Goal: Information Seeking & Learning: Learn about a topic

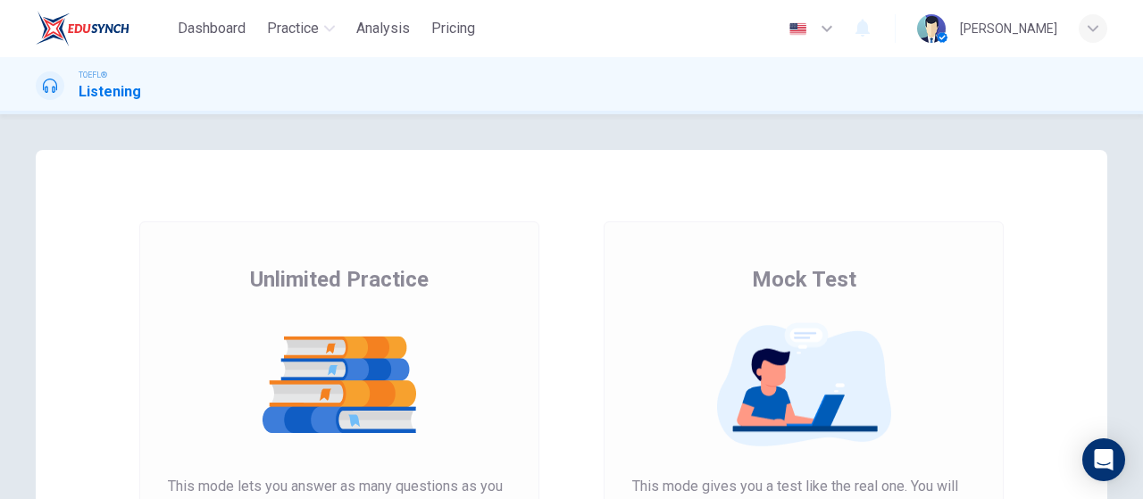
scroll to position [357, 0]
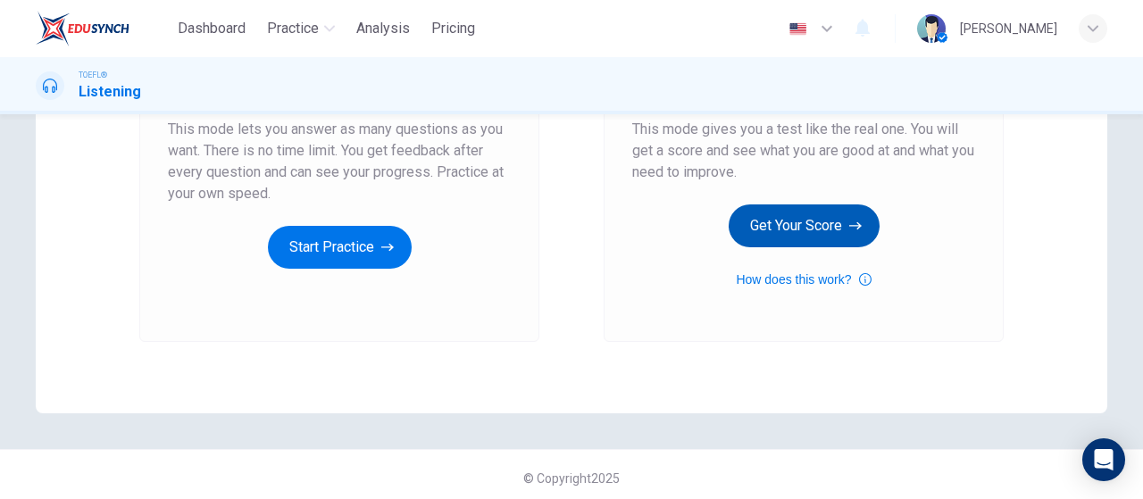
click at [823, 235] on button "Get Your Score" at bounding box center [803, 225] width 151 height 43
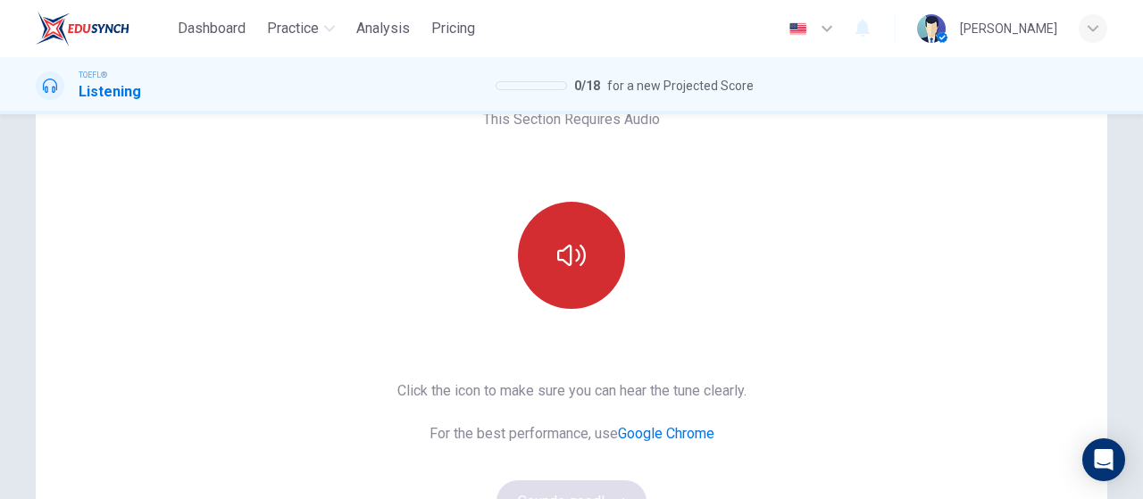
scroll to position [96, 0]
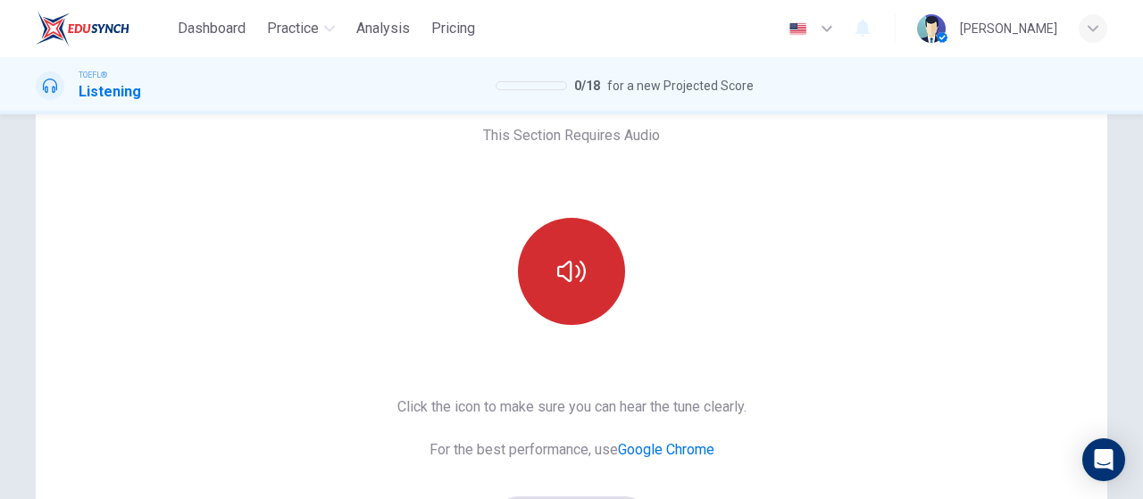
click at [568, 247] on button "button" at bounding box center [571, 271] width 107 height 107
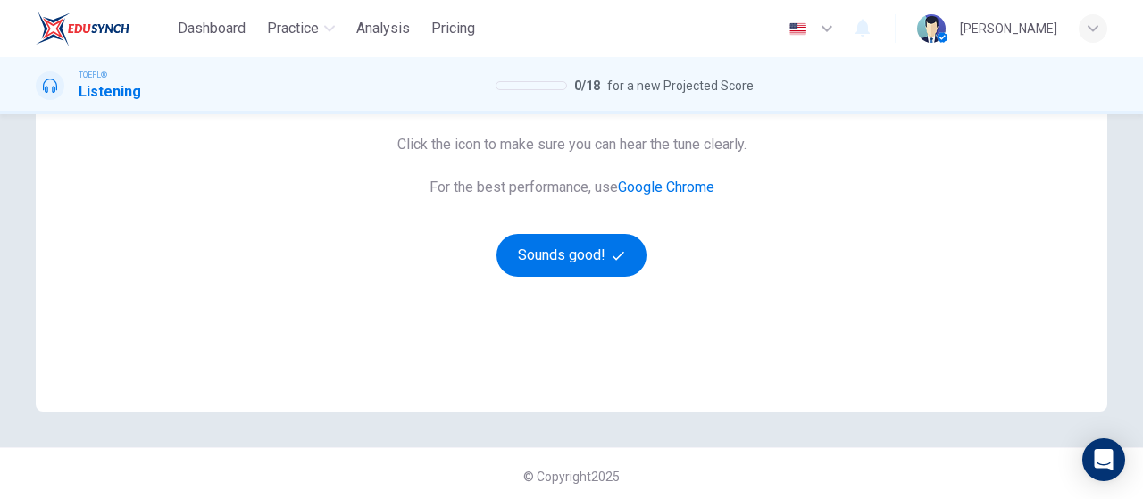
scroll to position [364, 0]
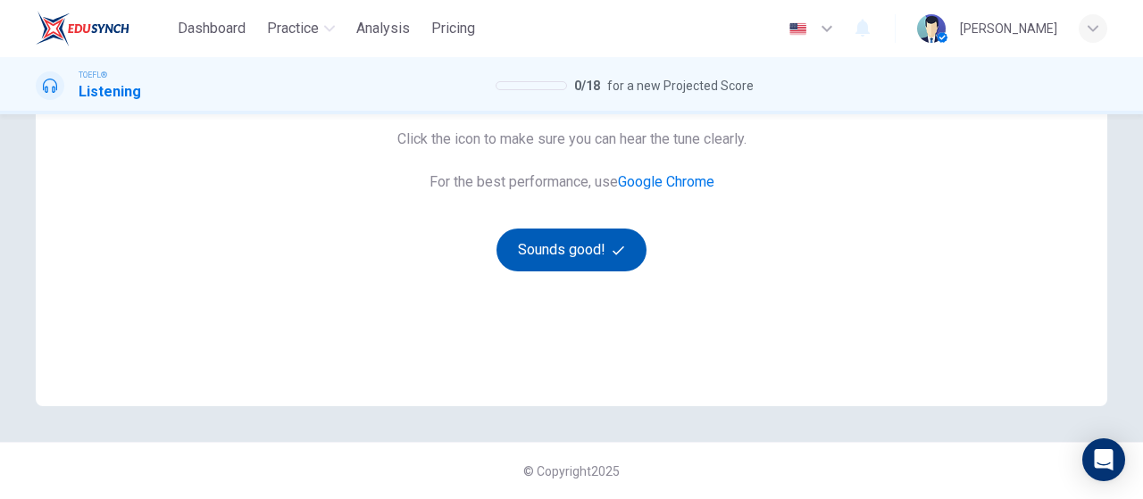
click at [562, 239] on button "Sounds good!" at bounding box center [571, 250] width 150 height 43
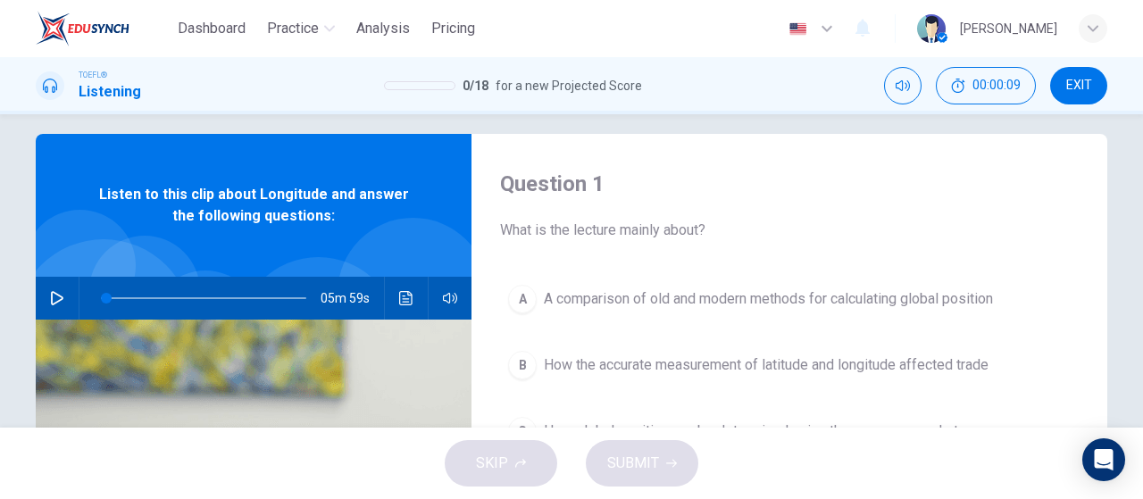
scroll to position [0, 0]
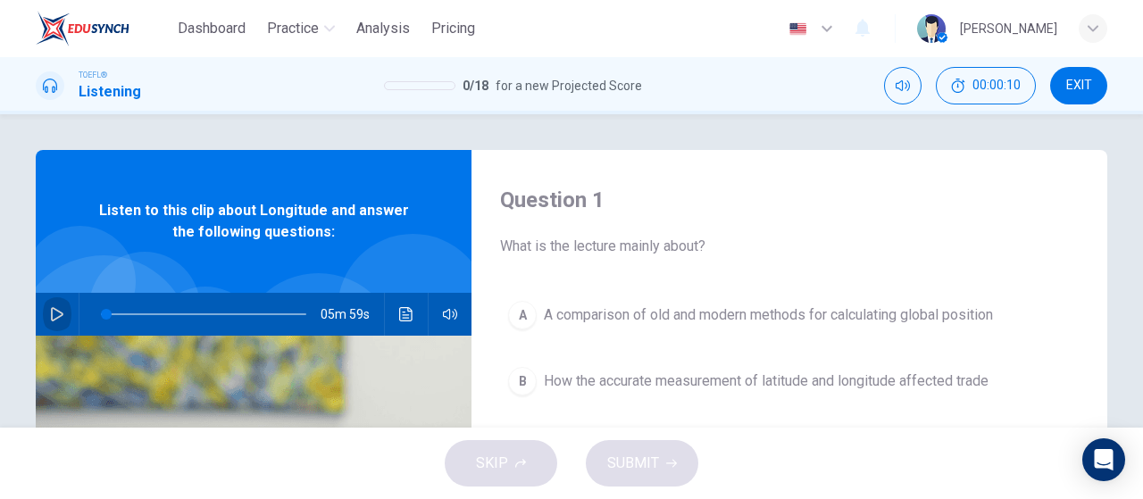
click at [59, 319] on icon "button" at bounding box center [57, 314] width 14 height 14
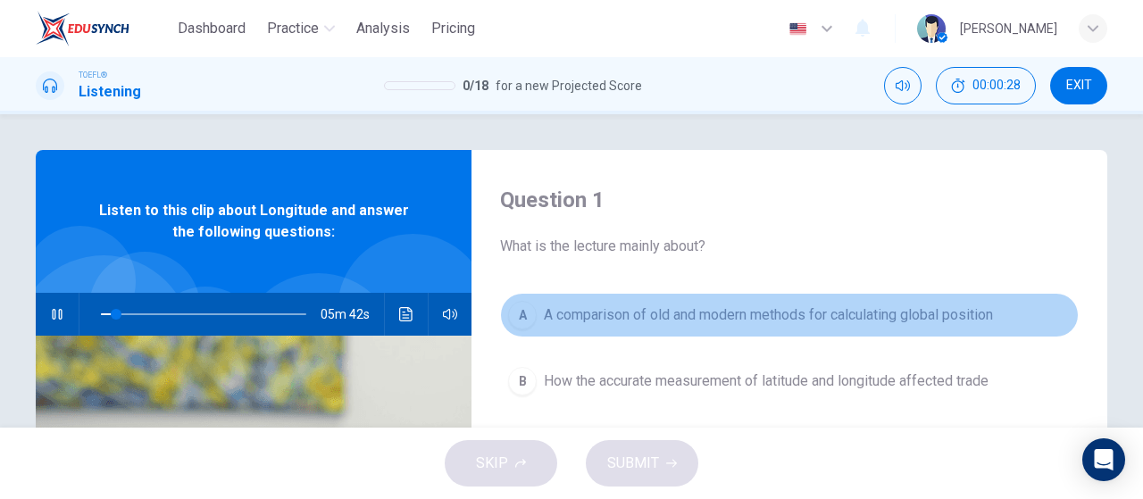
click at [511, 310] on div "A" at bounding box center [522, 315] width 29 height 29
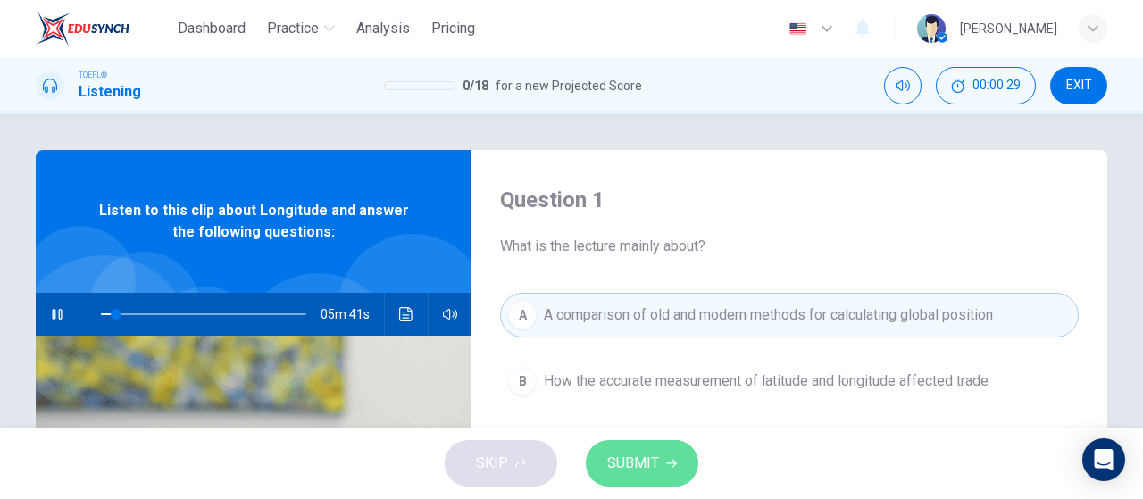
click at [625, 460] on span "SUBMIT" at bounding box center [633, 463] width 52 height 25
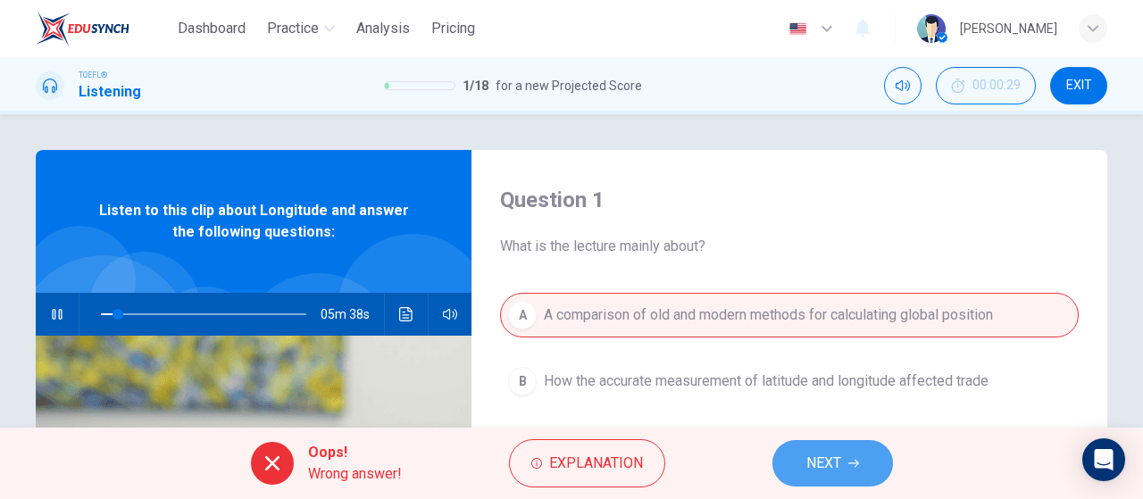
click at [830, 460] on span "NEXT" at bounding box center [823, 463] width 35 height 25
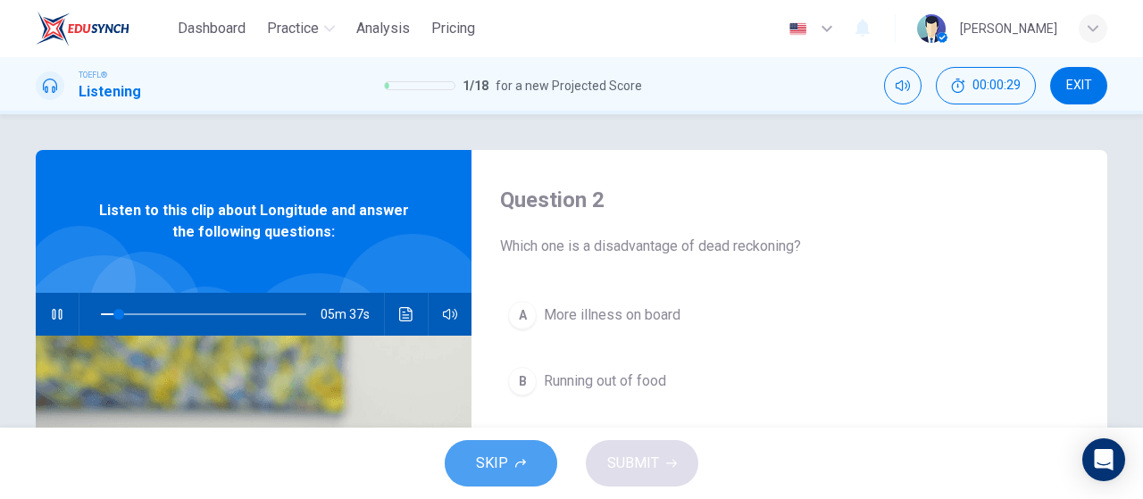
click at [515, 458] on icon "button" at bounding box center [520, 463] width 11 height 11
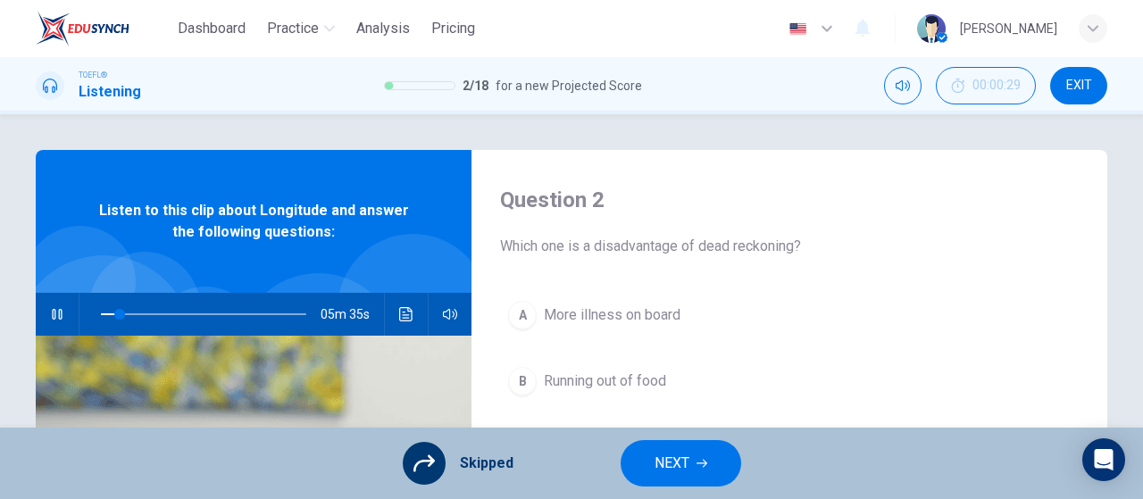
click at [677, 476] on button "NEXT" at bounding box center [680, 463] width 121 height 46
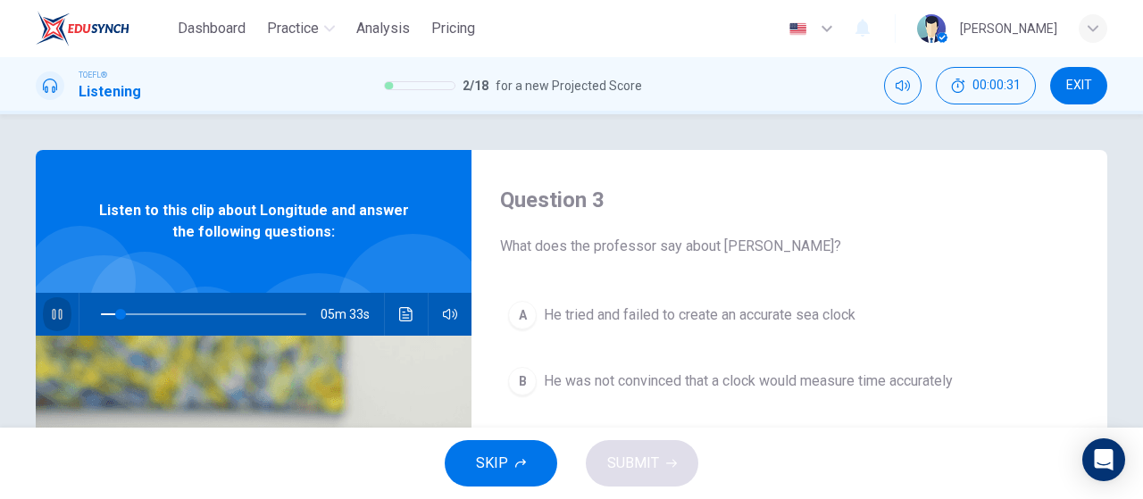
click at [50, 319] on icon "button" at bounding box center [57, 314] width 14 height 14
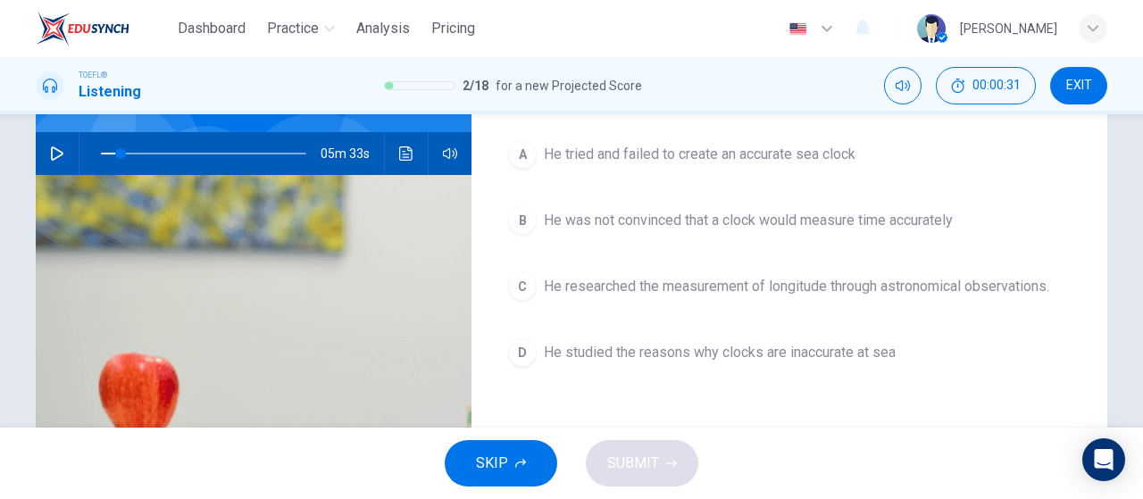
scroll to position [179, 0]
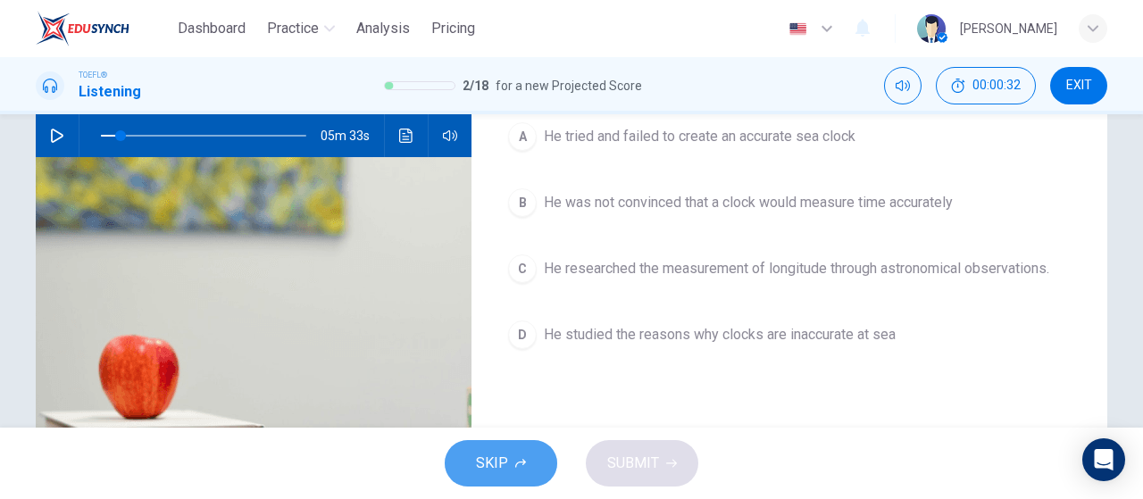
click at [534, 463] on button "SKIP" at bounding box center [501, 463] width 112 height 46
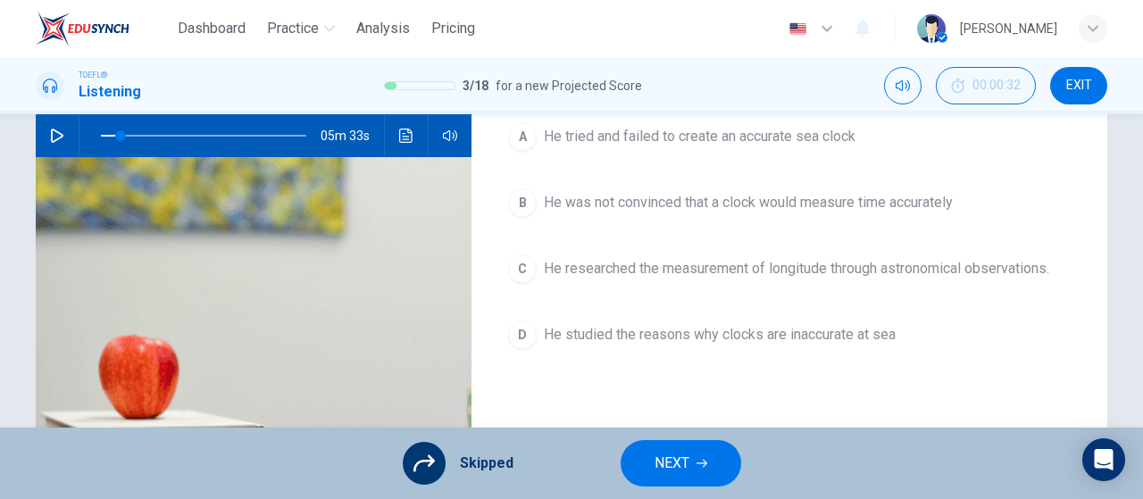
click at [648, 467] on button "NEXT" at bounding box center [680, 463] width 121 height 46
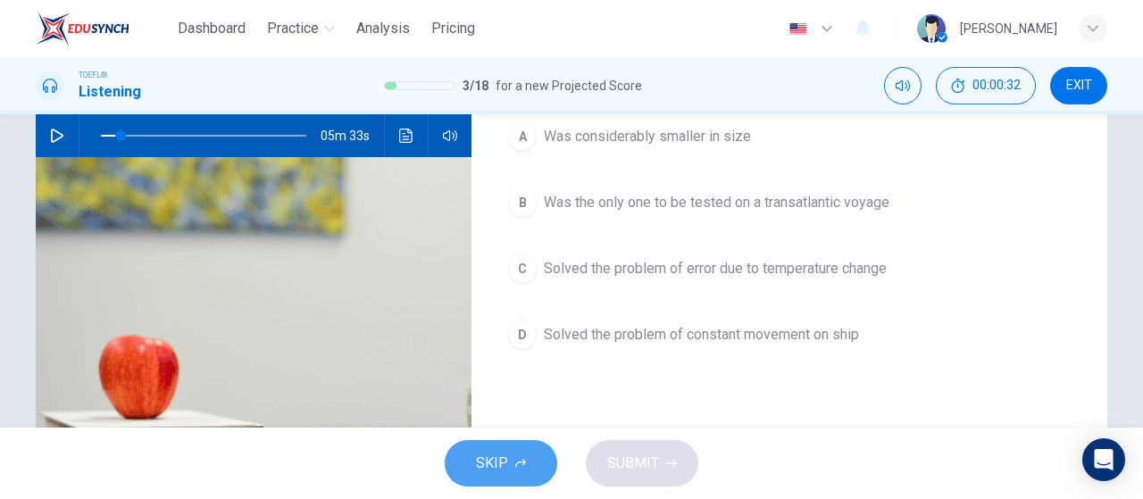
click at [515, 453] on button "SKIP" at bounding box center [501, 463] width 112 height 46
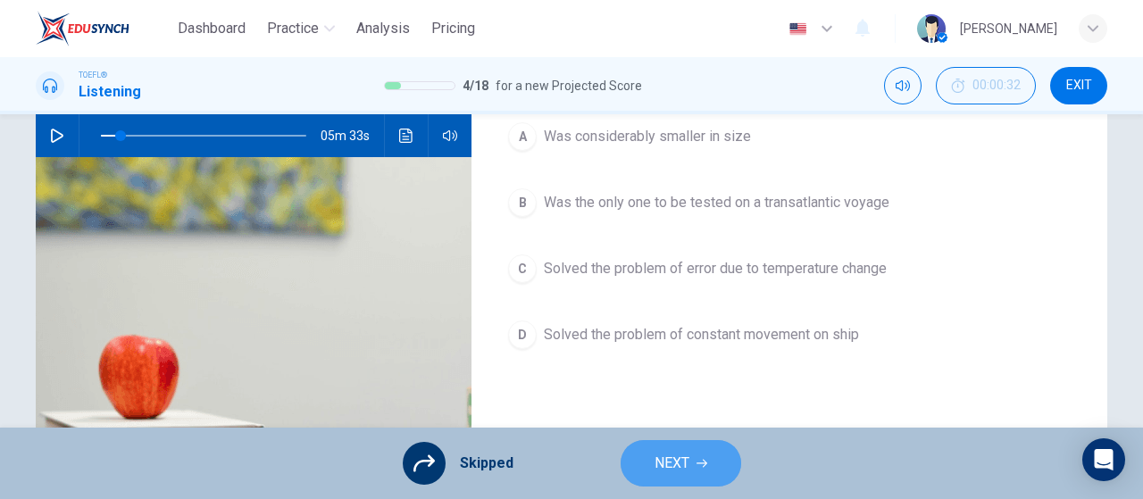
click at [663, 468] on span "NEXT" at bounding box center [671, 463] width 35 height 25
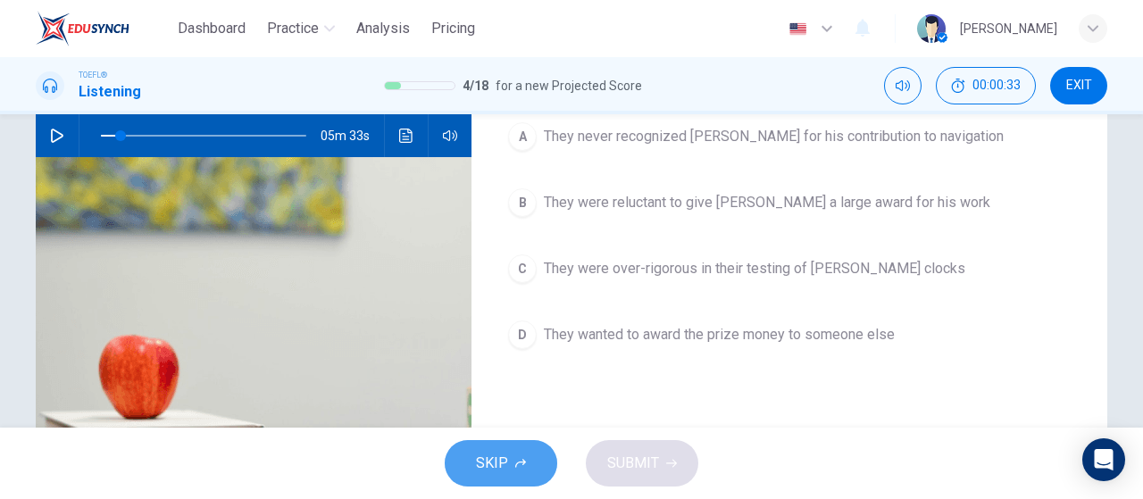
click at [525, 460] on icon "button" at bounding box center [520, 463] width 11 height 11
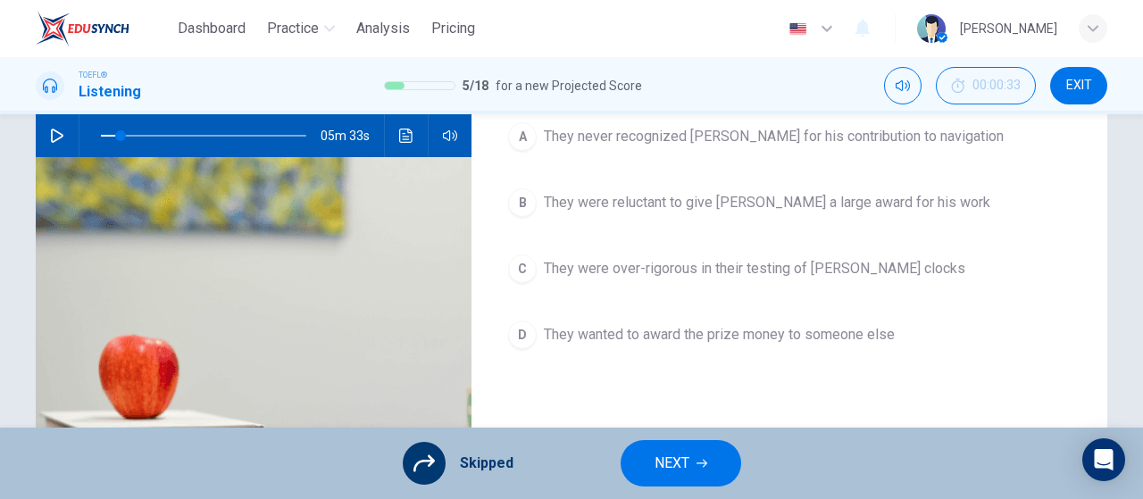
click at [654, 474] on span "NEXT" at bounding box center [671, 463] width 35 height 25
type input "10"
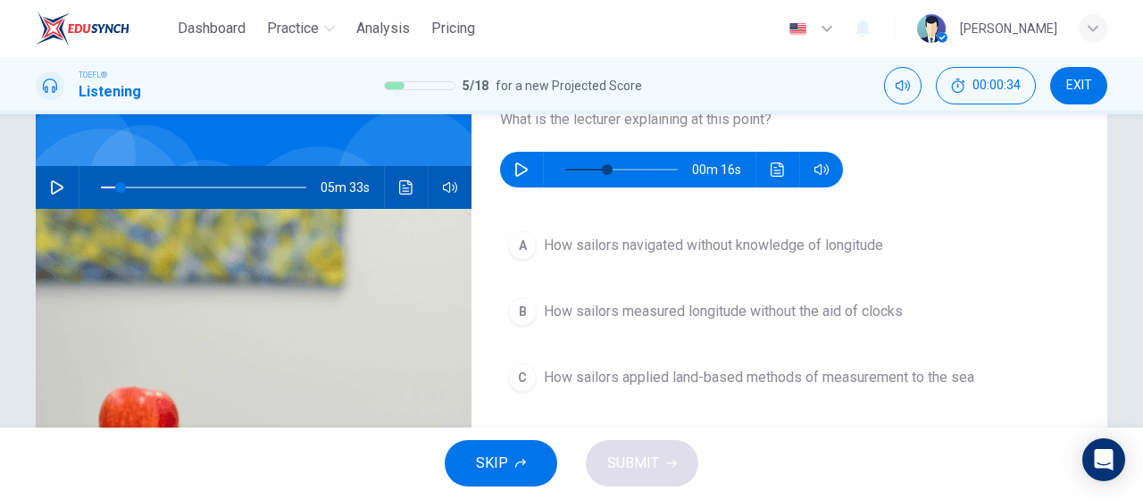
scroll to position [89, 0]
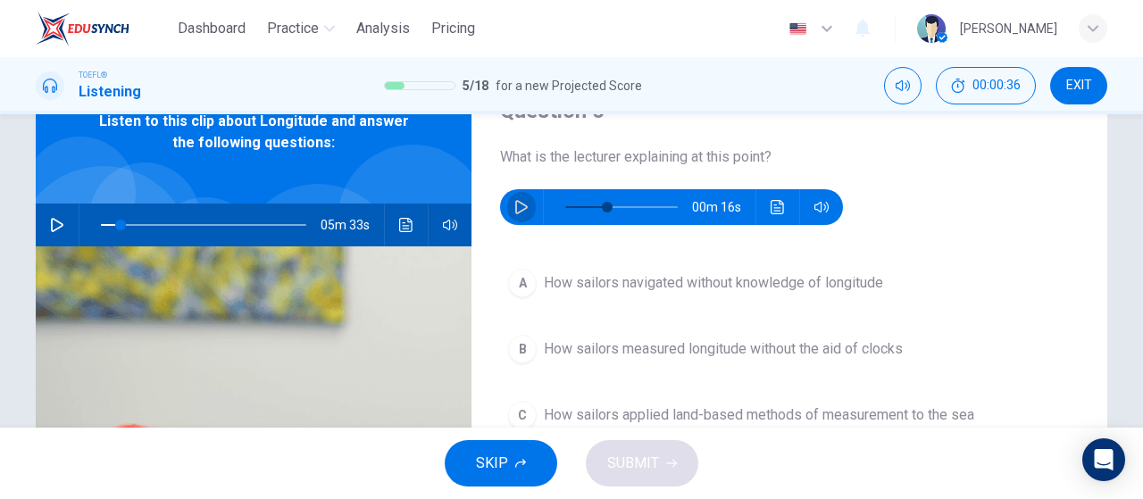
click at [523, 203] on button "button" at bounding box center [521, 207] width 29 height 36
type input "41"
click at [487, 461] on span "SKIP" at bounding box center [492, 463] width 32 height 25
type input "10"
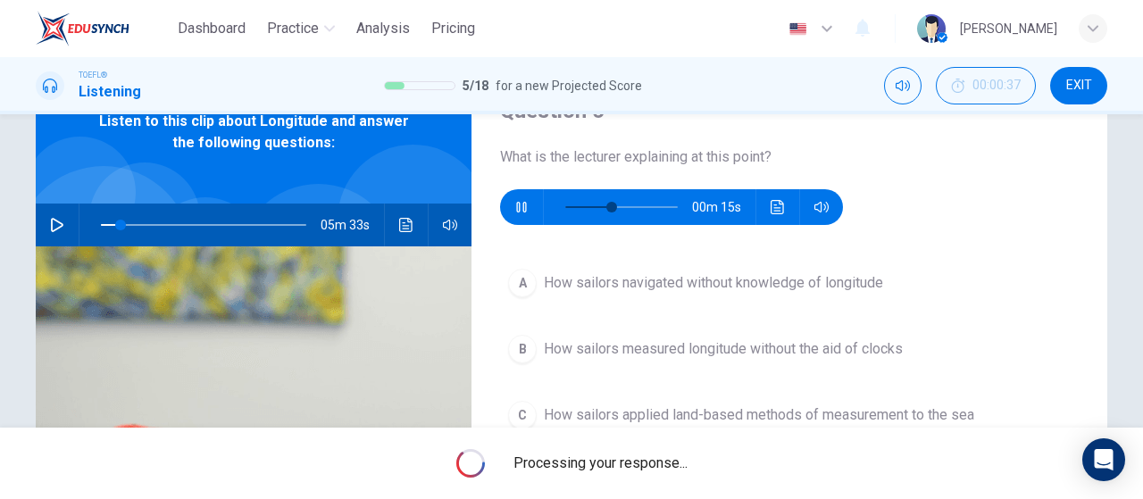
type input "45"
type input "10"
type input "45"
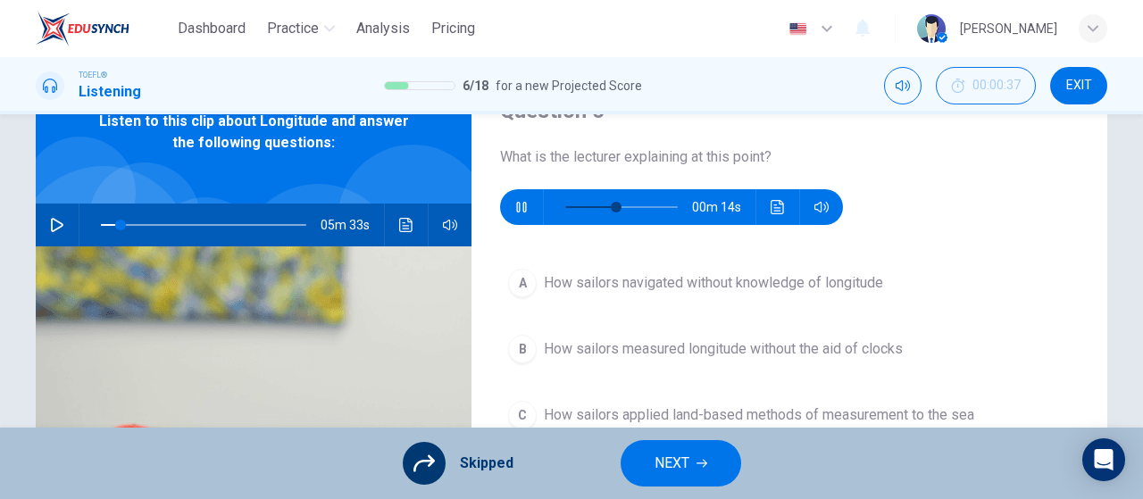
click at [687, 459] on span "NEXT" at bounding box center [671, 463] width 35 height 25
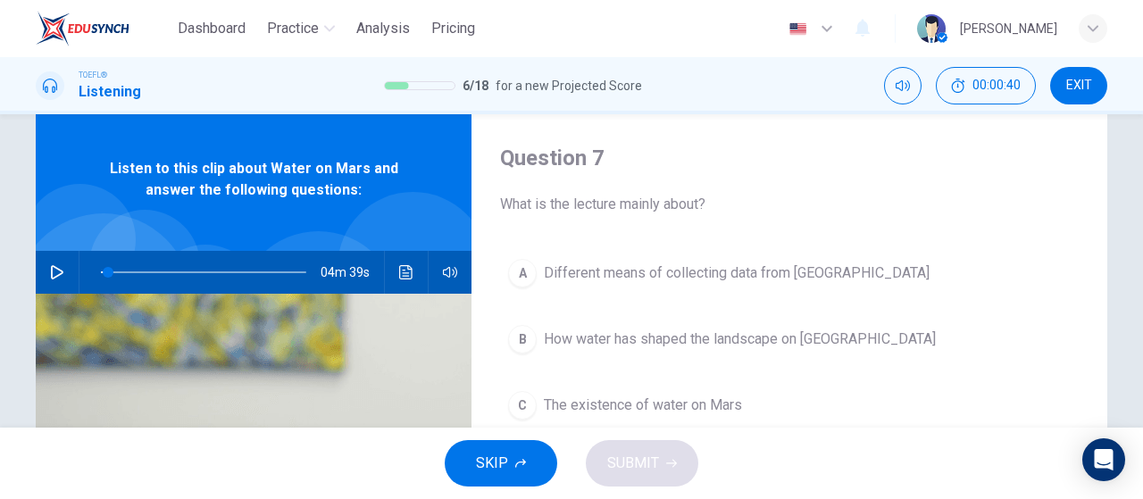
scroll to position [0, 0]
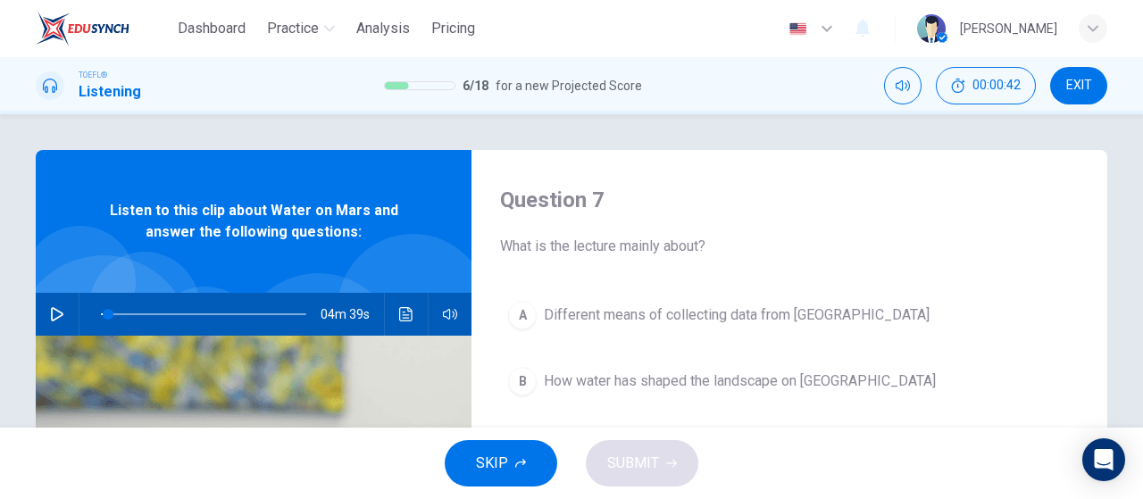
click at [50, 315] on icon "button" at bounding box center [57, 314] width 14 height 14
click at [513, 455] on button "SKIP" at bounding box center [501, 463] width 112 height 46
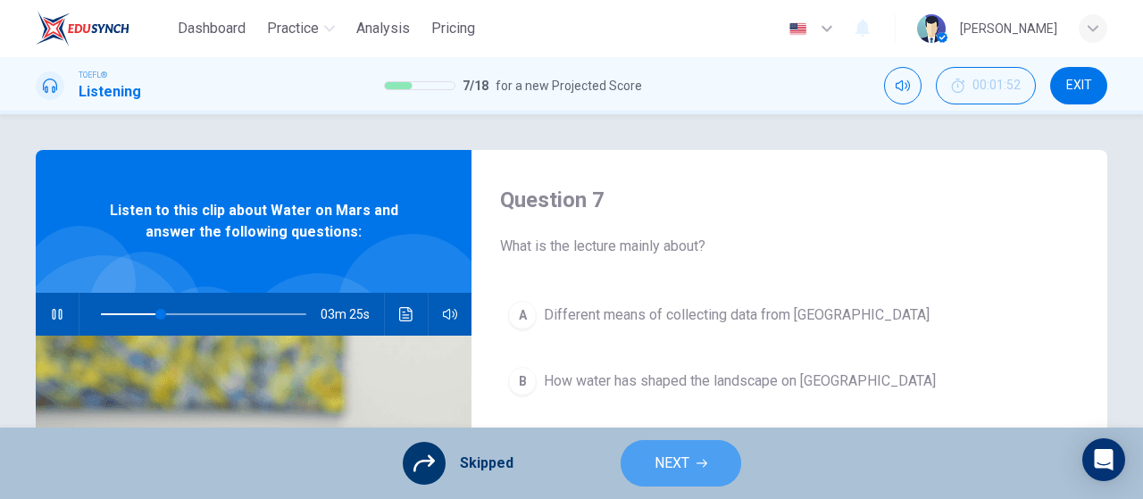
click at [684, 460] on span "NEXT" at bounding box center [671, 463] width 35 height 25
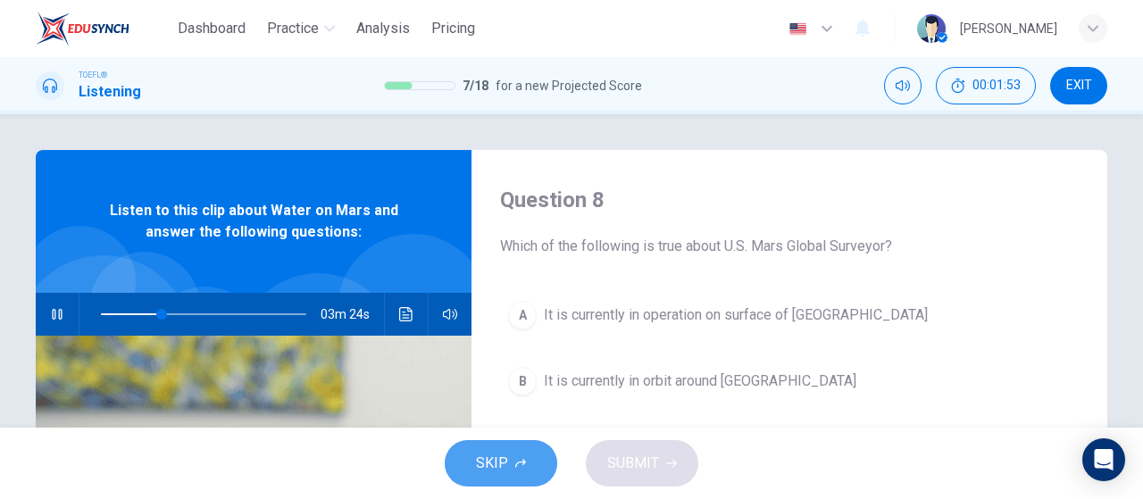
click at [520, 481] on button "SKIP" at bounding box center [501, 463] width 112 height 46
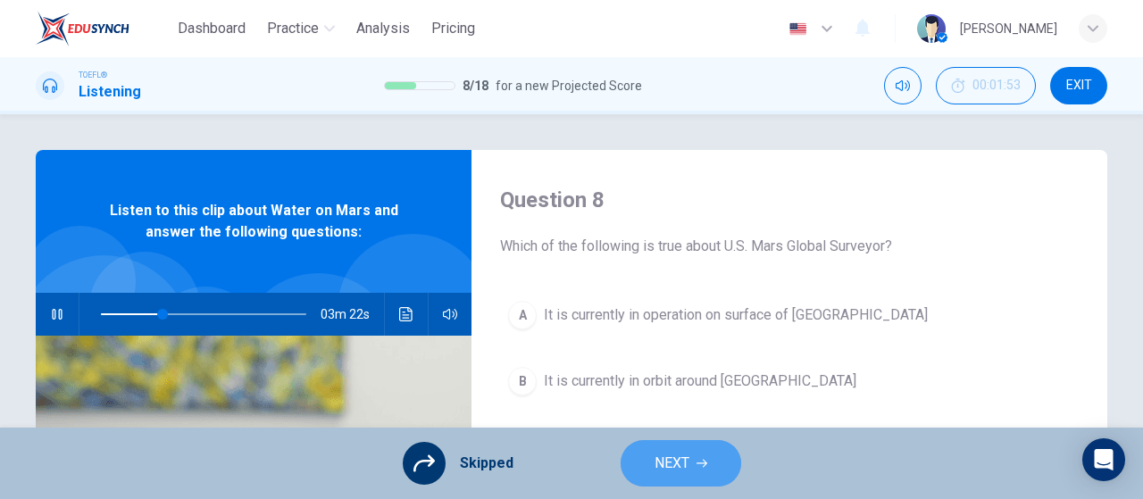
click at [697, 469] on button "NEXT" at bounding box center [680, 463] width 121 height 46
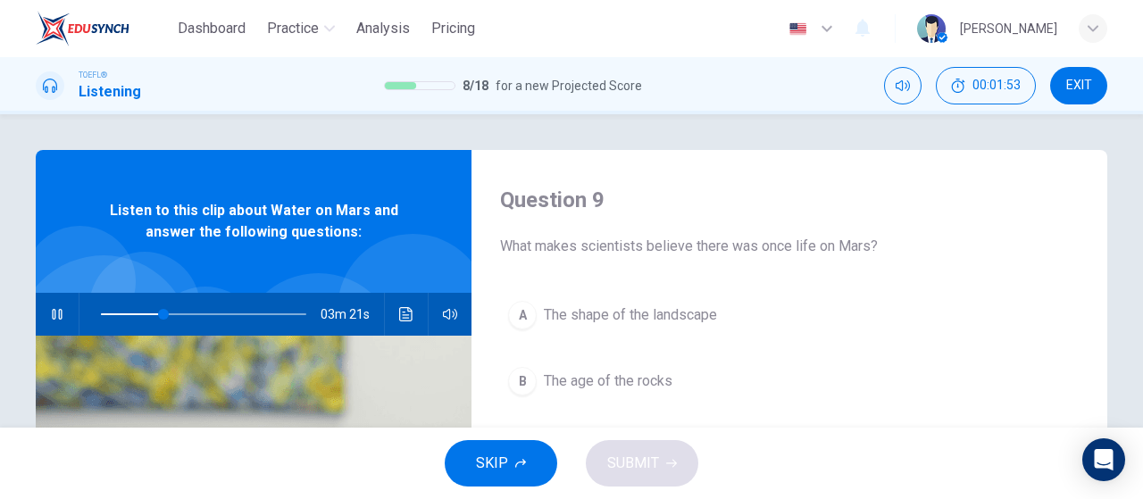
click at [471, 449] on button "SKIP" at bounding box center [501, 463] width 112 height 46
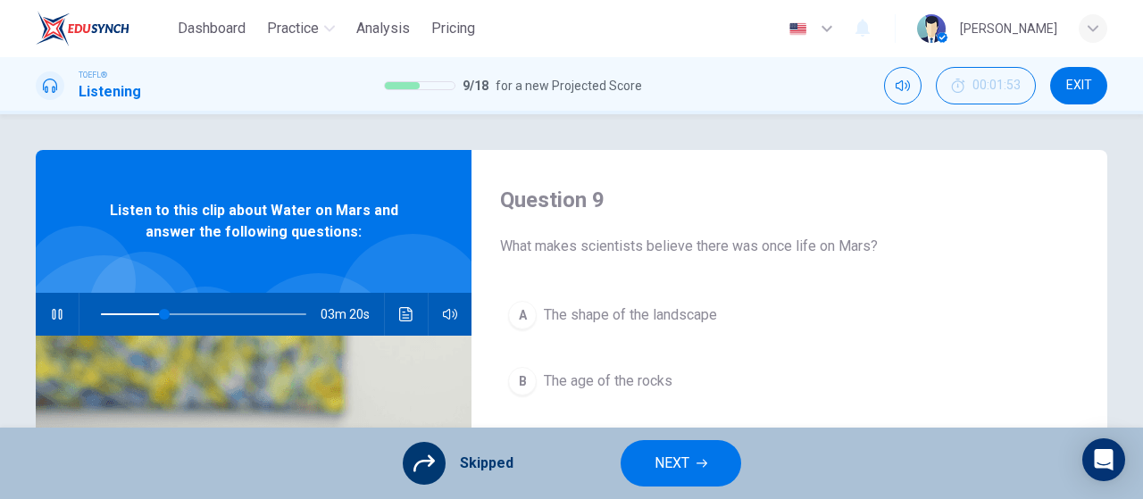
click at [687, 472] on span "NEXT" at bounding box center [671, 463] width 35 height 25
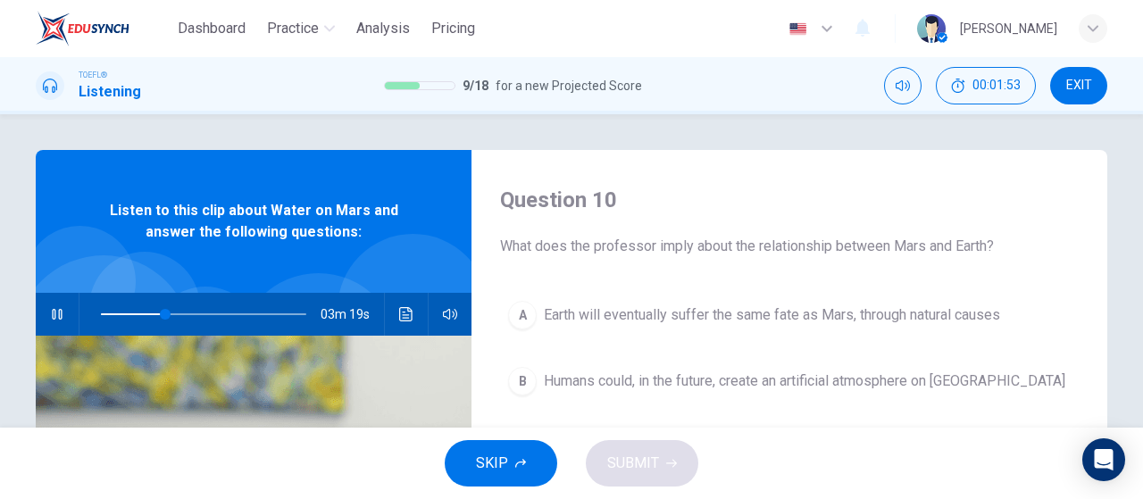
click at [503, 462] on span "SKIP" at bounding box center [492, 463] width 32 height 25
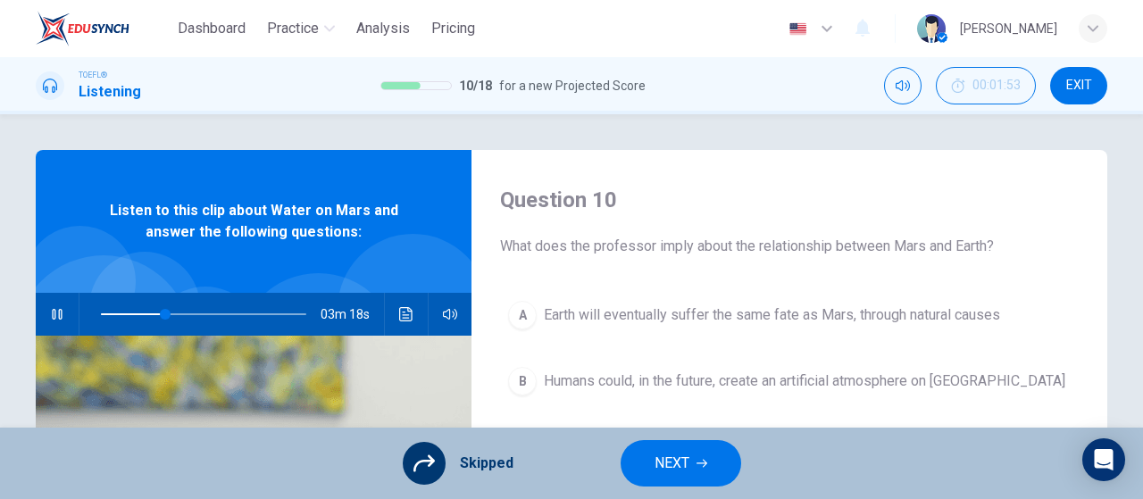
click at [668, 467] on span "NEXT" at bounding box center [671, 463] width 35 height 25
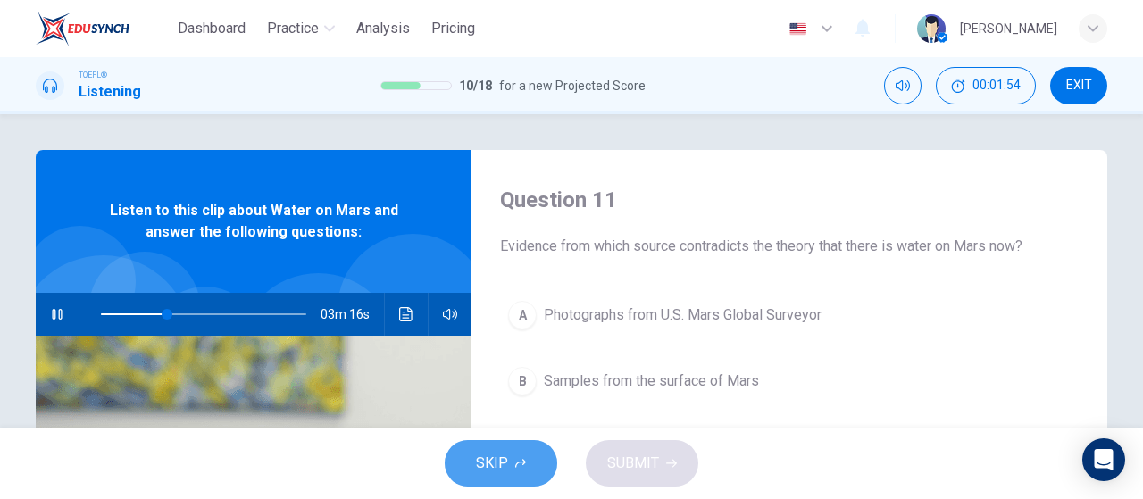
click at [498, 459] on span "SKIP" at bounding box center [492, 463] width 32 height 25
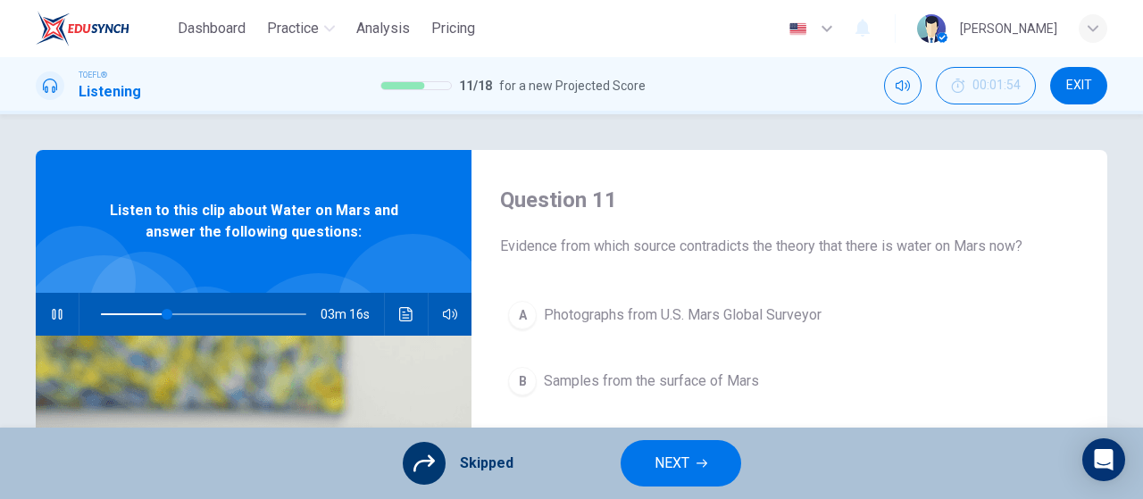
click at [665, 468] on span "NEXT" at bounding box center [671, 463] width 35 height 25
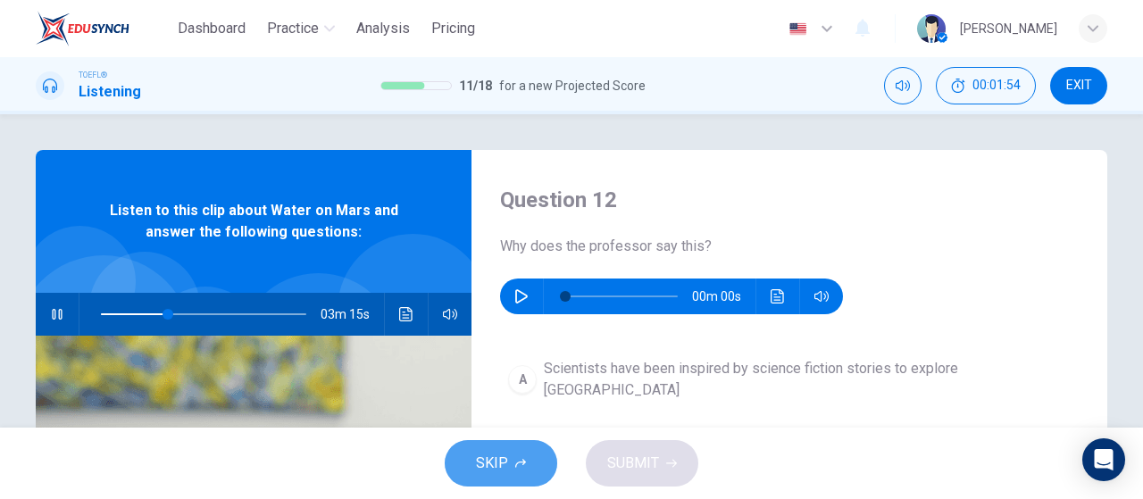
drag, startPoint x: 493, startPoint y: 468, endPoint x: 503, endPoint y: 468, distance: 10.7
click at [494, 468] on span "SKIP" at bounding box center [492, 463] width 32 height 25
type input "33"
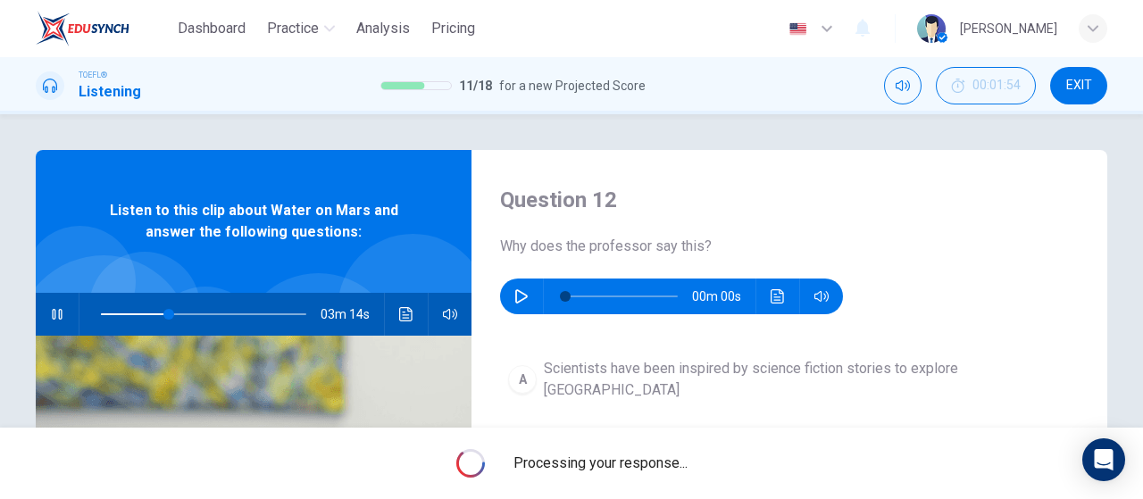
type input "29"
type input "33"
type input "29"
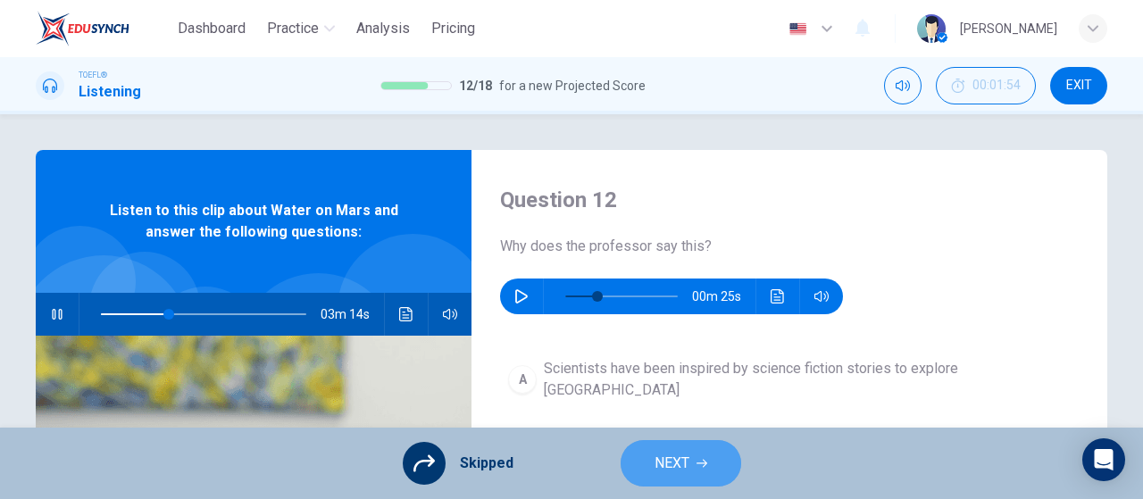
click at [654, 472] on span "NEXT" at bounding box center [671, 463] width 35 height 25
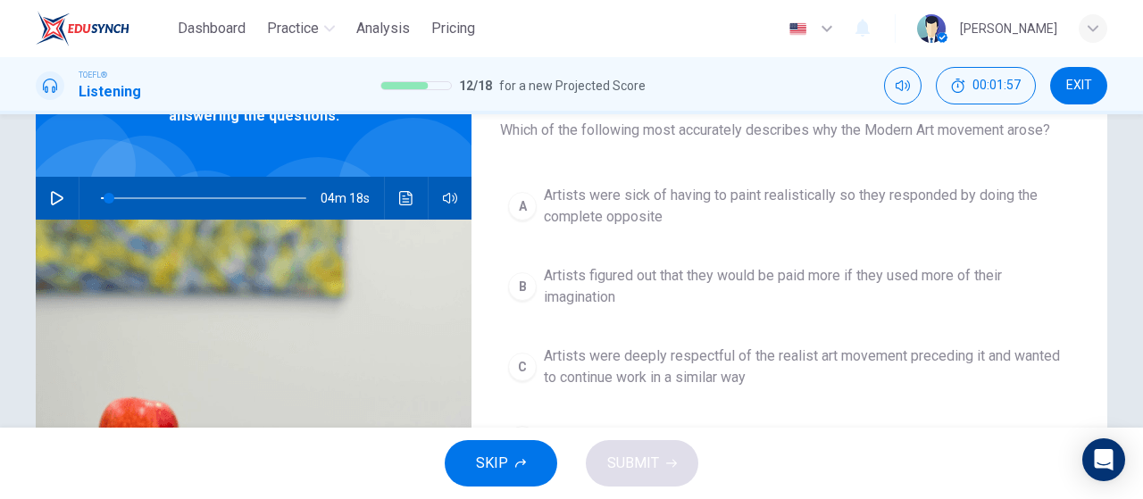
scroll to position [89, 0]
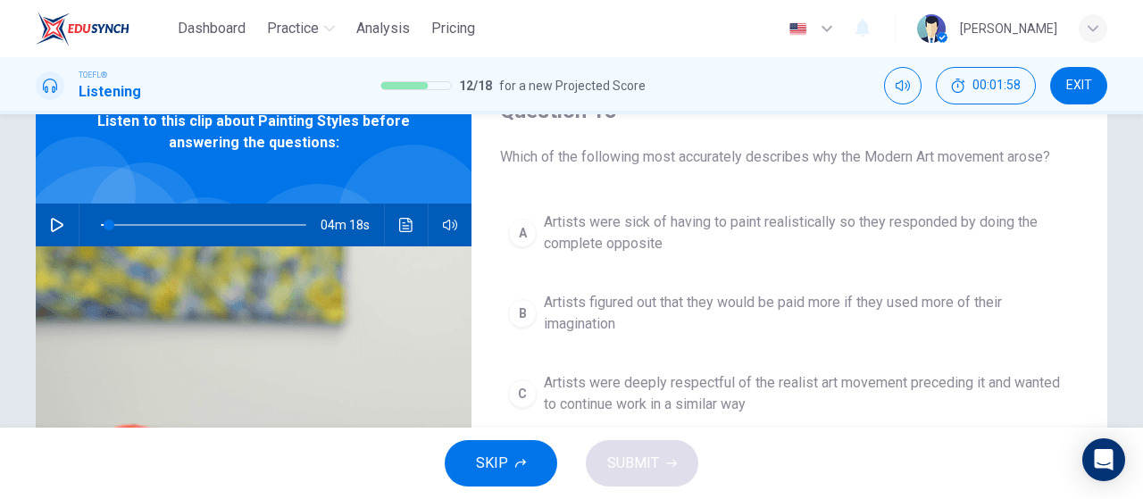
click at [54, 230] on icon "button" at bounding box center [57, 225] width 14 height 14
drag, startPoint x: 102, startPoint y: 225, endPoint x: 17, endPoint y: 222, distance: 84.8
click at [17, 222] on div "Question 13 Which of the following most accurately describes why the Modern Art…" at bounding box center [571, 371] width 1128 height 620
click at [1088, 31] on icon "button" at bounding box center [1092, 28] width 11 height 11
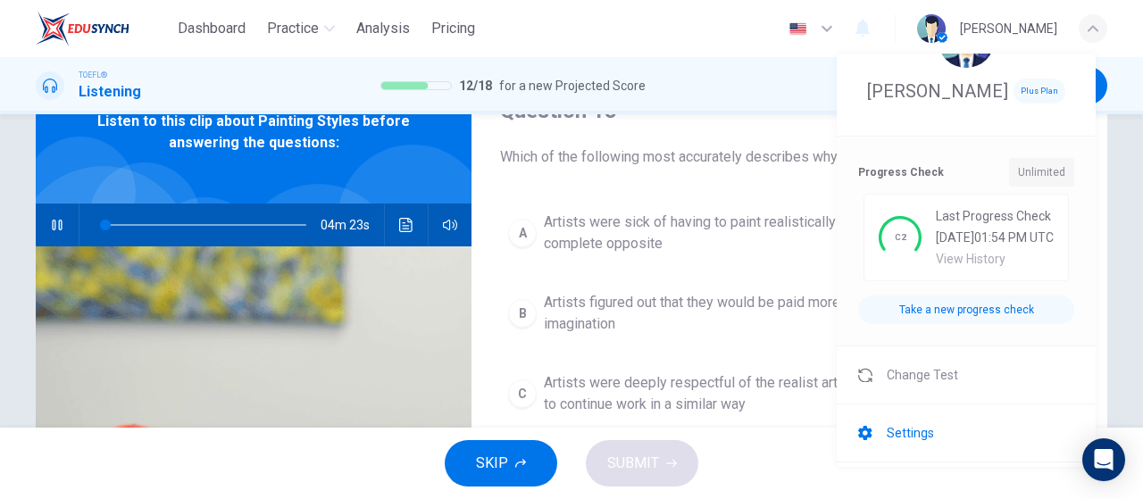
scroll to position [226, 0]
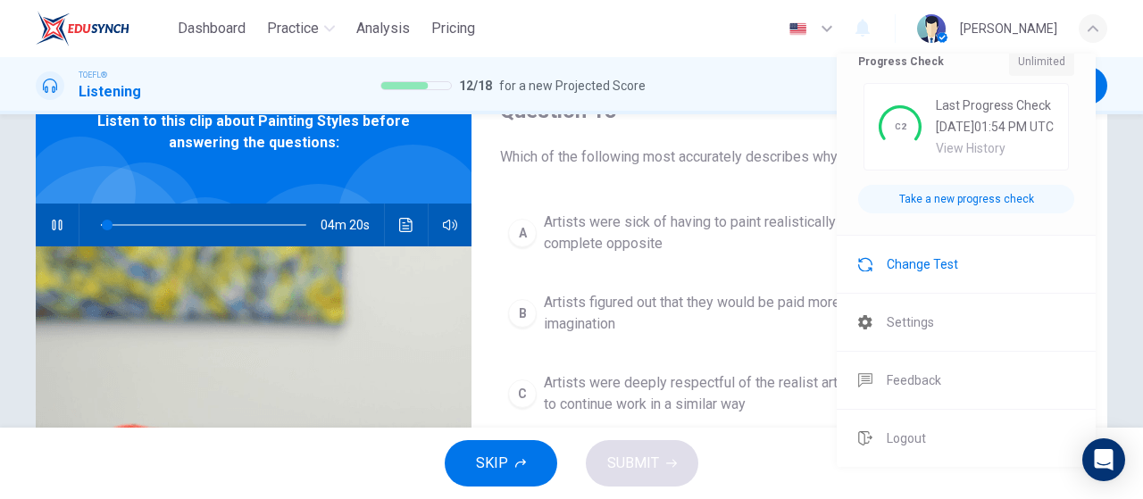
type input "4"
click at [922, 275] on span "Change Test" at bounding box center [921, 264] width 71 height 21
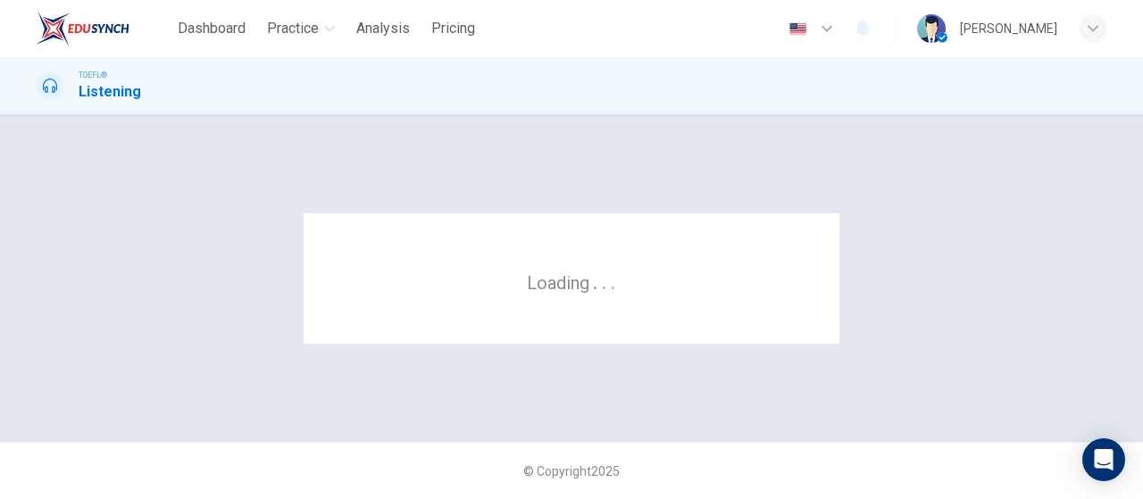
scroll to position [0, 0]
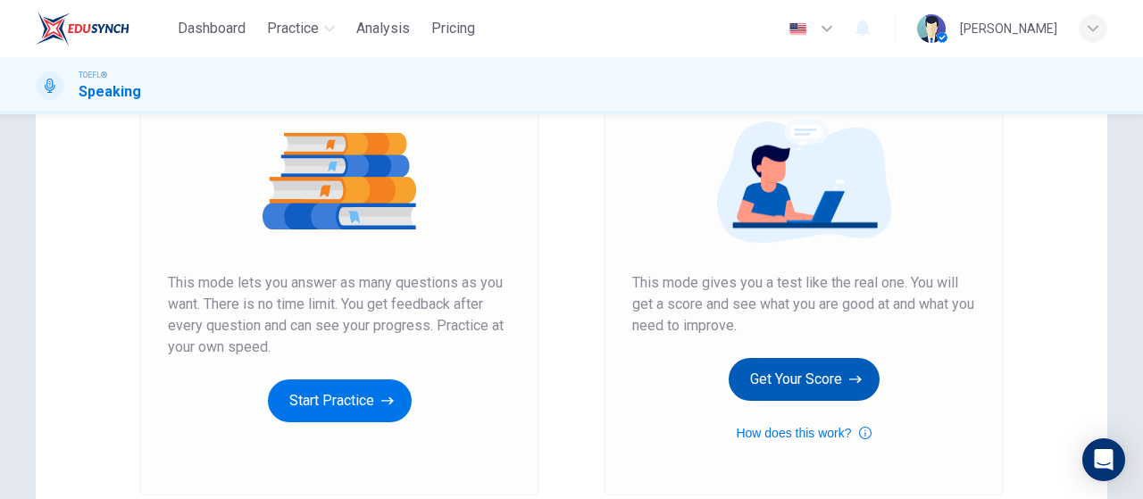
scroll to position [268, 0]
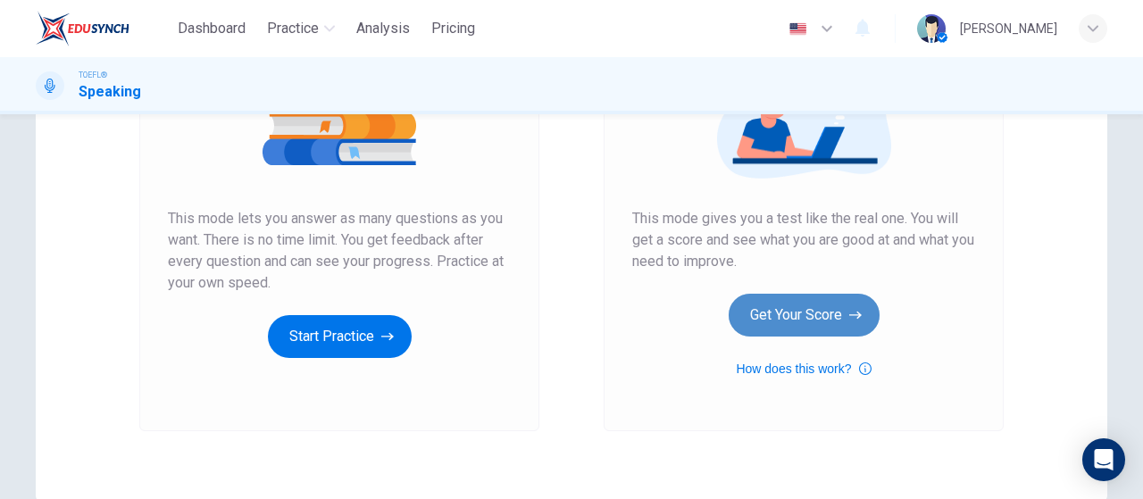
click at [759, 320] on button "Get Your Score" at bounding box center [803, 315] width 151 height 43
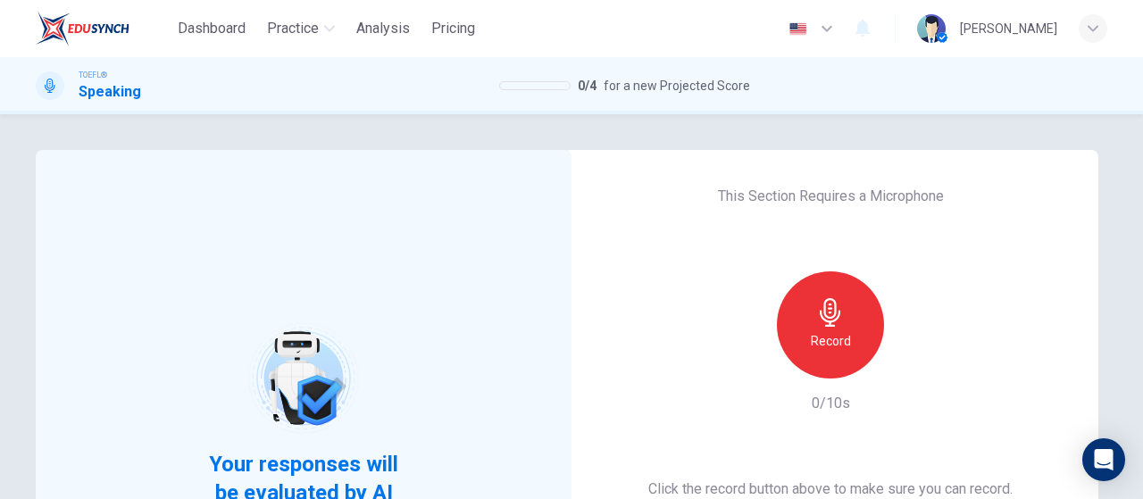
scroll to position [179, 0]
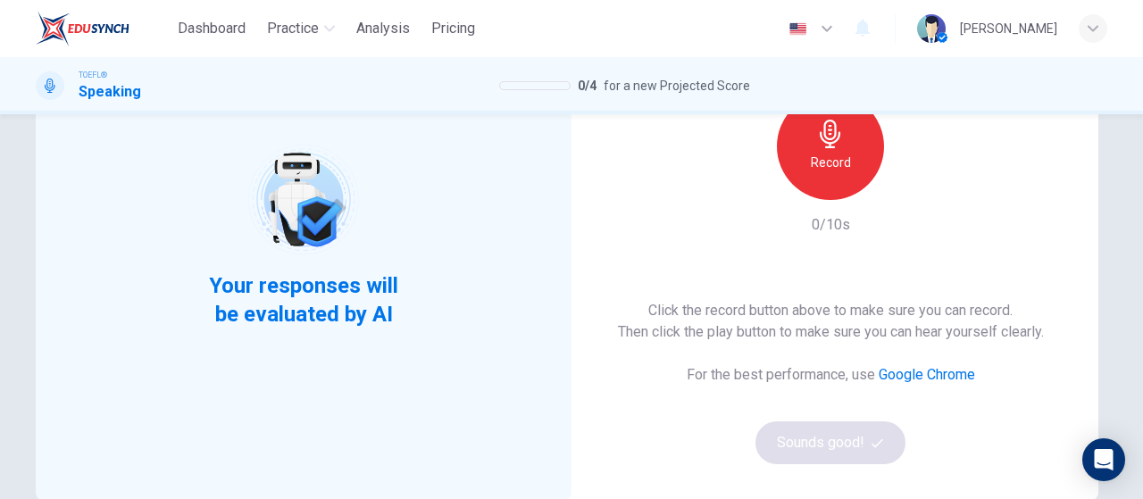
click at [814, 195] on div "Record" at bounding box center [830, 146] width 107 height 107
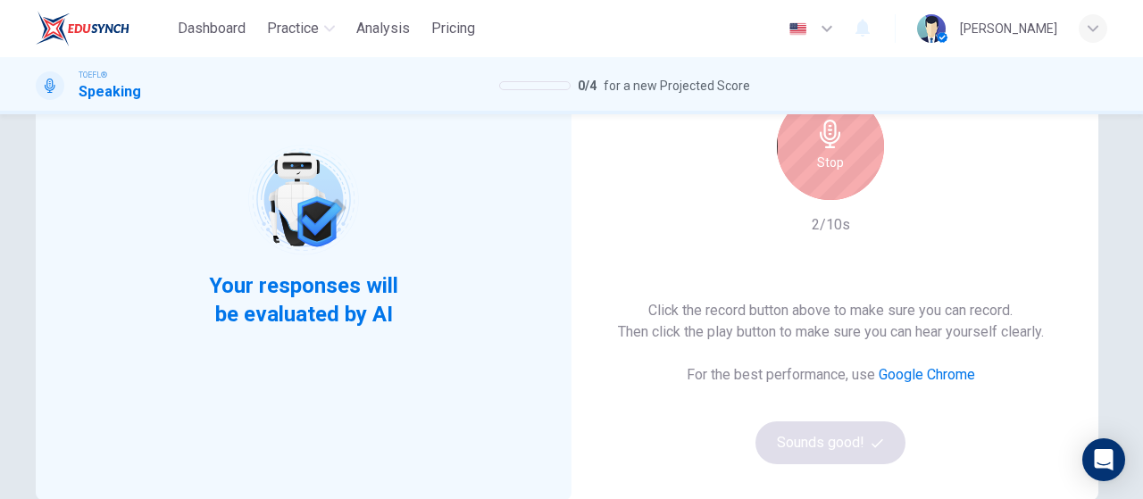
click at [832, 121] on icon "button" at bounding box center [830, 134] width 29 height 29
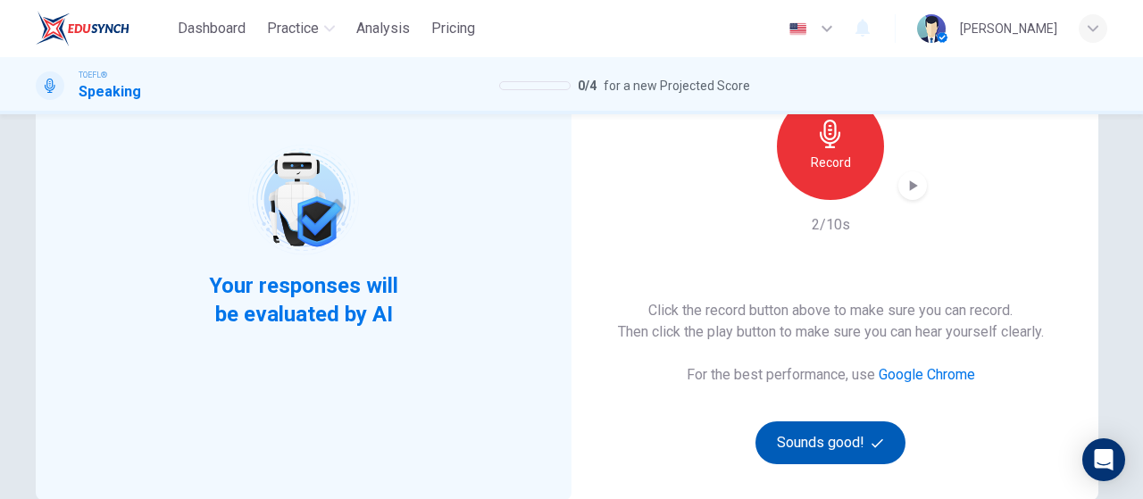
click at [831, 440] on button "Sounds good!" at bounding box center [830, 442] width 150 height 43
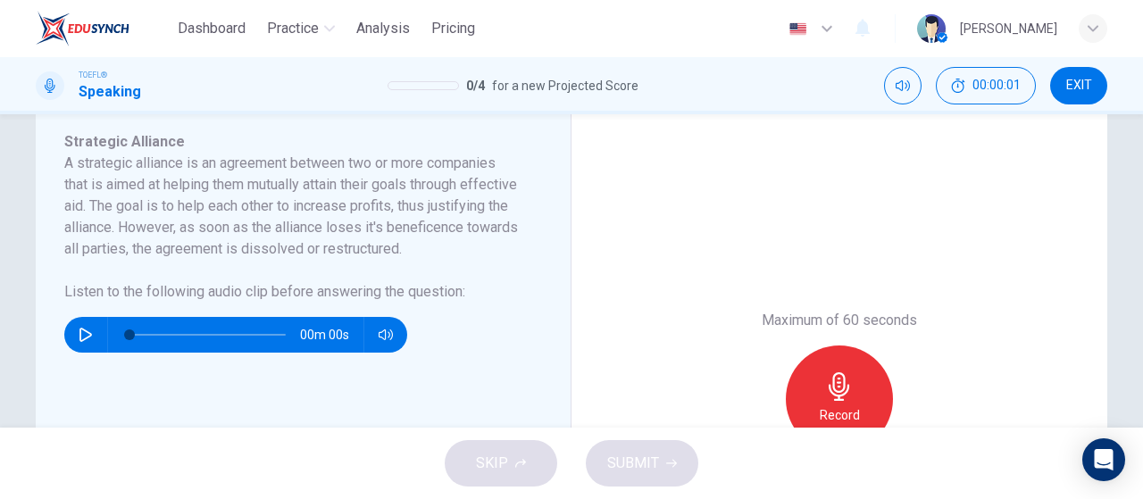
scroll to position [357, 0]
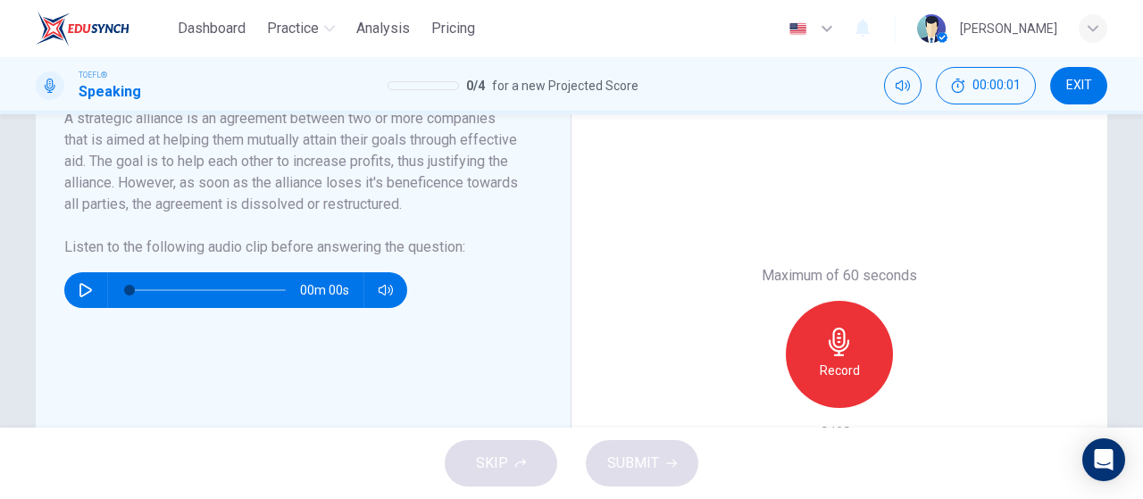
type input "19"
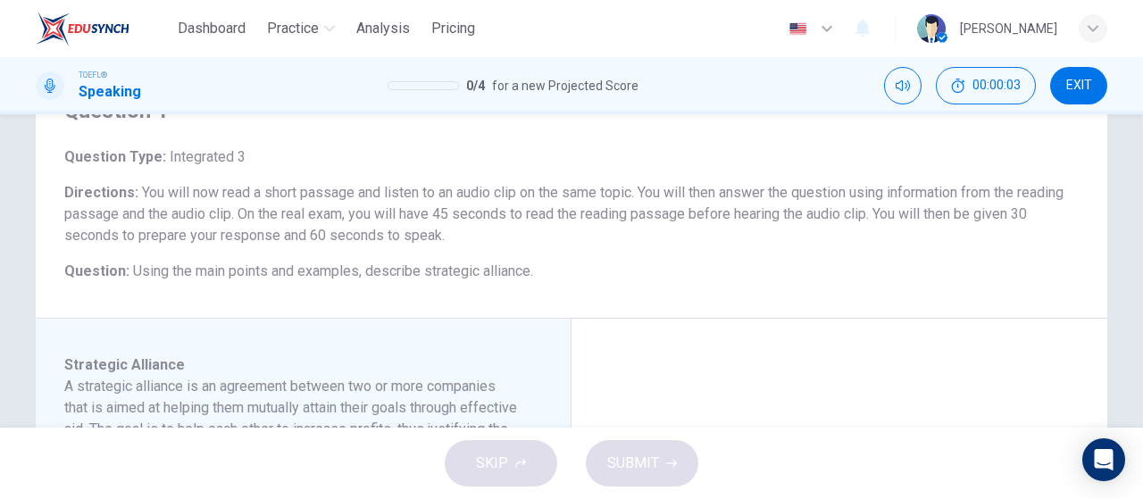
scroll to position [89, 0]
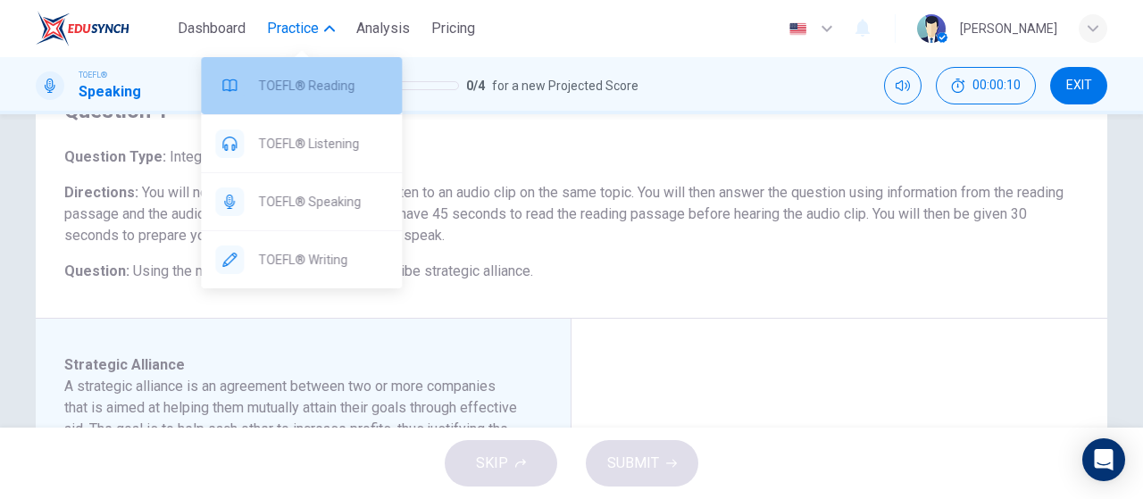
click at [313, 104] on div "TOEFL® Reading" at bounding box center [301, 85] width 201 height 57
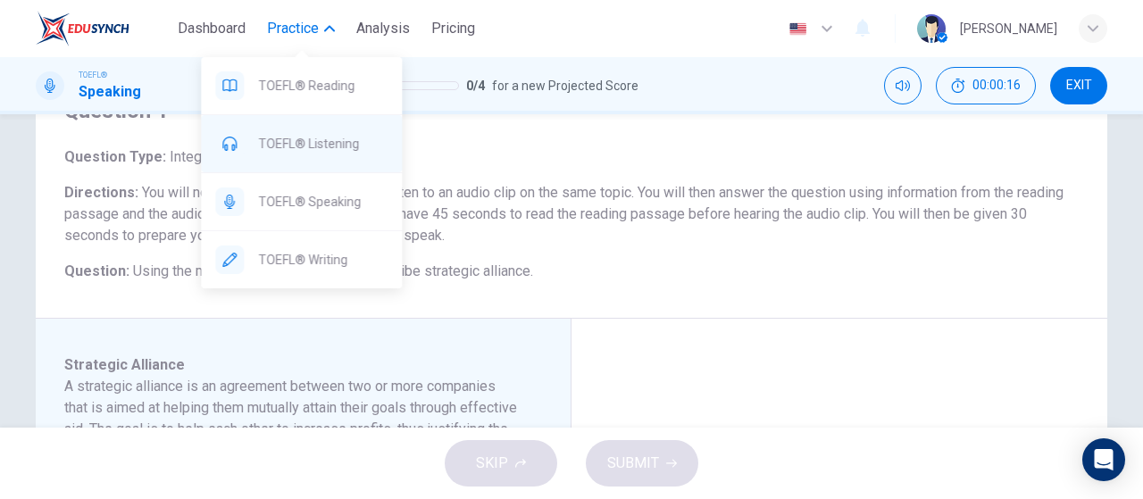
click at [304, 149] on span "TOEFL® Listening" at bounding box center [322, 143] width 129 height 21
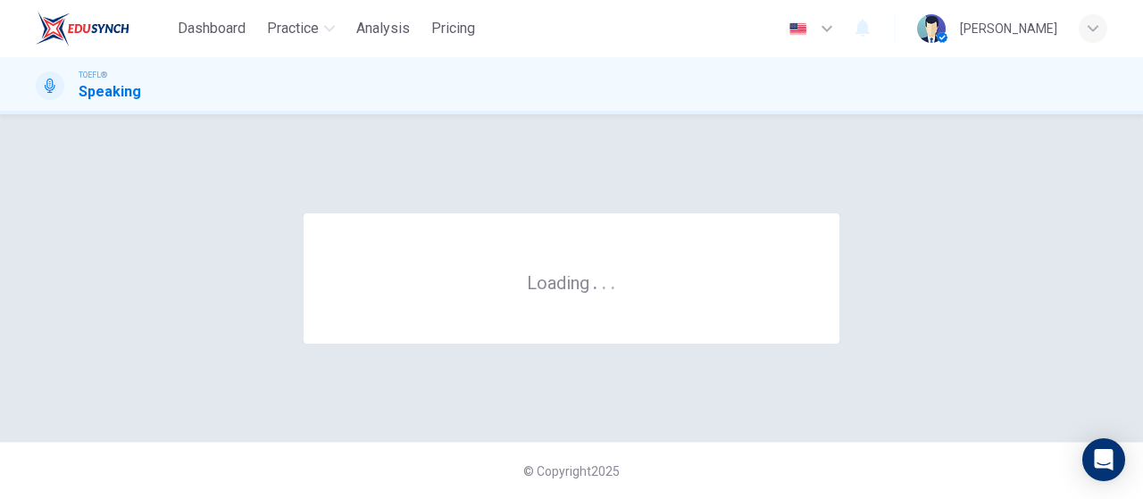
scroll to position [0, 0]
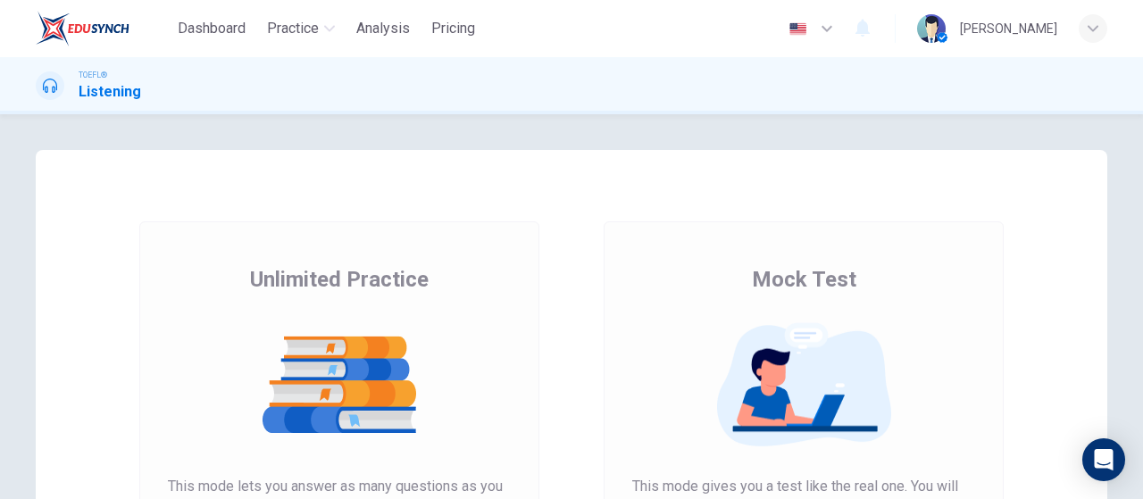
scroll to position [268, 0]
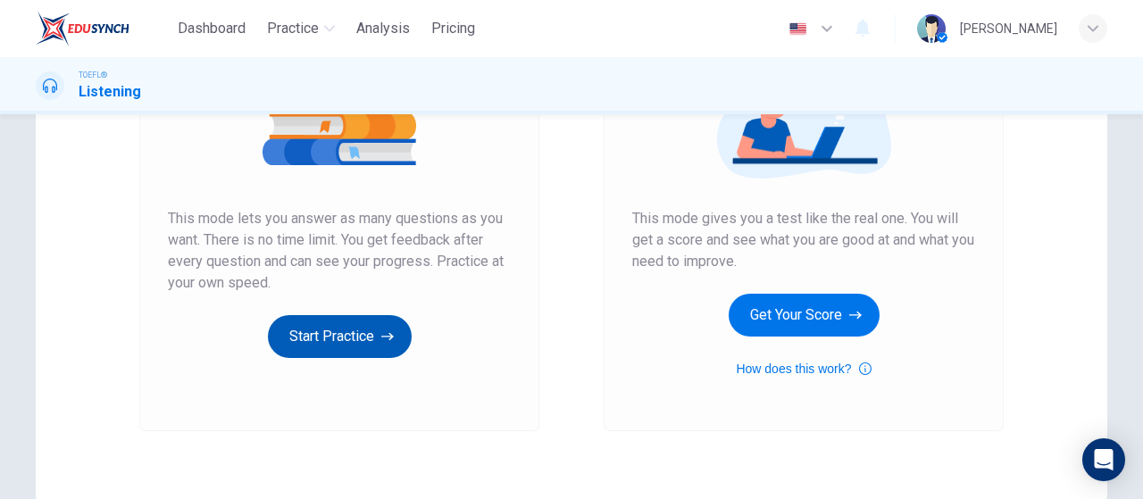
click at [365, 351] on button "Start Practice" at bounding box center [340, 336] width 144 height 43
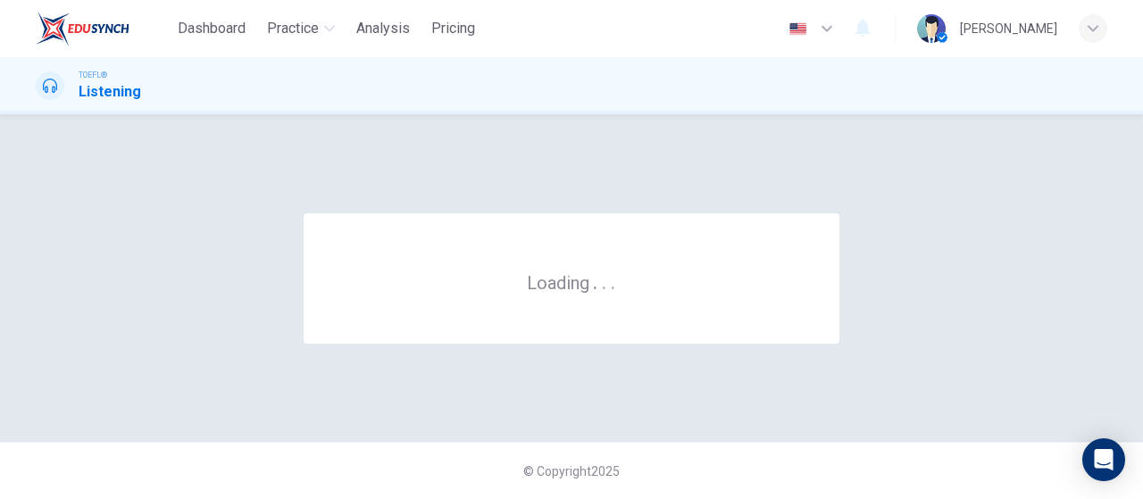
scroll to position [0, 0]
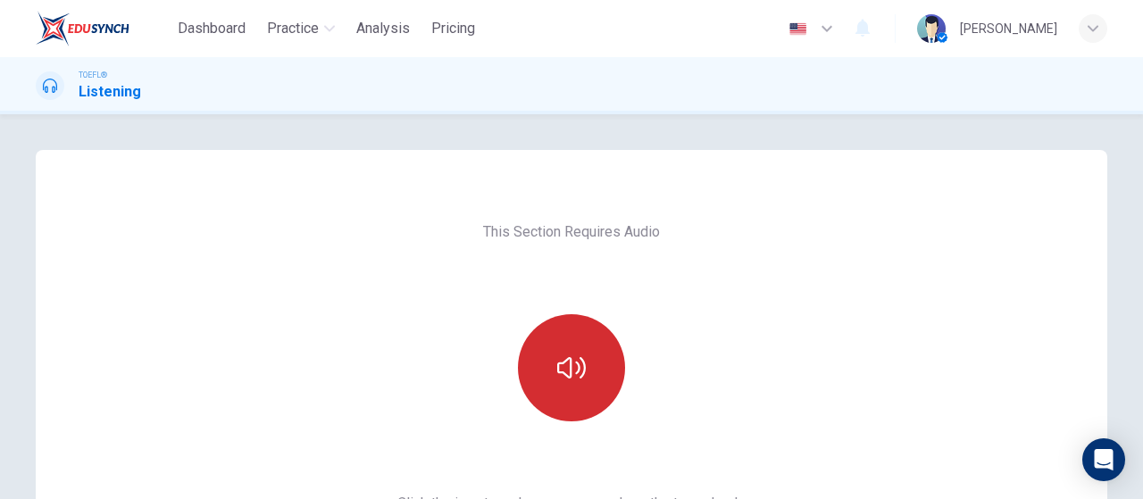
click at [607, 362] on button "button" at bounding box center [571, 367] width 107 height 107
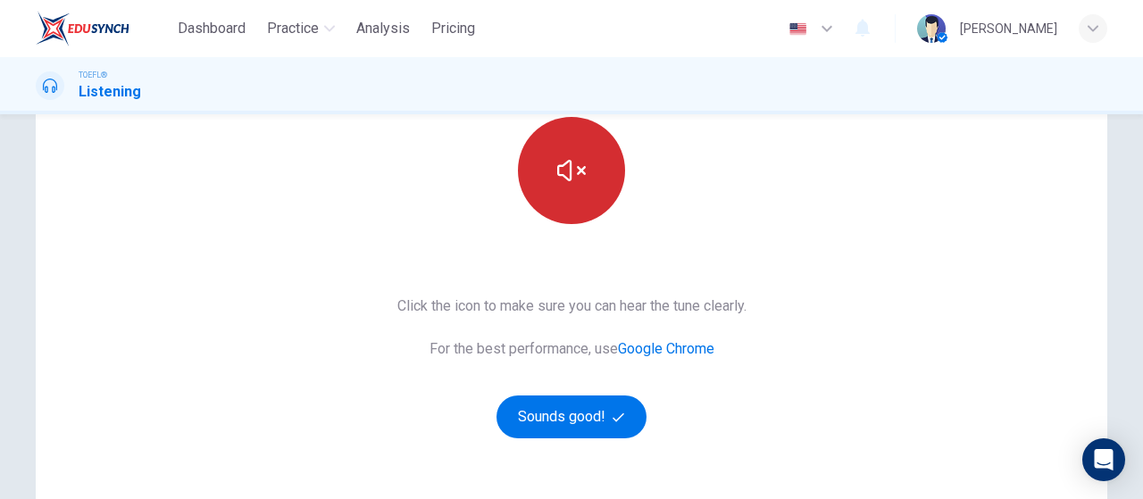
scroll to position [357, 0]
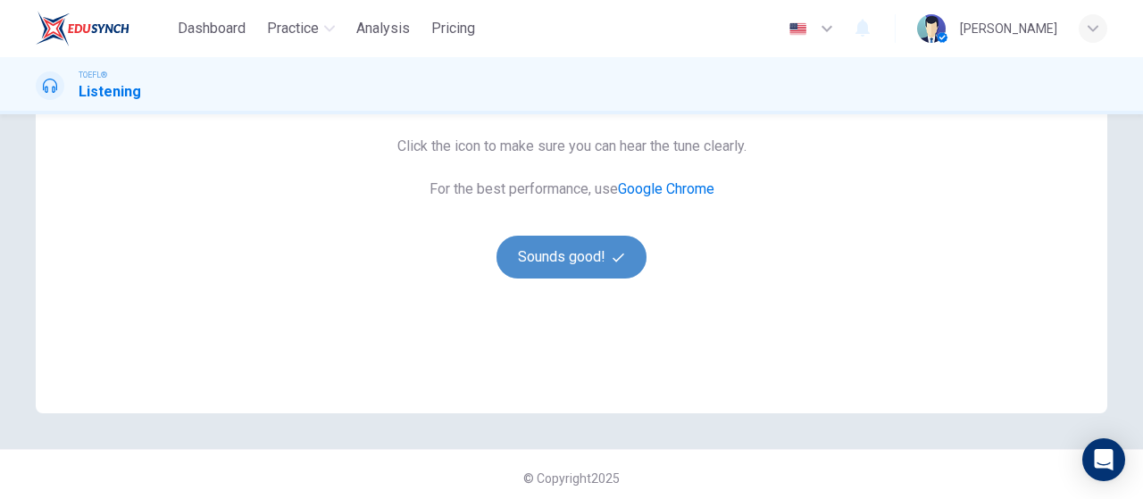
click at [570, 254] on button "Sounds good!" at bounding box center [571, 257] width 150 height 43
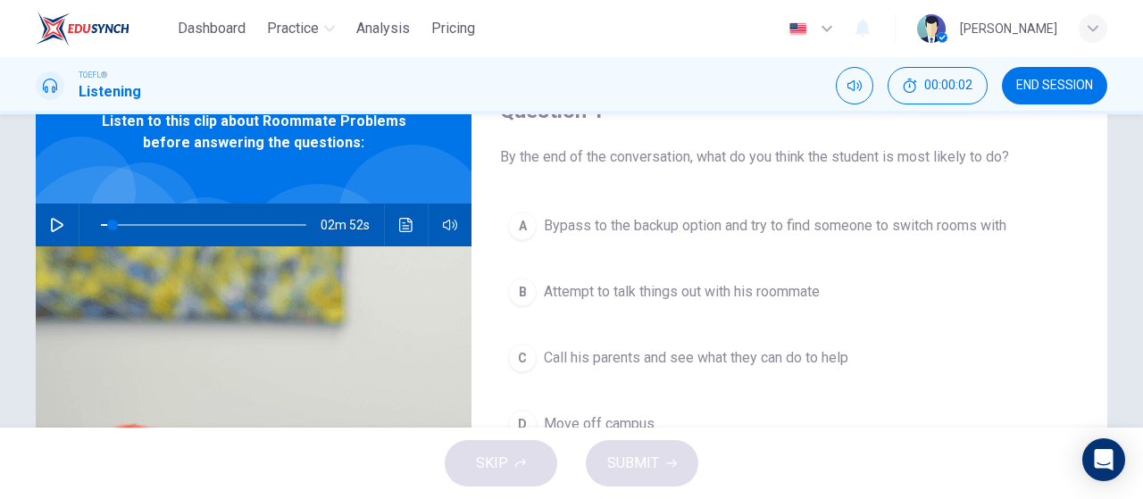
scroll to position [0, 0]
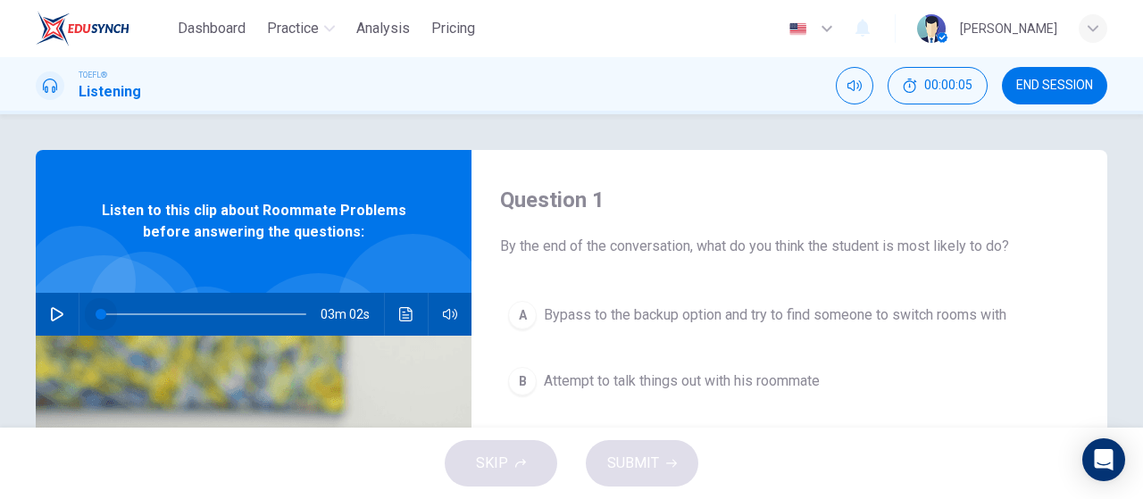
drag, startPoint x: 105, startPoint y: 315, endPoint x: 1, endPoint y: 305, distance: 104.9
click at [0, 305] on div "Question 1 By the end of the conversation, what do you think the student is mos…" at bounding box center [571, 270] width 1143 height 313
click at [52, 313] on icon "button" at bounding box center [57, 314] width 14 height 14
click at [454, 307] on button "button" at bounding box center [450, 314] width 29 height 43
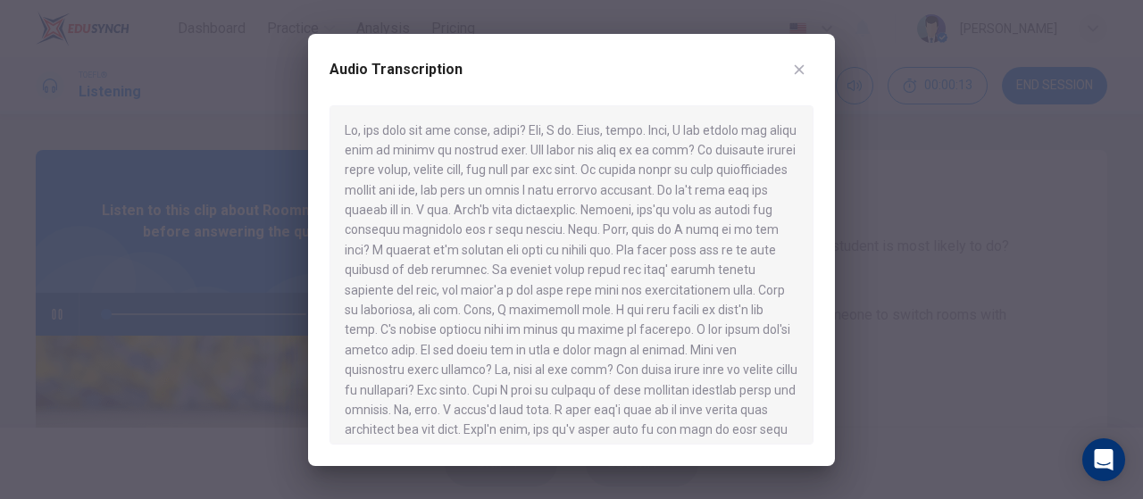
click at [1017, 337] on div at bounding box center [571, 249] width 1143 height 499
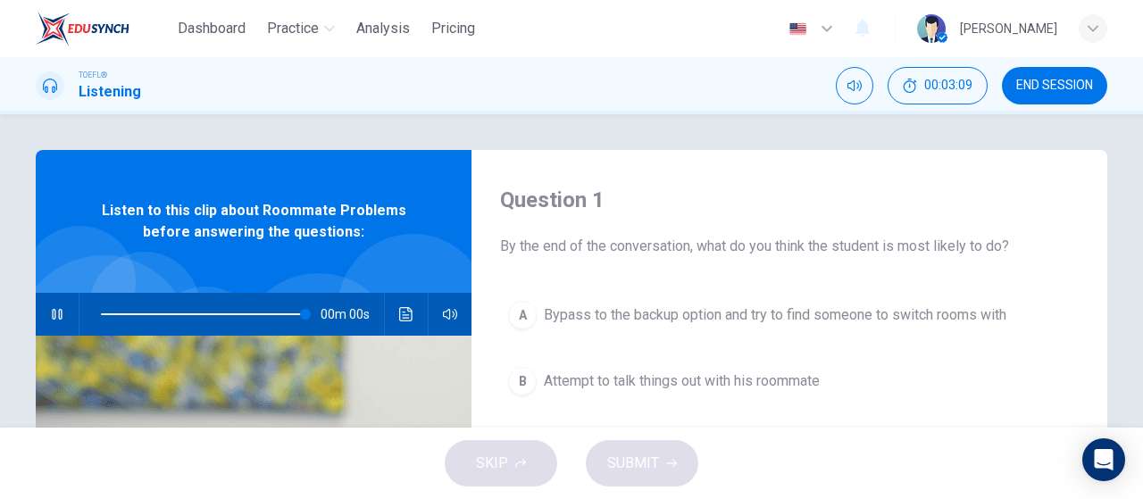
type input "0"
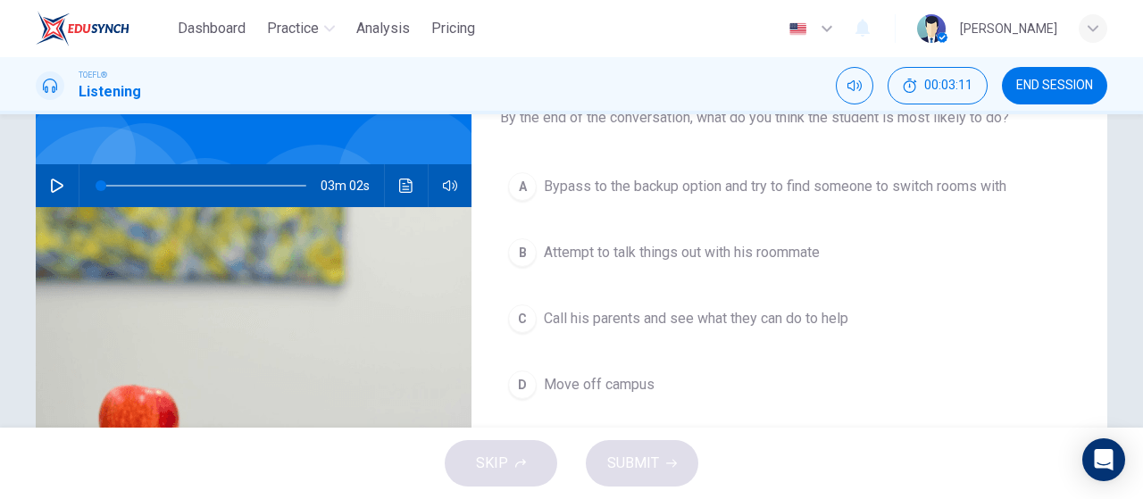
scroll to position [89, 0]
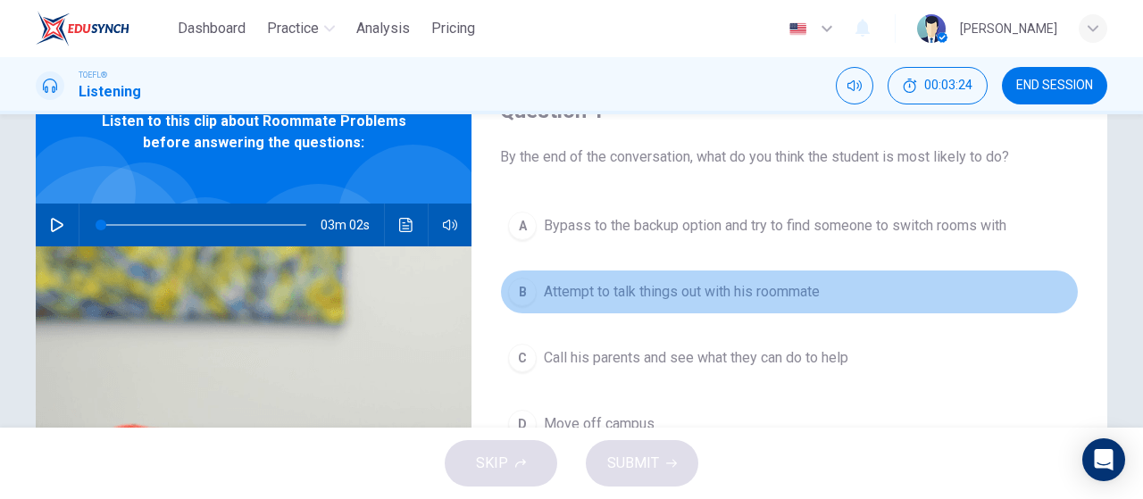
click at [764, 291] on span "Attempt to talk things out with his roommate" at bounding box center [682, 291] width 276 height 21
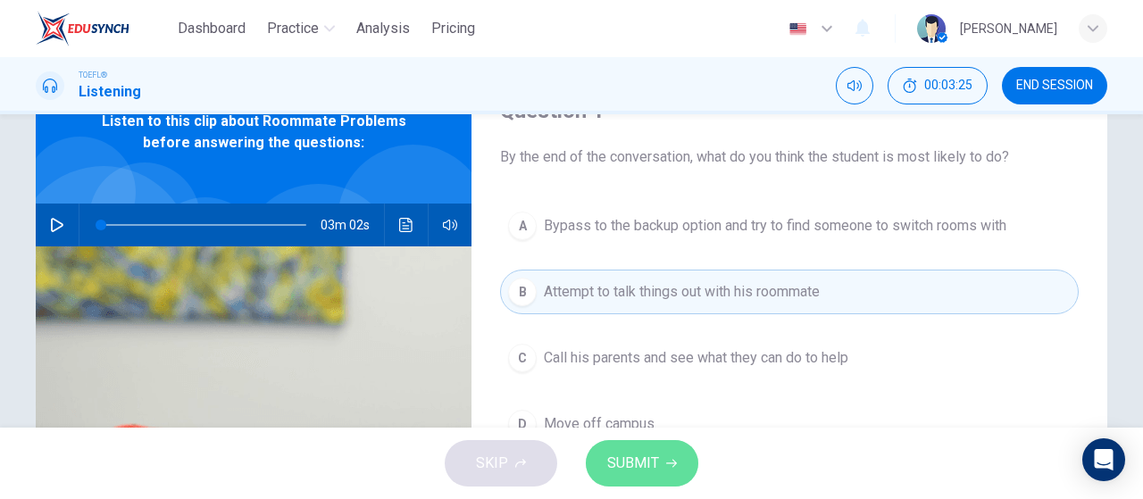
click at [682, 444] on button "SUBMIT" at bounding box center [642, 463] width 112 height 46
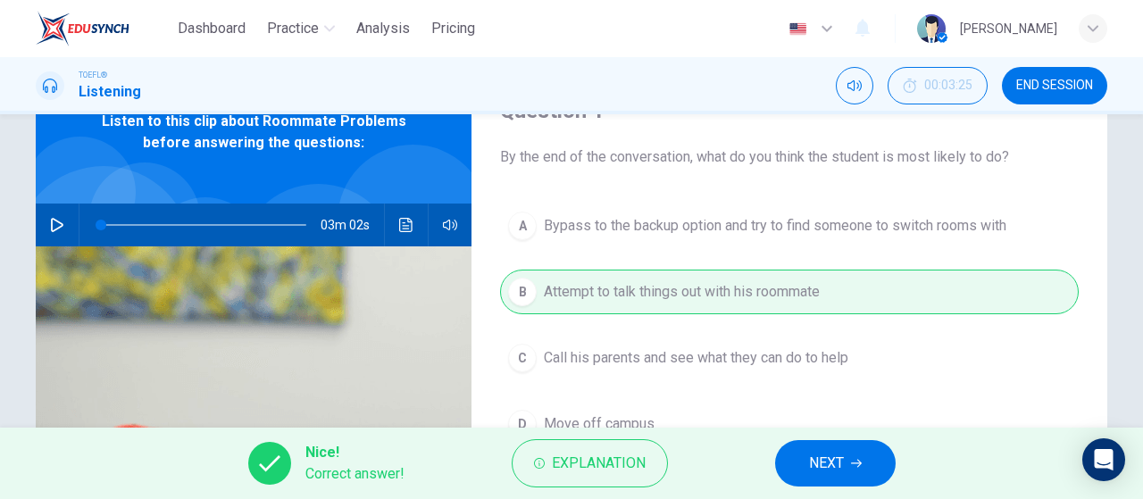
click at [805, 474] on button "NEXT" at bounding box center [835, 463] width 121 height 46
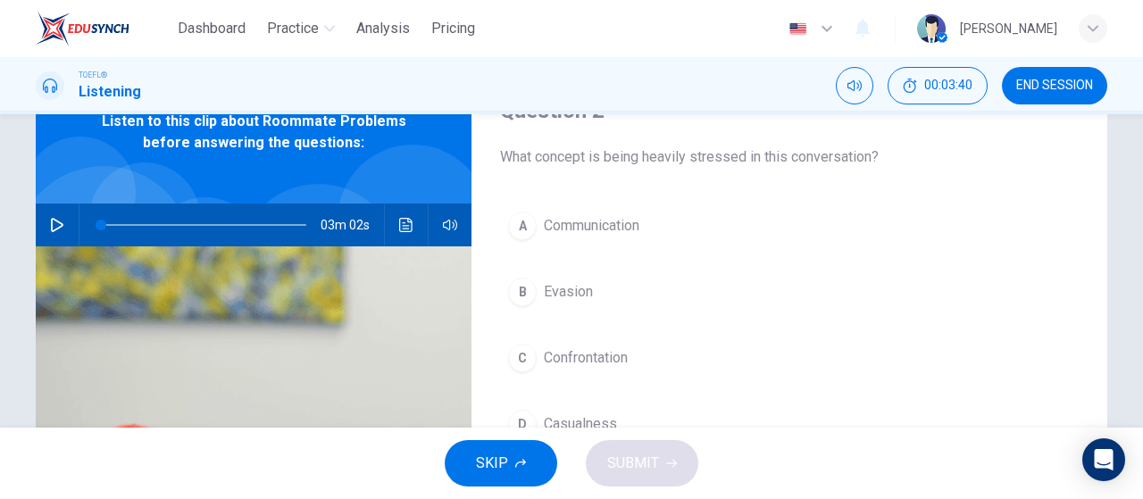
click at [719, 226] on button "A Communication" at bounding box center [789, 226] width 578 height 45
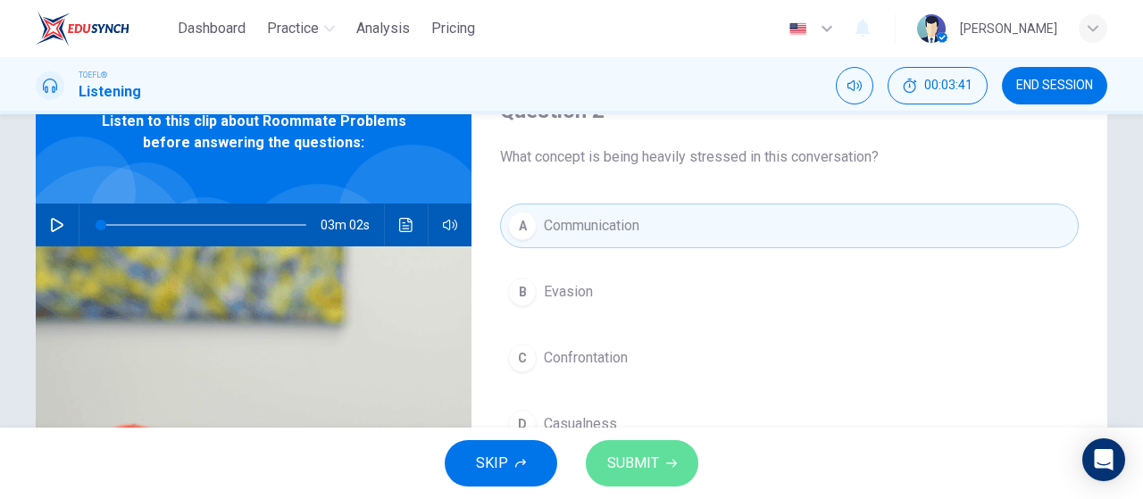
click at [662, 471] on button "SUBMIT" at bounding box center [642, 463] width 112 height 46
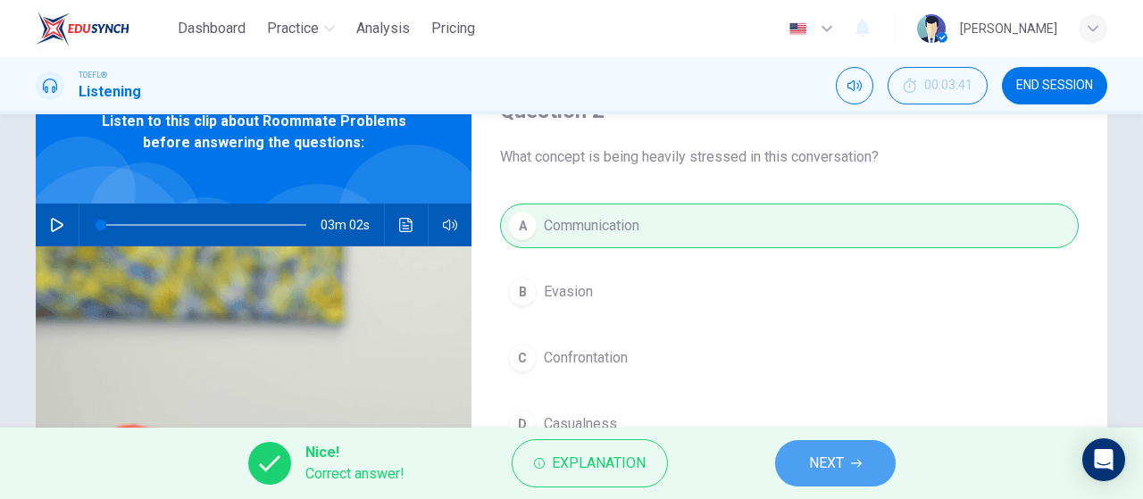
click at [860, 478] on button "NEXT" at bounding box center [835, 463] width 121 height 46
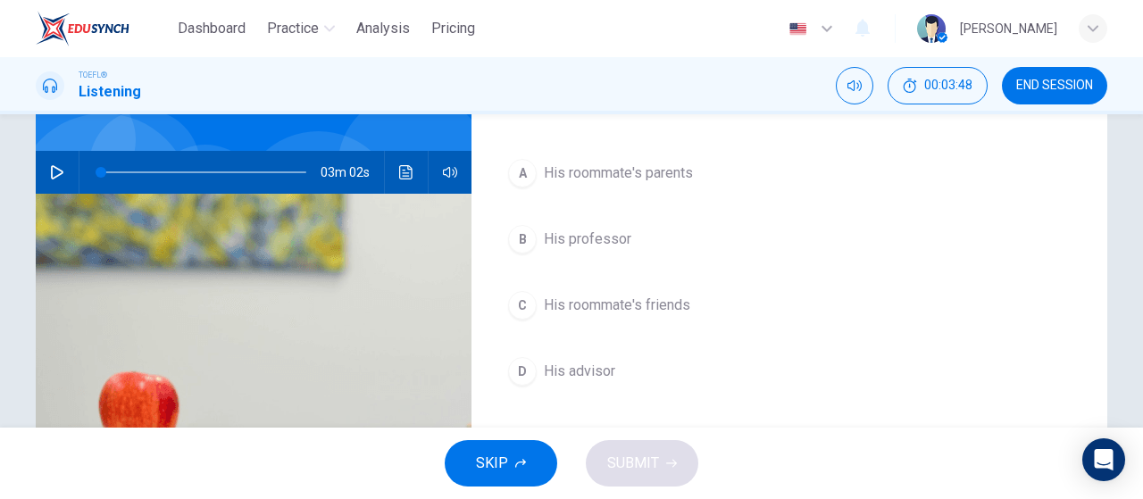
scroll to position [179, 0]
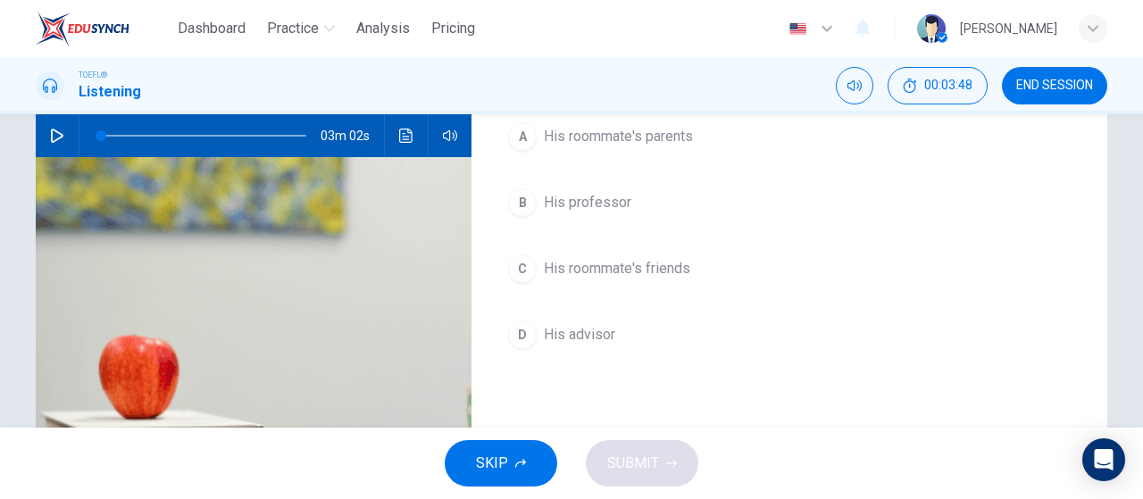
click at [686, 337] on button "D His advisor" at bounding box center [789, 334] width 578 height 45
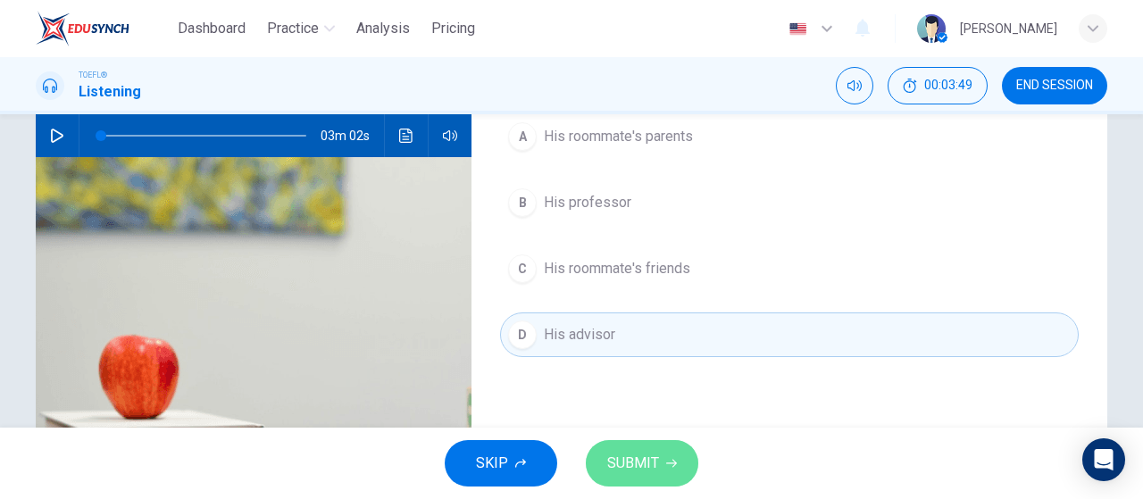
click at [669, 473] on button "SUBMIT" at bounding box center [642, 463] width 112 height 46
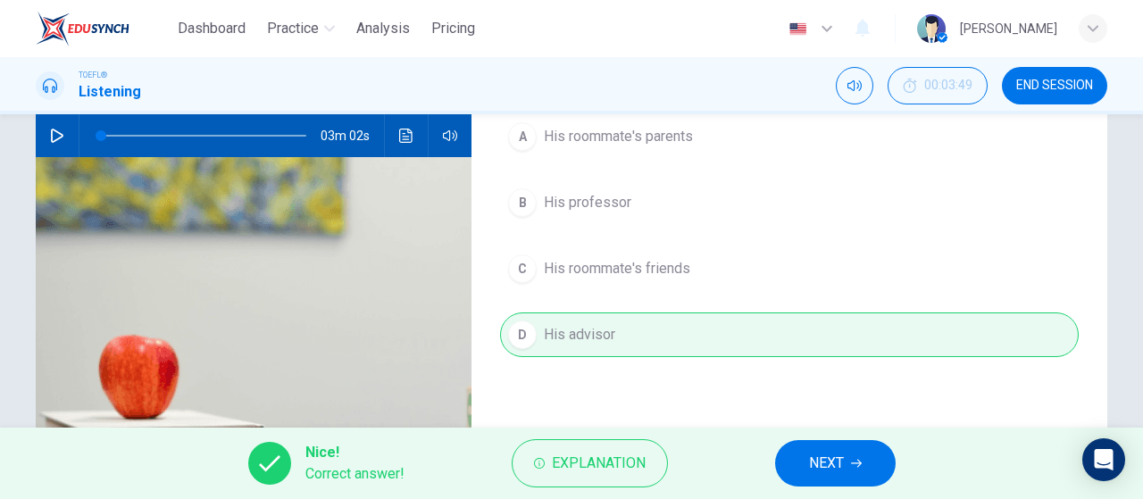
click at [821, 470] on span "NEXT" at bounding box center [826, 463] width 35 height 25
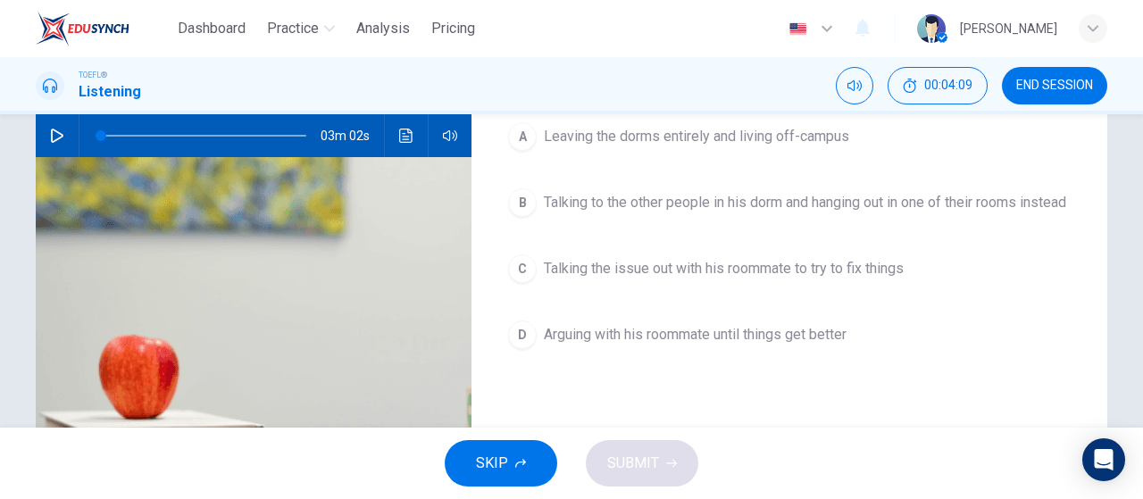
click at [825, 279] on span "Talking the issue out with his roommate to try to fix things" at bounding box center [724, 268] width 360 height 21
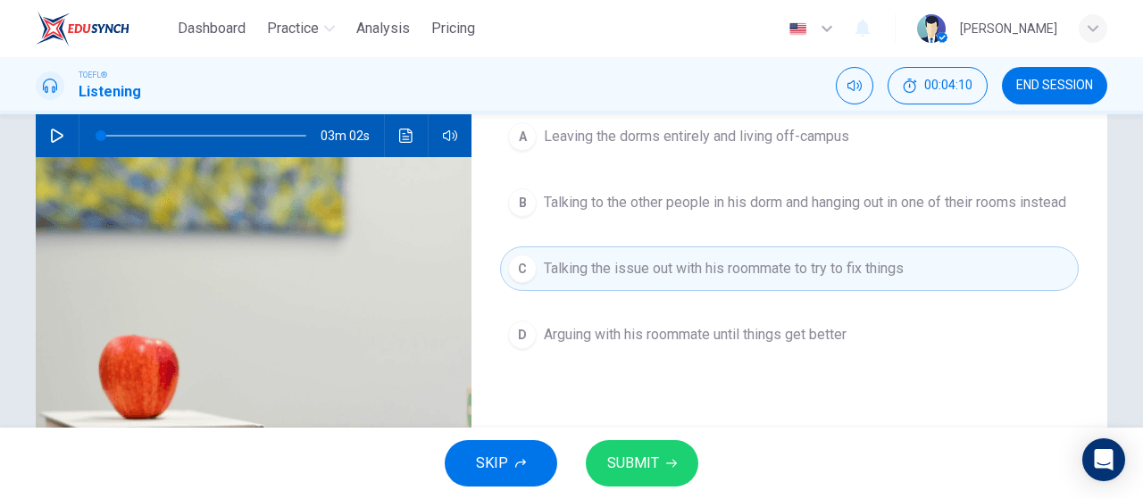
click at [653, 487] on div "SKIP SUBMIT" at bounding box center [571, 463] width 1143 height 71
click at [659, 463] on button "SUBMIT" at bounding box center [642, 463] width 112 height 46
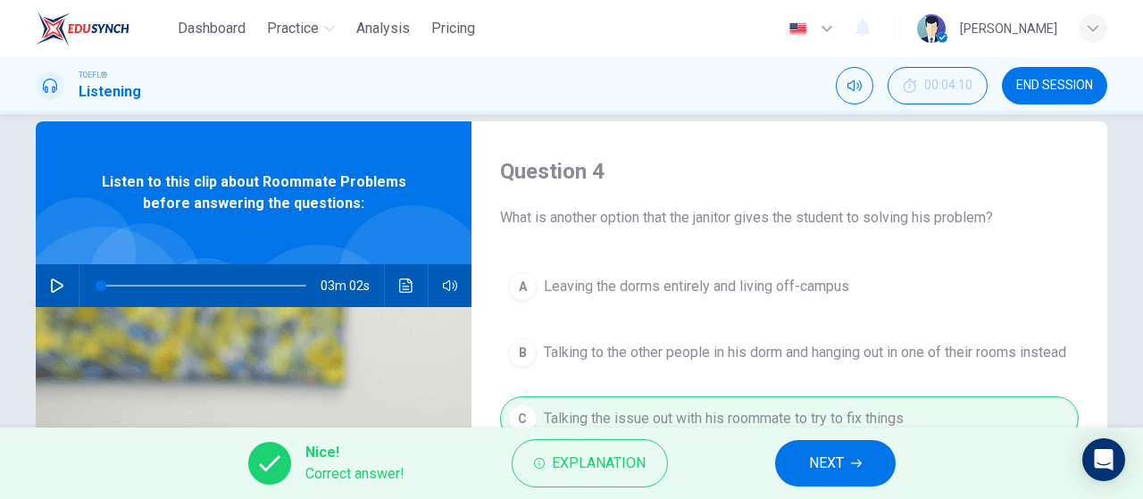
scroll to position [0, 0]
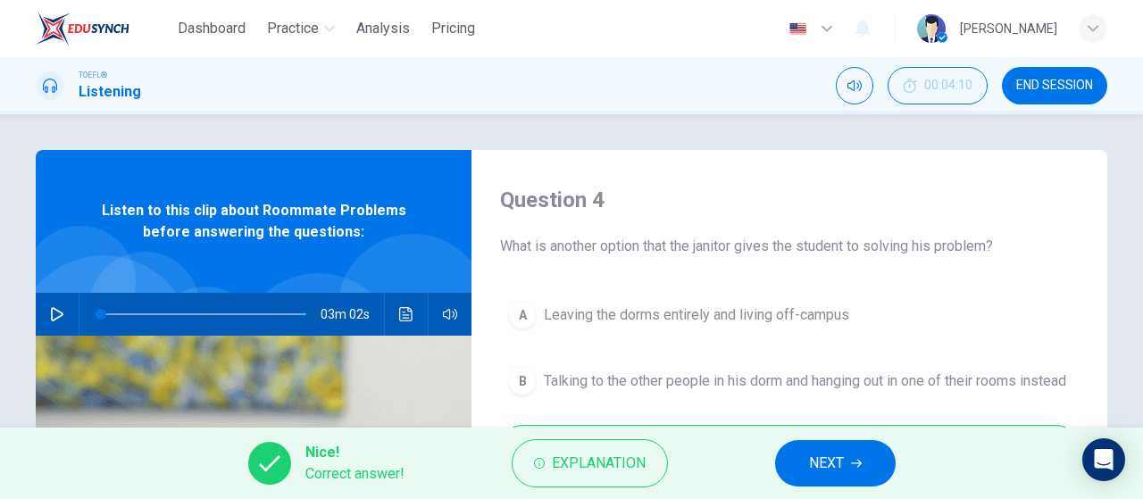
click at [819, 467] on span "NEXT" at bounding box center [826, 463] width 35 height 25
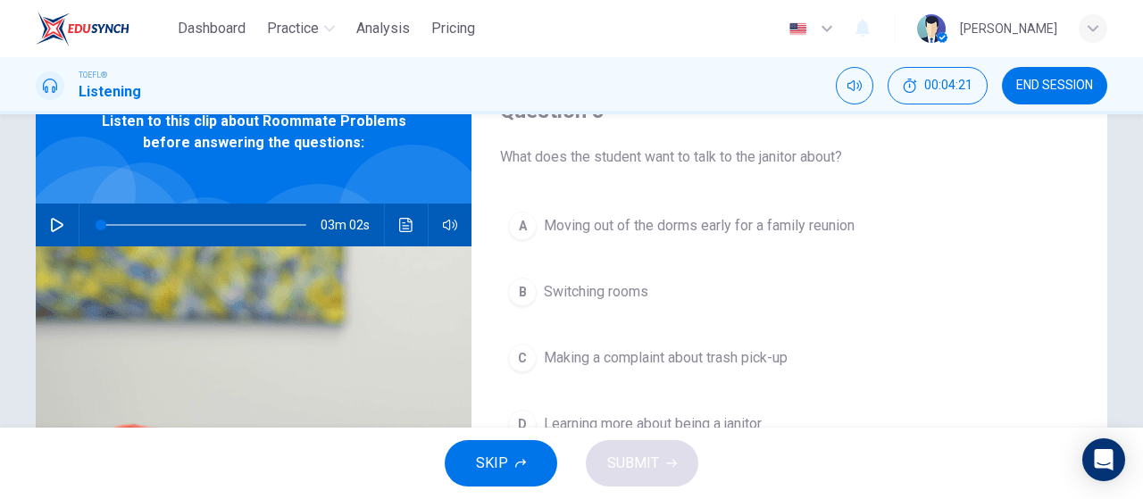
scroll to position [179, 0]
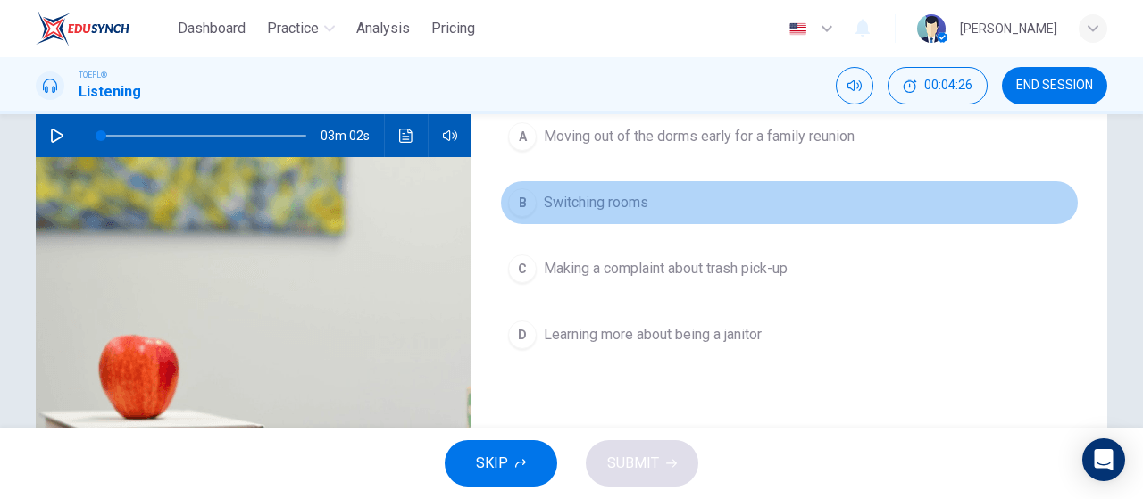
click at [654, 212] on button "B Switching rooms" at bounding box center [789, 202] width 578 height 45
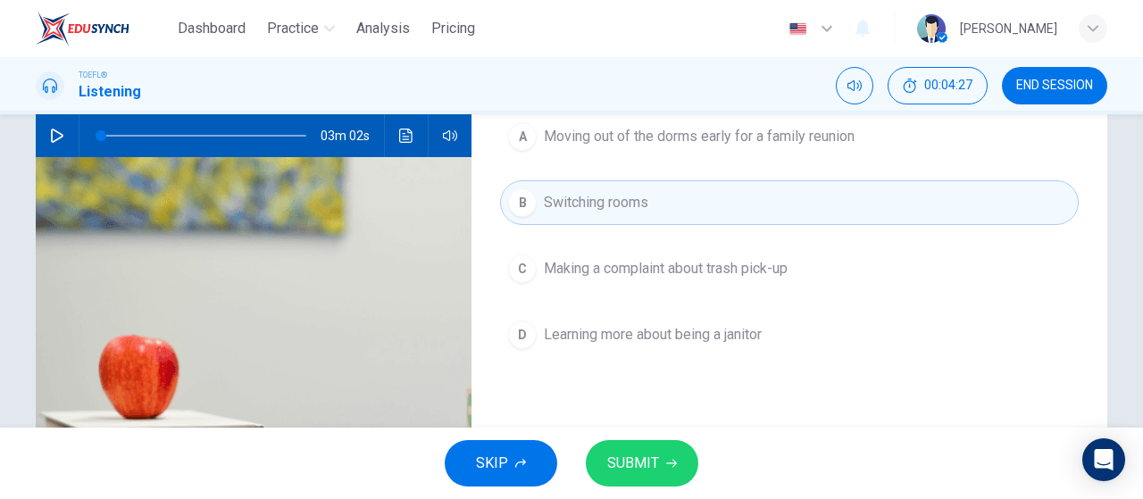
click at [684, 464] on button "SUBMIT" at bounding box center [642, 463] width 112 height 46
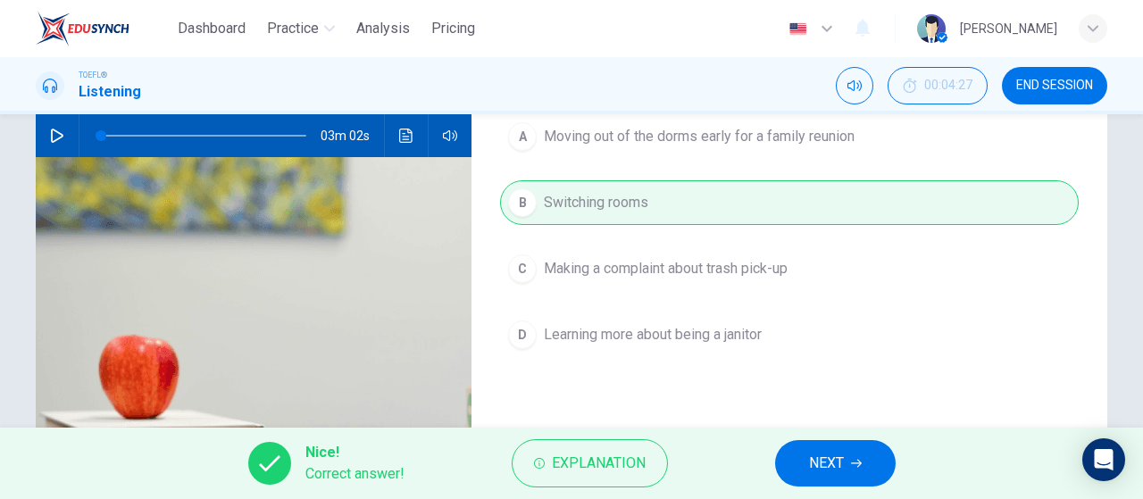
click at [805, 470] on button "NEXT" at bounding box center [835, 463] width 121 height 46
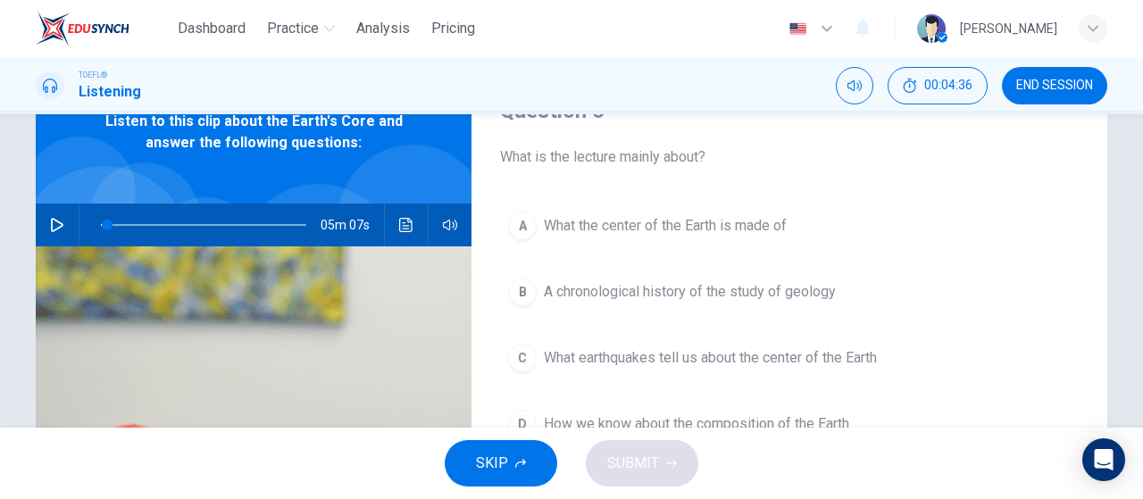
scroll to position [0, 0]
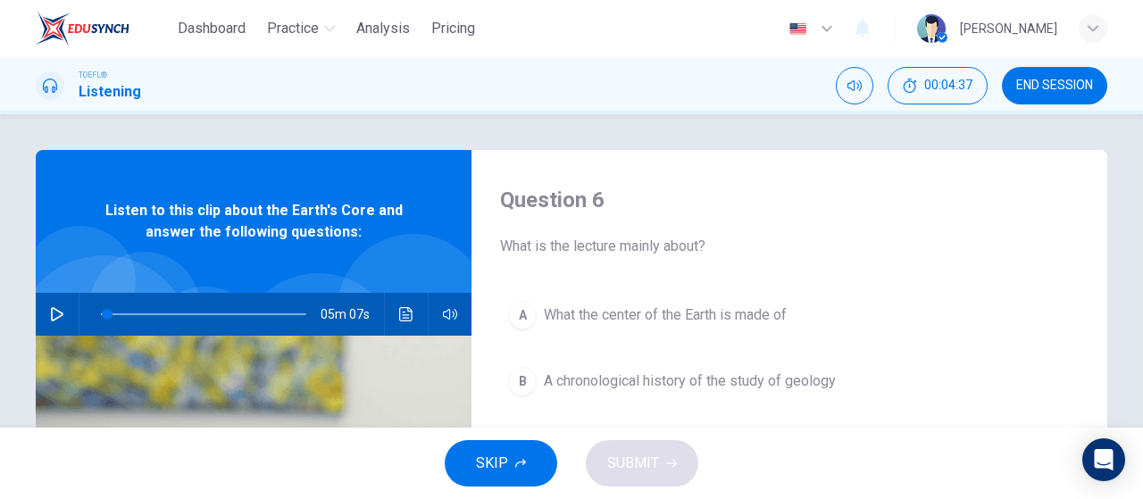
click at [52, 317] on icon "button" at bounding box center [57, 314] width 12 height 14
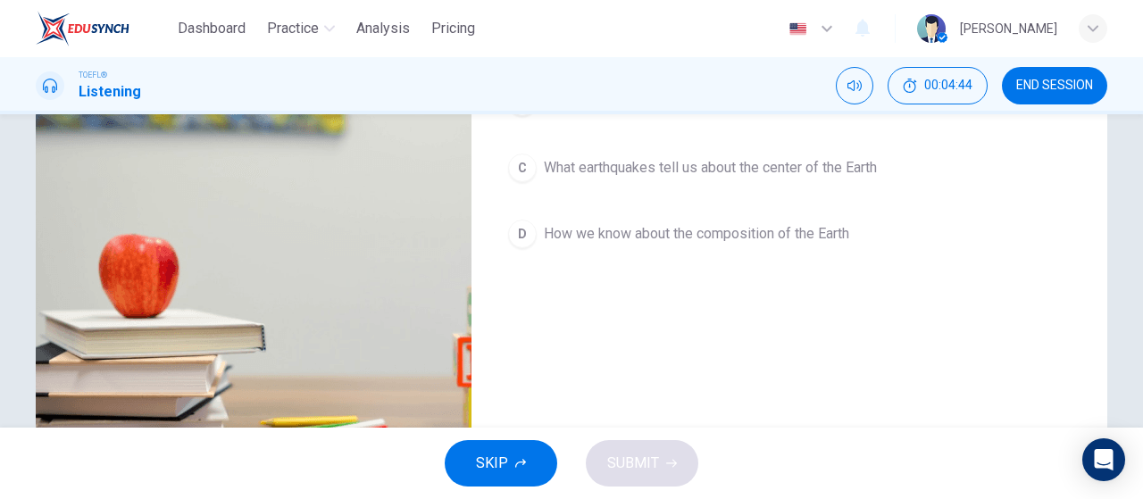
scroll to position [21, 0]
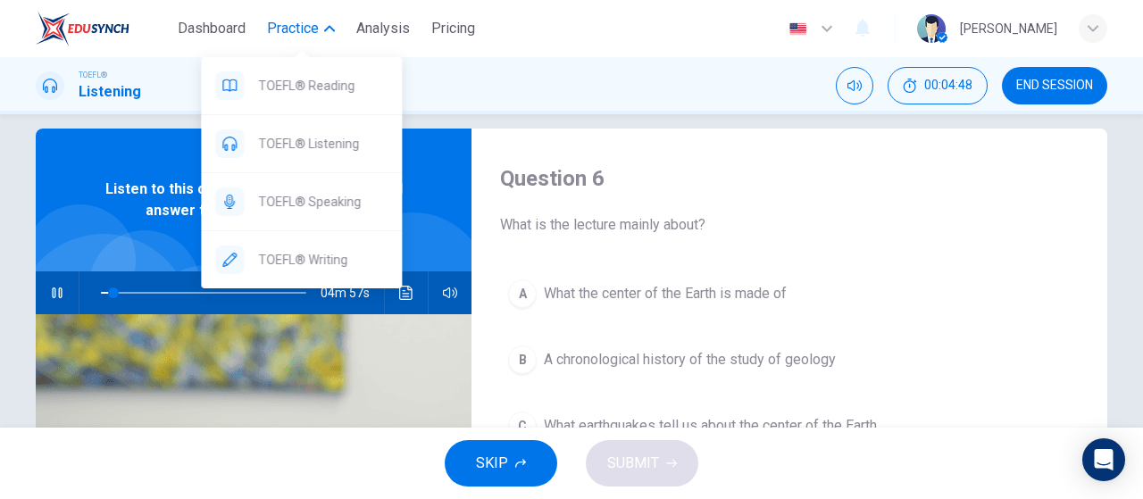
type input "7"
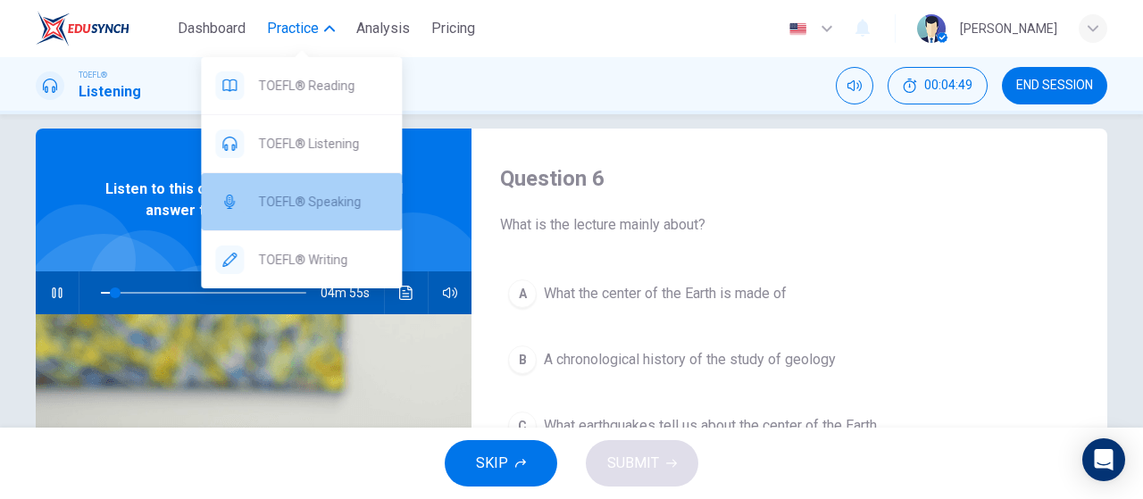
click at [309, 198] on span "TOEFL® Speaking" at bounding box center [322, 201] width 129 height 21
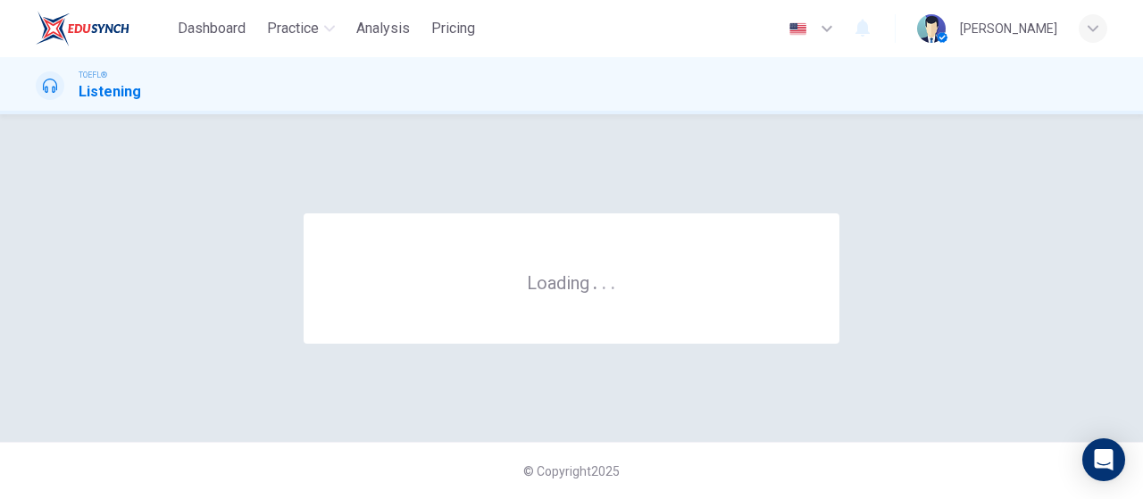
scroll to position [0, 0]
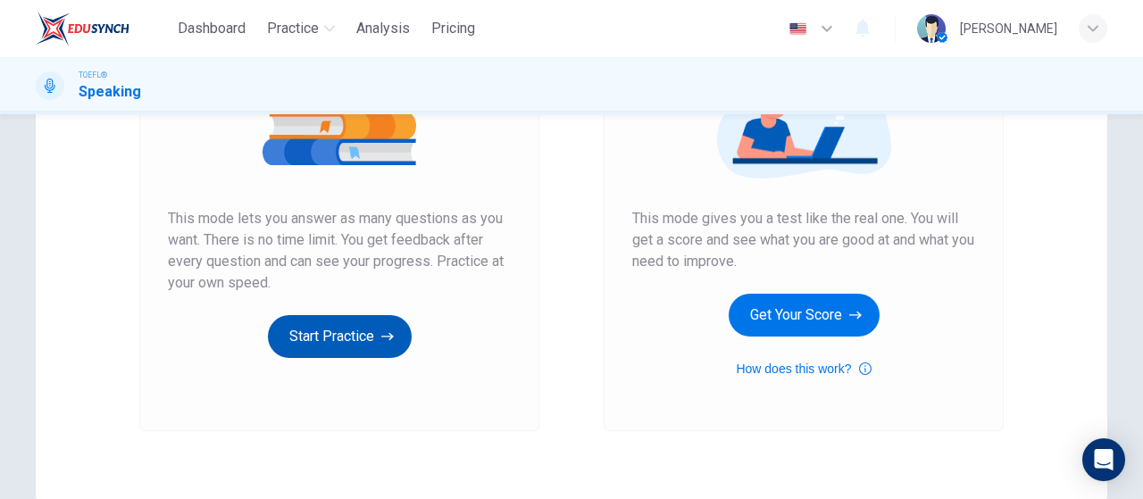
click at [370, 332] on button "Start Practice" at bounding box center [340, 336] width 144 height 43
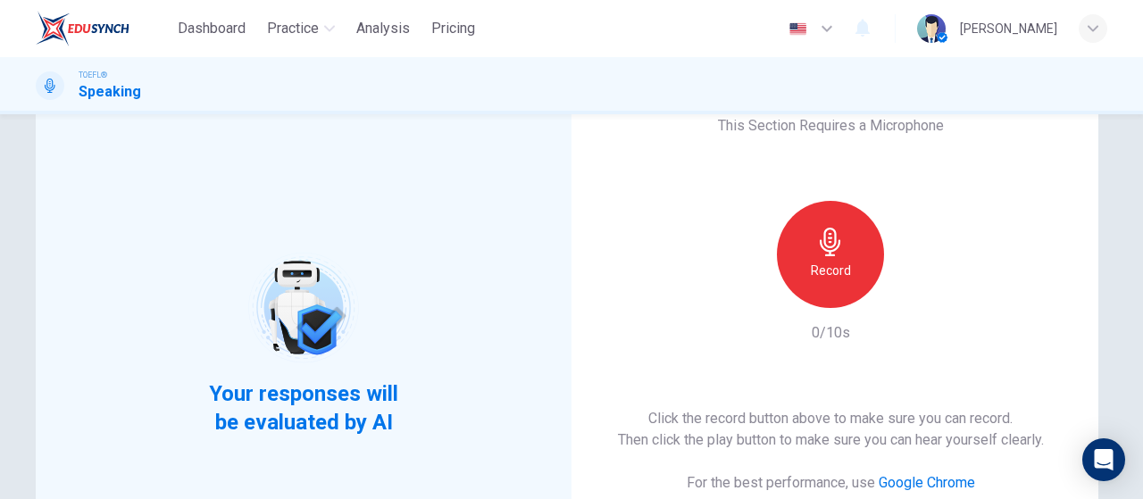
scroll to position [179, 0]
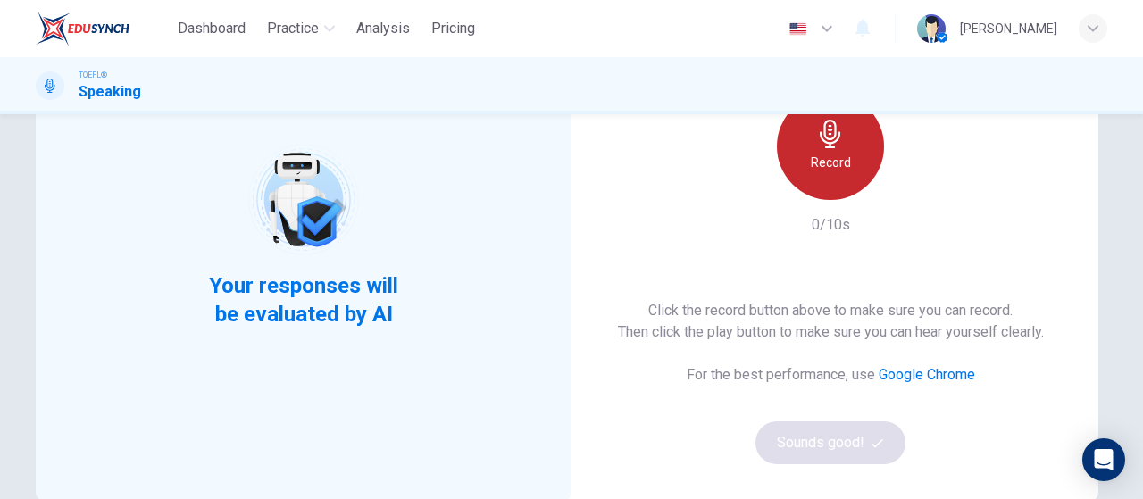
click at [798, 150] on div "Record" at bounding box center [830, 146] width 107 height 107
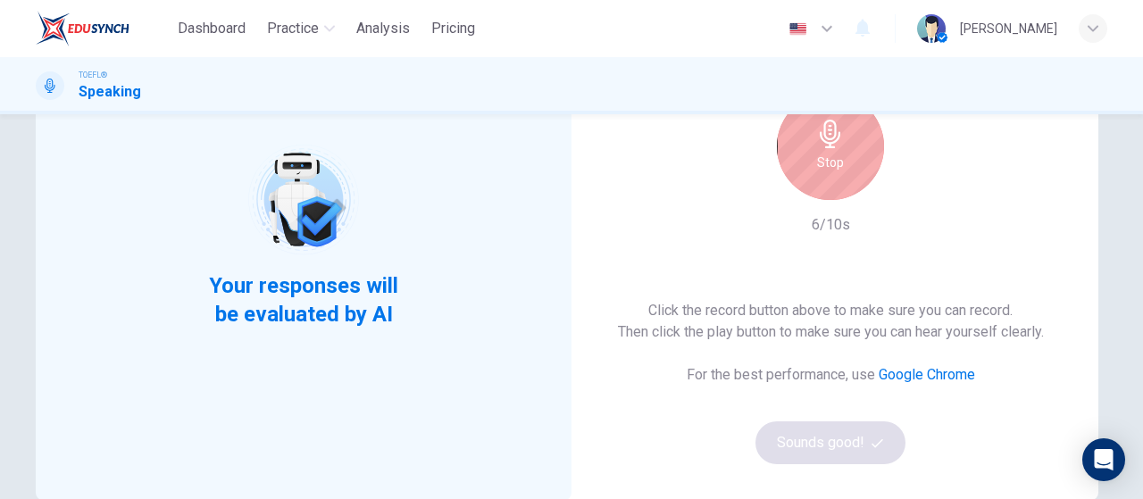
click at [825, 163] on h6 "Stop" at bounding box center [830, 162] width 27 height 21
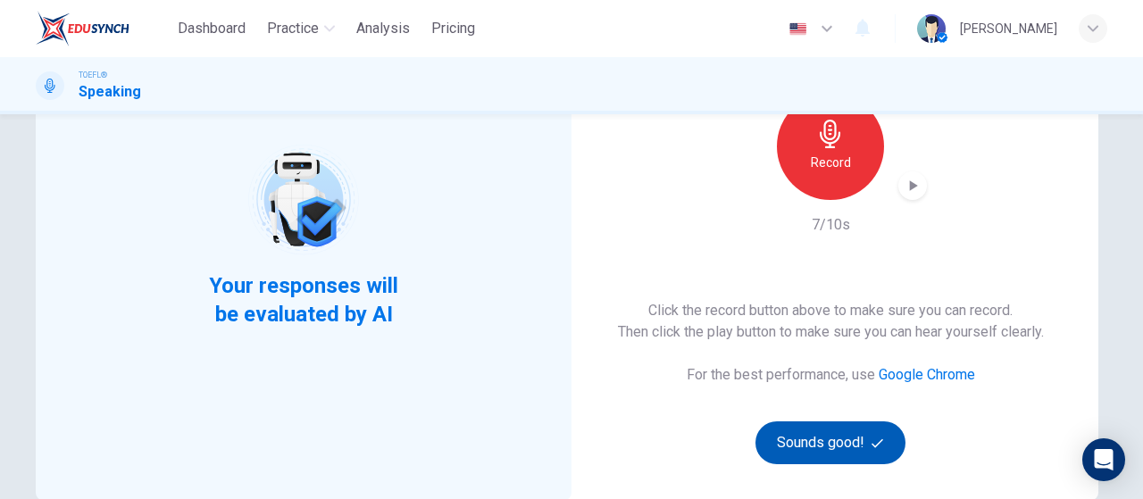
click at [844, 454] on button "Sounds good!" at bounding box center [830, 442] width 150 height 43
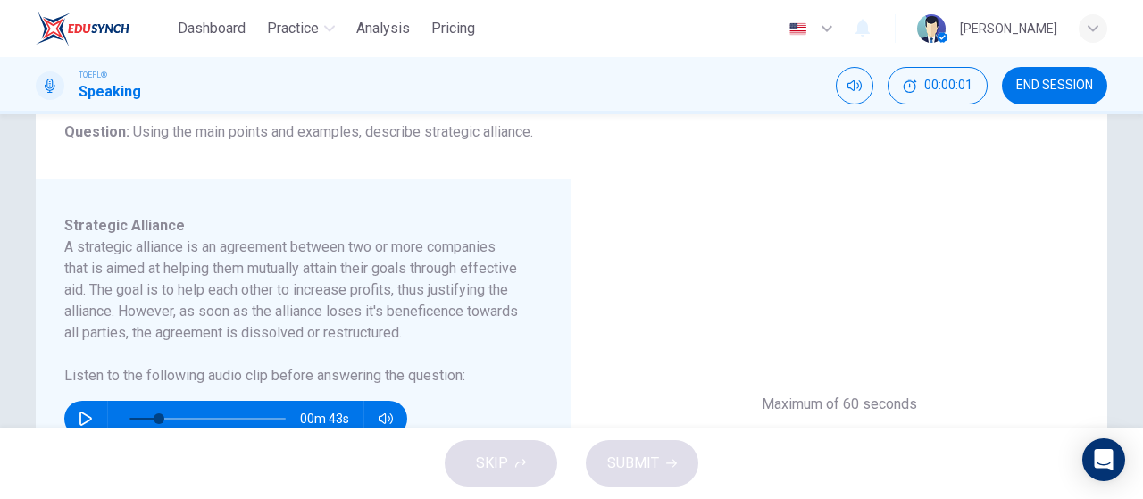
scroll to position [268, 0]
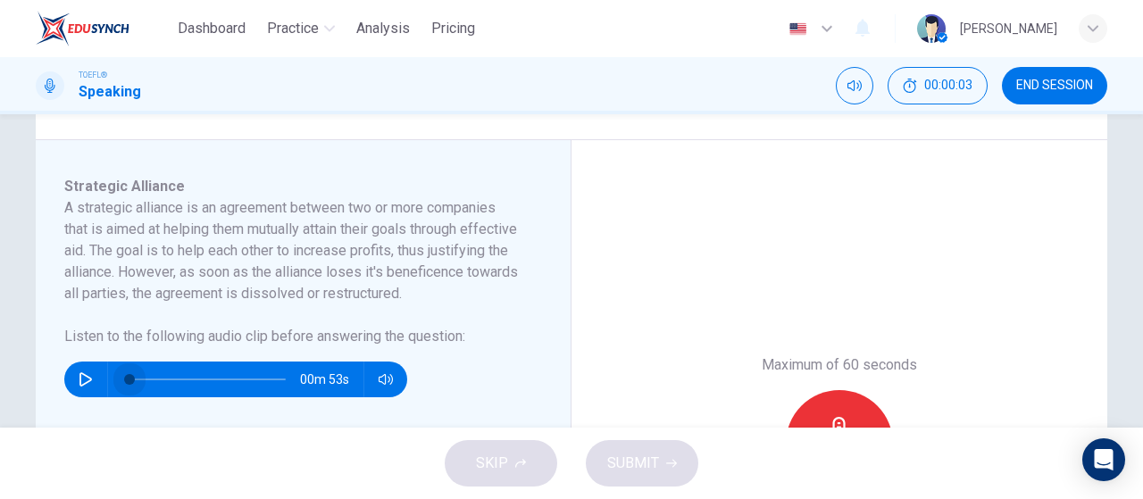
drag, startPoint x: 156, startPoint y: 395, endPoint x: 62, endPoint y: 390, distance: 93.9
click at [93, 390] on div "00m 53s" at bounding box center [235, 380] width 343 height 36
drag, startPoint x: 64, startPoint y: 390, endPoint x: 79, endPoint y: 393, distance: 14.5
click at [75, 392] on div "00m 53s" at bounding box center [235, 380] width 343 height 36
drag, startPoint x: 75, startPoint y: 403, endPoint x: 94, endPoint y: 406, distance: 19.1
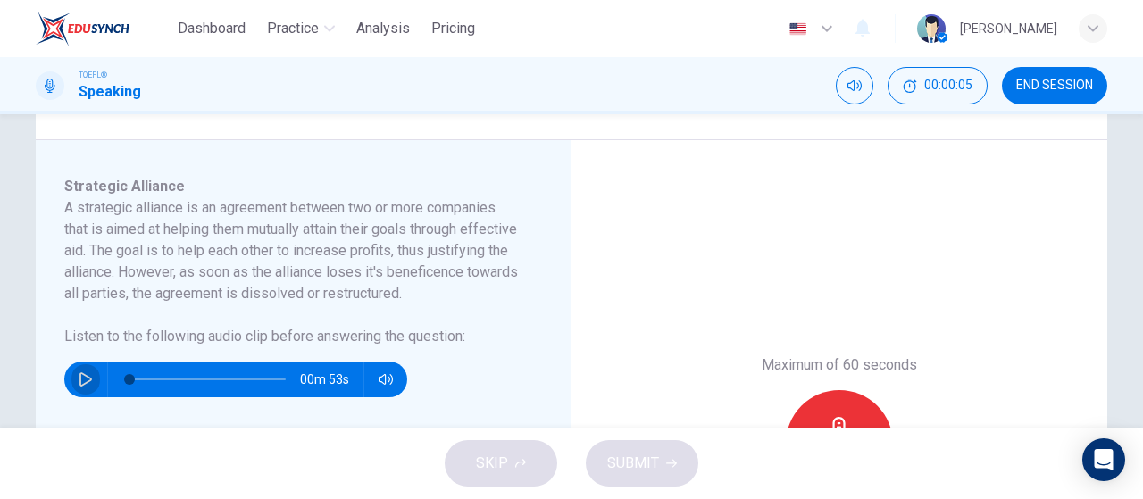
click at [79, 387] on icon "button" at bounding box center [86, 379] width 14 height 14
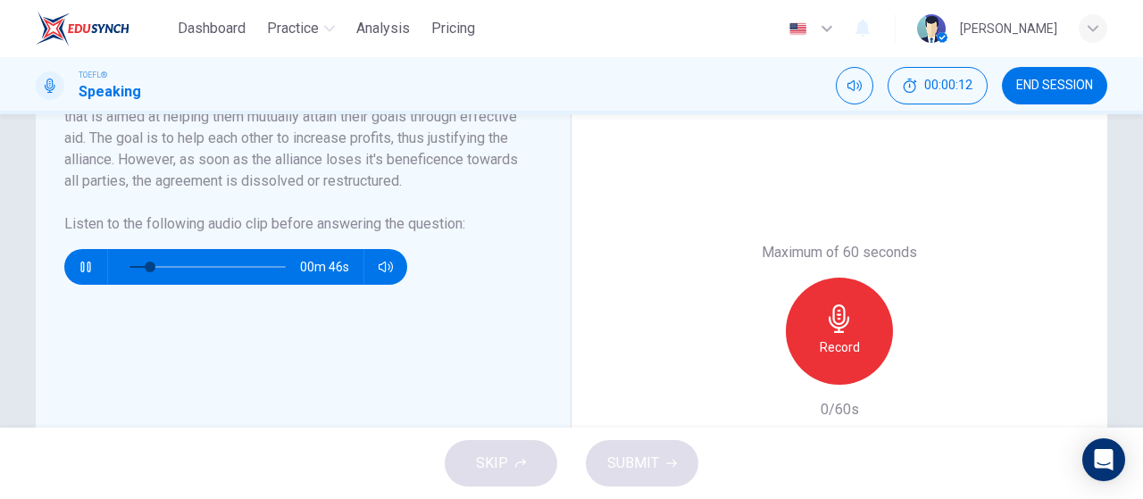
scroll to position [357, 0]
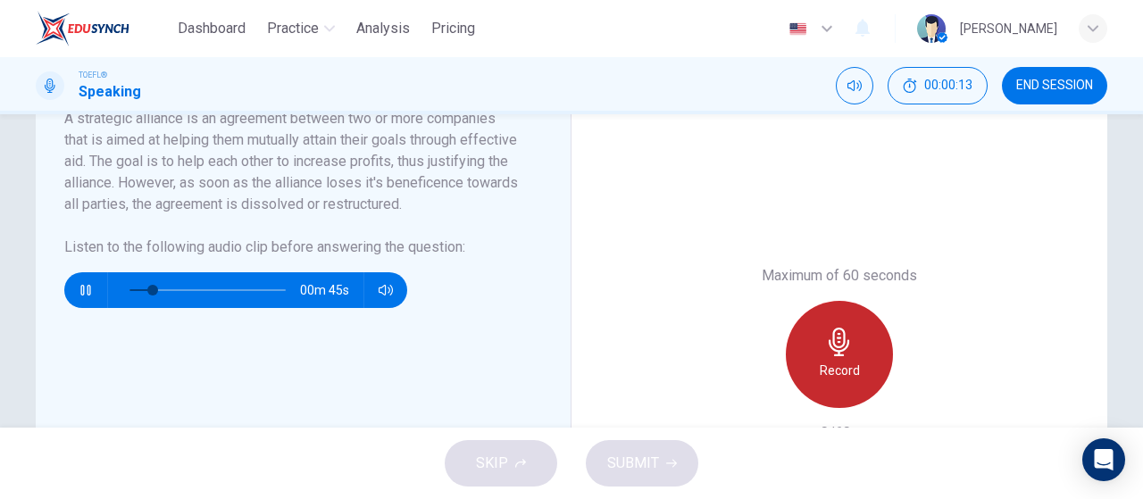
click at [840, 344] on icon "button" at bounding box center [839, 342] width 29 height 29
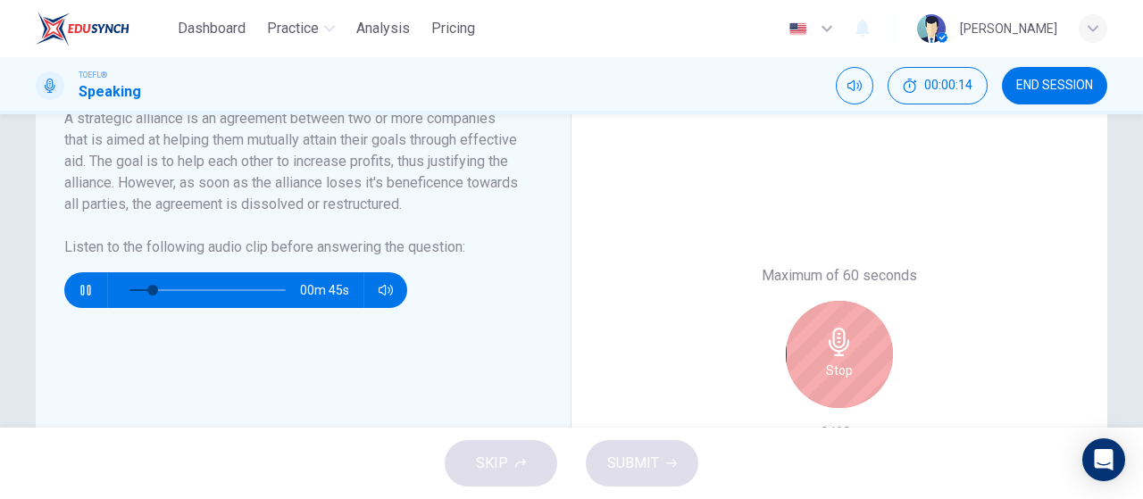
scroll to position [536, 0]
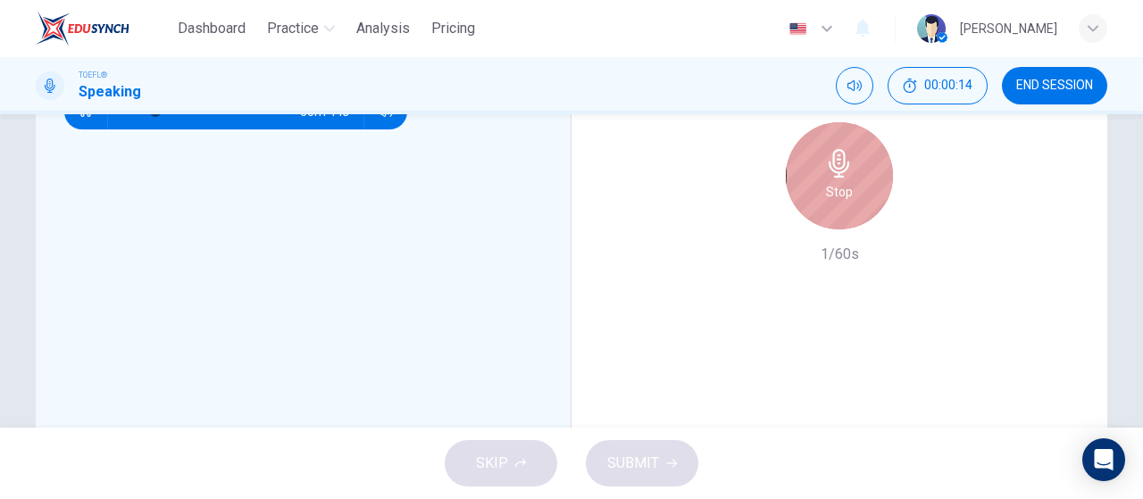
click at [842, 185] on h6 "Stop" at bounding box center [839, 191] width 27 height 21
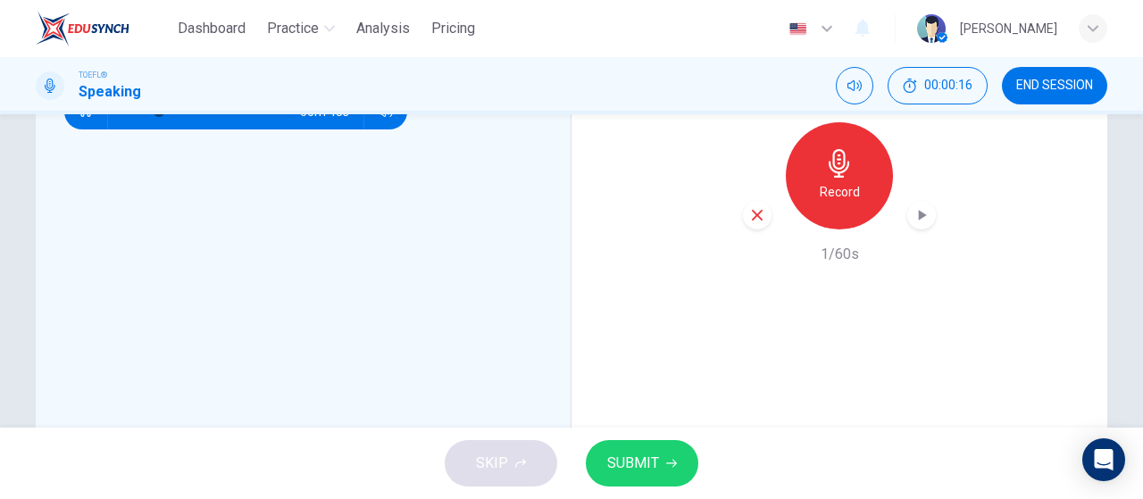
click at [641, 474] on span "SUBMIT" at bounding box center [633, 463] width 52 height 25
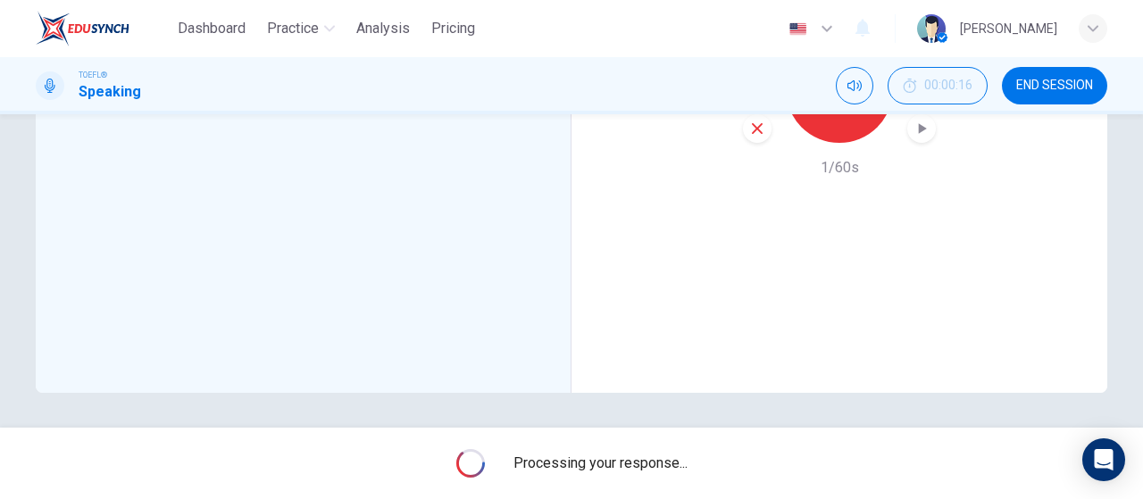
scroll to position [533, 0]
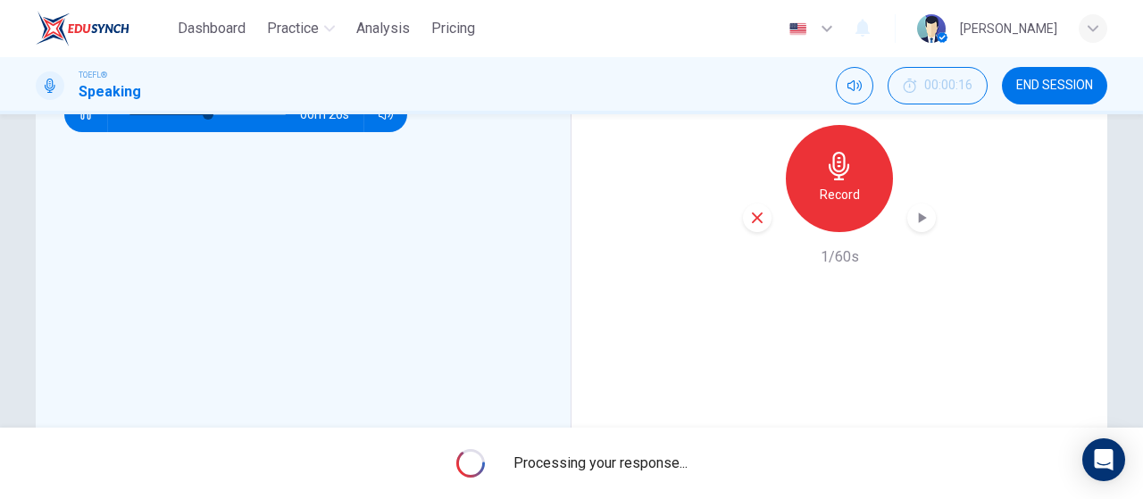
type input "0"
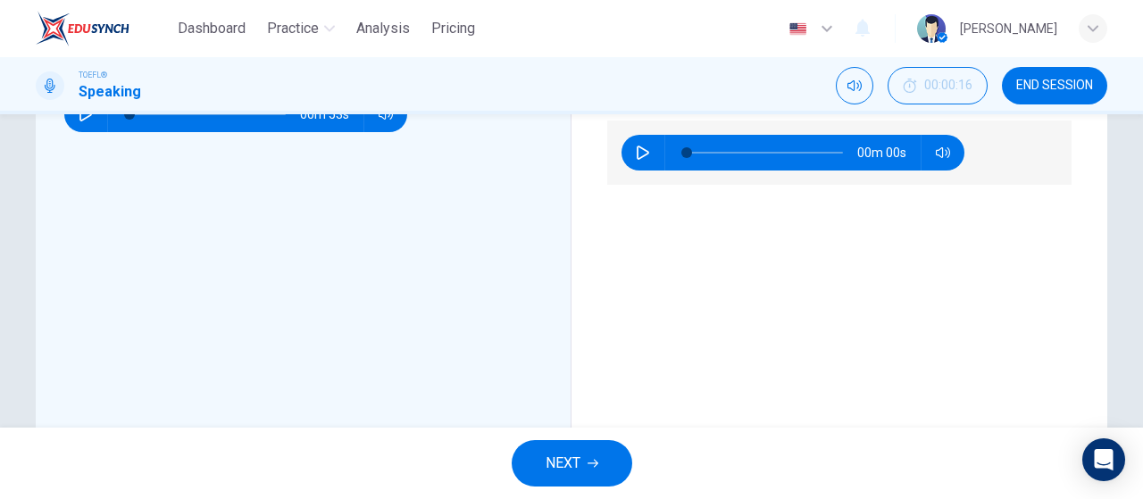
type input "98"
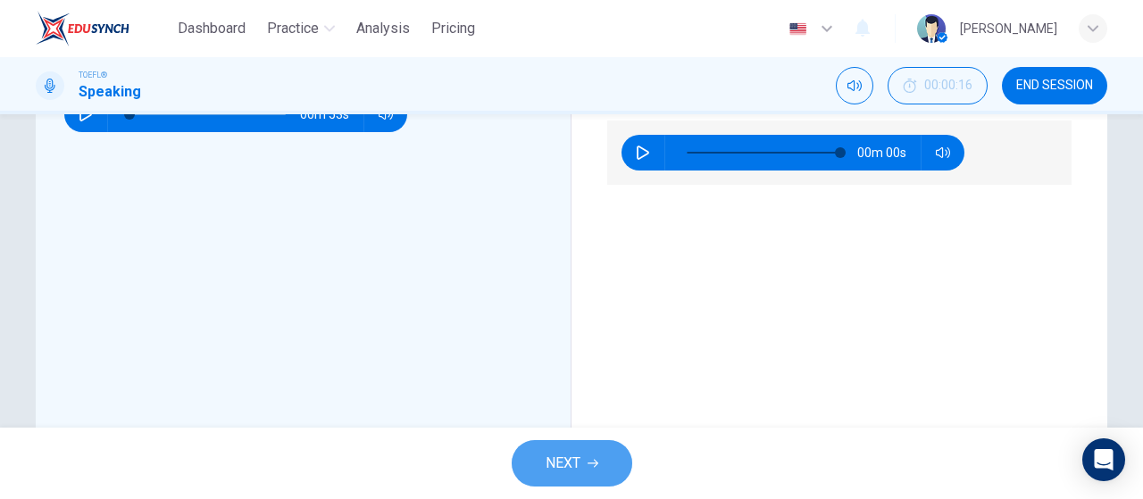
click at [577, 471] on span "NEXT" at bounding box center [562, 463] width 35 height 25
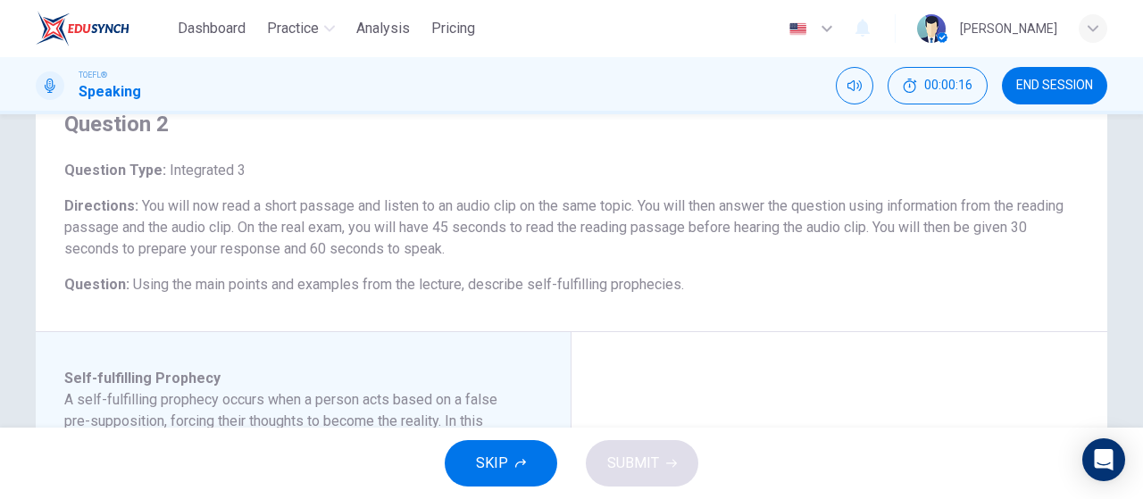
scroll to position [268, 0]
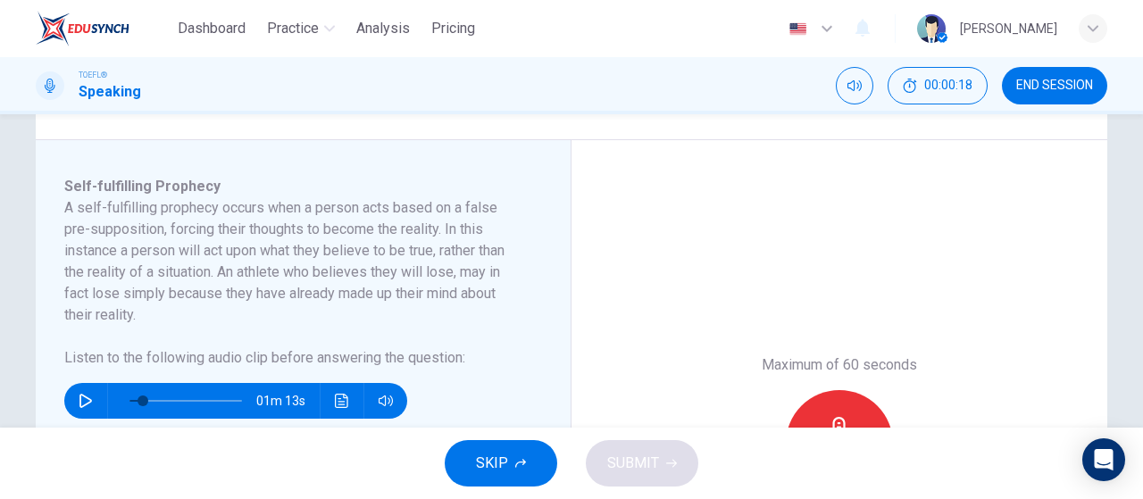
click at [537, 465] on button "SKIP" at bounding box center [501, 463] width 112 height 46
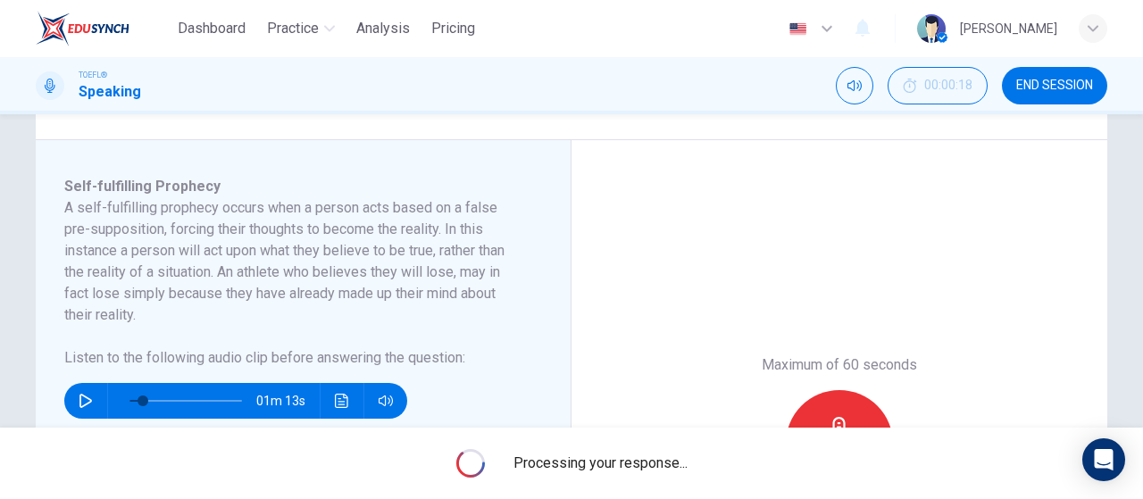
type input "12"
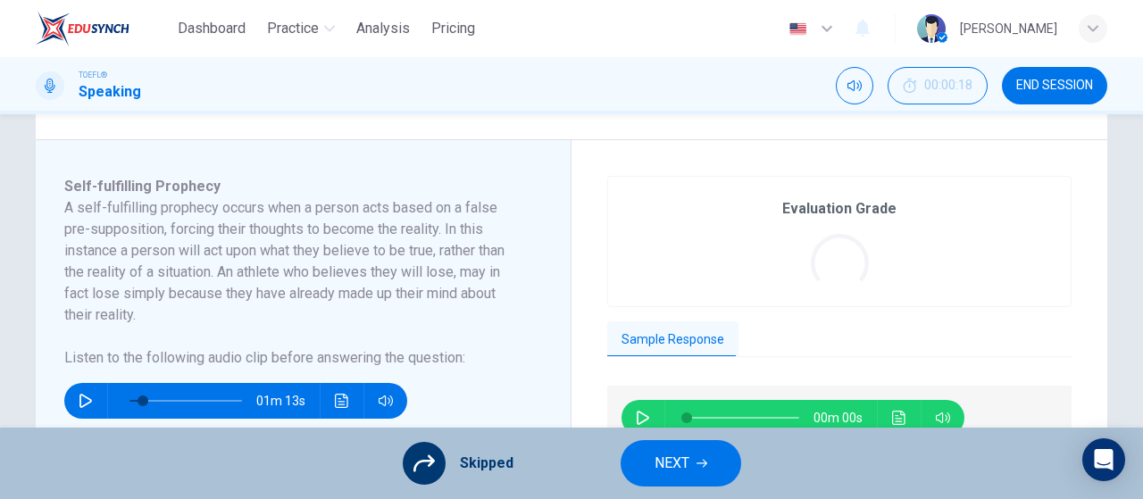
click at [710, 461] on button "NEXT" at bounding box center [680, 463] width 121 height 46
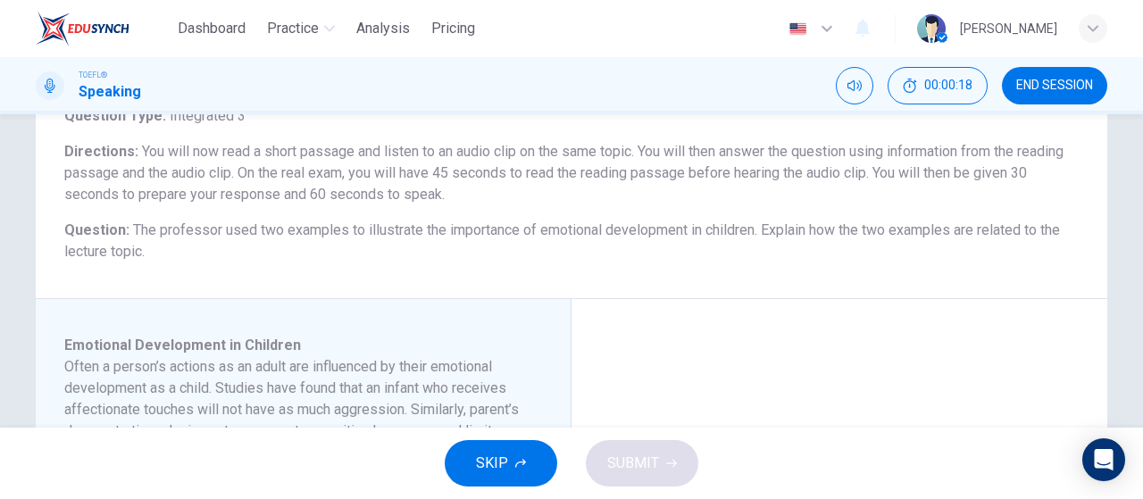
scroll to position [357, 0]
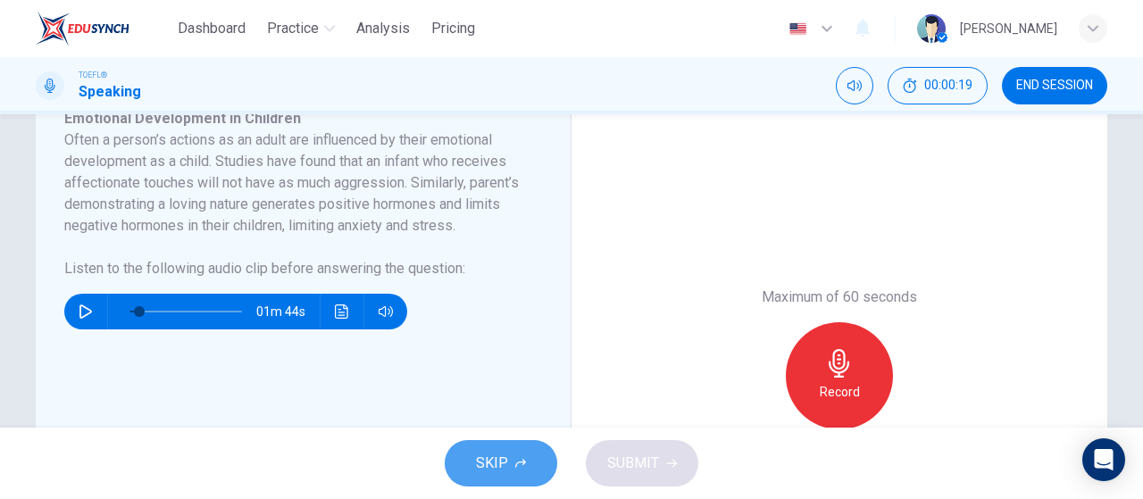
click at [488, 466] on span "SKIP" at bounding box center [492, 463] width 32 height 25
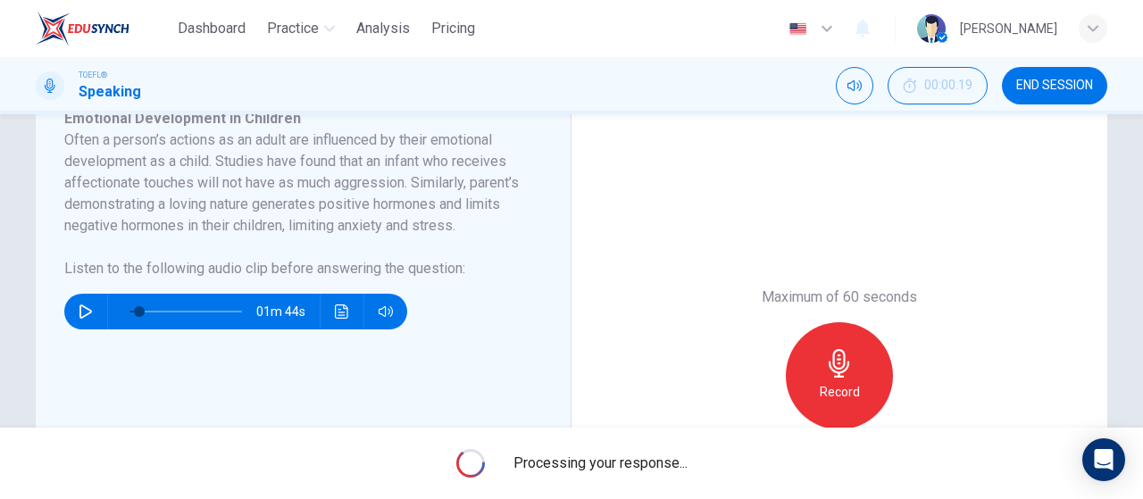
type input "9"
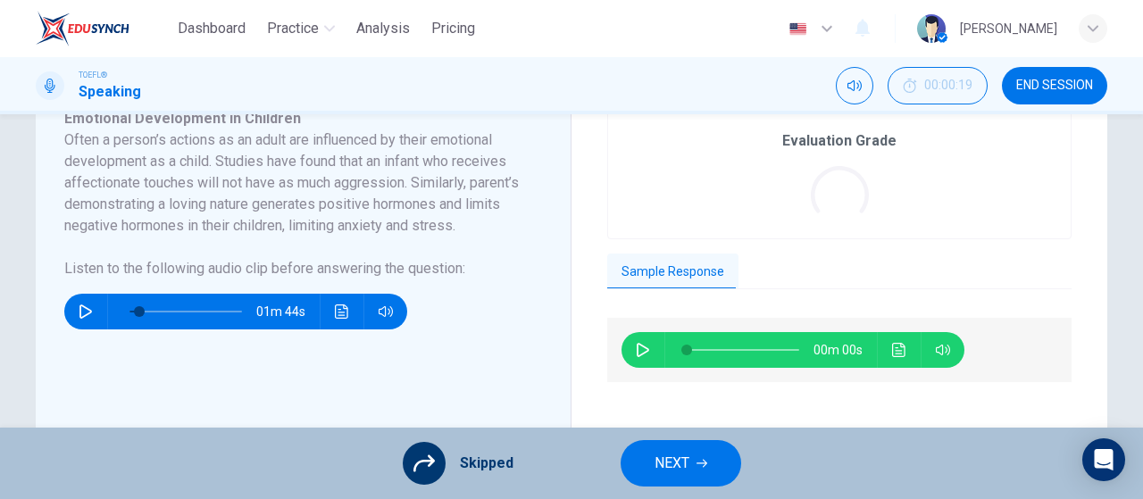
click at [641, 472] on button "NEXT" at bounding box center [680, 463] width 121 height 46
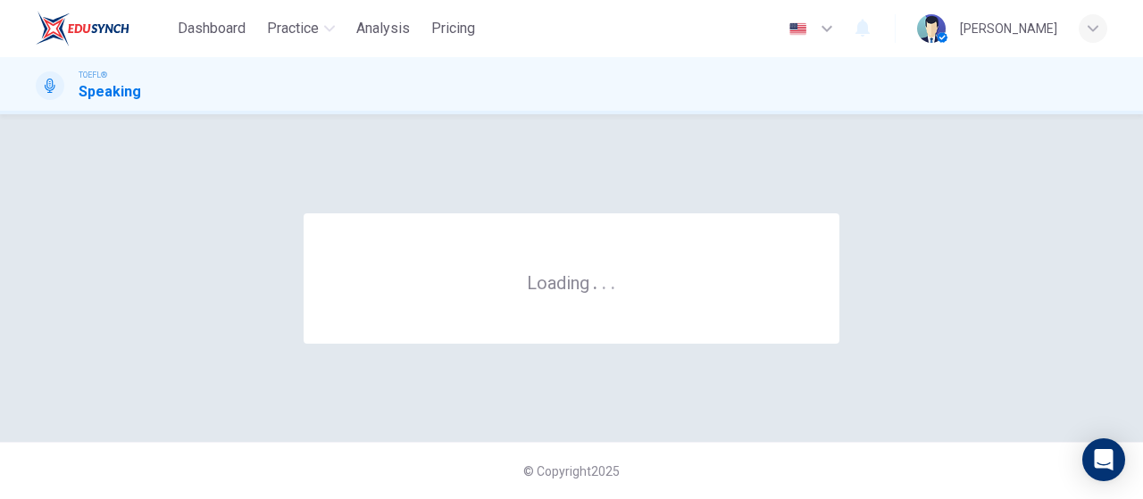
scroll to position [0, 0]
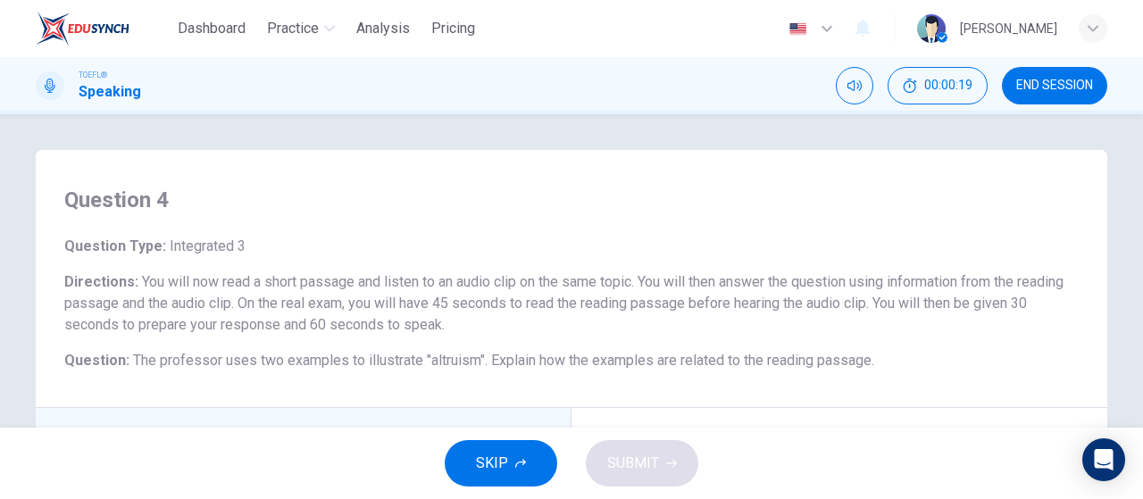
click at [500, 453] on span "SKIP" at bounding box center [492, 463] width 32 height 25
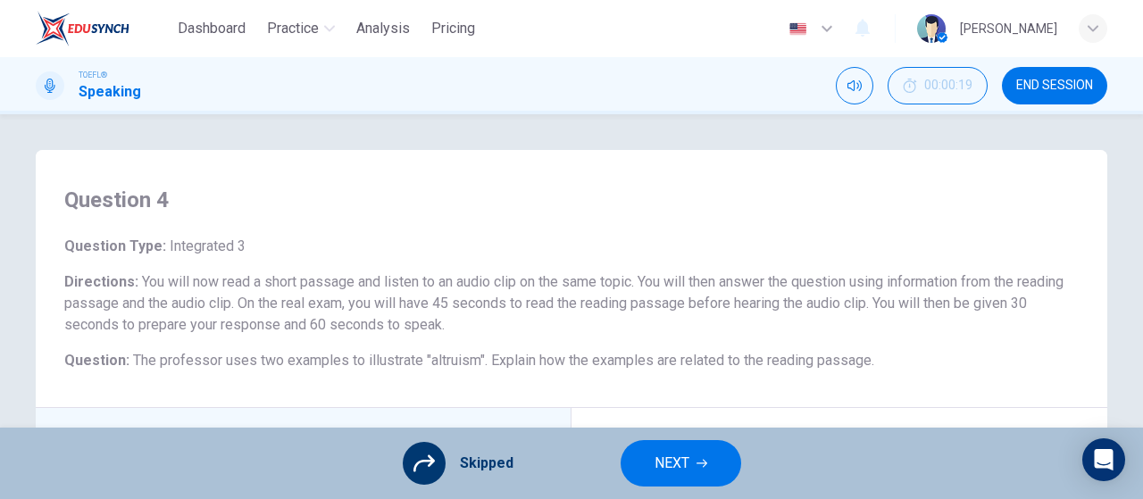
type input "14"
click at [668, 461] on span "NEXT" at bounding box center [671, 463] width 35 height 25
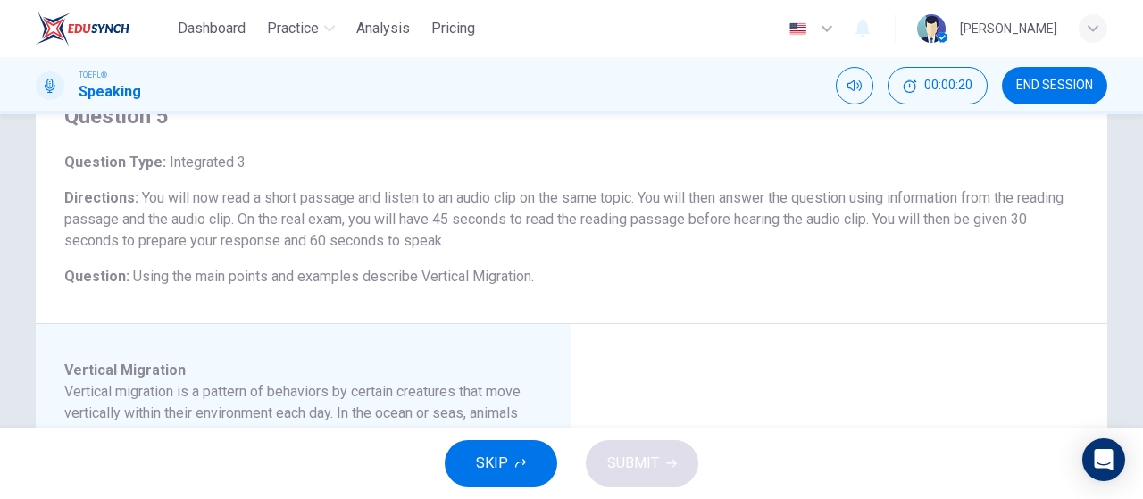
scroll to position [268, 0]
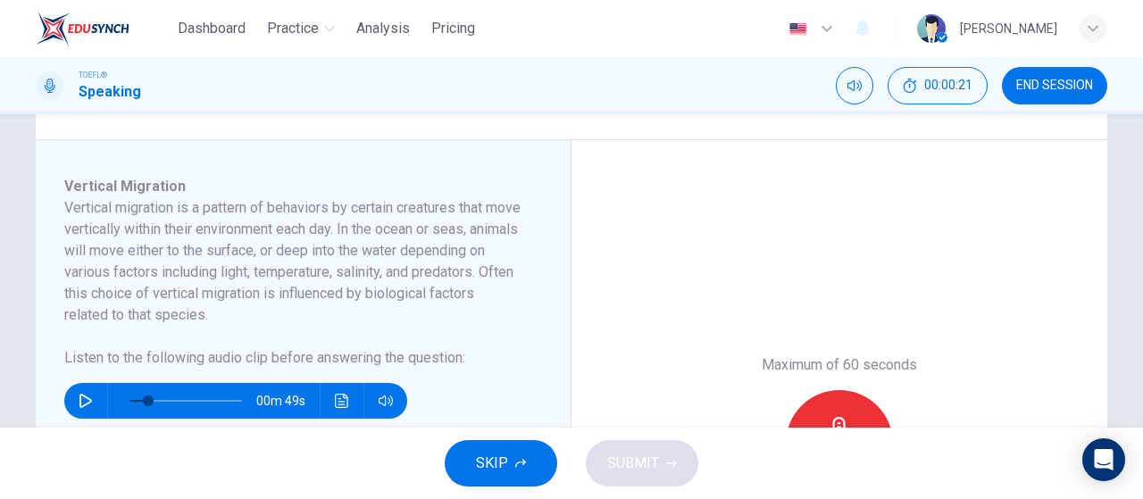
click at [526, 466] on button "SKIP" at bounding box center [501, 463] width 112 height 46
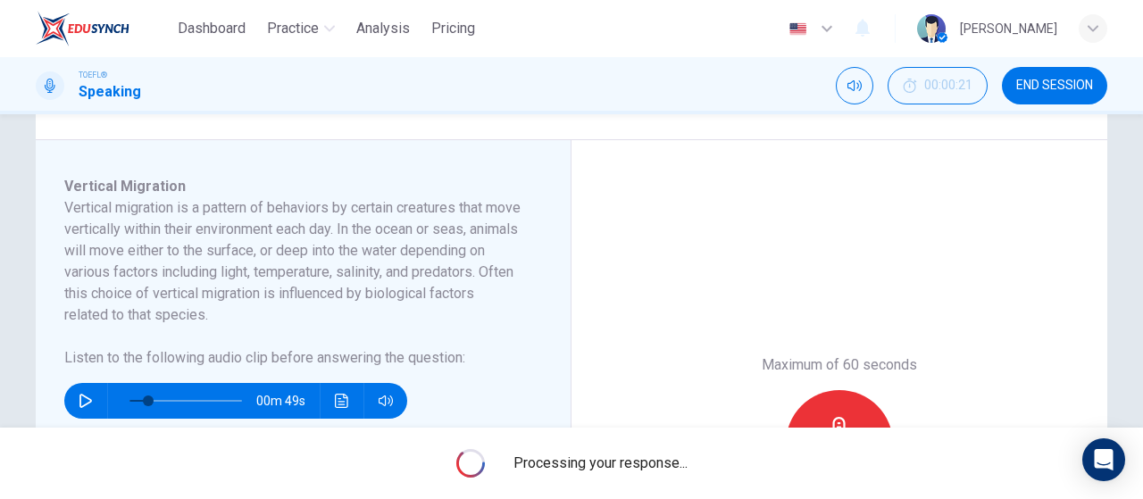
type input "17"
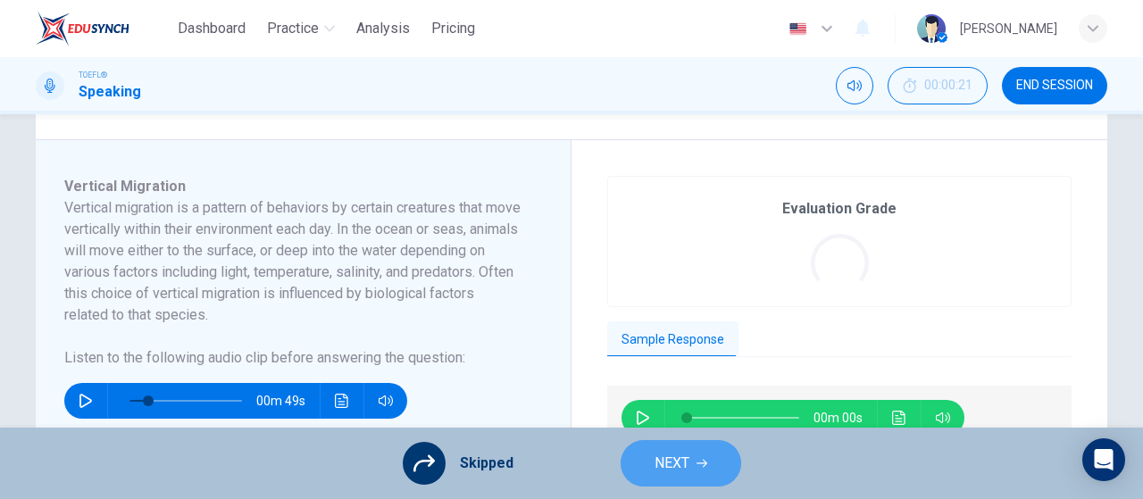
click at [654, 465] on span "NEXT" at bounding box center [671, 463] width 35 height 25
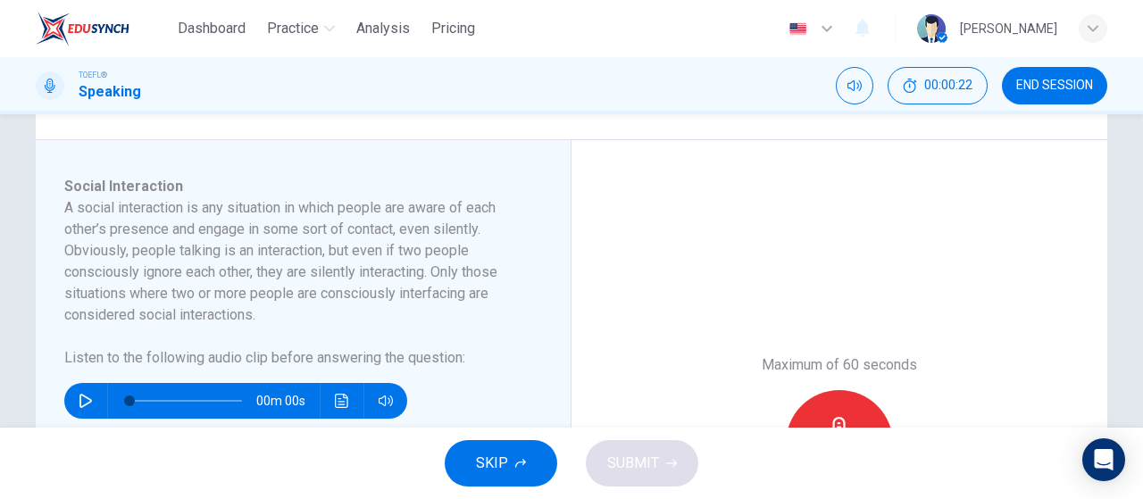
type input "21"
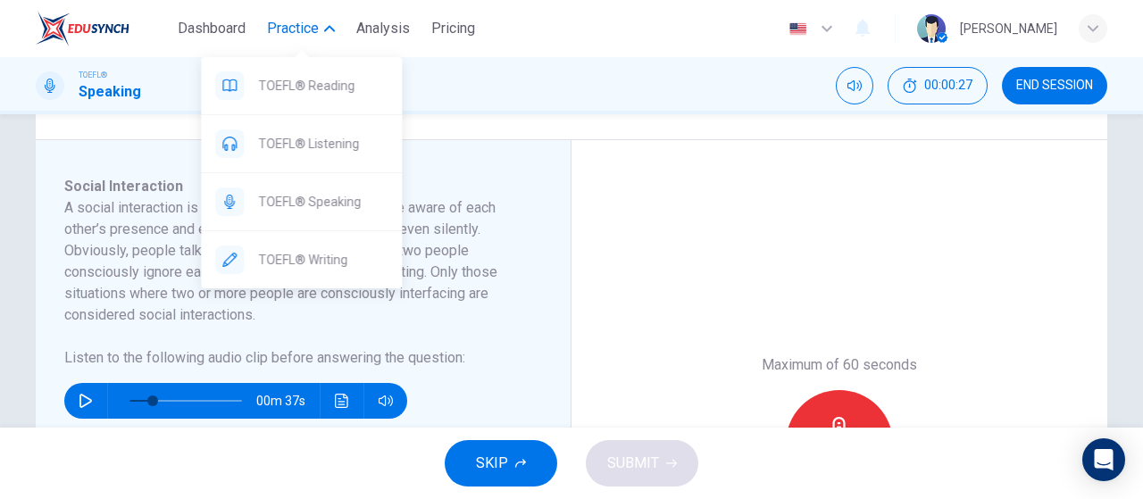
click at [306, 25] on span "Practice" at bounding box center [293, 28] width 52 height 21
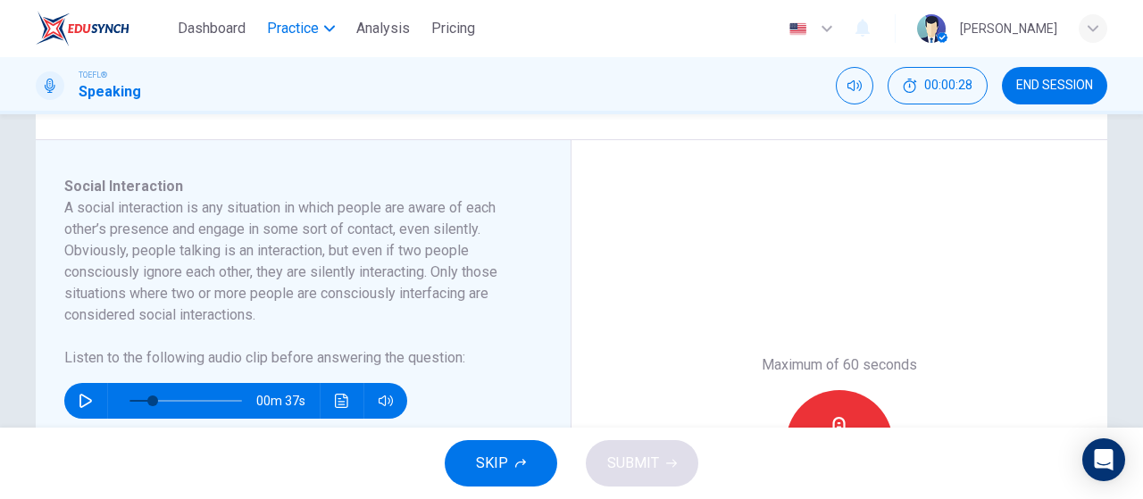
click at [308, 29] on span "Practice" at bounding box center [293, 28] width 52 height 21
click at [387, 40] on button "Analysis" at bounding box center [383, 28] width 68 height 32
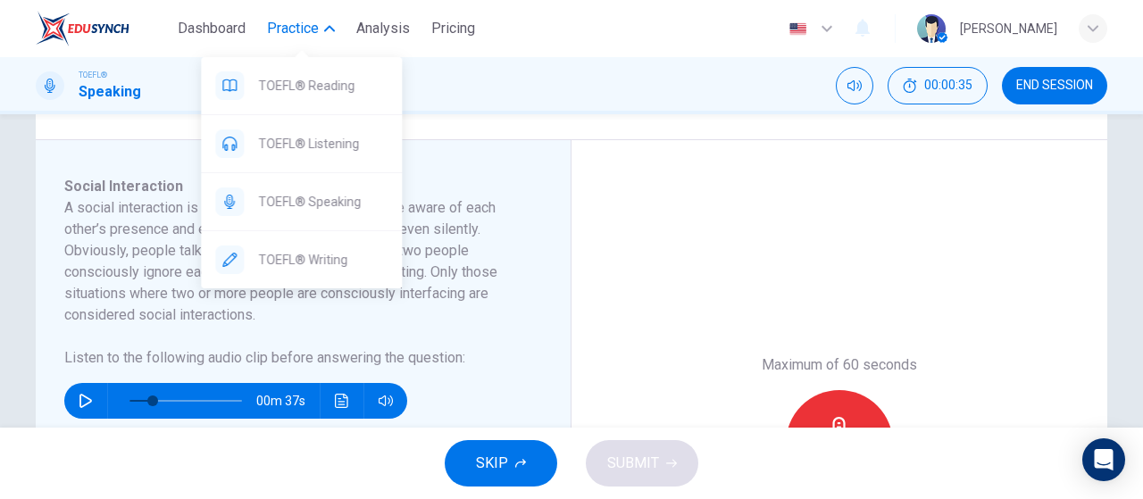
click at [317, 23] on span "Practice" at bounding box center [293, 28] width 52 height 21
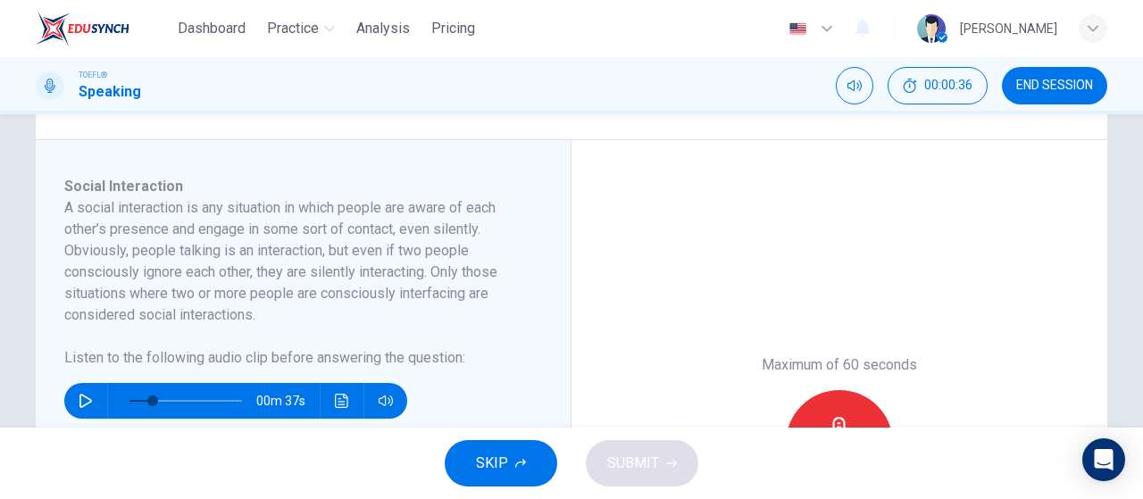
click at [385, 35] on span "Analysis" at bounding box center [383, 28] width 54 height 21
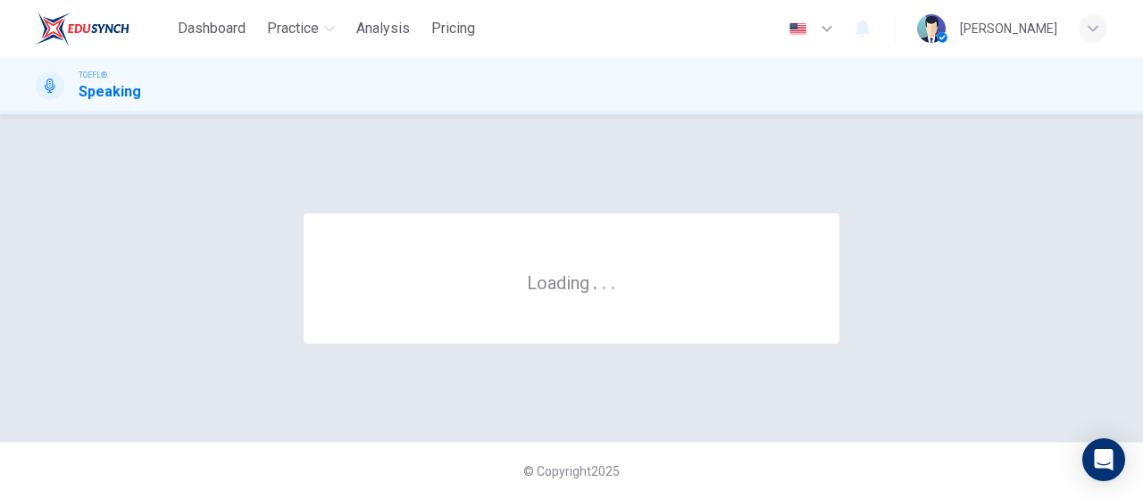
scroll to position [0, 0]
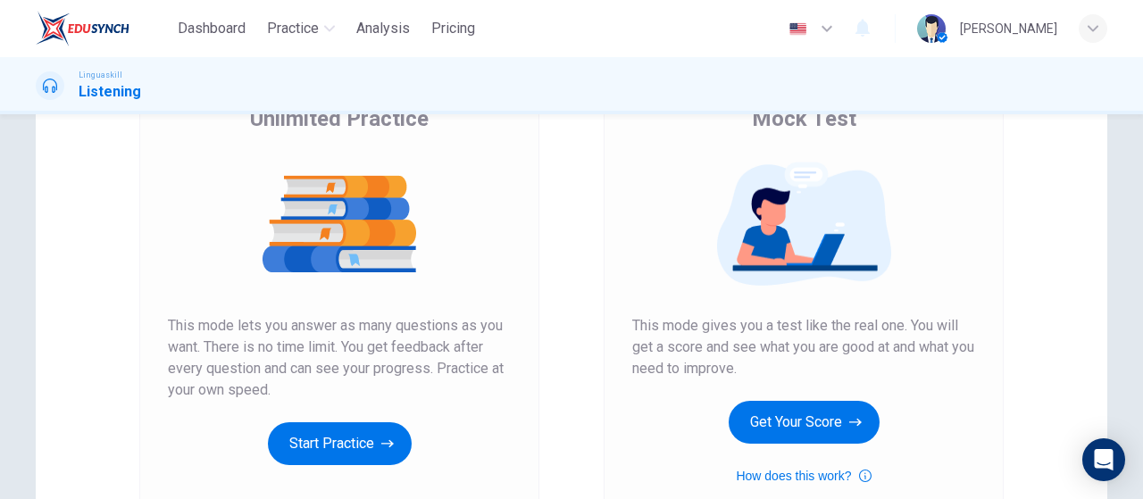
scroll to position [179, 0]
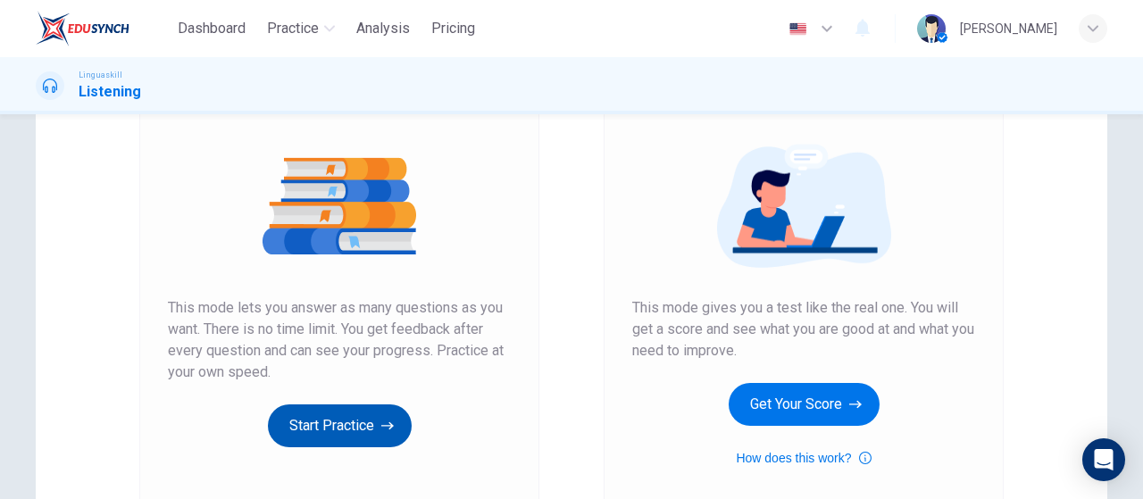
click at [346, 422] on button "Start Practice" at bounding box center [340, 425] width 144 height 43
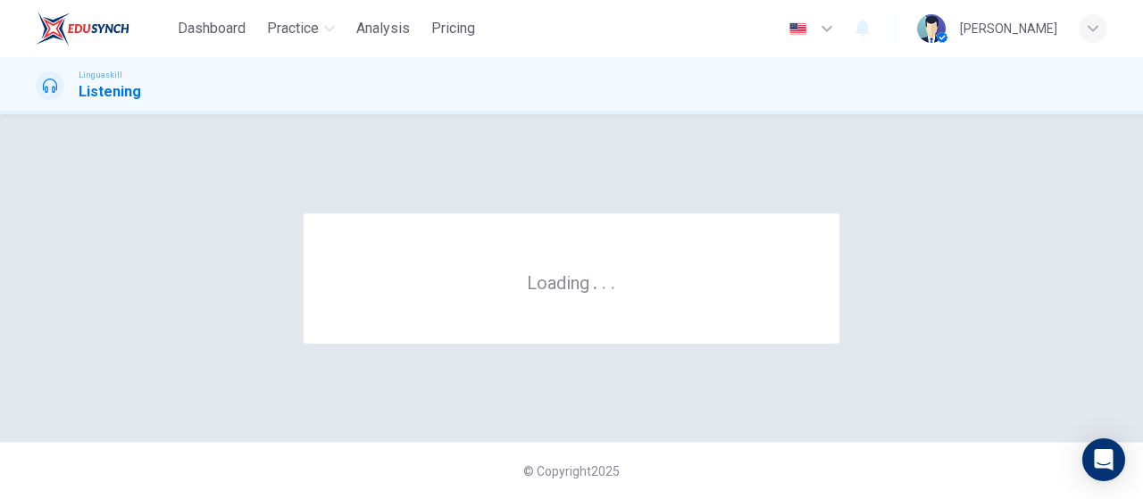
scroll to position [0, 0]
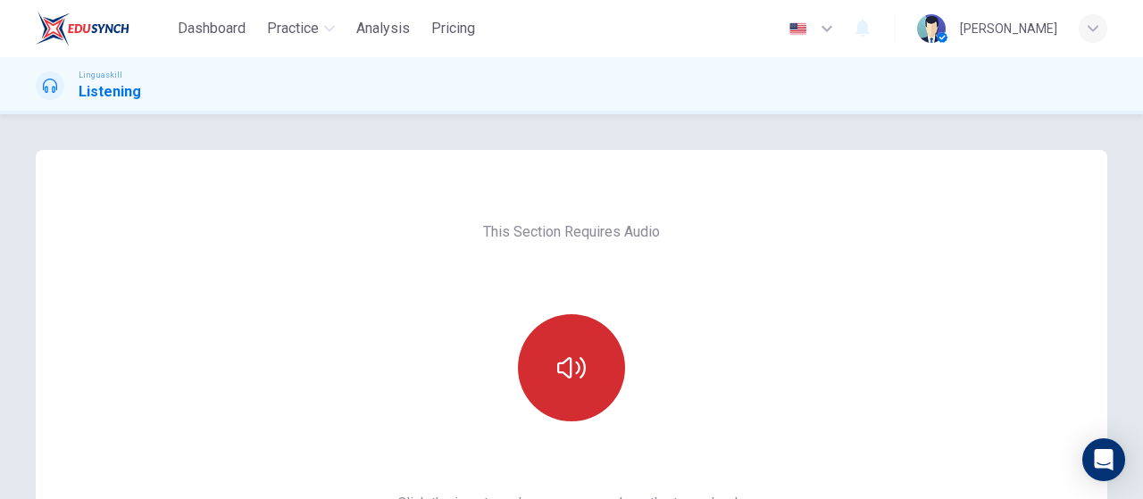
click at [557, 370] on icon "button" at bounding box center [571, 367] width 29 height 29
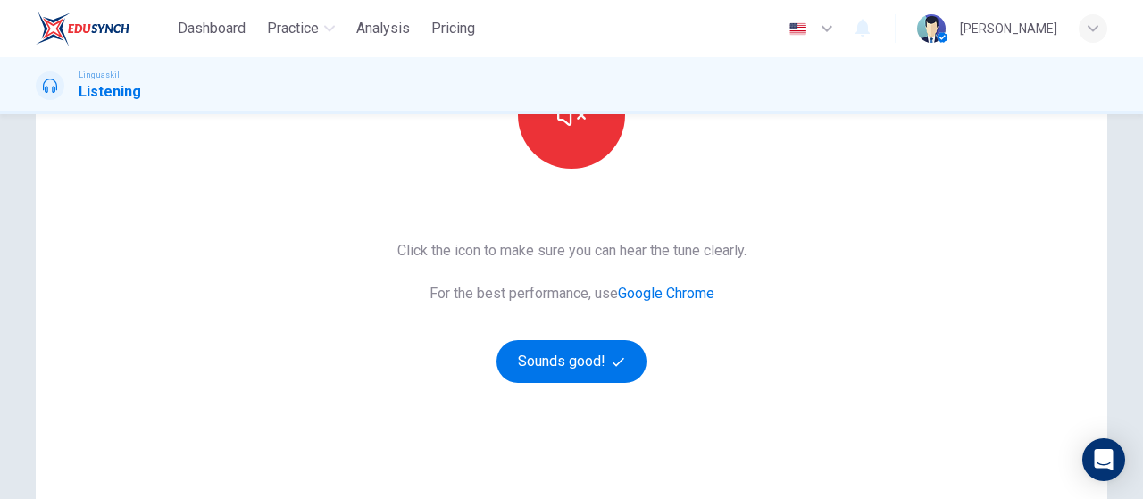
scroll to position [268, 0]
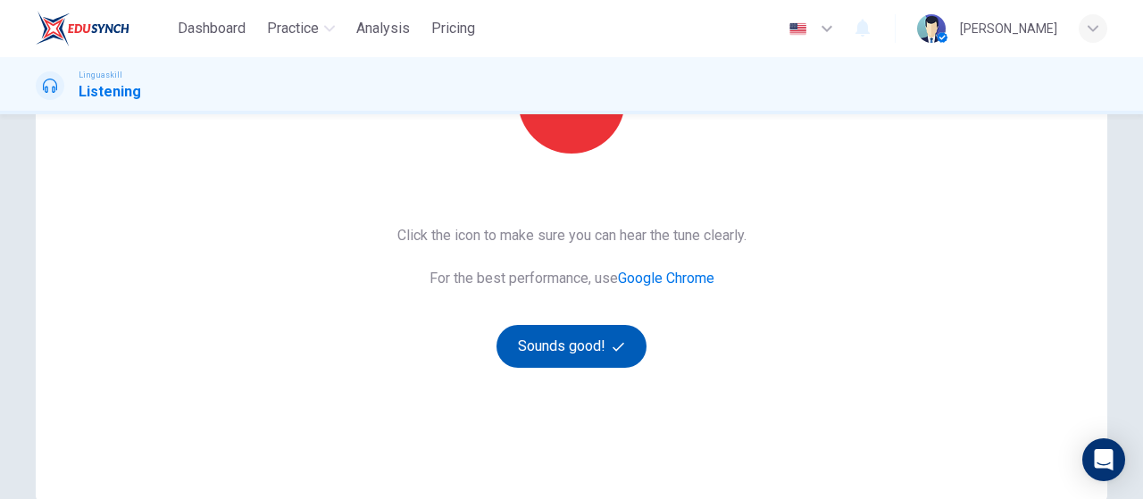
click at [596, 353] on button "Sounds good!" at bounding box center [571, 346] width 150 height 43
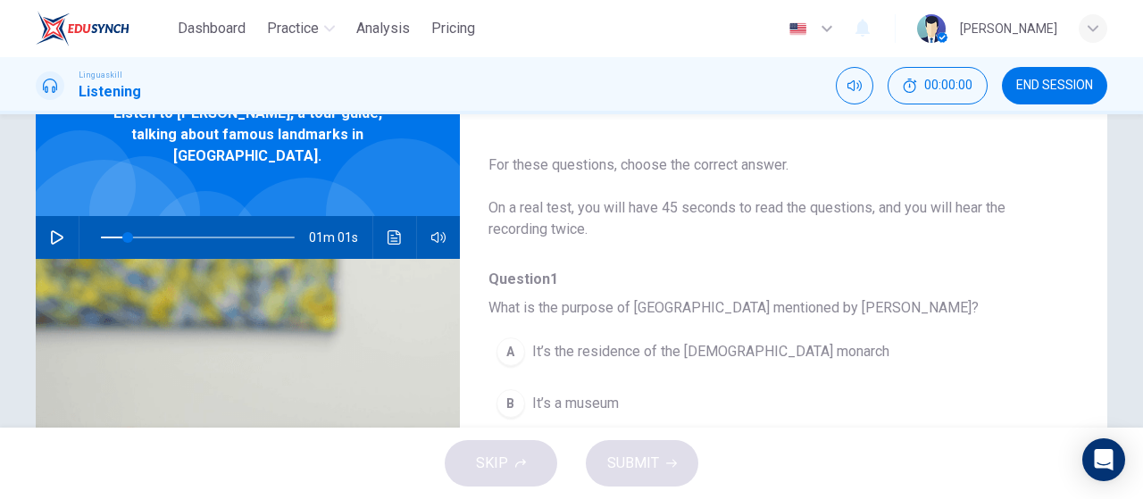
scroll to position [89, 0]
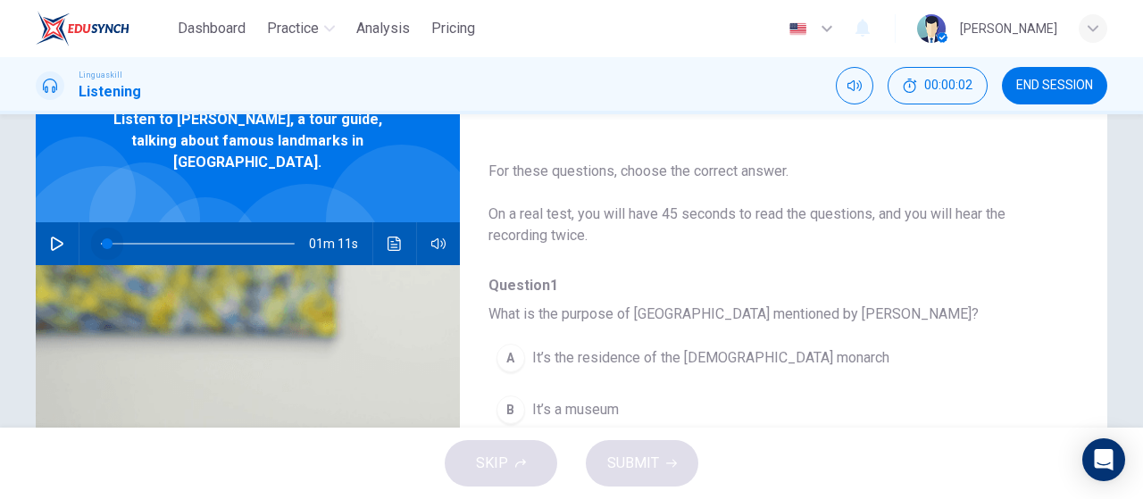
drag, startPoint x: 119, startPoint y: 224, endPoint x: 71, endPoint y: 224, distance: 48.2
click at [79, 224] on div at bounding box center [193, 243] width 229 height 43
click at [53, 237] on icon "button" at bounding box center [57, 244] width 14 height 14
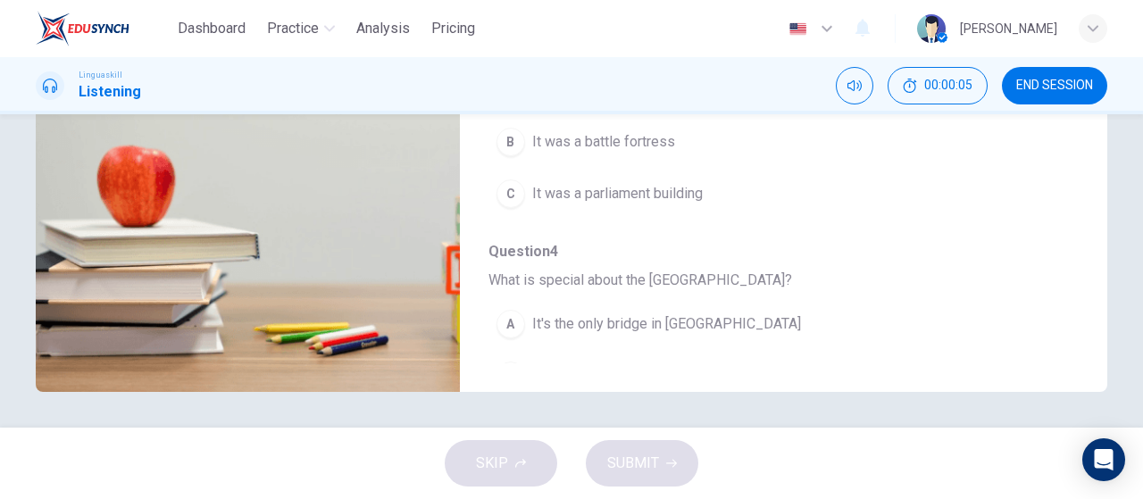
scroll to position [761, 0]
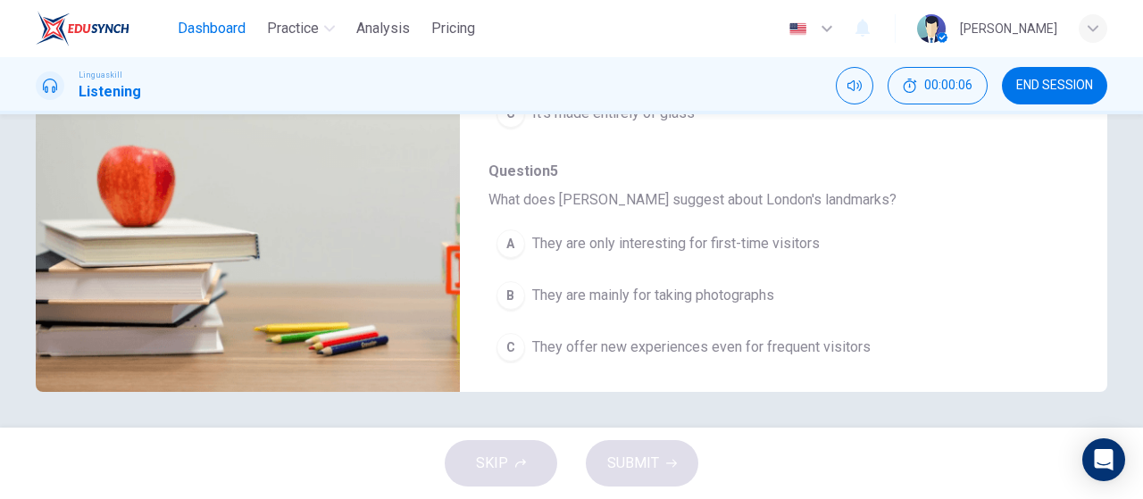
click at [215, 29] on span "Dashboard" at bounding box center [212, 28] width 68 height 21
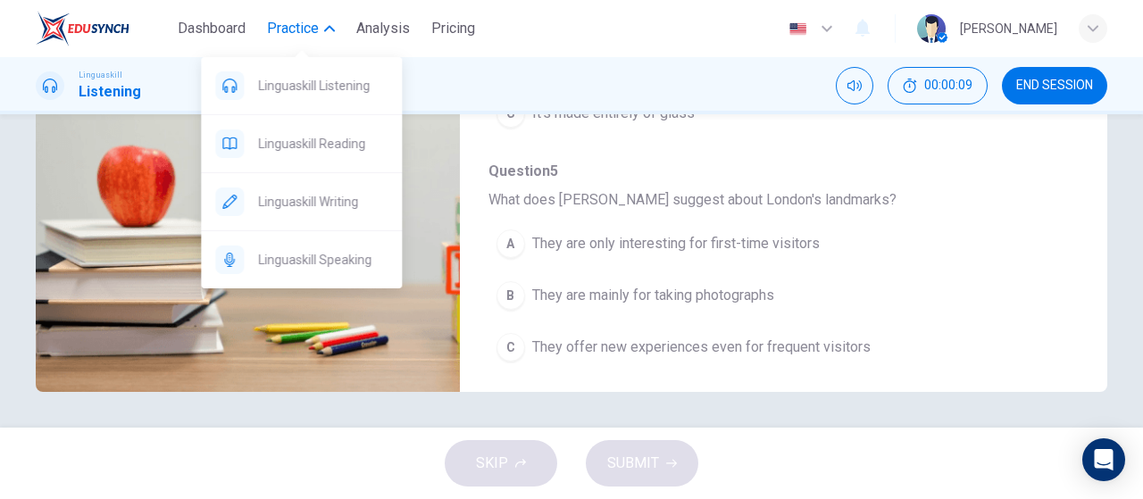
click at [286, 28] on span "Practice" at bounding box center [293, 28] width 52 height 21
click at [324, 35] on button "Practice" at bounding box center [301, 28] width 82 height 32
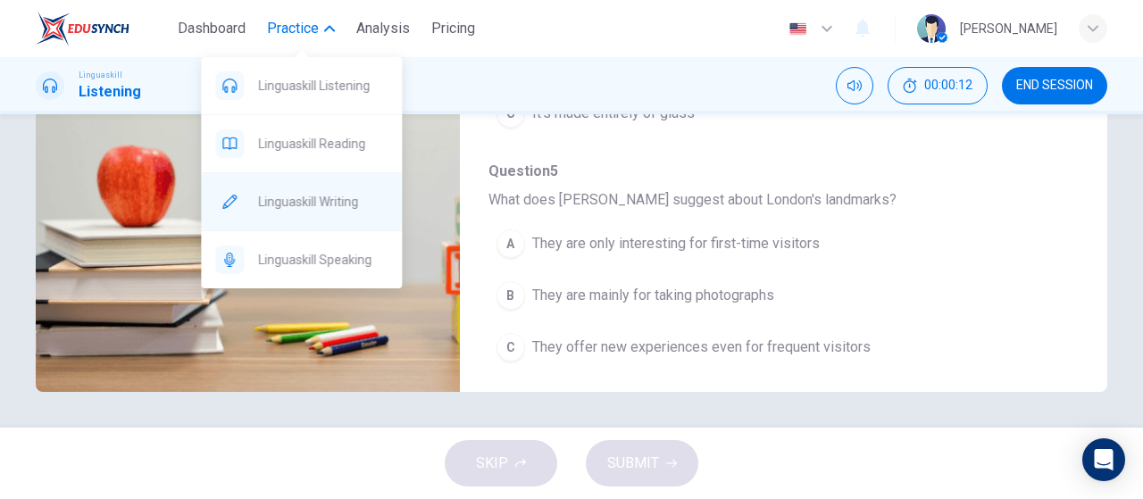
type input "14"
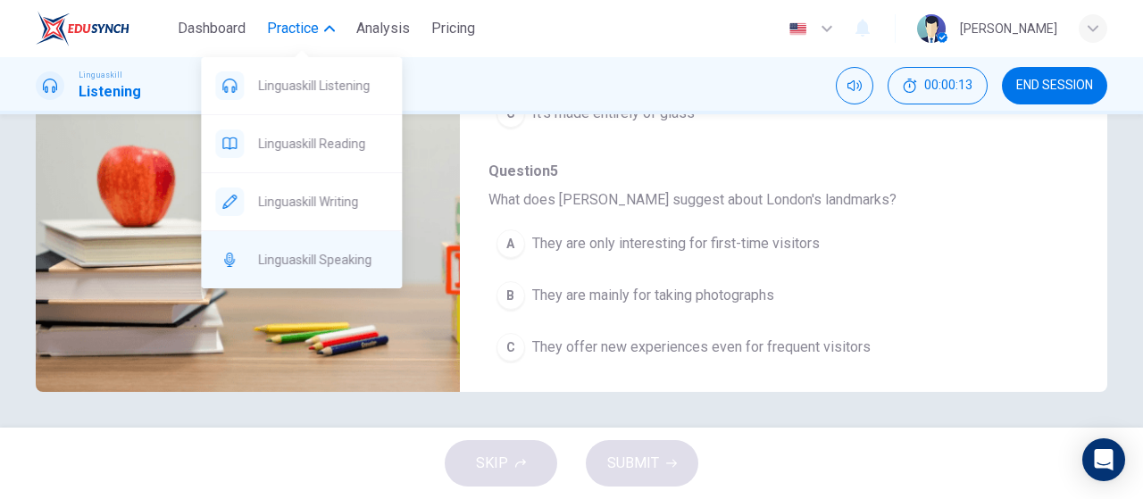
click at [337, 249] on span "Linguaskill Speaking" at bounding box center [322, 259] width 129 height 21
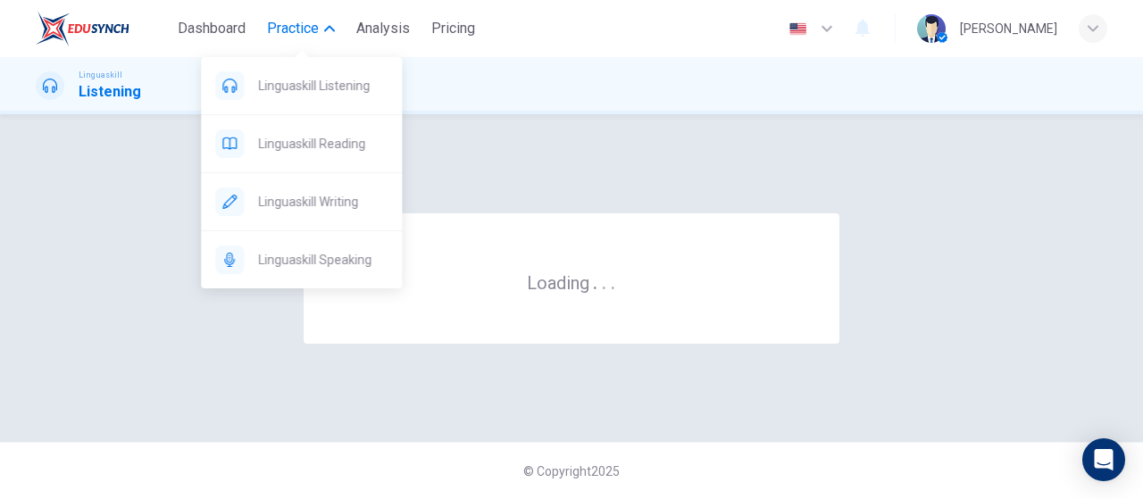
scroll to position [0, 0]
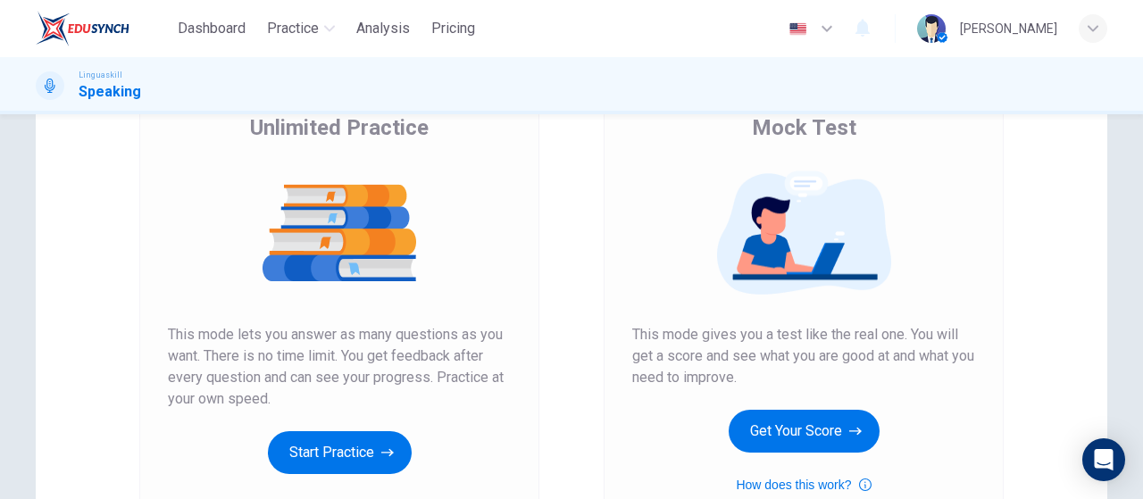
scroll to position [268, 0]
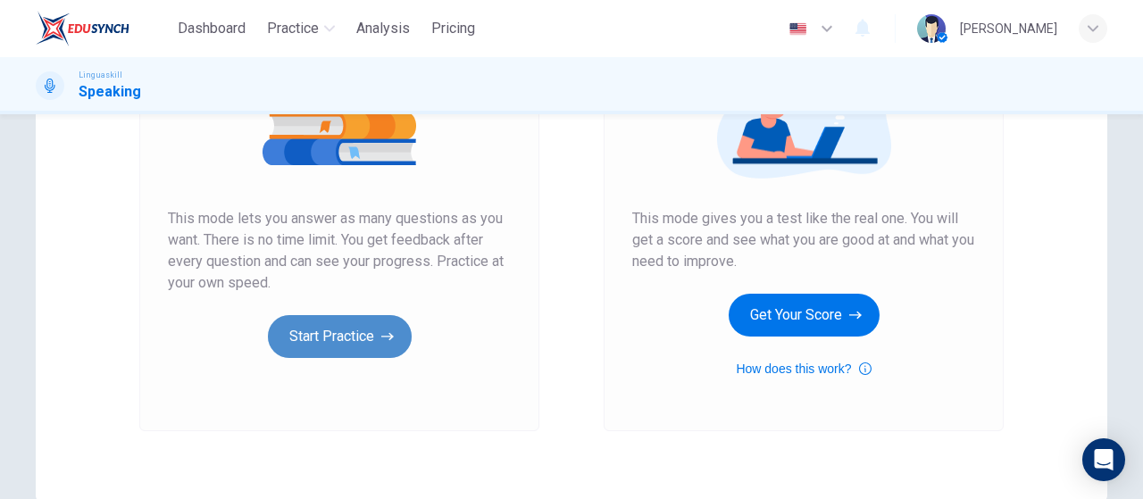
click at [342, 325] on button "Start Practice" at bounding box center [340, 336] width 144 height 43
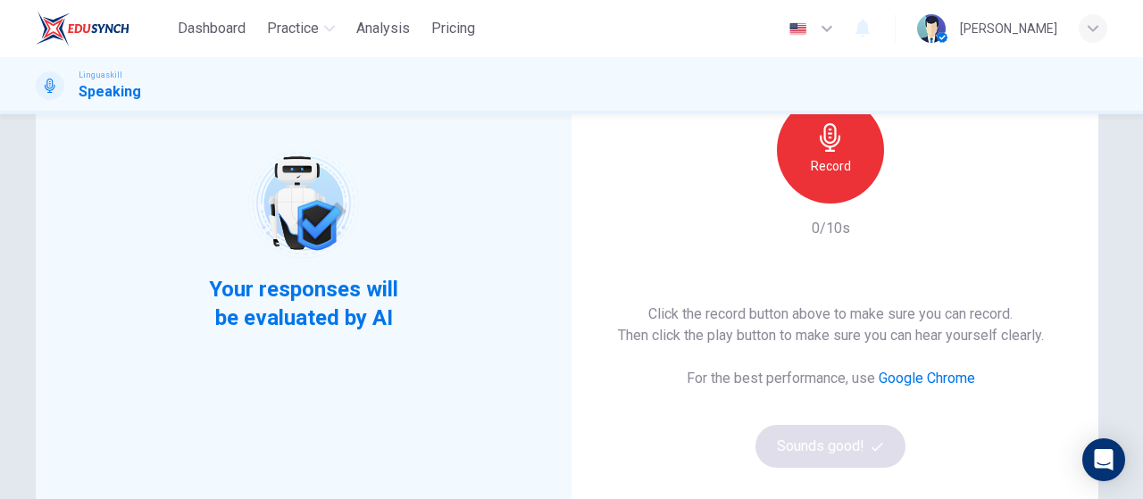
scroll to position [179, 0]
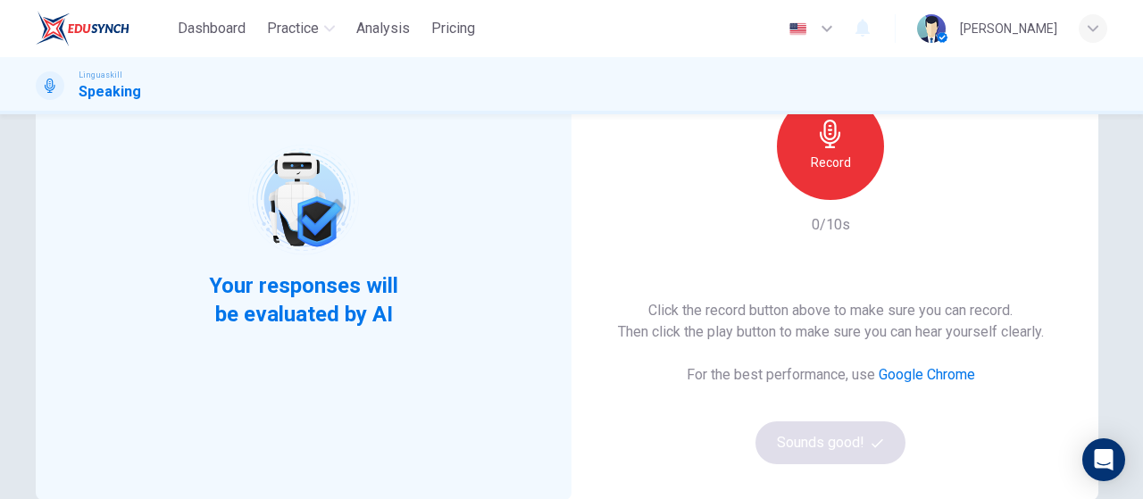
click at [848, 181] on div "Record" at bounding box center [830, 146] width 107 height 107
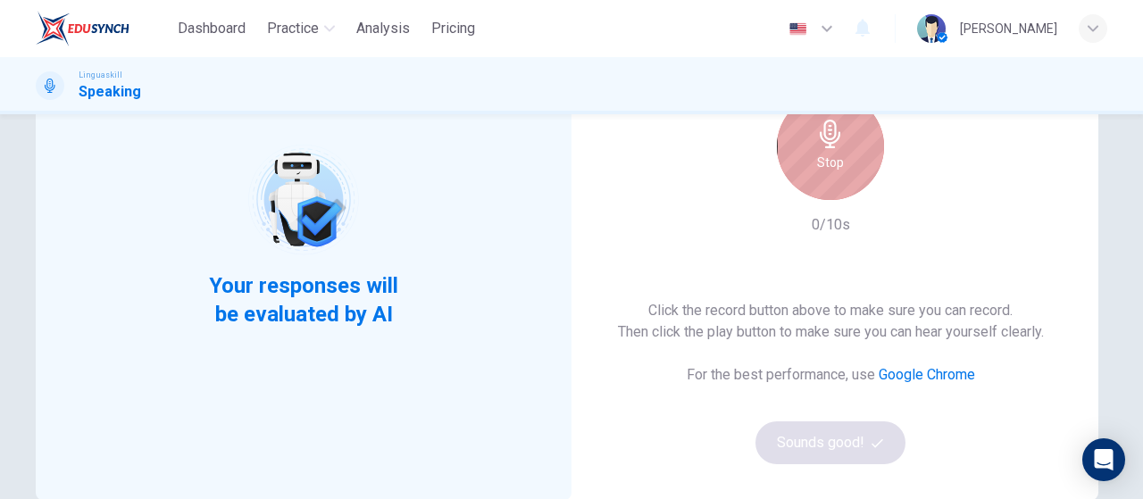
click at [838, 183] on div "Stop" at bounding box center [830, 146] width 107 height 107
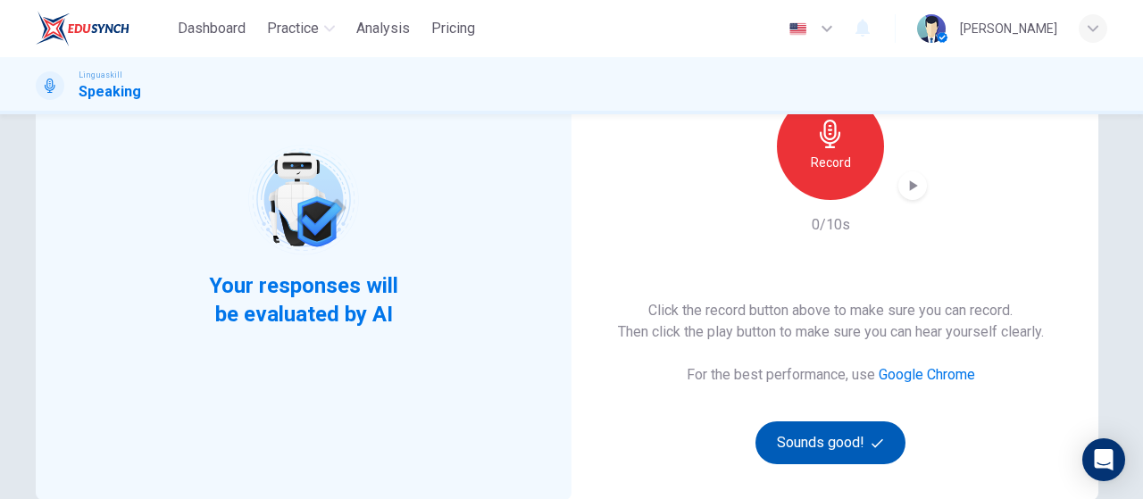
click at [853, 445] on button "Sounds good!" at bounding box center [830, 442] width 150 height 43
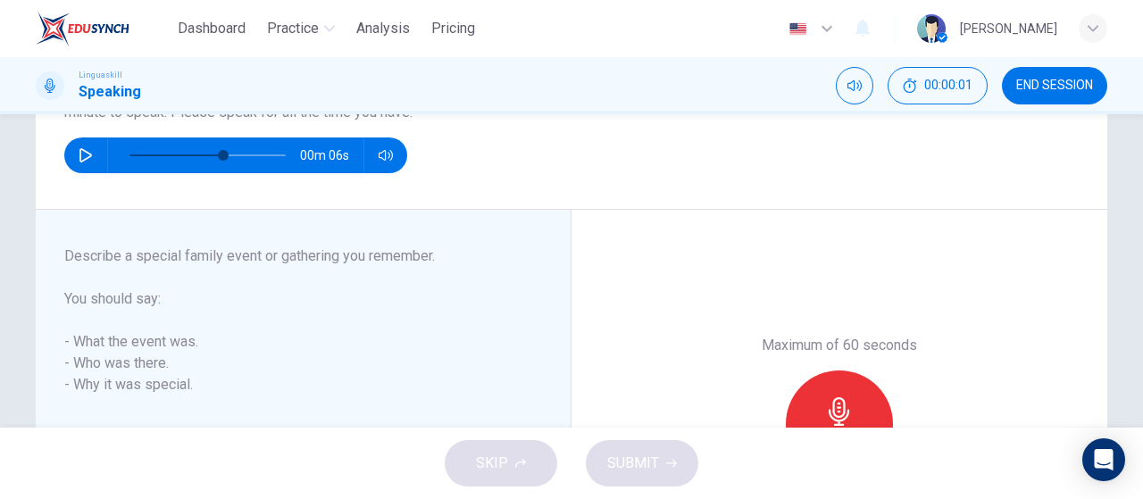
scroll to position [89, 0]
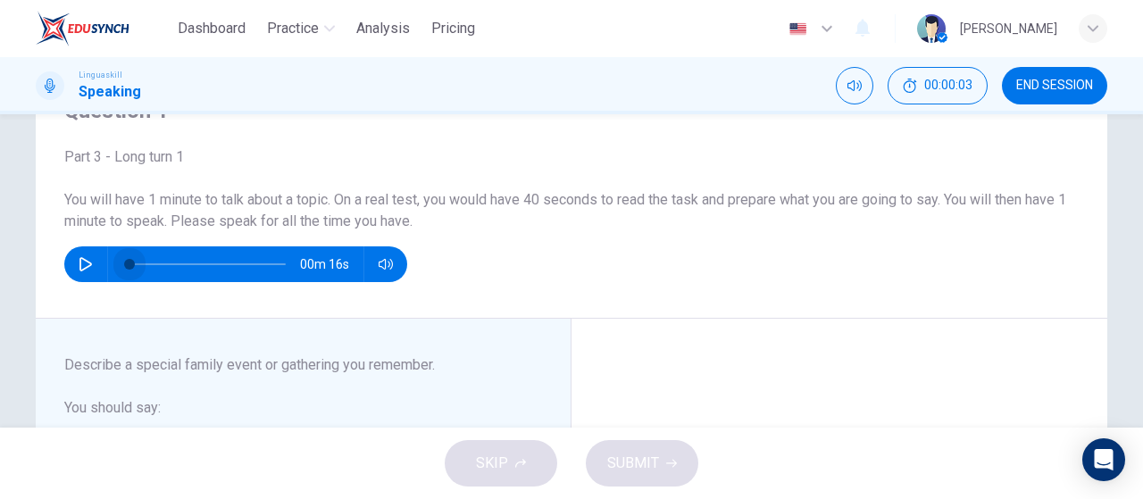
drag, startPoint x: 212, startPoint y: 262, endPoint x: 84, endPoint y: 267, distance: 127.8
click at [84, 267] on div "00m 16s" at bounding box center [235, 264] width 343 height 36
click at [79, 262] on icon "button" at bounding box center [86, 264] width 14 height 14
type input "12"
type input "24"
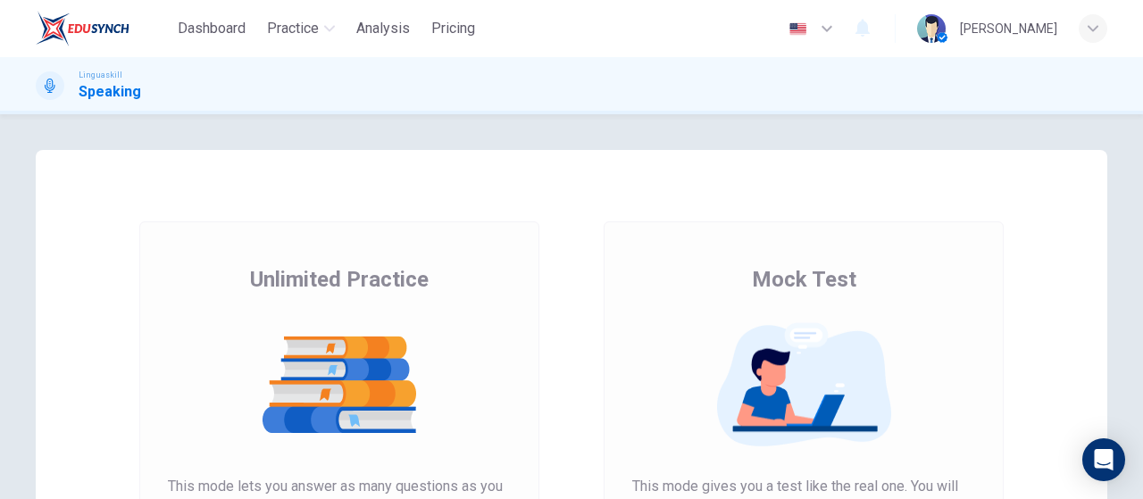
click at [91, 37] on img at bounding box center [83, 29] width 94 height 36
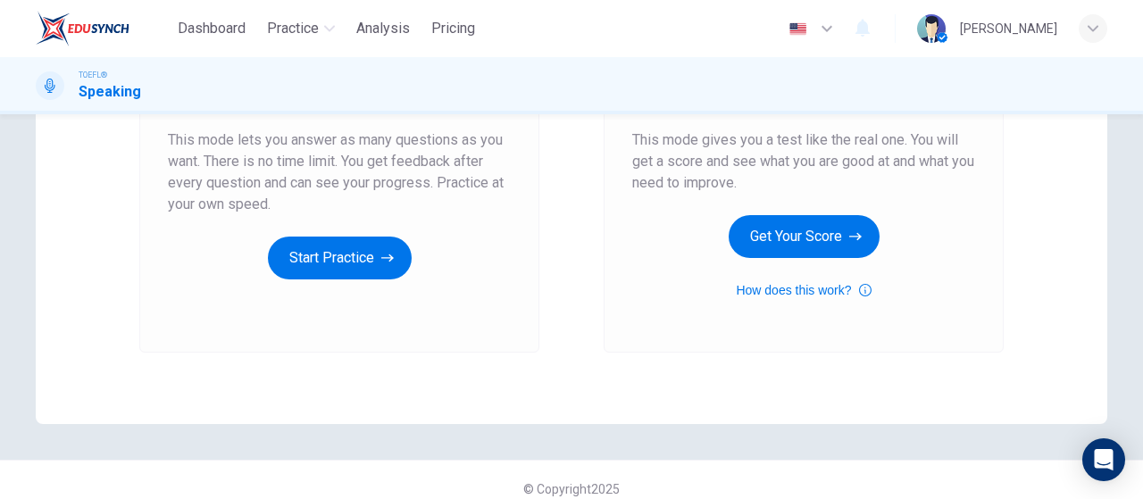
scroll to position [357, 0]
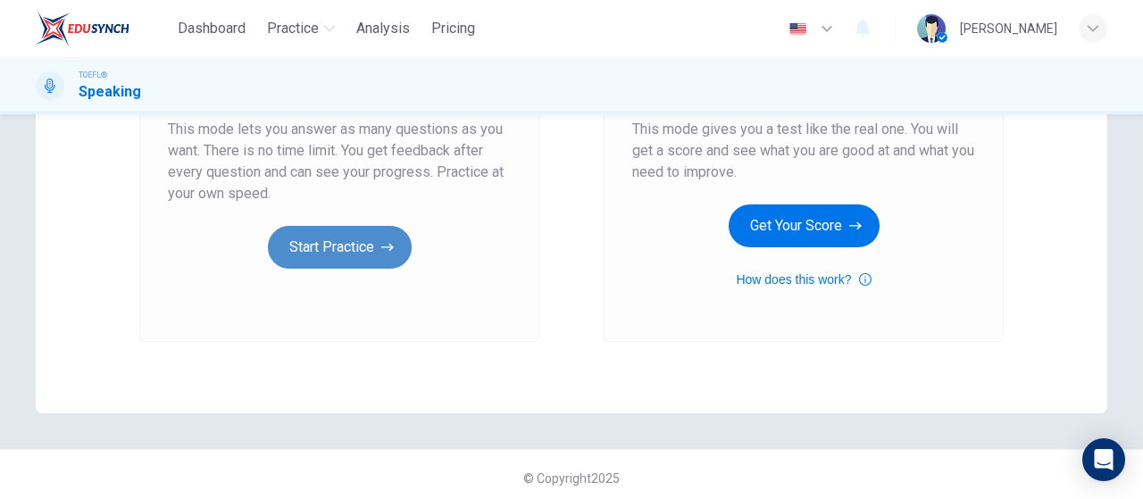
click at [312, 242] on button "Start Practice" at bounding box center [340, 247] width 144 height 43
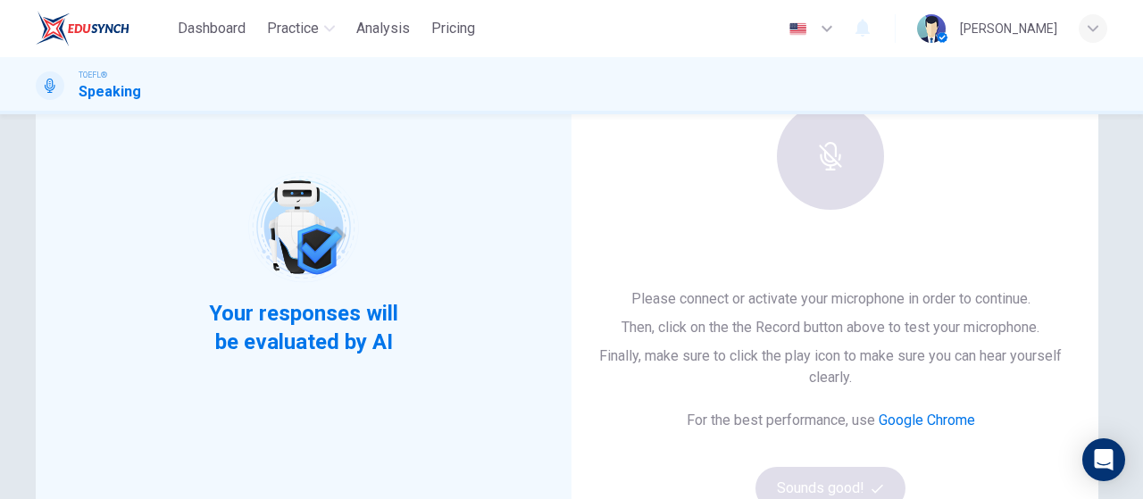
scroll to position [179, 0]
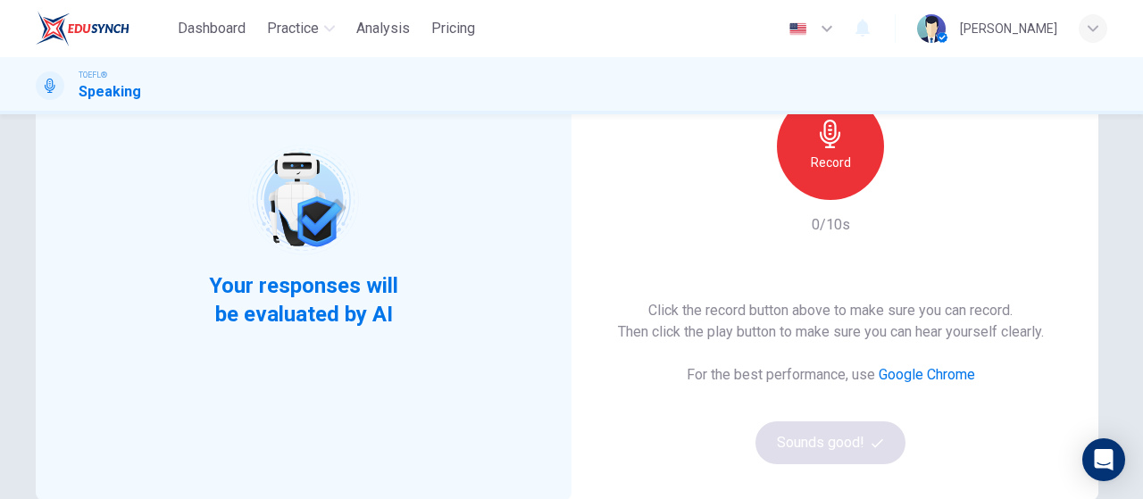
click at [805, 176] on div "Record" at bounding box center [830, 146] width 107 height 107
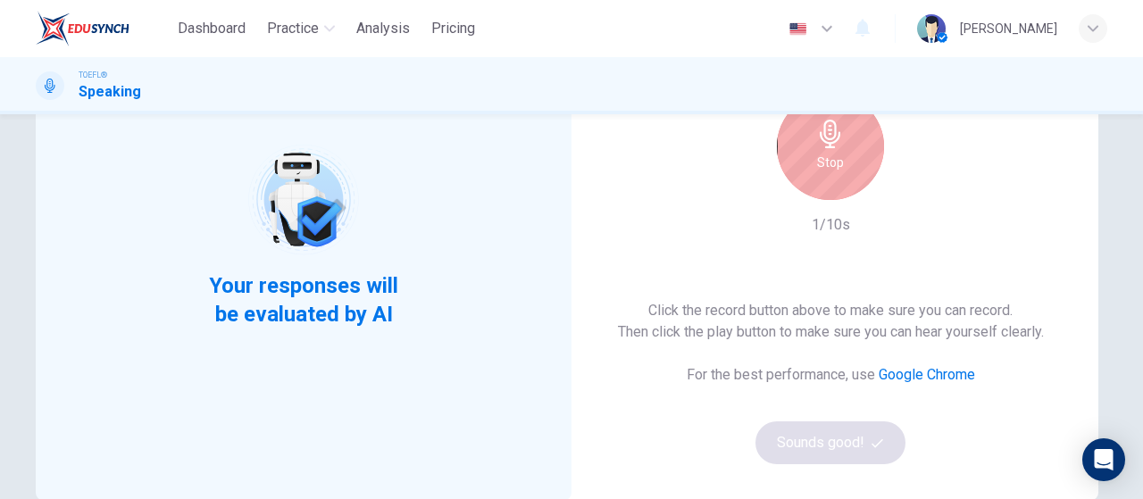
click at [827, 177] on div "Stop" at bounding box center [830, 146] width 107 height 107
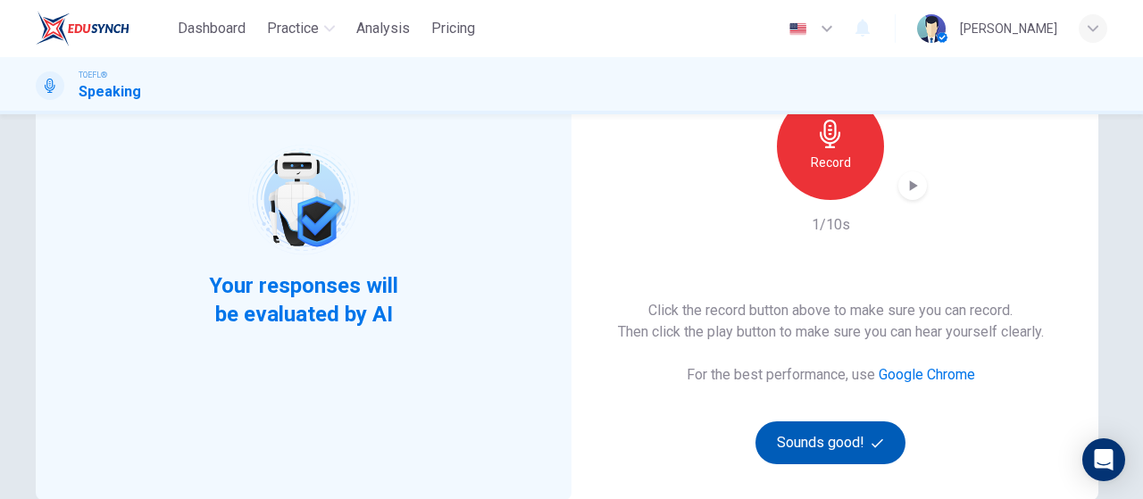
click at [833, 451] on button "Sounds good!" at bounding box center [830, 442] width 150 height 43
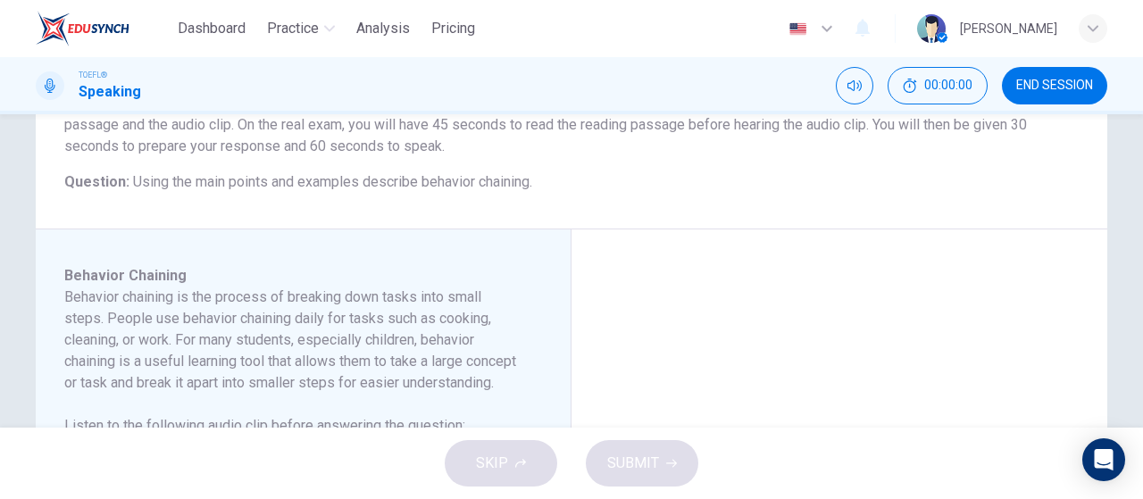
scroll to position [268, 0]
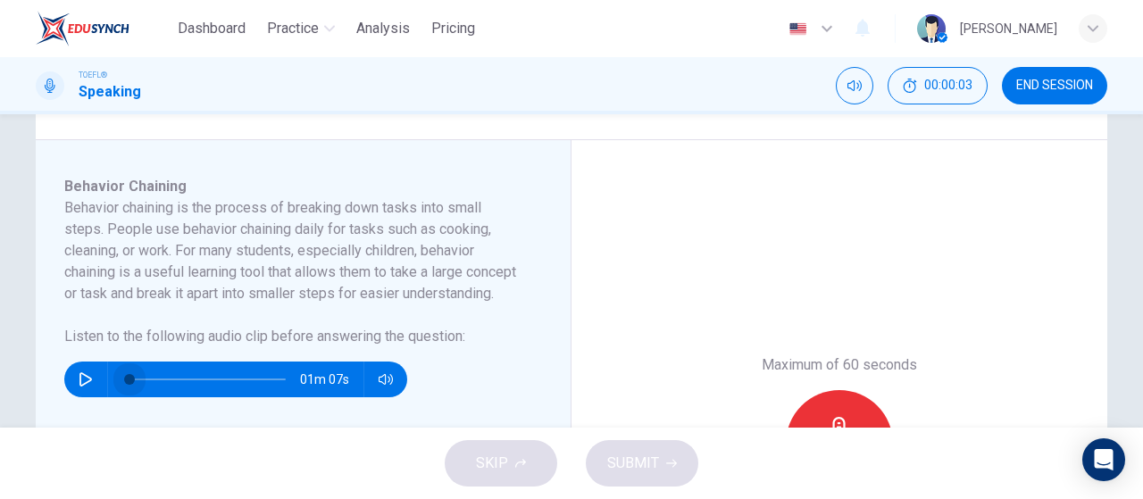
drag, startPoint x: 148, startPoint y: 399, endPoint x: 89, endPoint y: 401, distance: 58.9
click at [89, 397] on div "01m 07s" at bounding box center [235, 380] width 343 height 36
click at [84, 387] on icon "button" at bounding box center [86, 379] width 14 height 14
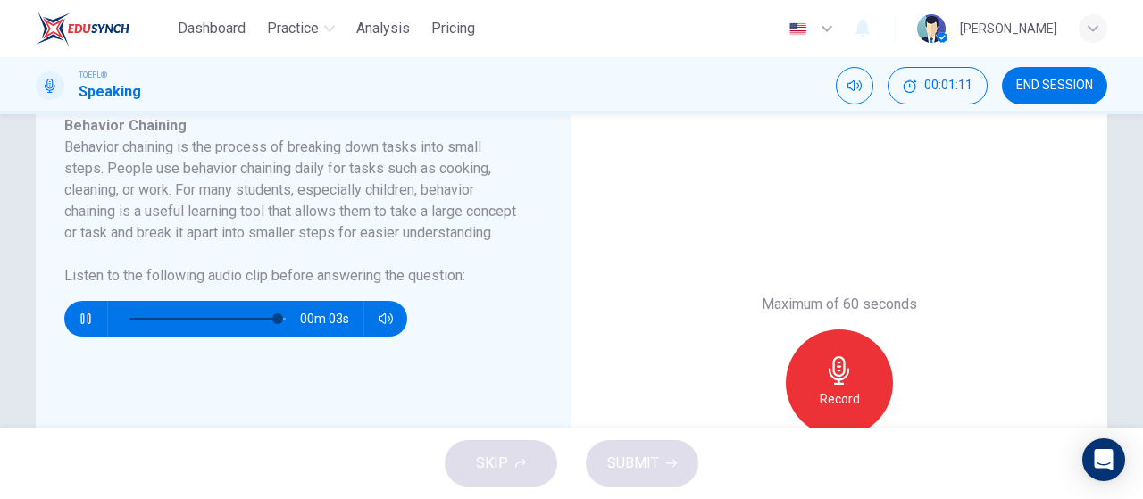
scroll to position [357, 0]
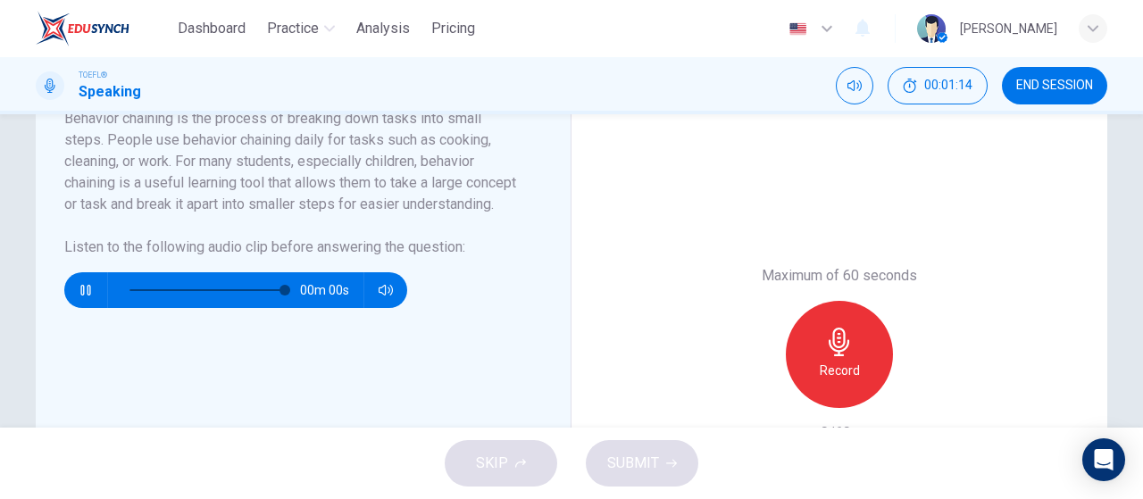
type input "0"
click at [850, 346] on div "Record" at bounding box center [839, 354] width 107 height 107
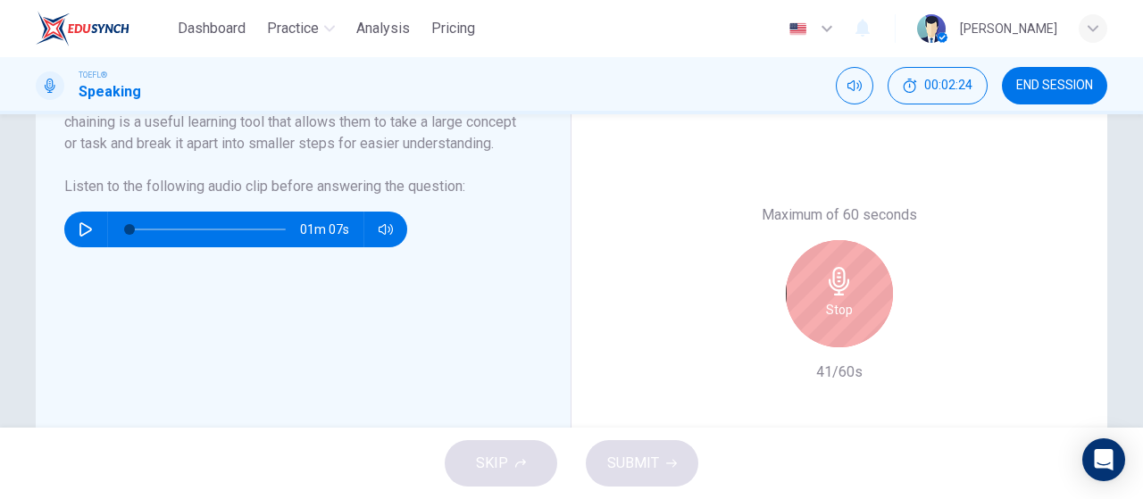
scroll to position [446, 0]
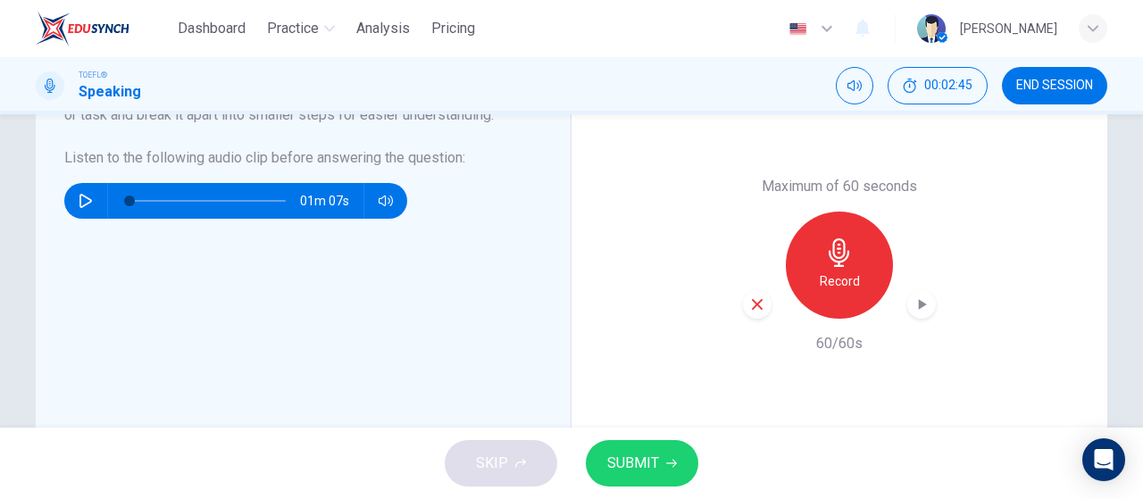
click at [922, 304] on icon "button" at bounding box center [921, 304] width 18 height 18
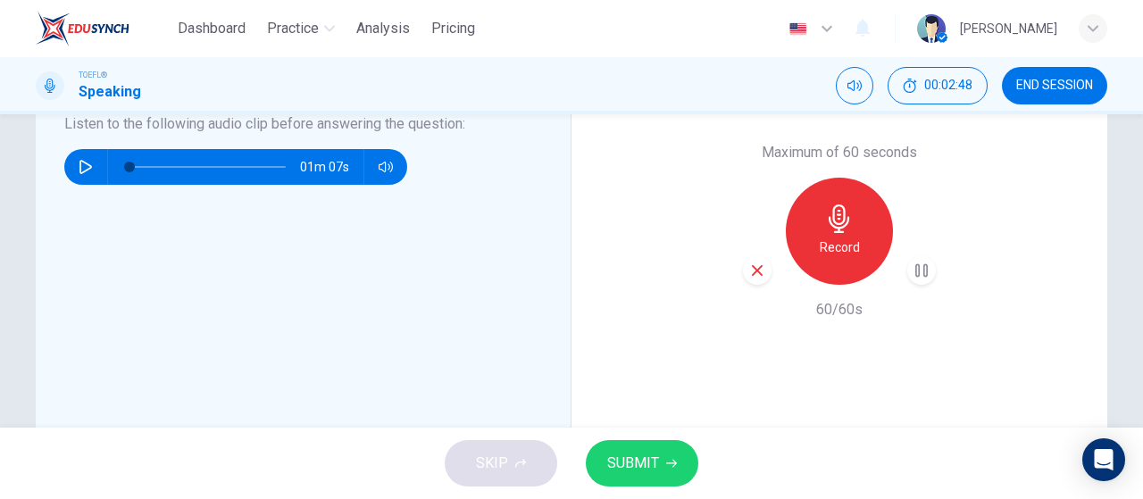
scroll to position [444, 0]
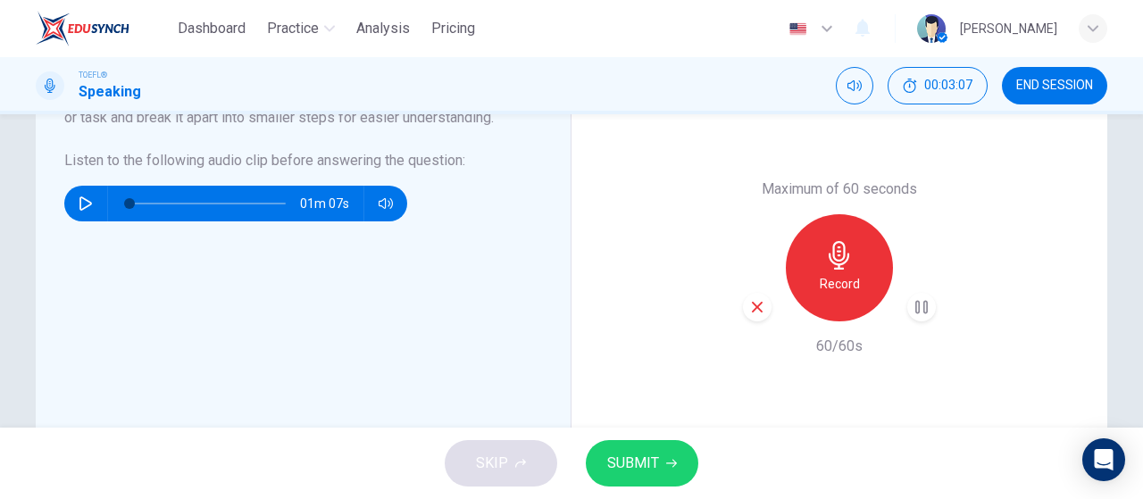
click at [671, 463] on icon "button" at bounding box center [671, 464] width 11 height 8
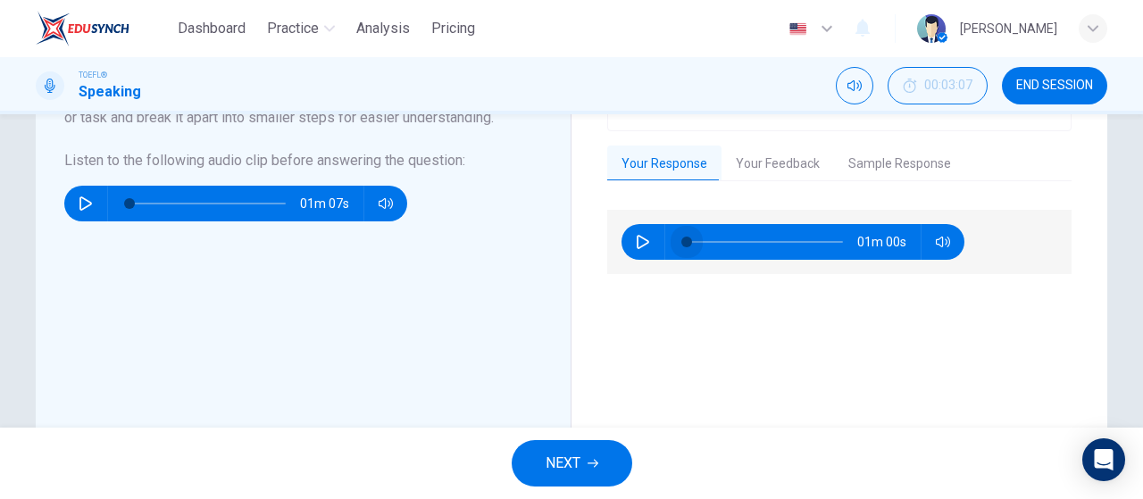
drag, startPoint x: 708, startPoint y: 242, endPoint x: 669, endPoint y: 234, distance: 39.2
click at [681, 237] on span at bounding box center [686, 242] width 11 height 11
click at [636, 237] on icon "button" at bounding box center [643, 242] width 14 height 14
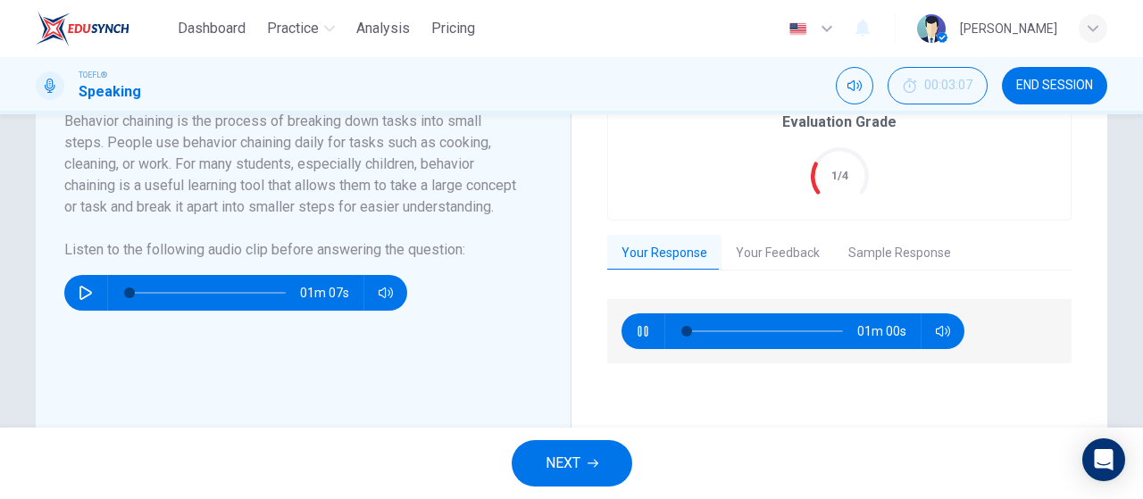
type input "2"
drag, startPoint x: 789, startPoint y: 249, endPoint x: 810, endPoint y: 265, distance: 26.8
click at [790, 249] on button "Your Feedback" at bounding box center [777, 253] width 112 height 37
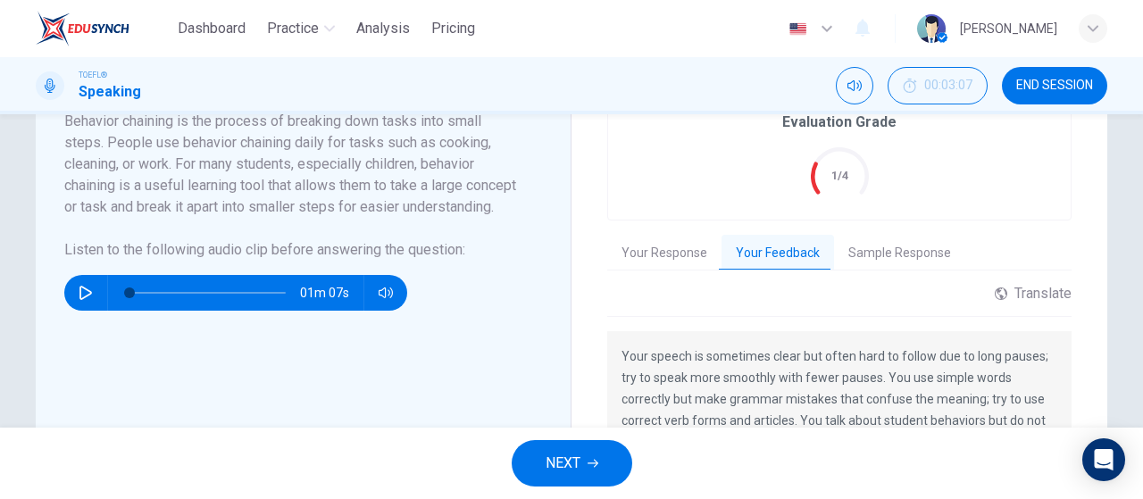
scroll to position [444, 0]
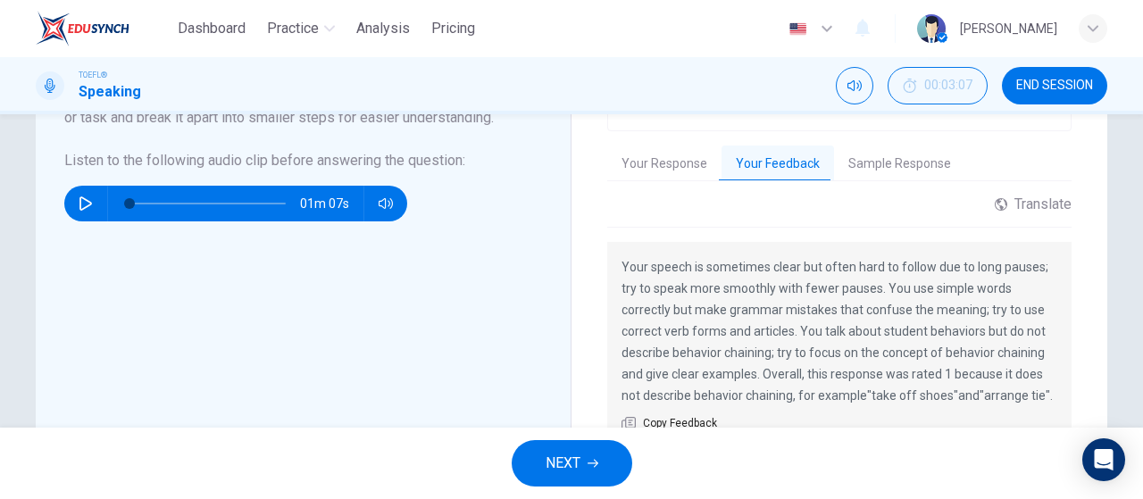
click at [884, 180] on div "Evaluation Grade 1/4 Your Response Your Feedback Sample Response 00m 42s Transl…" at bounding box center [839, 268] width 464 height 536
click at [897, 160] on button "Sample Response" at bounding box center [899, 163] width 131 height 37
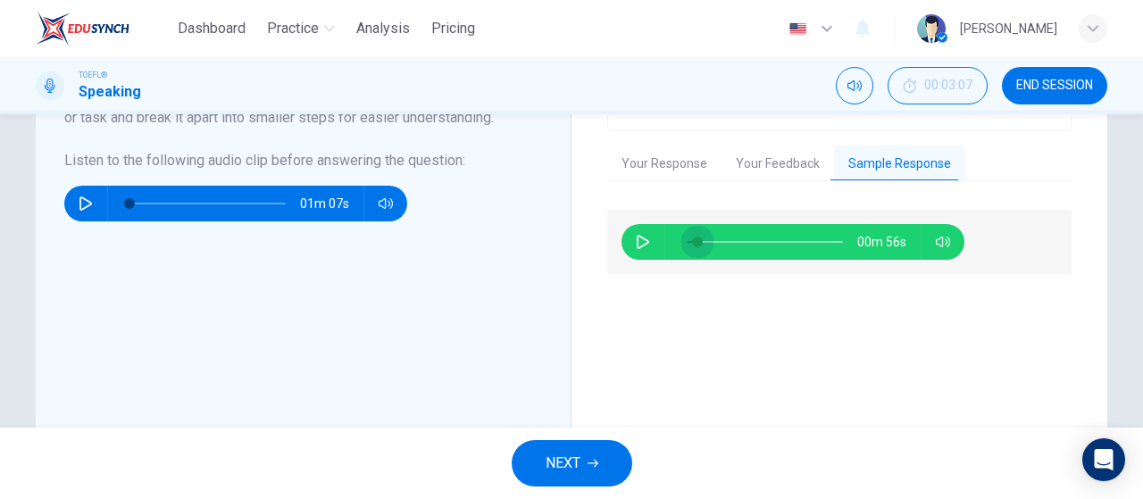
drag, startPoint x: 705, startPoint y: 237, endPoint x: 669, endPoint y: 231, distance: 36.1
click at [692, 237] on span at bounding box center [697, 242] width 11 height 11
click at [642, 235] on icon "button" at bounding box center [643, 242] width 14 height 14
click at [637, 254] on button "button" at bounding box center [642, 242] width 29 height 36
type input "20"
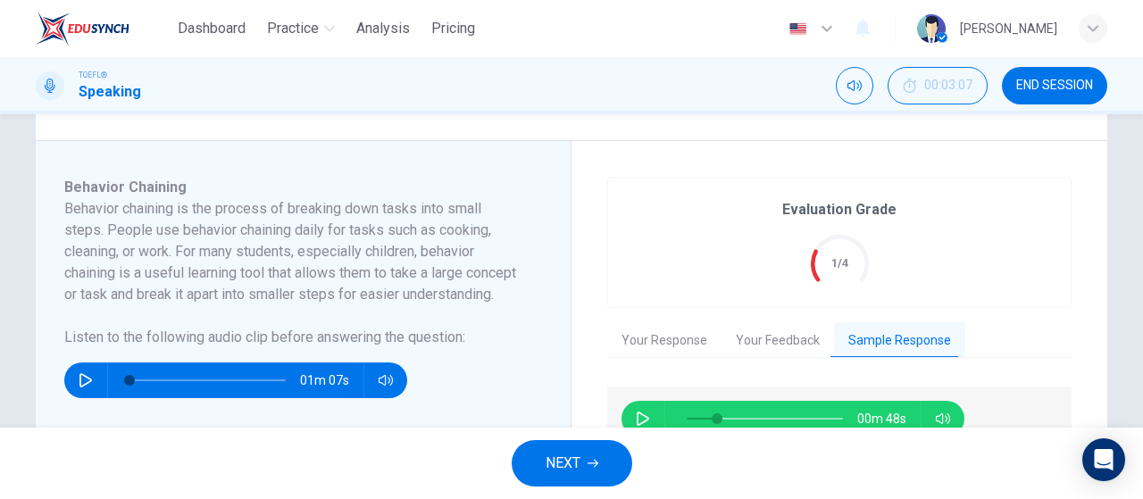
scroll to position [265, 0]
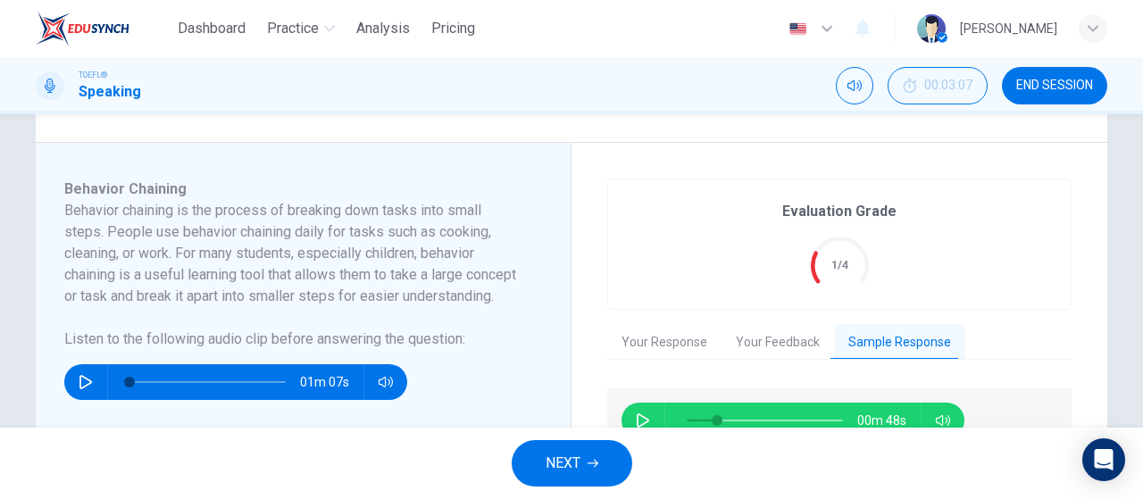
click at [652, 344] on button "Your Response" at bounding box center [664, 342] width 114 height 37
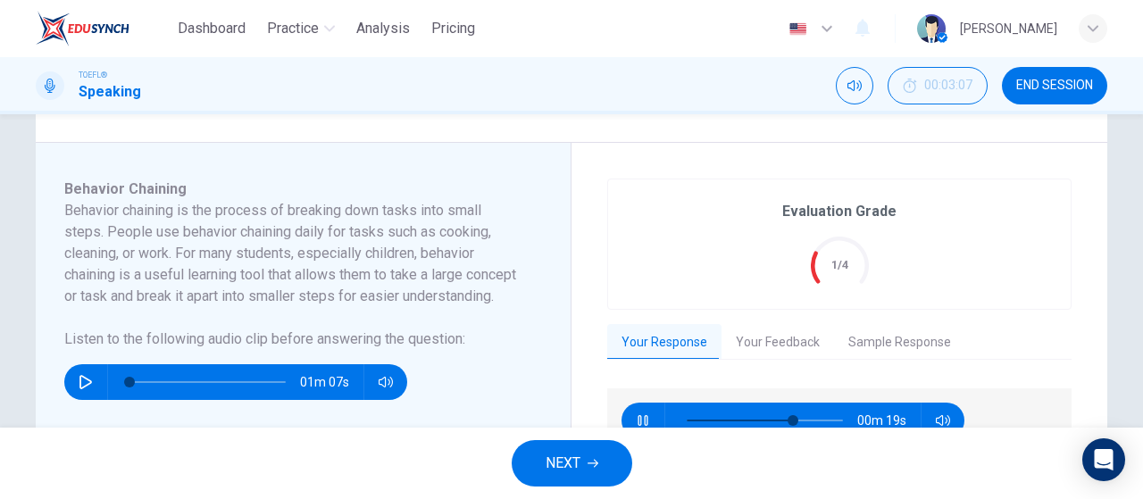
type input "70"
click at [747, 354] on button "Your Feedback" at bounding box center [777, 342] width 112 height 37
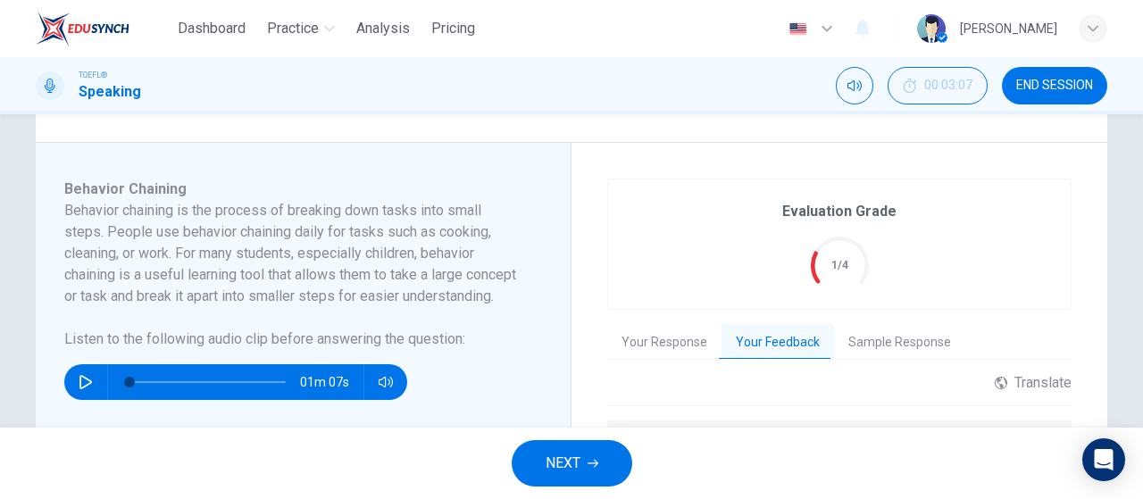
scroll to position [533, 0]
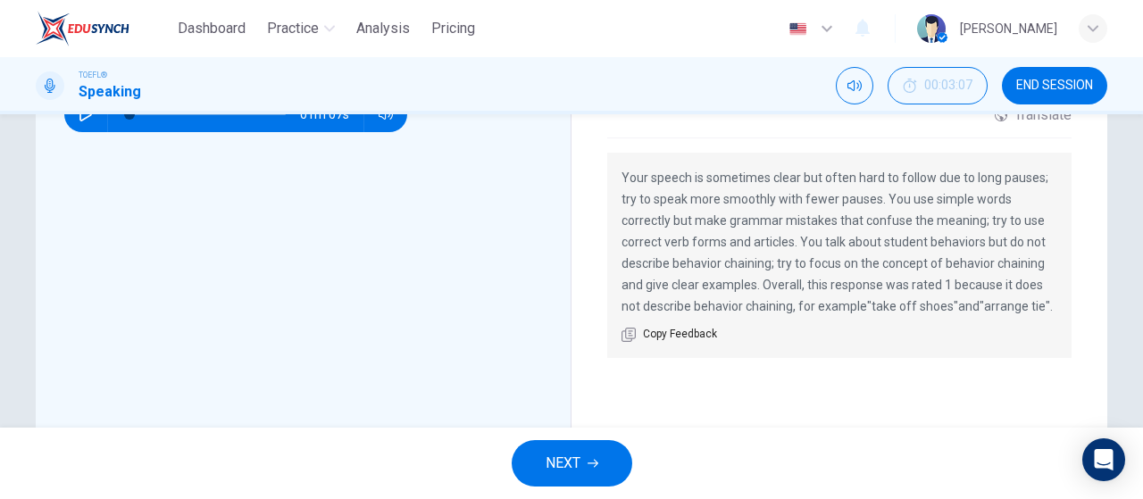
click at [625, 455] on button "NEXT" at bounding box center [571, 463] width 121 height 46
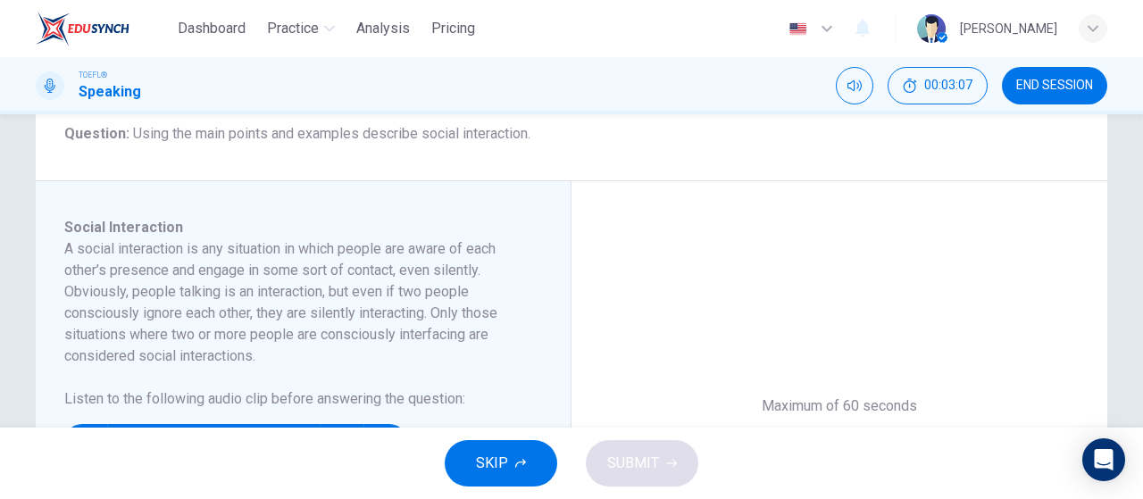
scroll to position [268, 0]
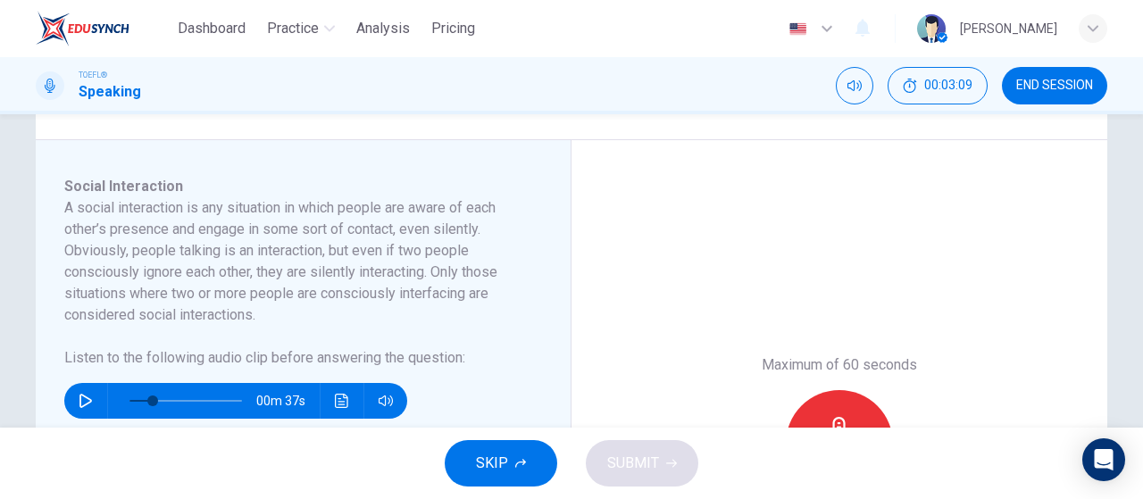
click at [71, 397] on button "button" at bounding box center [85, 401] width 29 height 36
drag, startPoint x: 148, startPoint y: 395, endPoint x: 62, endPoint y: 391, distance: 85.8
click at [64, 391] on div "00m 47s" at bounding box center [235, 401] width 343 height 36
click at [529, 476] on button "SKIP" at bounding box center [501, 463] width 112 height 46
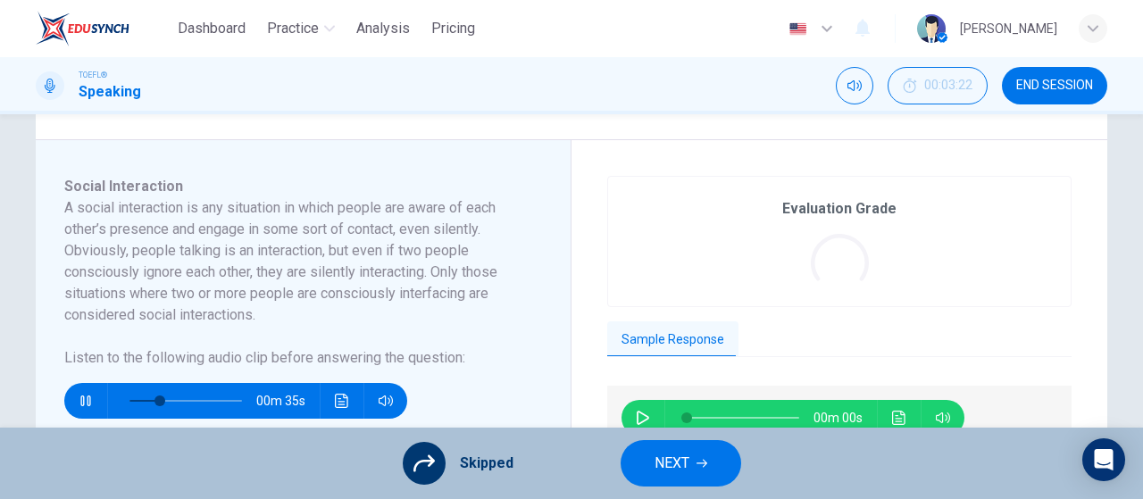
type input "29"
click at [686, 478] on button "NEXT" at bounding box center [680, 463] width 121 height 46
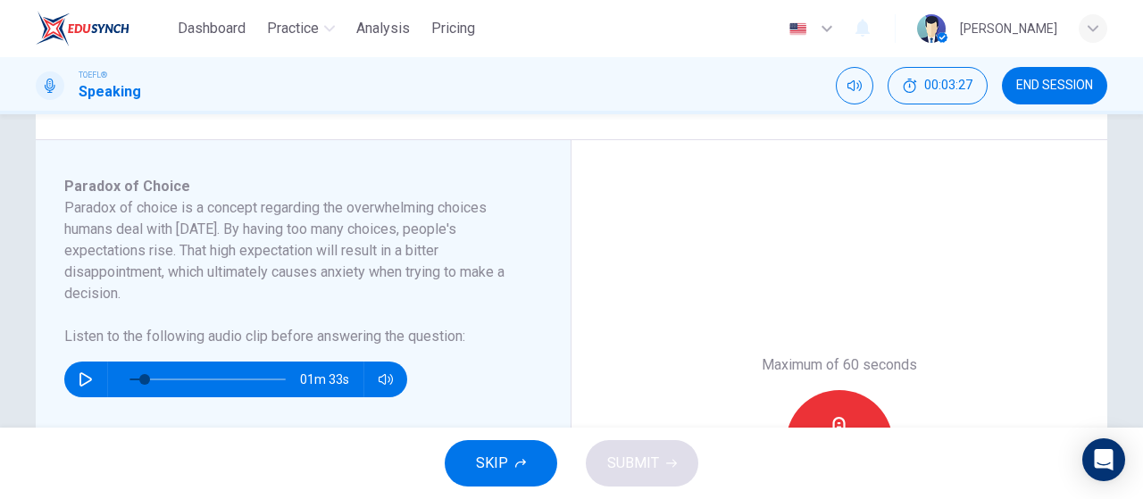
scroll to position [0, 0]
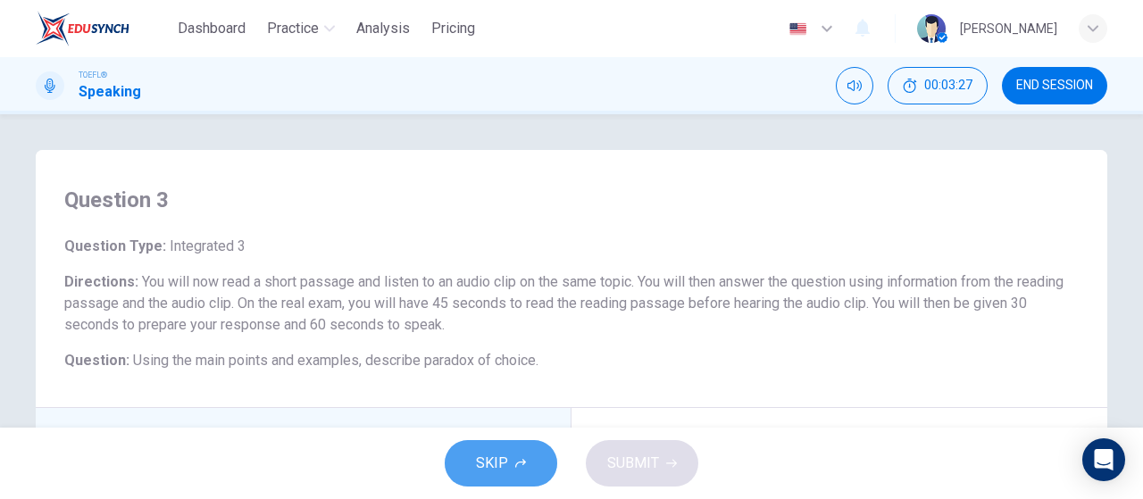
click at [508, 470] on button "SKIP" at bounding box center [501, 463] width 112 height 46
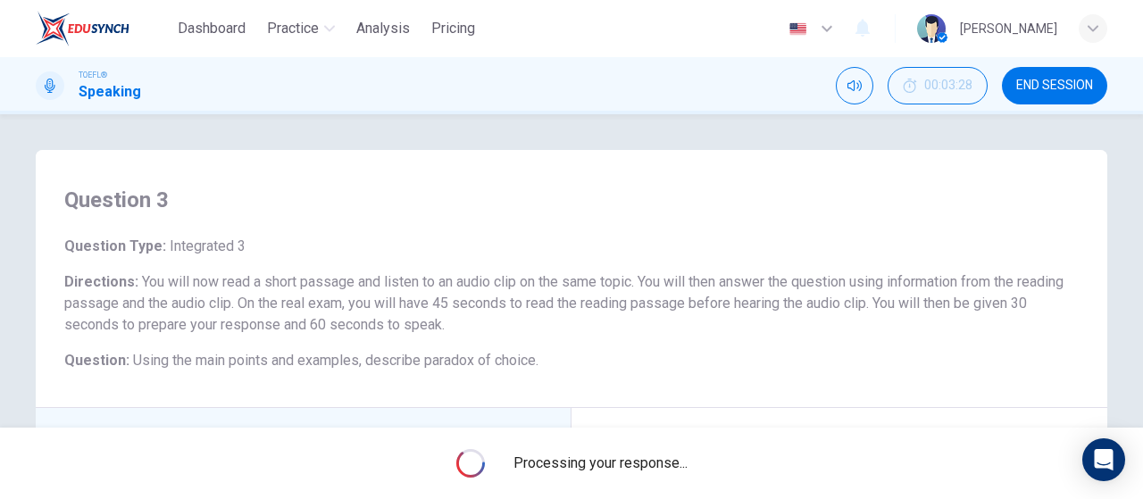
type input "10"
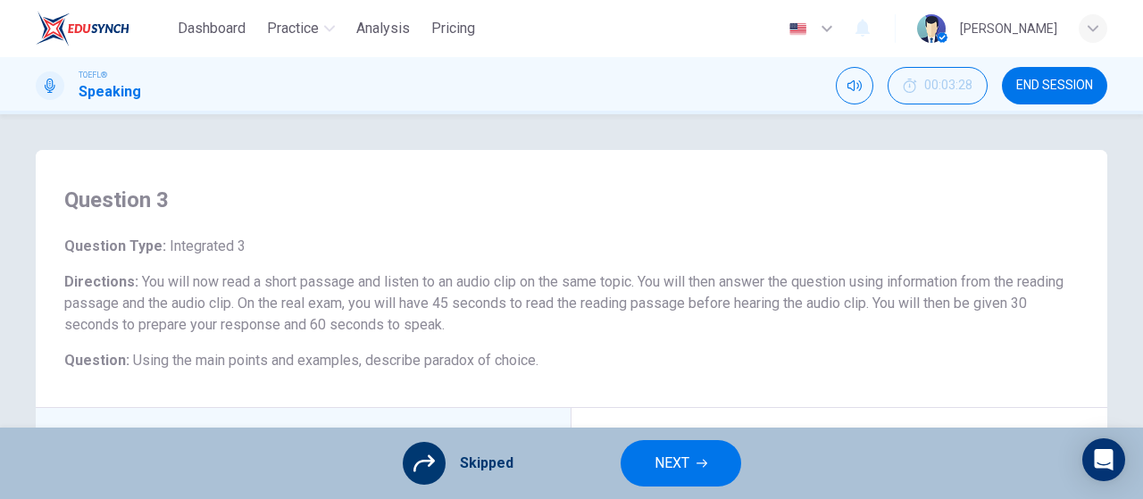
type input "16"
click at [655, 468] on span "NEXT" at bounding box center [671, 463] width 35 height 25
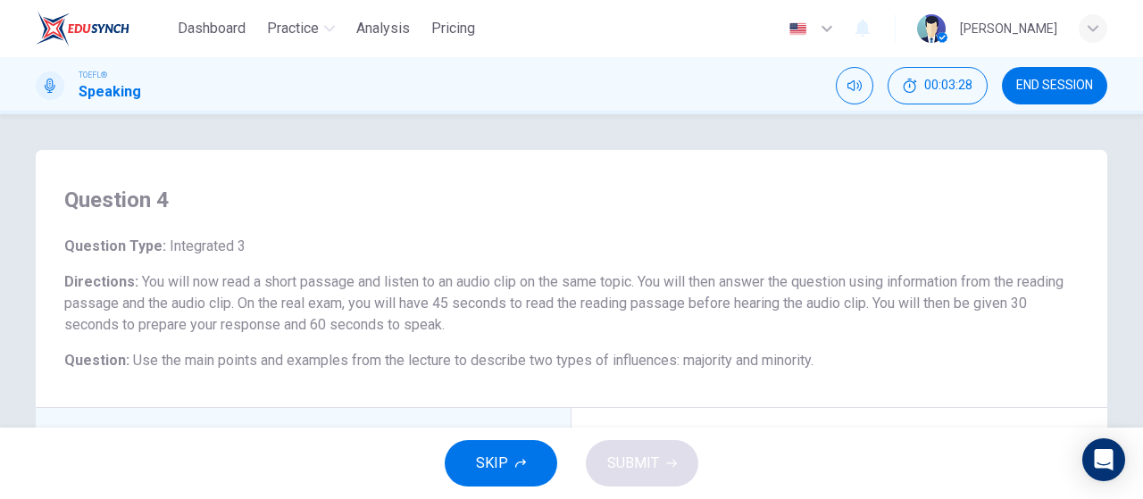
type input "10"
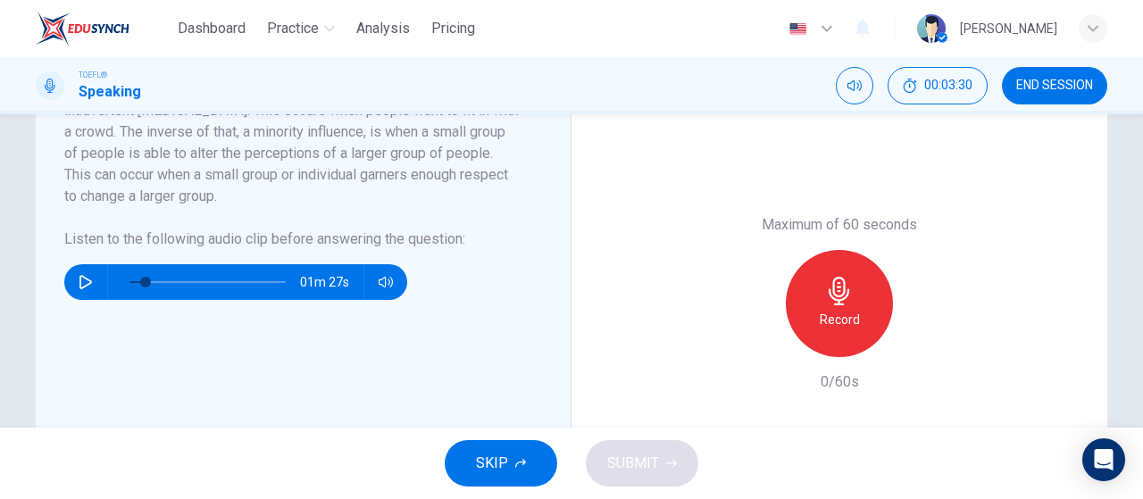
scroll to position [446, 0]
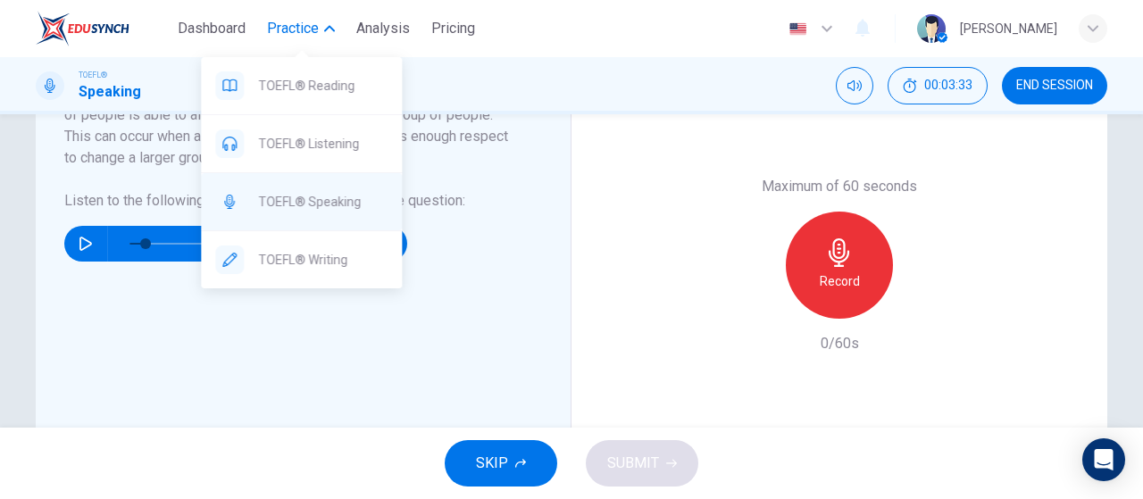
click at [325, 195] on span "TOEFL® Speaking" at bounding box center [322, 201] width 129 height 21
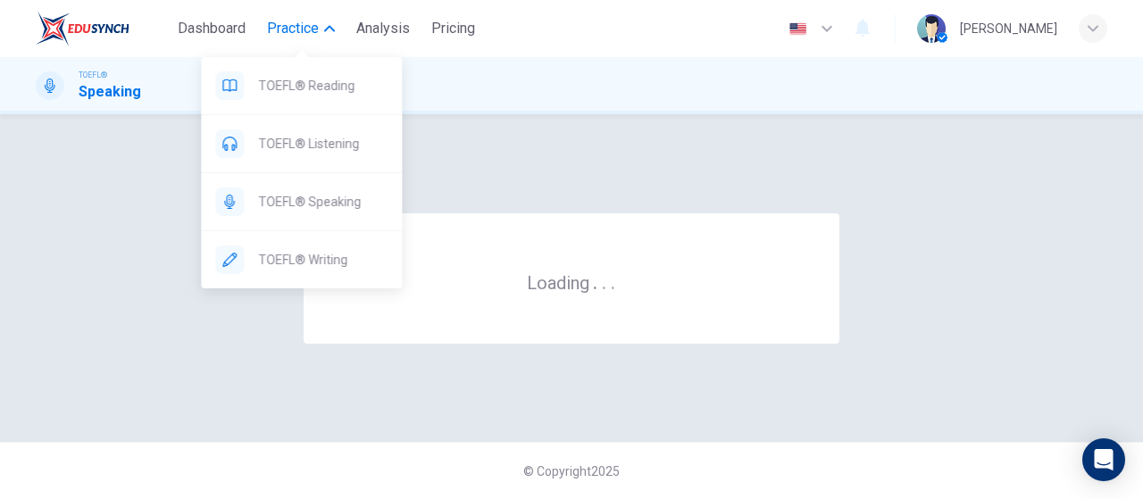
scroll to position [0, 0]
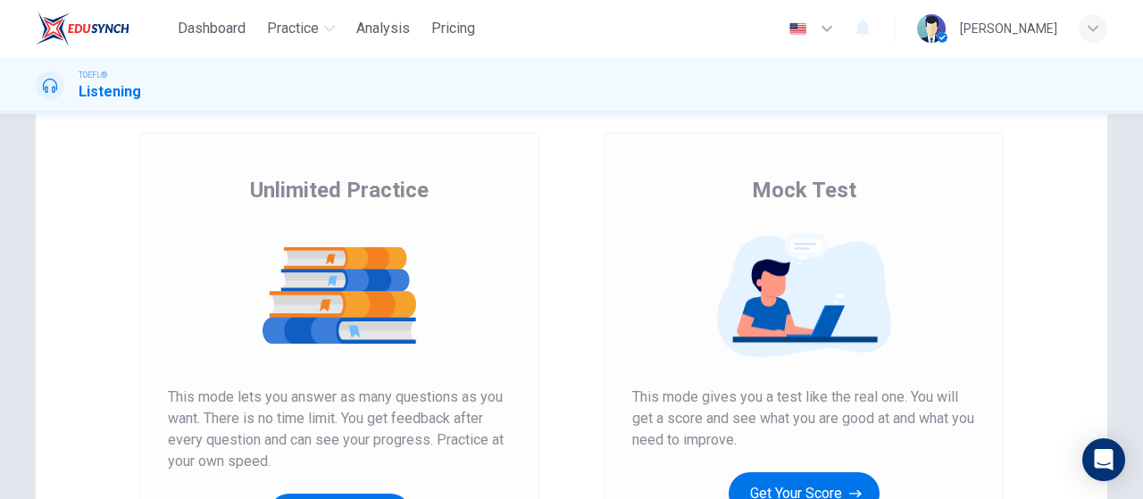
scroll to position [268, 0]
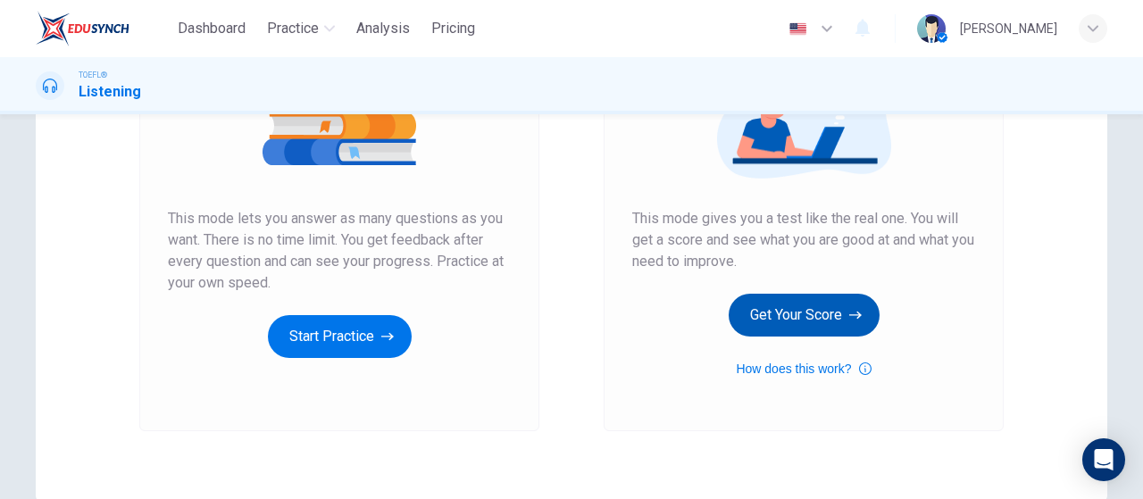
click at [825, 325] on button "Get Your Score" at bounding box center [803, 315] width 151 height 43
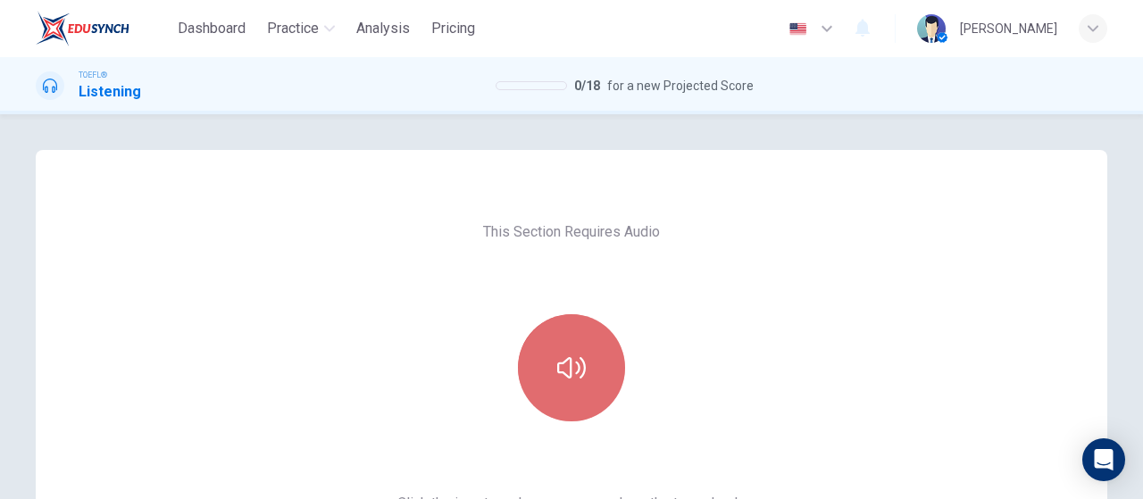
click at [565, 362] on icon "button" at bounding box center [571, 367] width 29 height 21
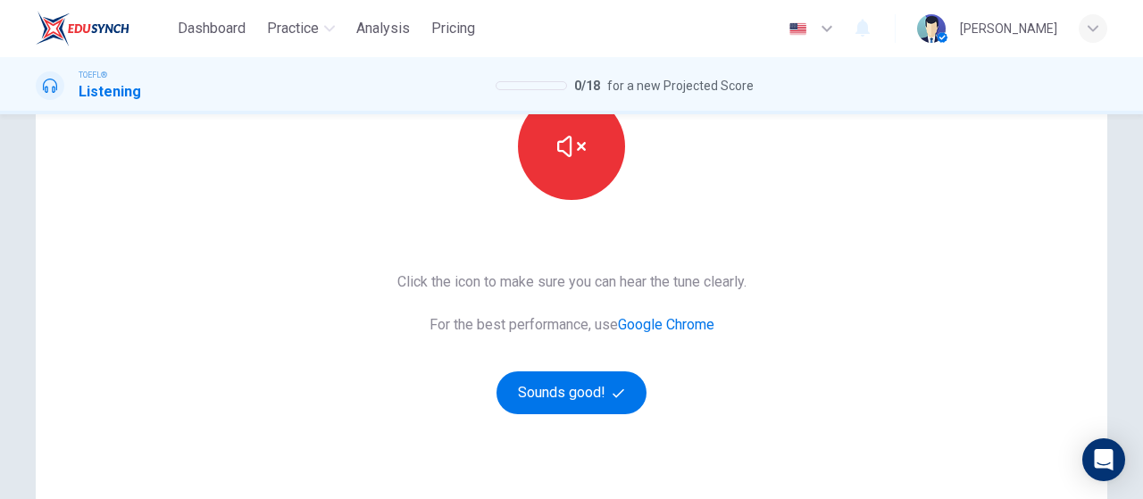
scroll to position [268, 0]
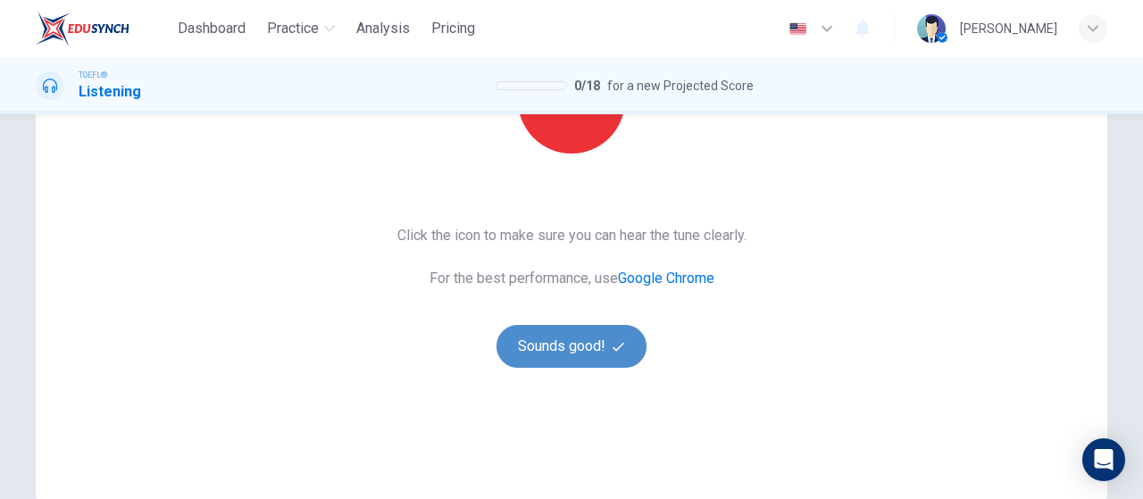
click at [602, 357] on button "Sounds good!" at bounding box center [571, 346] width 150 height 43
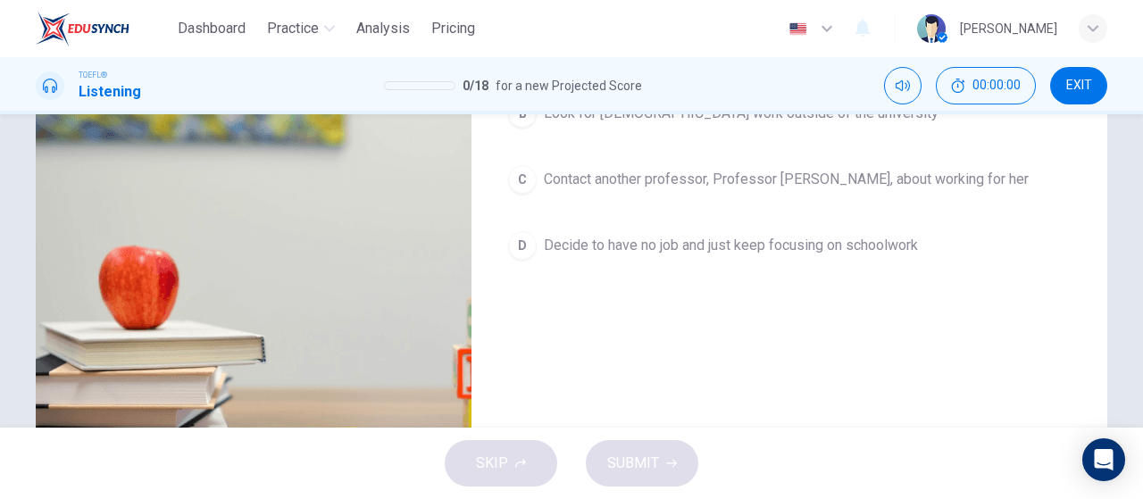
scroll to position [89, 0]
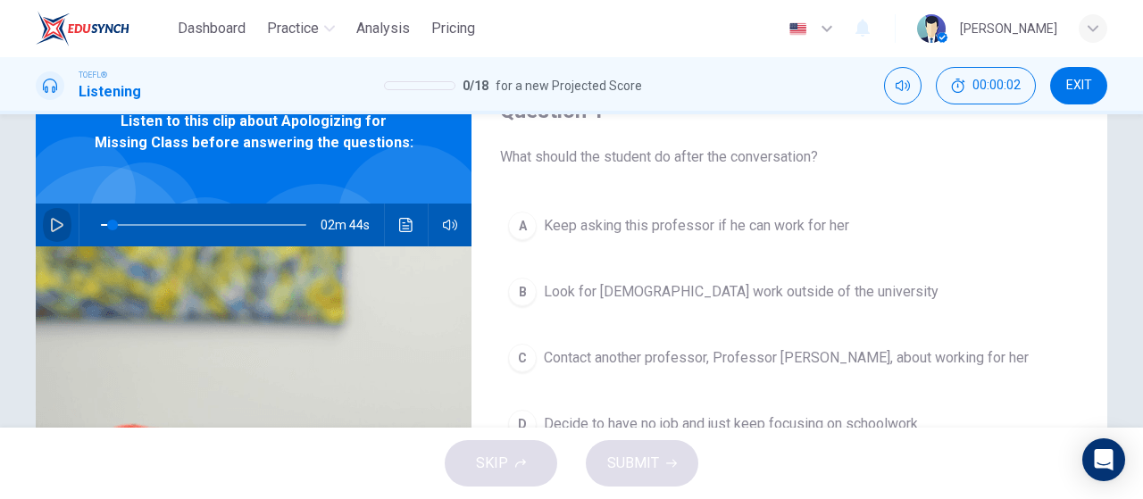
click at [51, 220] on icon "button" at bounding box center [57, 225] width 12 height 14
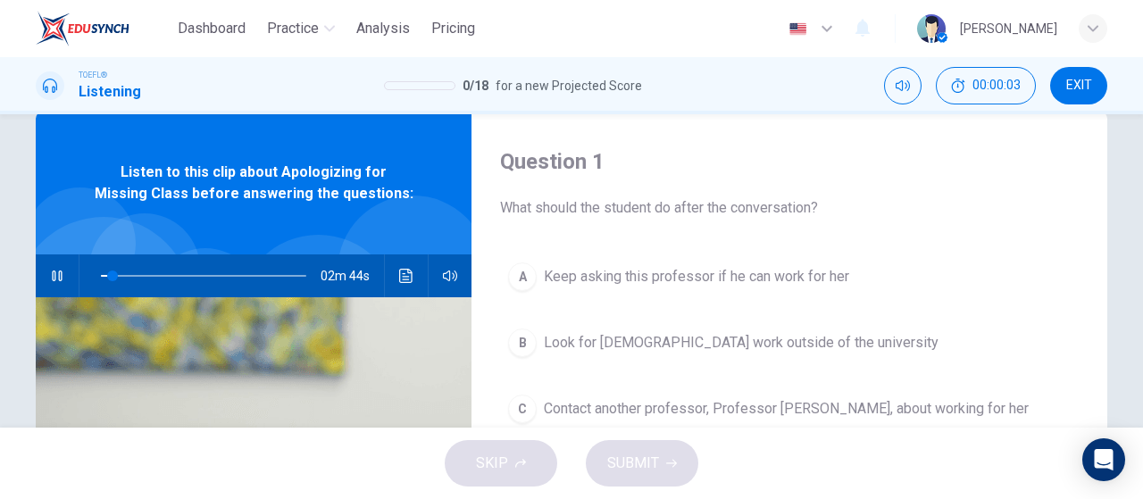
scroll to position [0, 0]
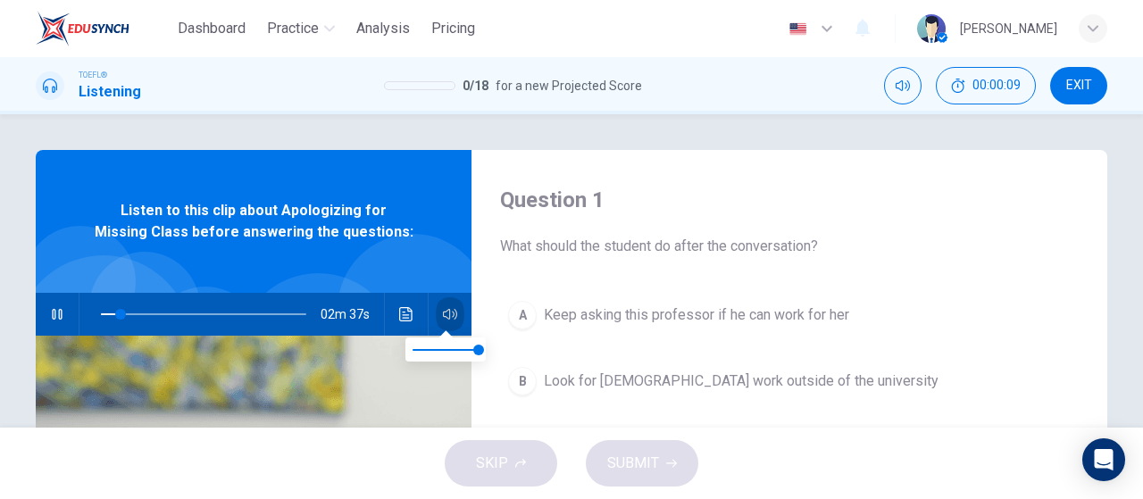
click at [452, 315] on button "button" at bounding box center [450, 314] width 29 height 43
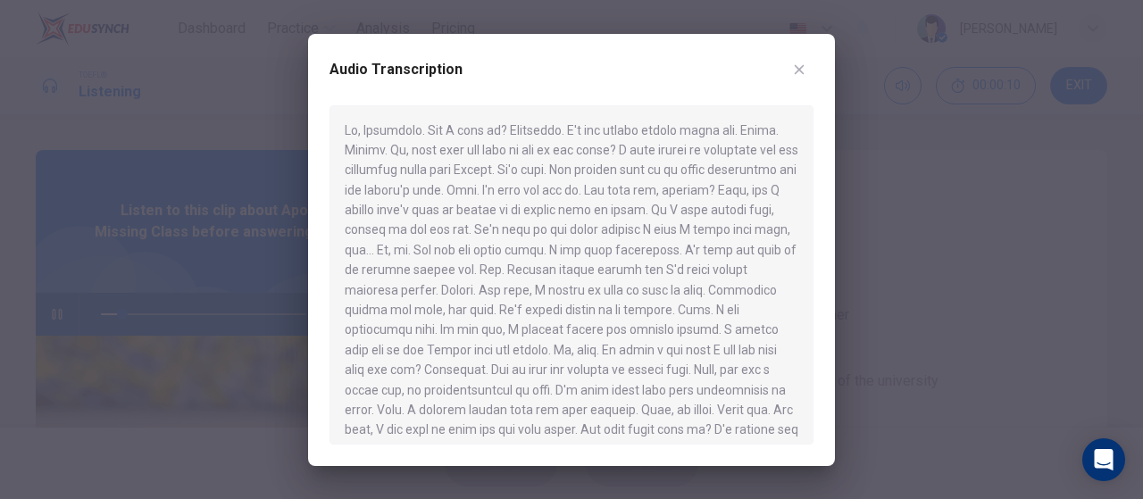
click at [73, 337] on div at bounding box center [571, 249] width 1143 height 499
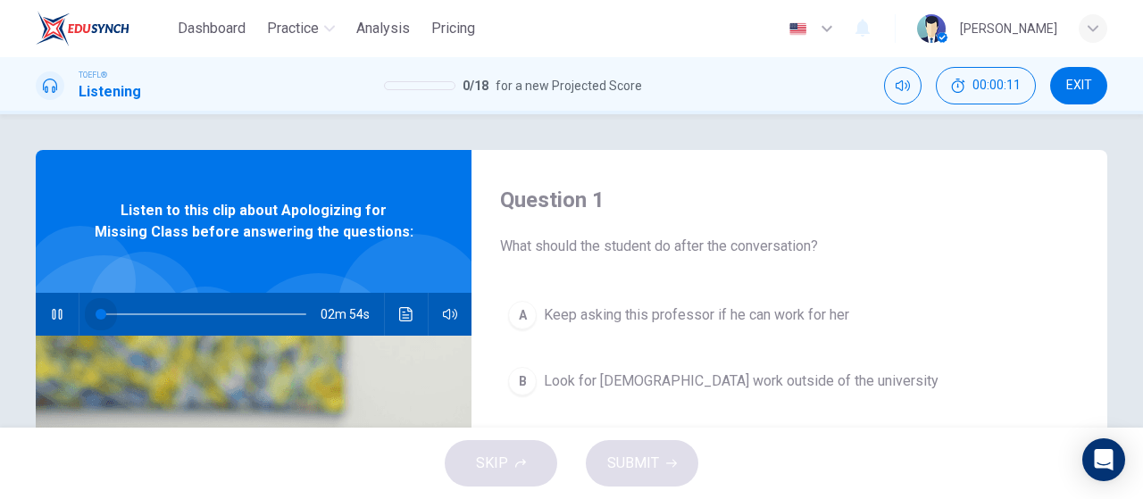
drag, startPoint x: 116, startPoint y: 312, endPoint x: 50, endPoint y: 259, distance: 84.5
click at [10, 286] on div "Question 1 What should the student do after the conversation? A Keep asking thi…" at bounding box center [571, 460] width 1128 height 620
click at [50, 314] on icon "button" at bounding box center [57, 314] width 14 height 14
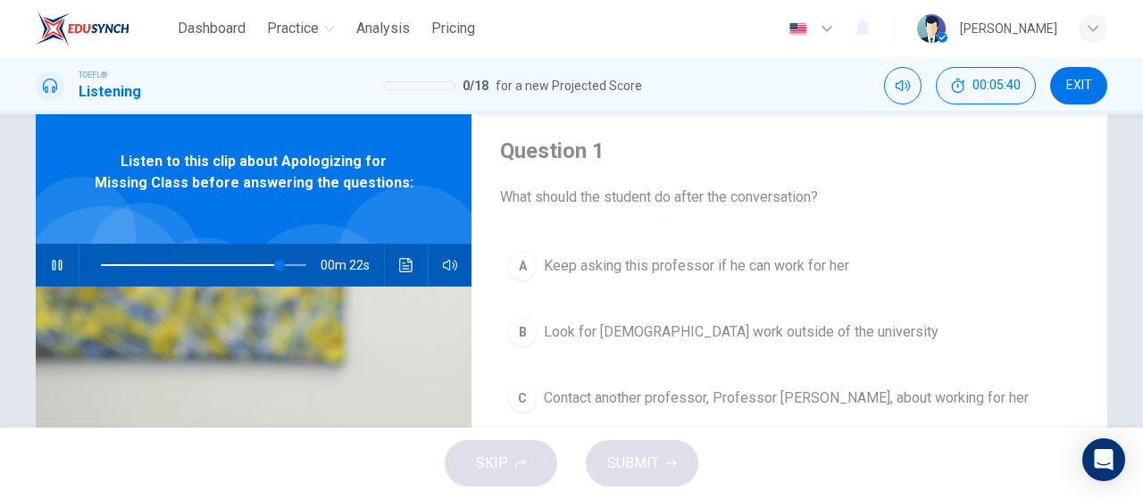
scroll to position [21, 0]
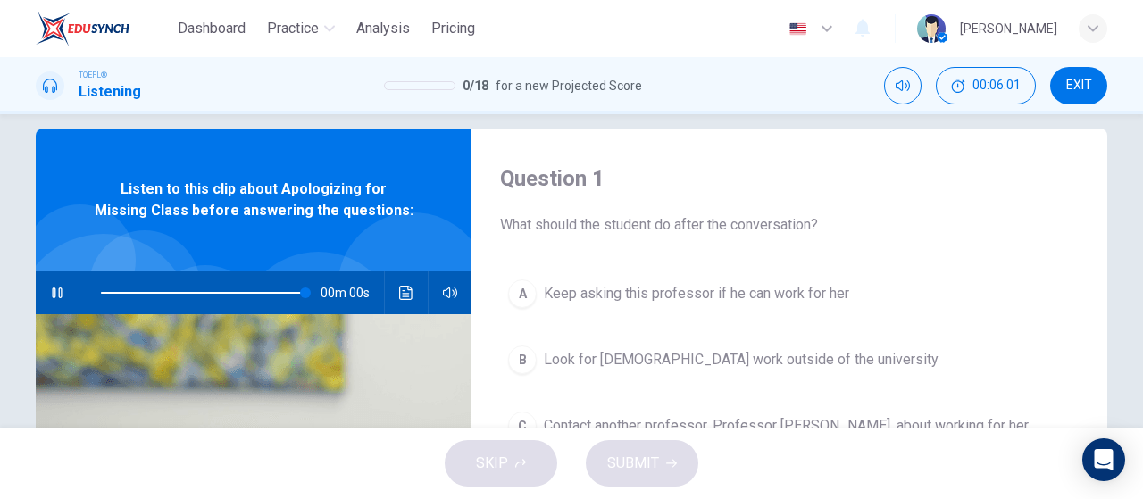
type input "0"
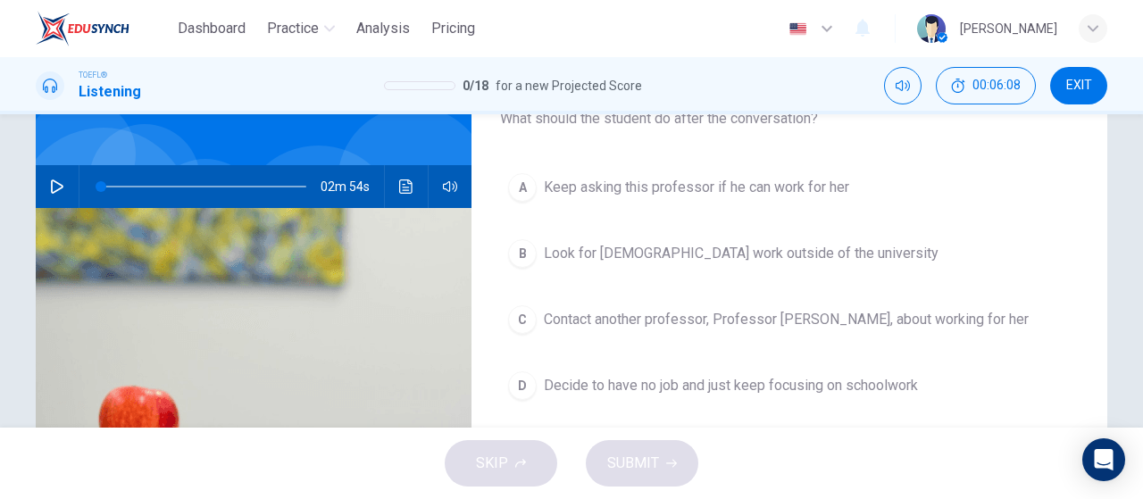
scroll to position [200, 0]
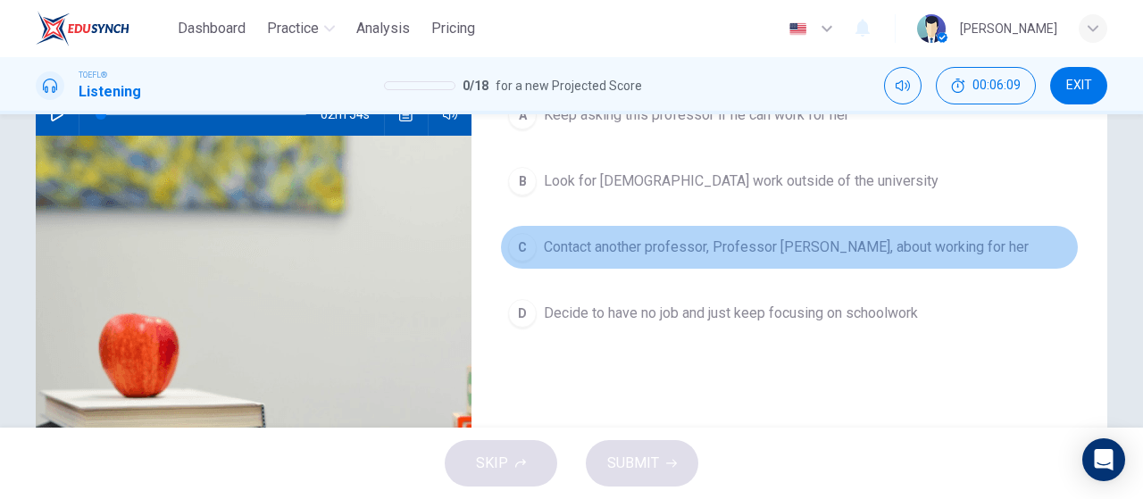
click at [786, 254] on span "Contact another professor, Professor [PERSON_NAME], about working for her" at bounding box center [786, 247] width 485 height 21
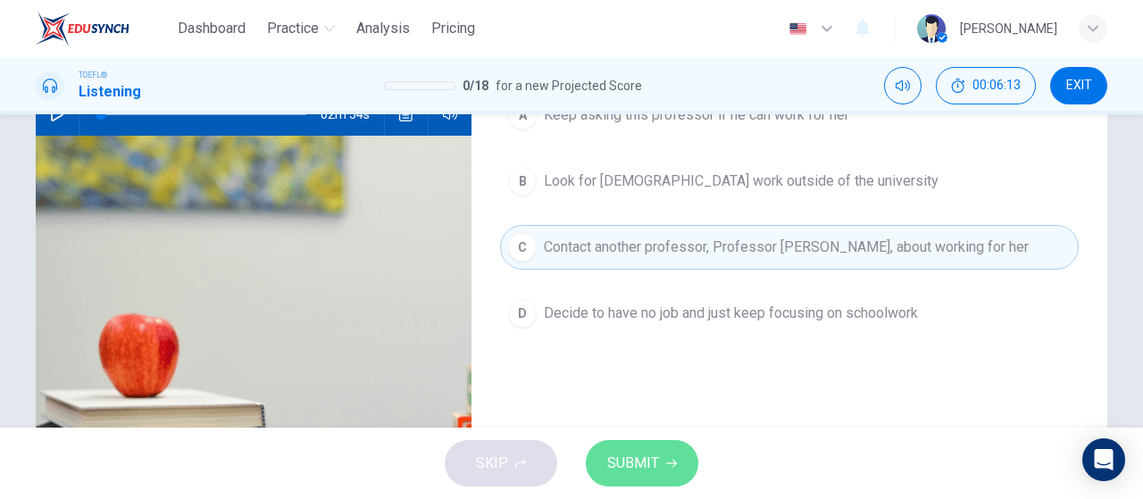
click at [641, 463] on span "SUBMIT" at bounding box center [633, 463] width 52 height 25
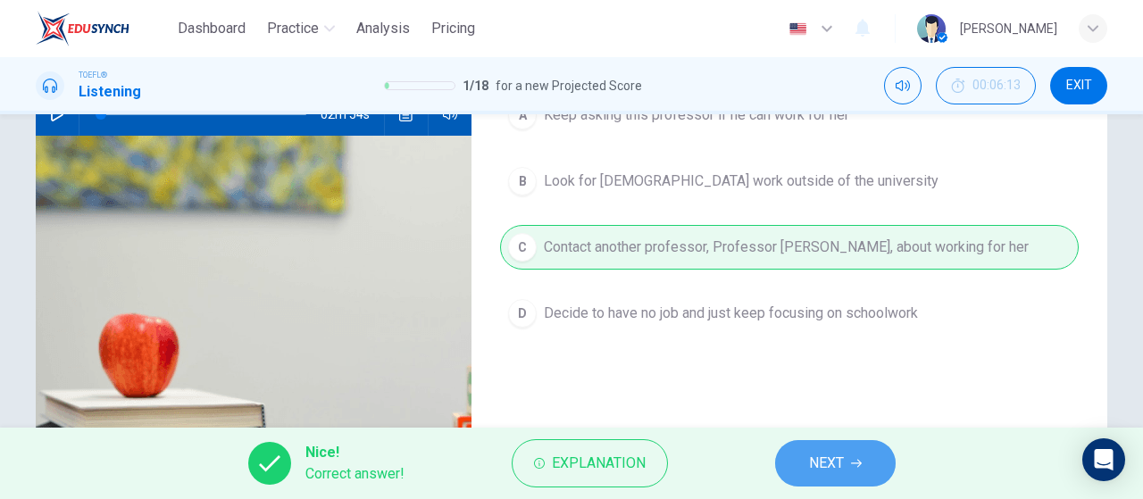
click at [824, 459] on span "NEXT" at bounding box center [826, 463] width 35 height 25
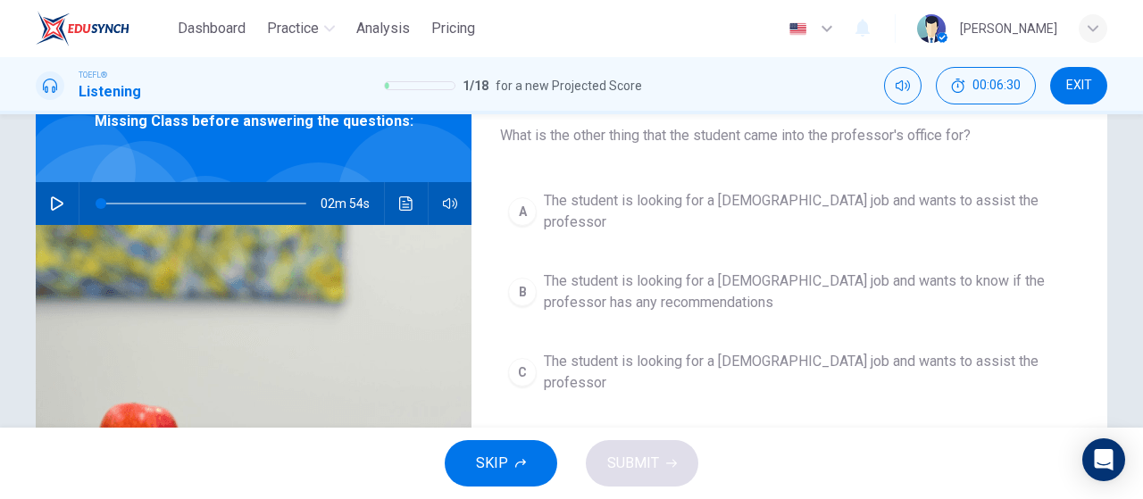
scroll to position [21, 0]
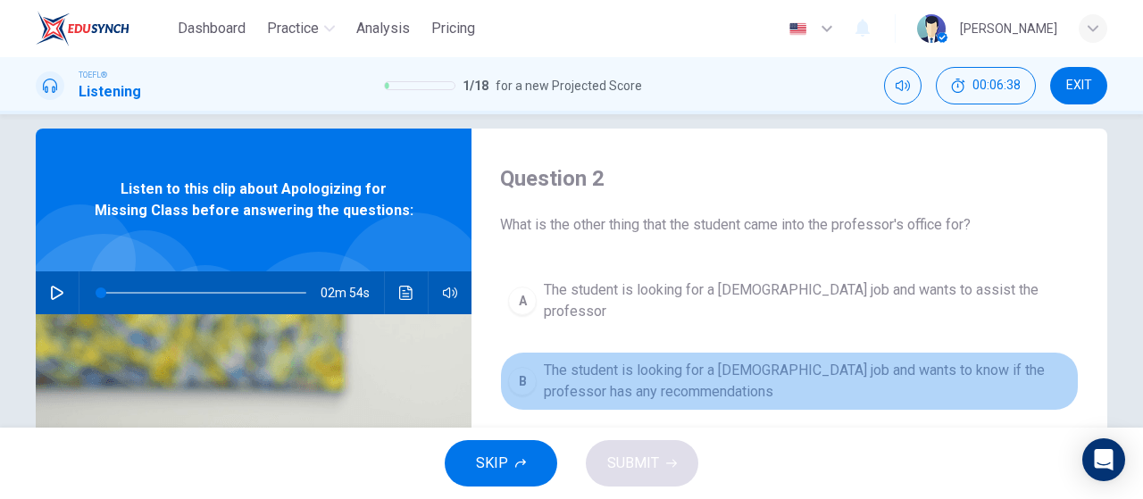
click at [1017, 362] on span "The student is looking for a [DEMOGRAPHIC_DATA] job and wants to know if the pr…" at bounding box center [807, 381] width 527 height 43
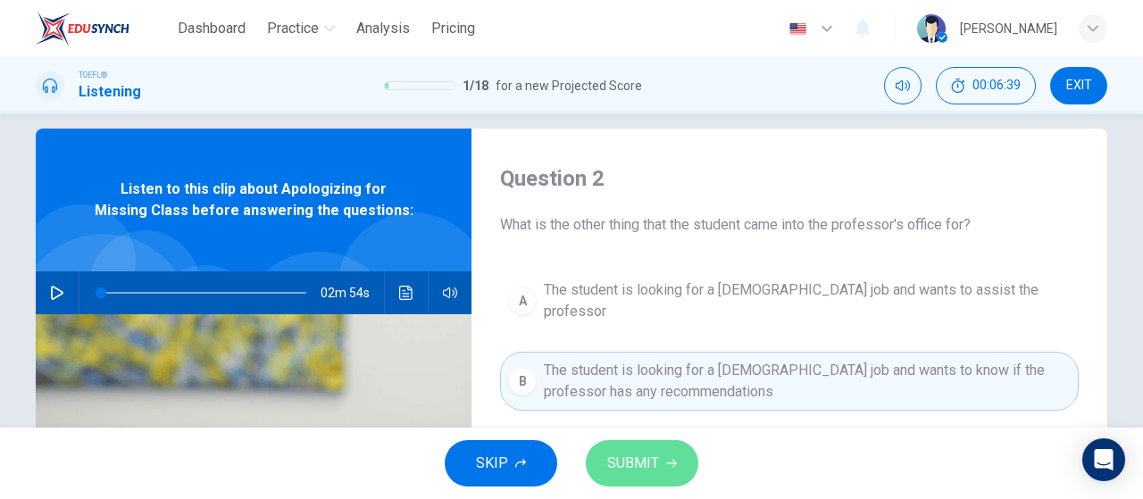
click at [674, 469] on icon "button" at bounding box center [671, 463] width 11 height 11
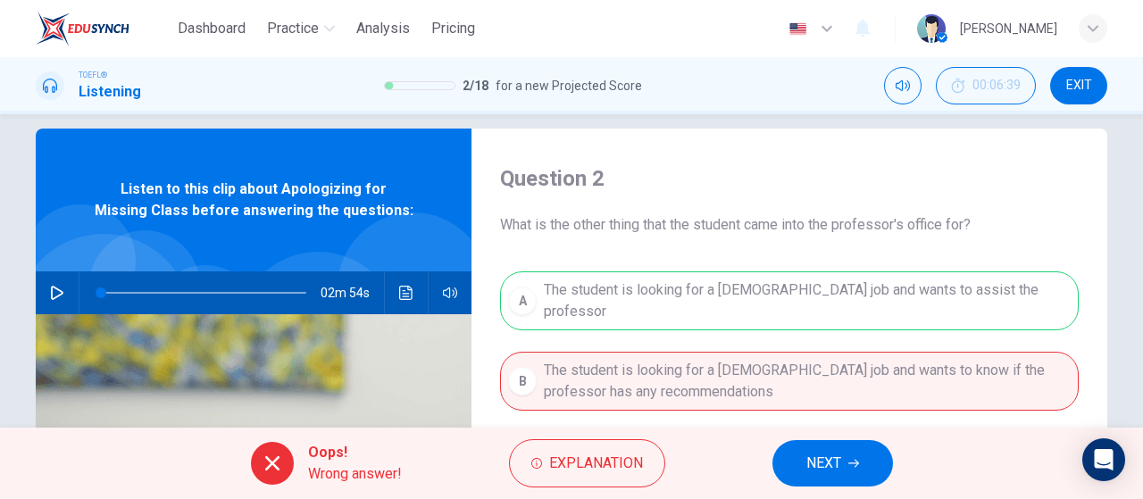
click at [850, 297] on div "A The student is looking for a [DEMOGRAPHIC_DATA] job and wants to assist the p…" at bounding box center [789, 439] width 578 height 336
click at [850, 470] on button "NEXT" at bounding box center [832, 463] width 121 height 46
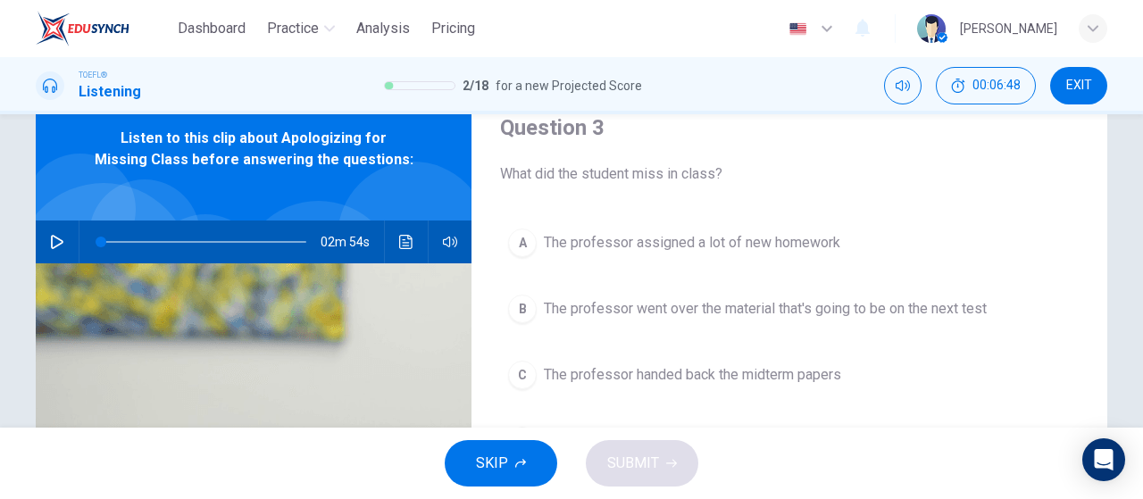
scroll to position [111, 0]
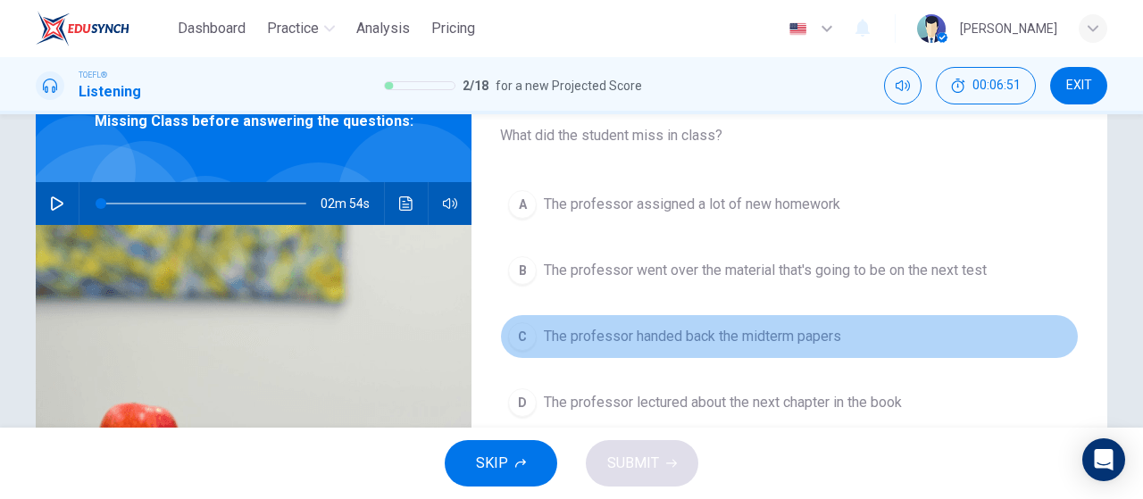
click at [833, 338] on span "The professor handed back the midterm papers" at bounding box center [692, 336] width 297 height 21
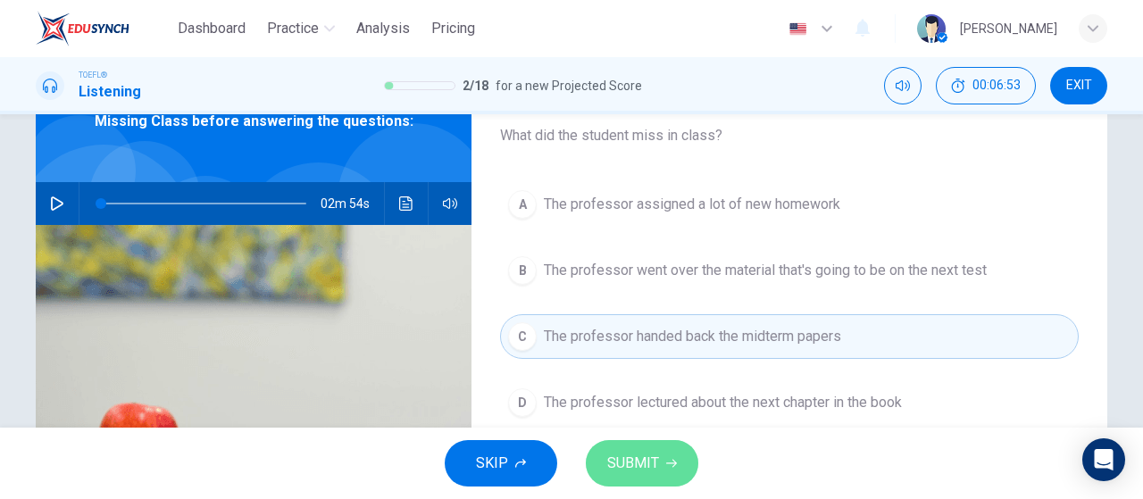
click at [678, 461] on button "SUBMIT" at bounding box center [642, 463] width 112 height 46
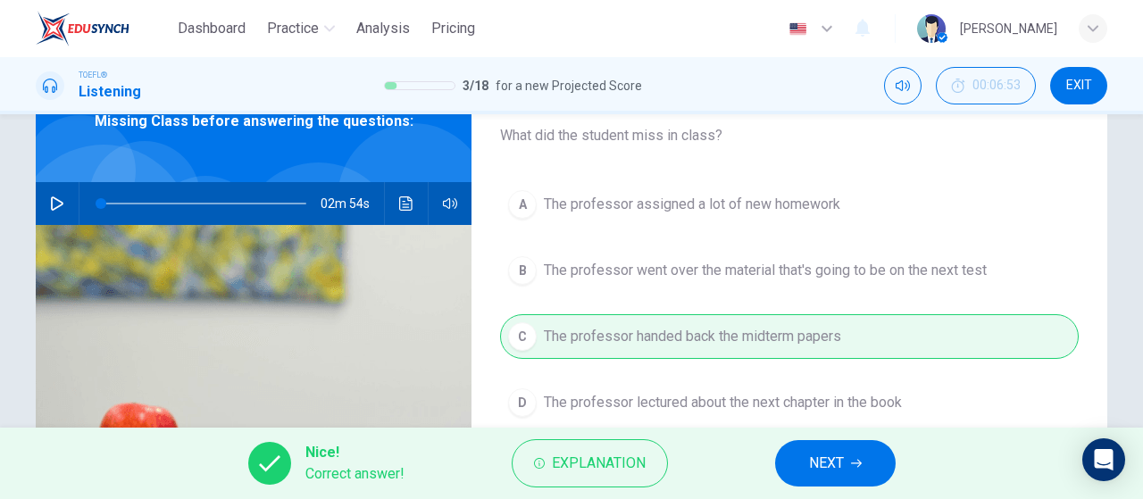
click at [845, 463] on button "NEXT" at bounding box center [835, 463] width 121 height 46
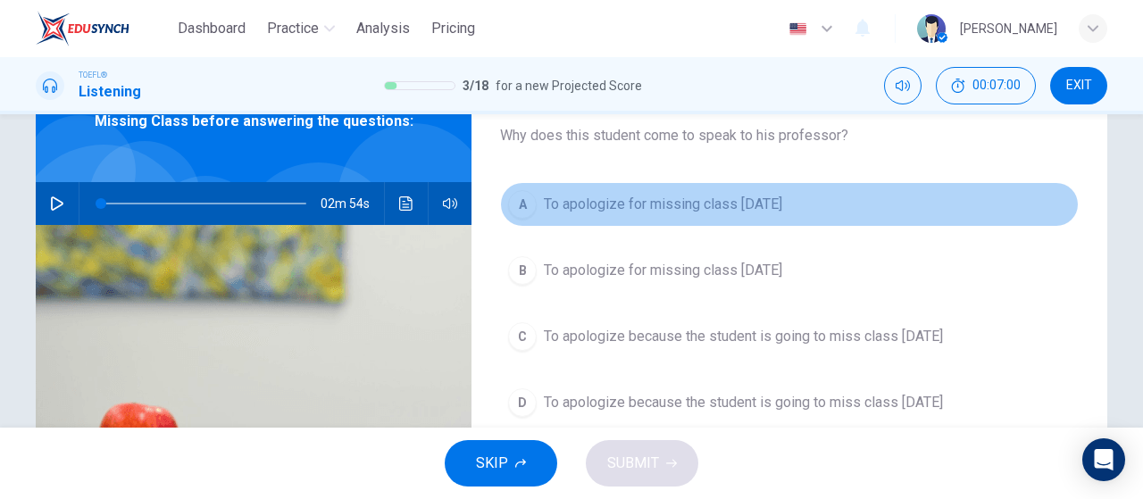
click at [782, 213] on span "To apologize for missing class [DATE]" at bounding box center [663, 204] width 238 height 21
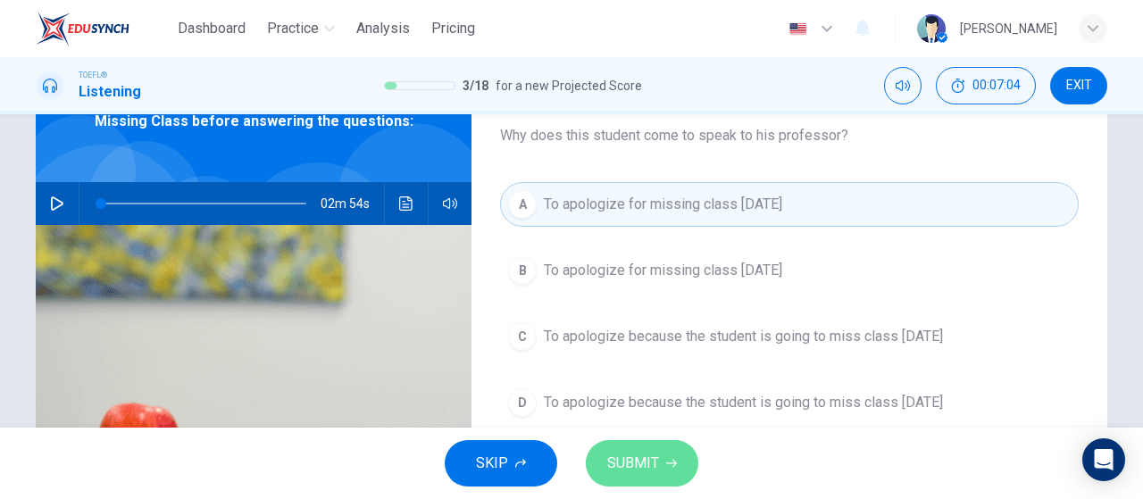
click at [677, 459] on button "SUBMIT" at bounding box center [642, 463] width 112 height 46
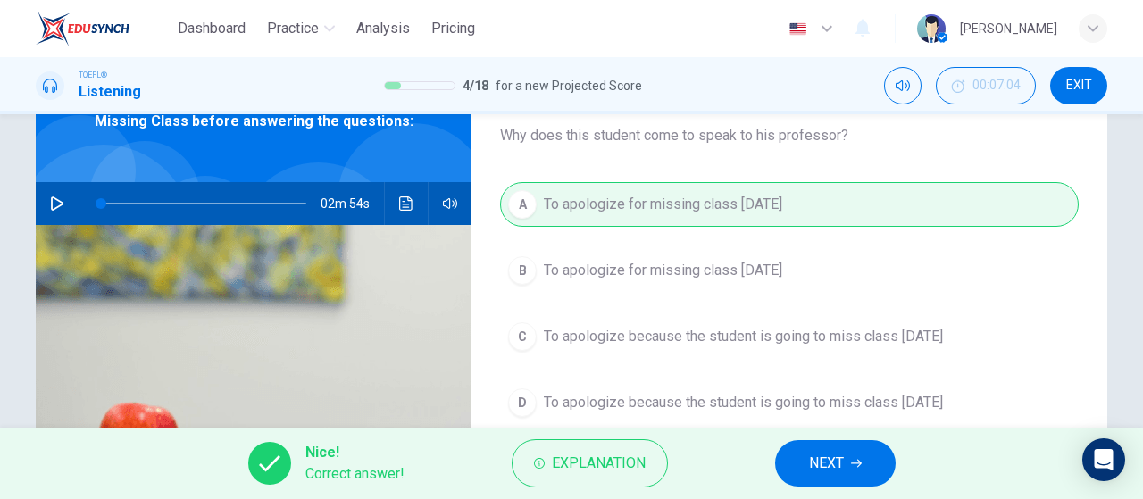
click at [825, 461] on span "NEXT" at bounding box center [826, 463] width 35 height 25
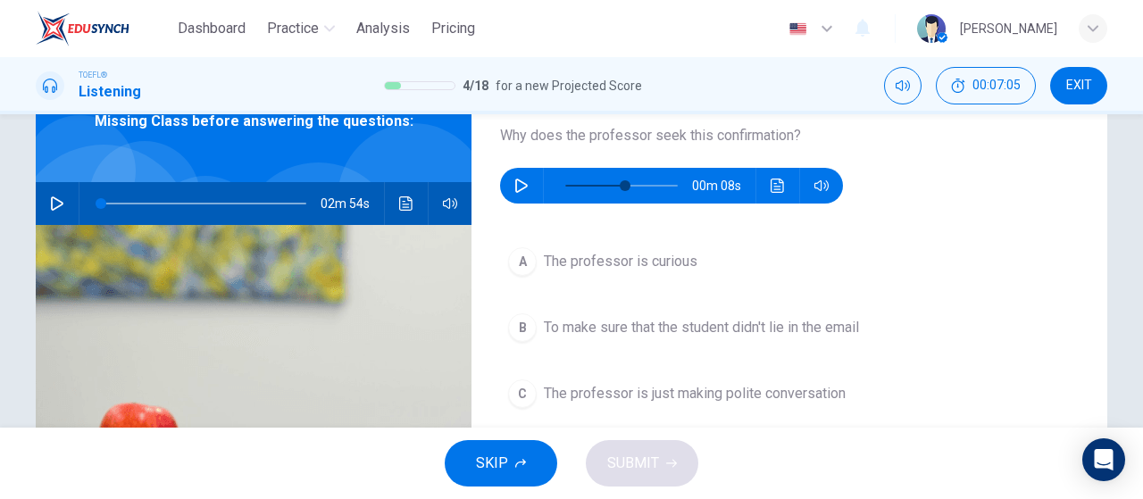
click at [526, 188] on button "button" at bounding box center [521, 186] width 29 height 36
drag, startPoint x: 618, startPoint y: 177, endPoint x: 502, endPoint y: 163, distance: 116.8
click at [502, 163] on div "Question 5 Why does the professor seek this confirmation? 00m 18s" at bounding box center [789, 139] width 578 height 129
type input "0"
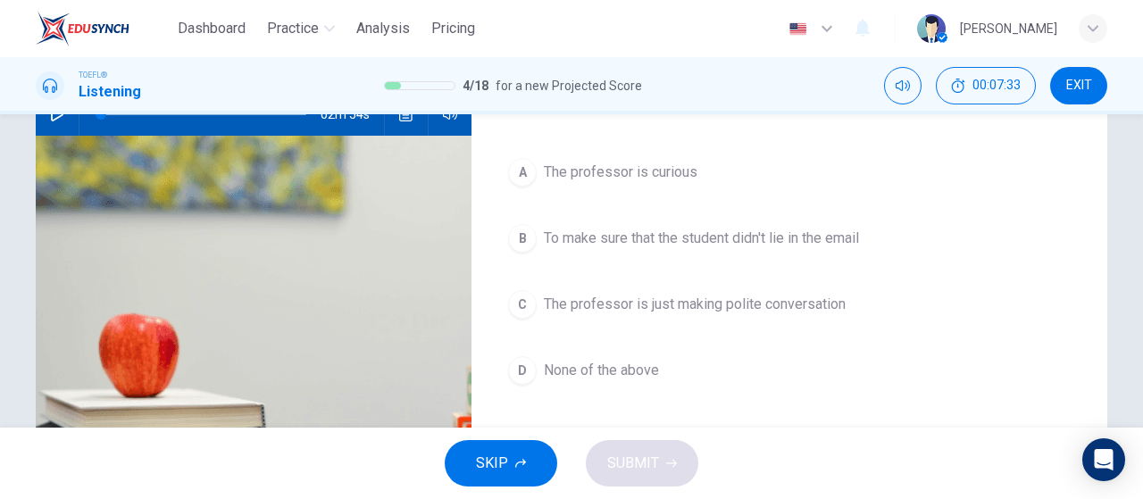
drag, startPoint x: 682, startPoint y: 235, endPoint x: 668, endPoint y: 253, distance: 22.9
click at [682, 235] on span "To make sure that the student didn't lie in the email" at bounding box center [701, 238] width 315 height 21
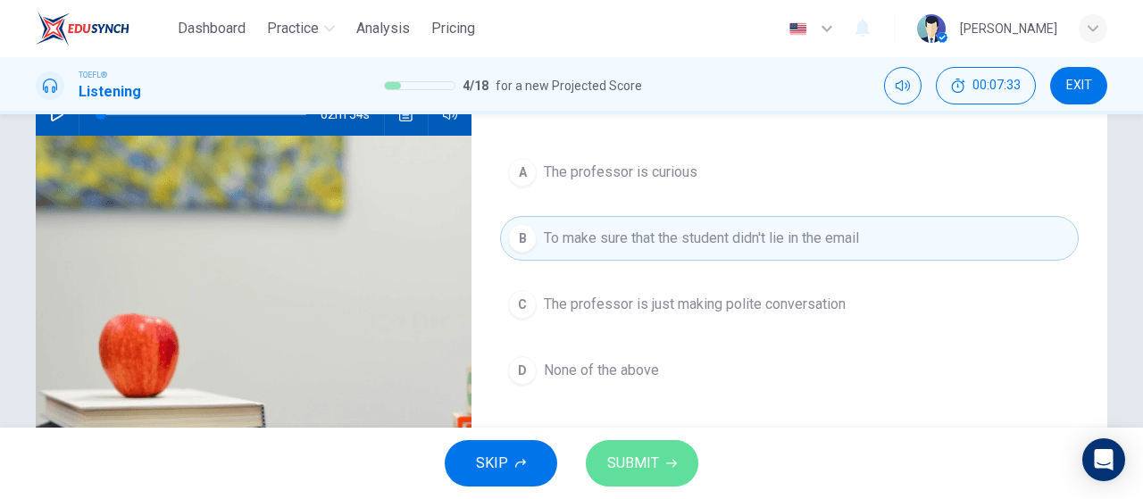
click at [644, 448] on button "SUBMIT" at bounding box center [642, 463] width 112 height 46
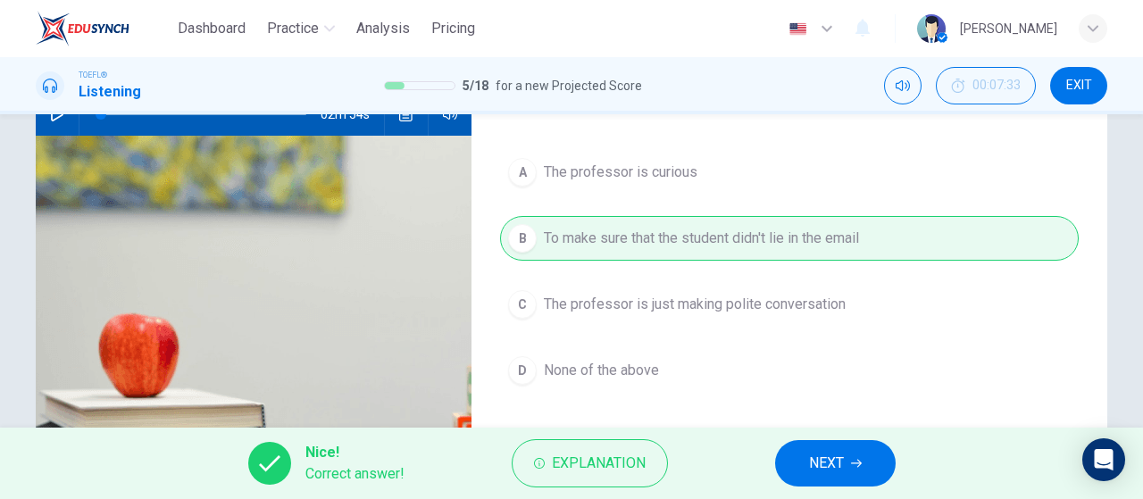
click at [842, 477] on button "NEXT" at bounding box center [835, 463] width 121 height 46
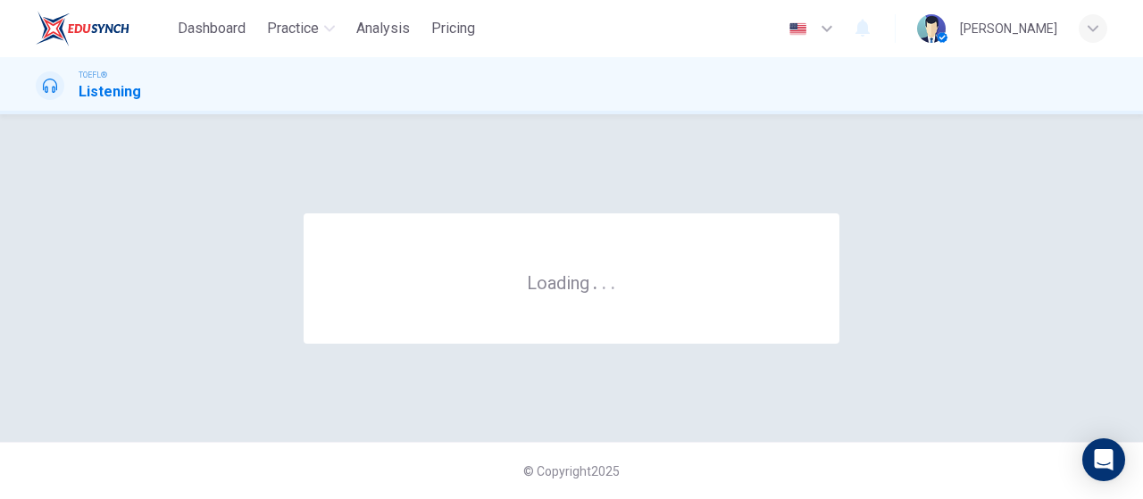
scroll to position [0, 0]
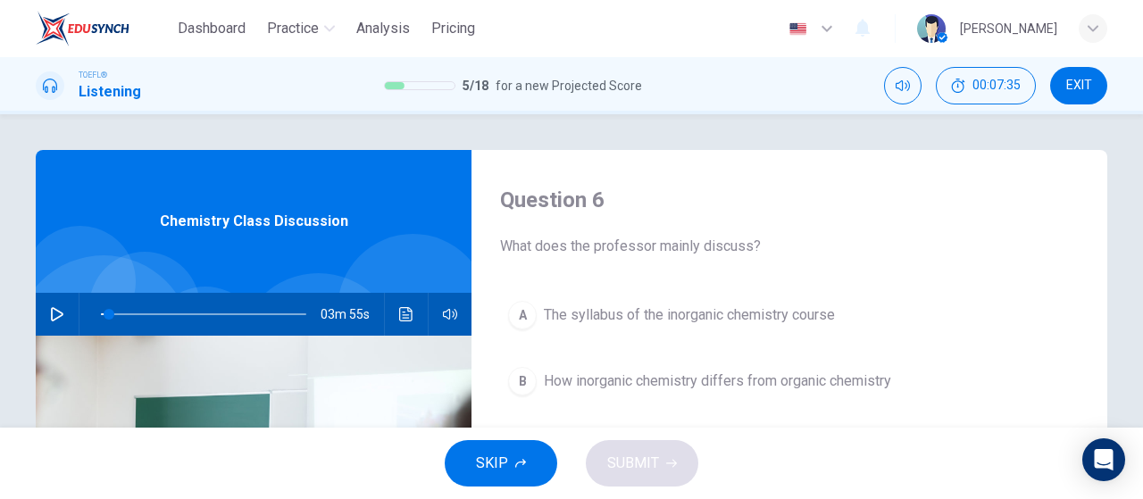
click at [79, 317] on hr at bounding box center [79, 314] width 1 height 43
click at [62, 320] on button "button" at bounding box center [57, 314] width 29 height 43
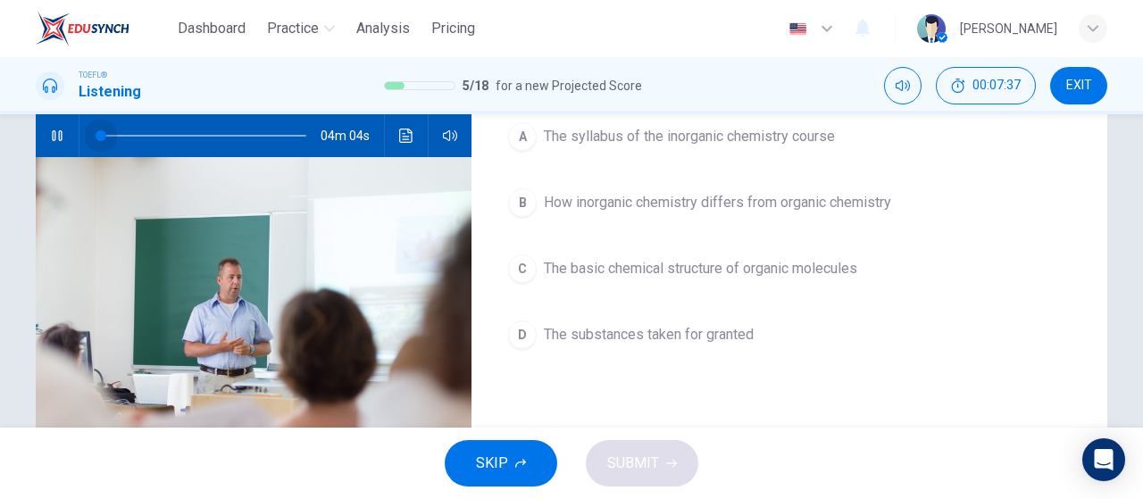
drag, startPoint x: 105, startPoint y: 136, endPoint x: 61, endPoint y: 128, distance: 45.3
click at [61, 128] on div "04m 04s" at bounding box center [254, 135] width 436 height 43
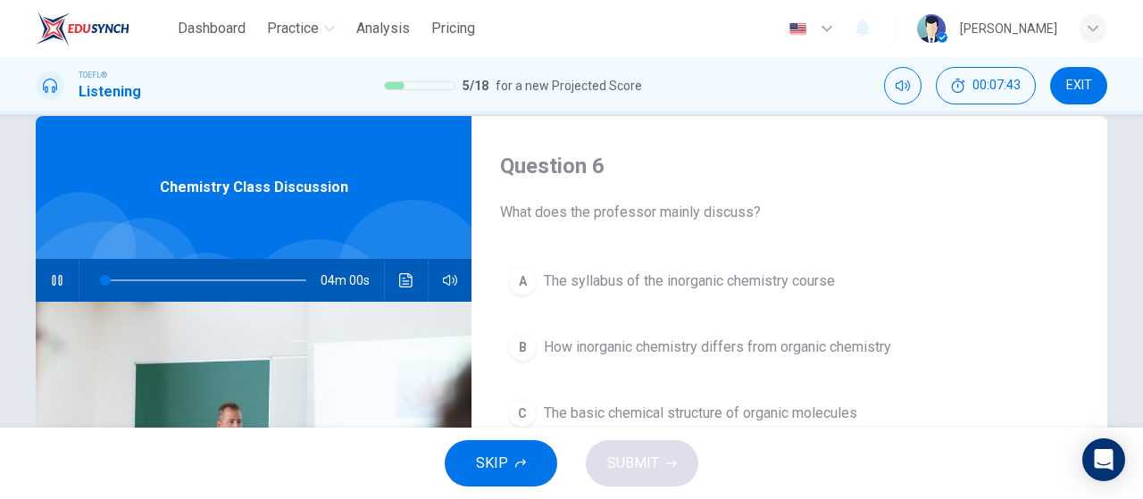
scroll to position [21, 0]
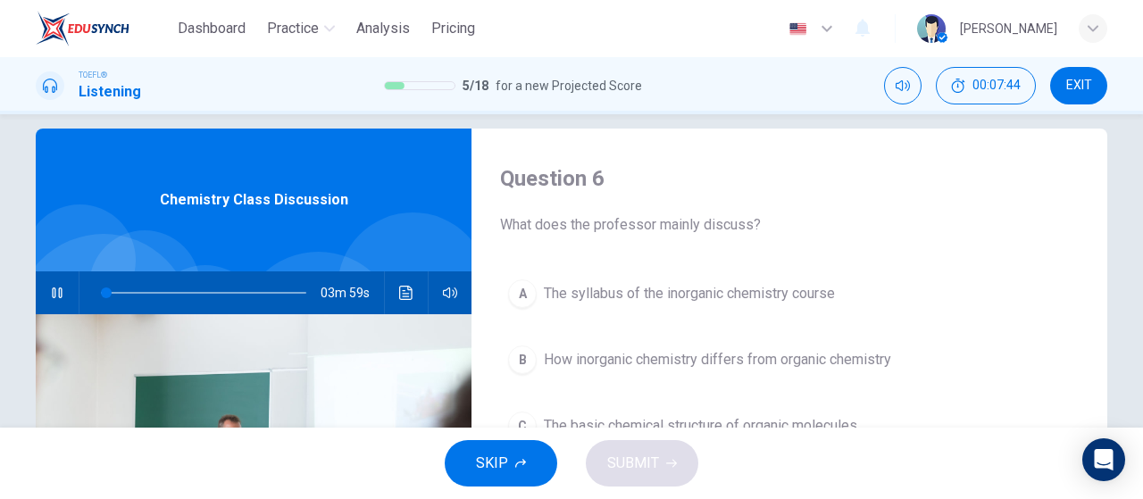
click at [37, 296] on div "03m 59s" at bounding box center [254, 292] width 436 height 43
type input "4"
click at [1118, 80] on div "TOEFL® Listening 5 / 18 for a new Projected Score 00:07:46 EXIT" at bounding box center [571, 85] width 1128 height 37
click at [1088, 85] on span "EXIT" at bounding box center [1079, 86] width 26 height 14
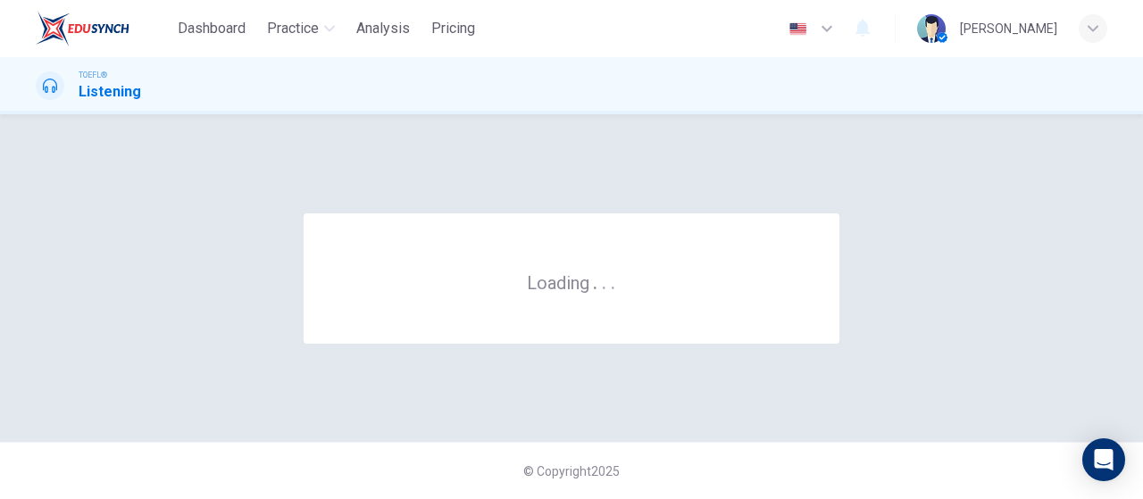
scroll to position [0, 0]
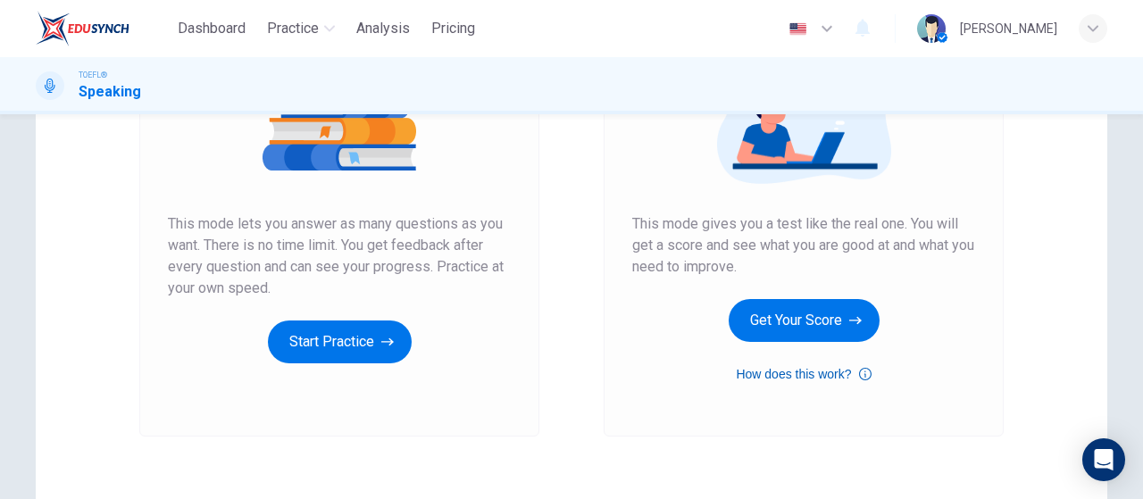
scroll to position [268, 0]
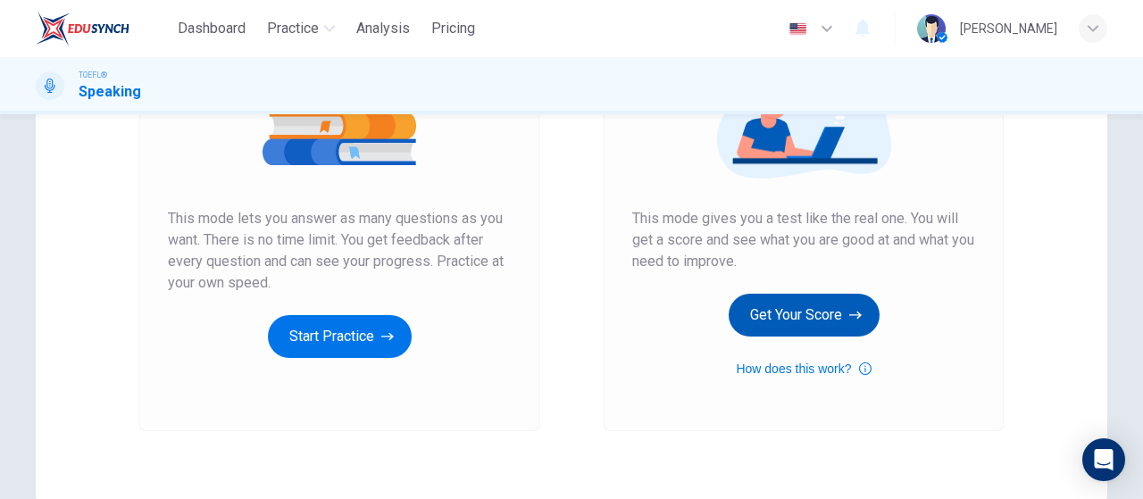
click at [795, 324] on button "Get Your Score" at bounding box center [803, 315] width 151 height 43
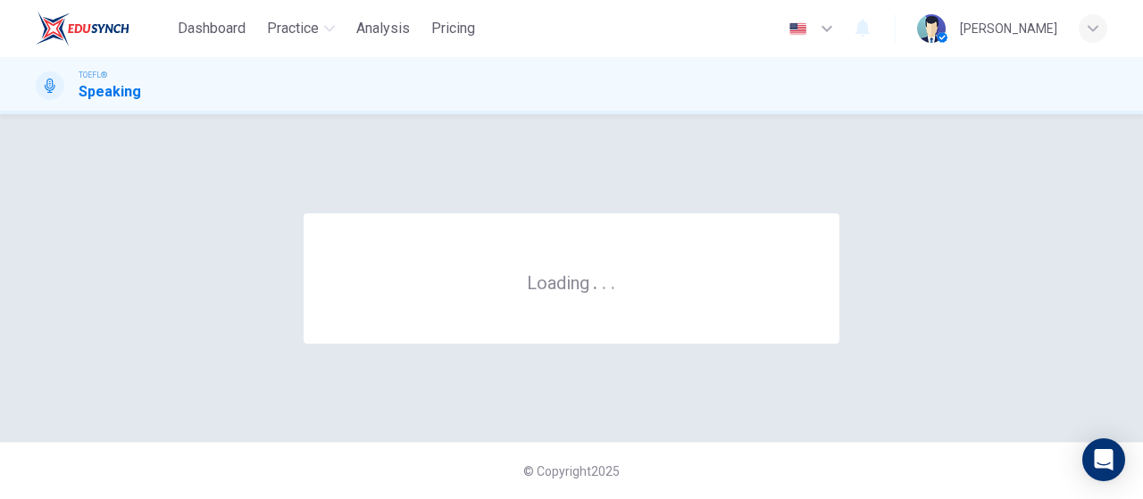
scroll to position [0, 0]
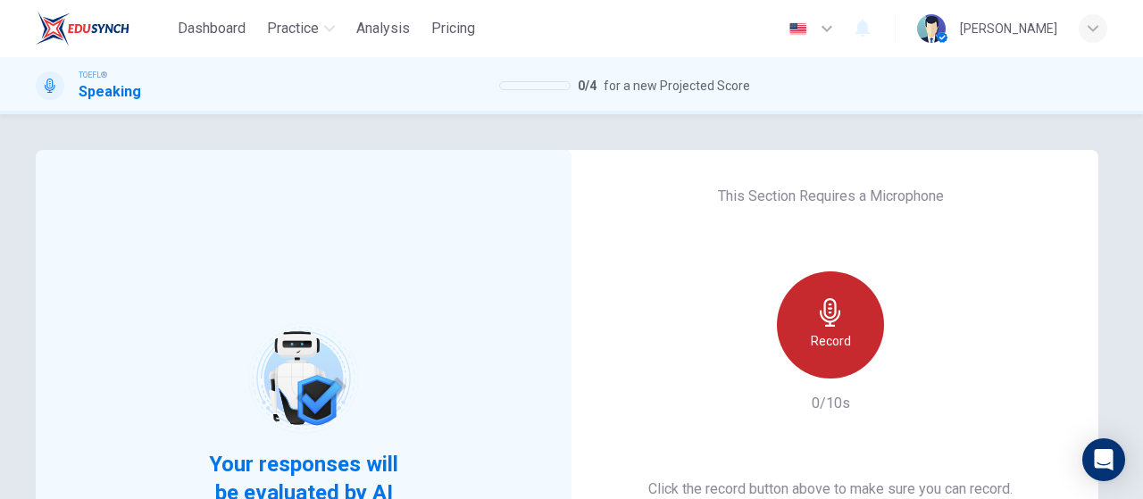
click at [846, 339] on div "Record" at bounding box center [830, 324] width 107 height 107
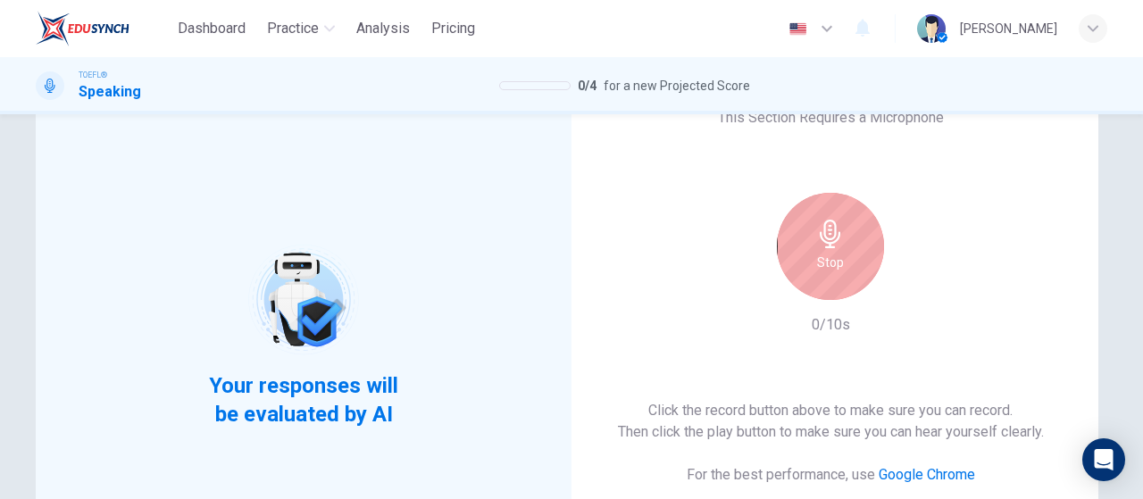
scroll to position [268, 0]
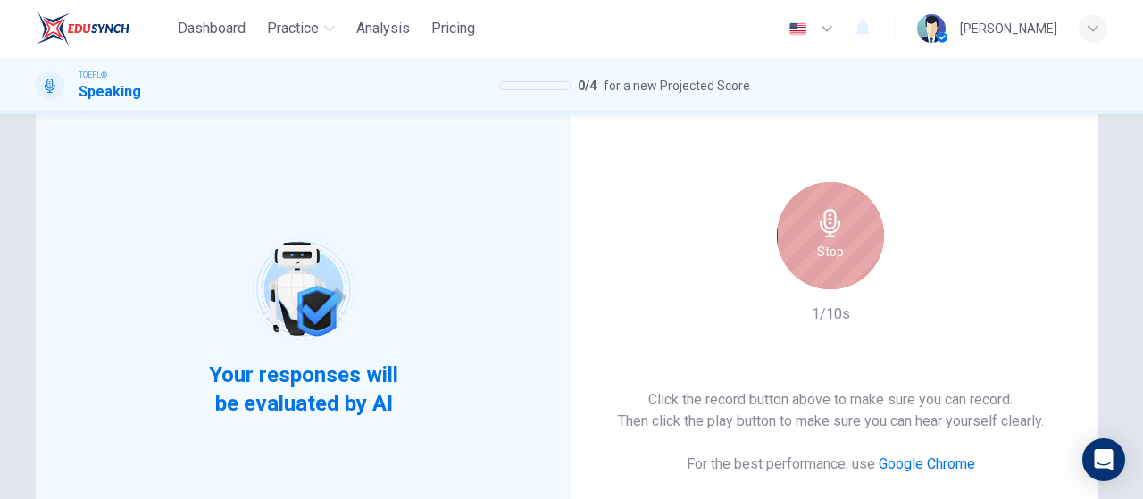
click at [823, 254] on h6 "Stop" at bounding box center [830, 251] width 27 height 21
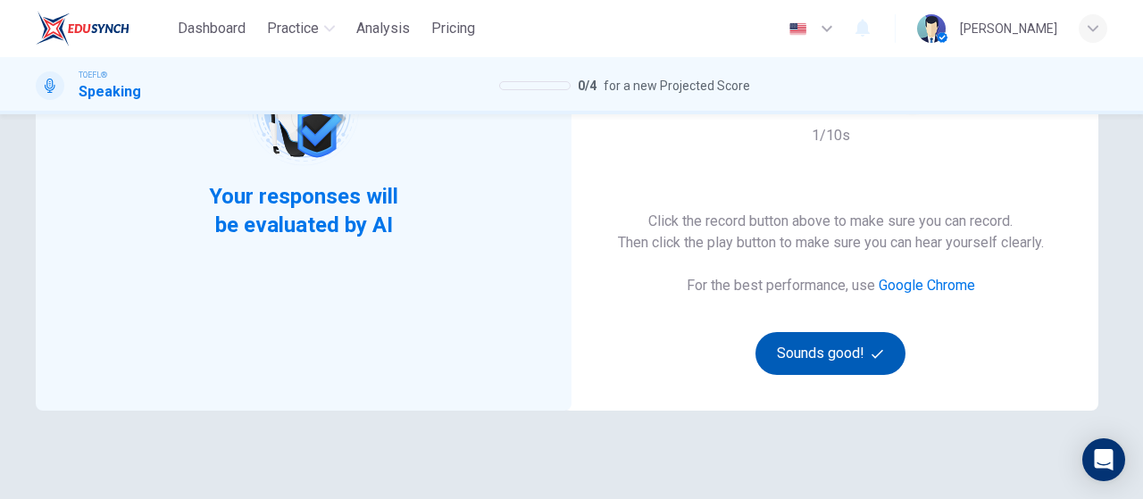
click at [828, 339] on button "Sounds good!" at bounding box center [830, 353] width 150 height 43
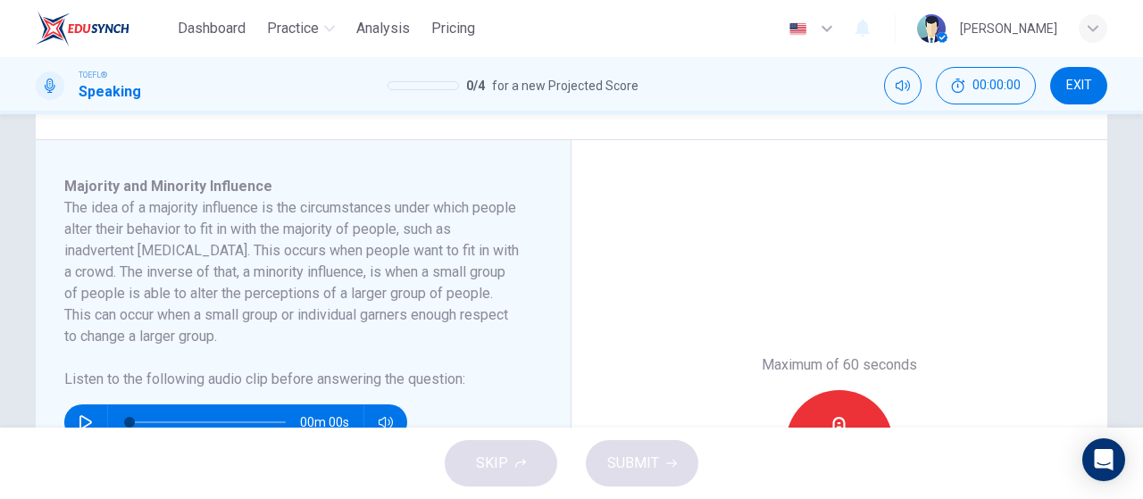
type input "10"
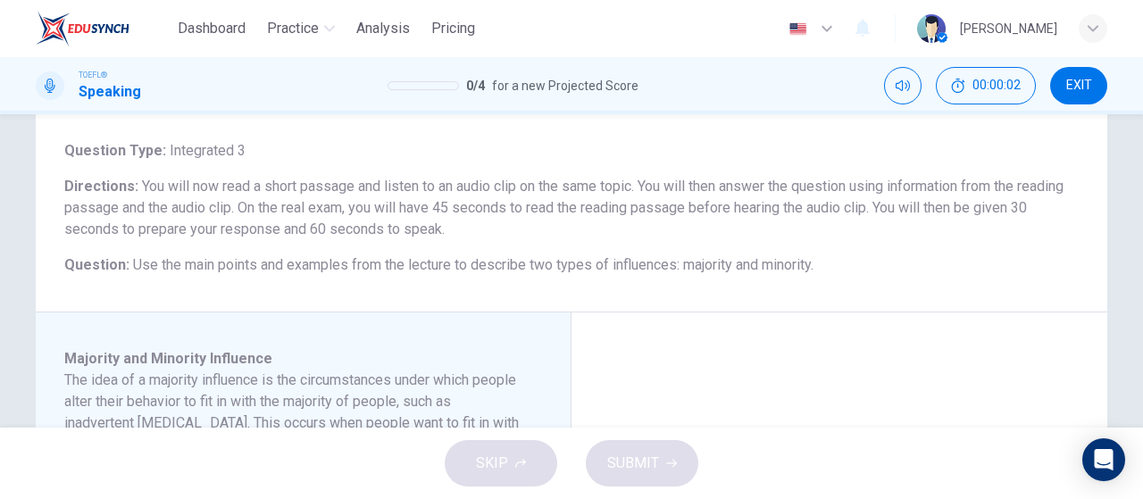
scroll to position [89, 0]
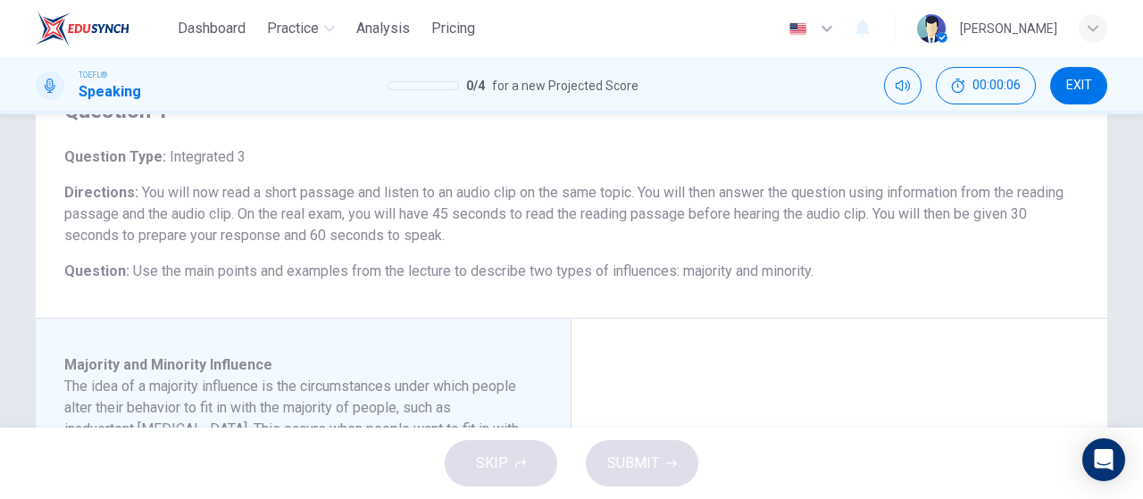
click at [972, 23] on div "[PERSON_NAME]" at bounding box center [1008, 28] width 97 height 21
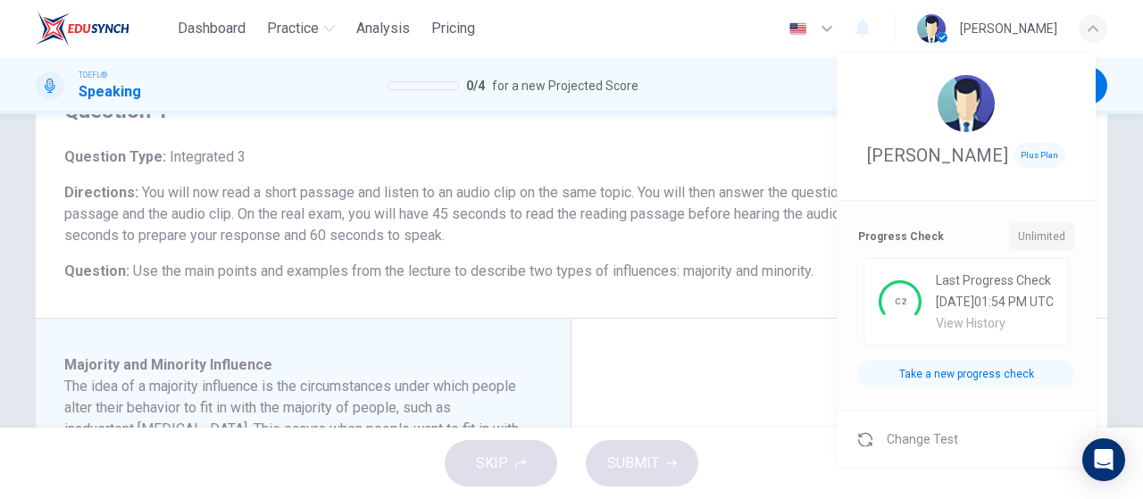
click at [939, 26] on div at bounding box center [571, 249] width 1143 height 499
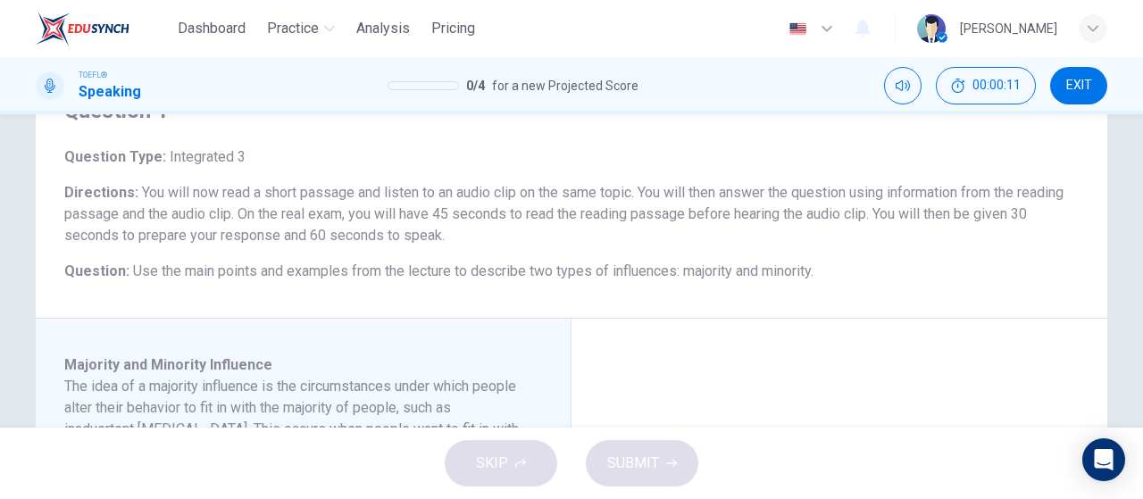
click at [1084, 87] on span "EXIT" at bounding box center [1079, 86] width 26 height 14
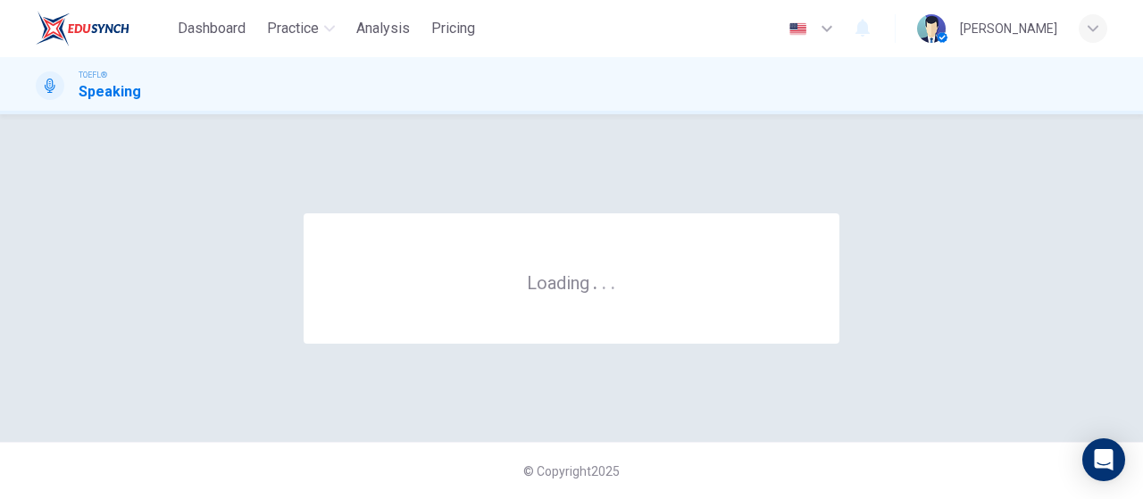
scroll to position [0, 0]
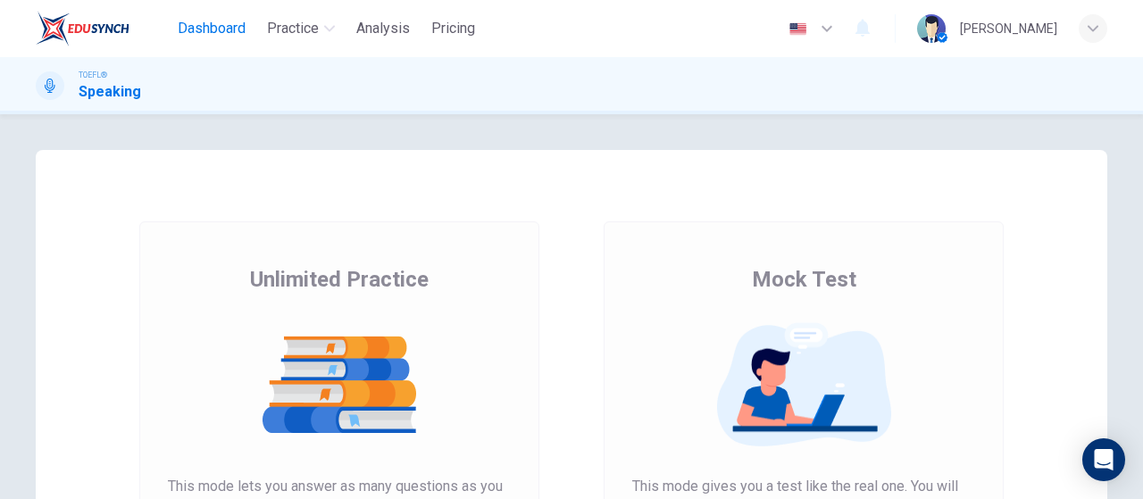
click at [246, 33] on button "Dashboard" at bounding box center [211, 28] width 82 height 32
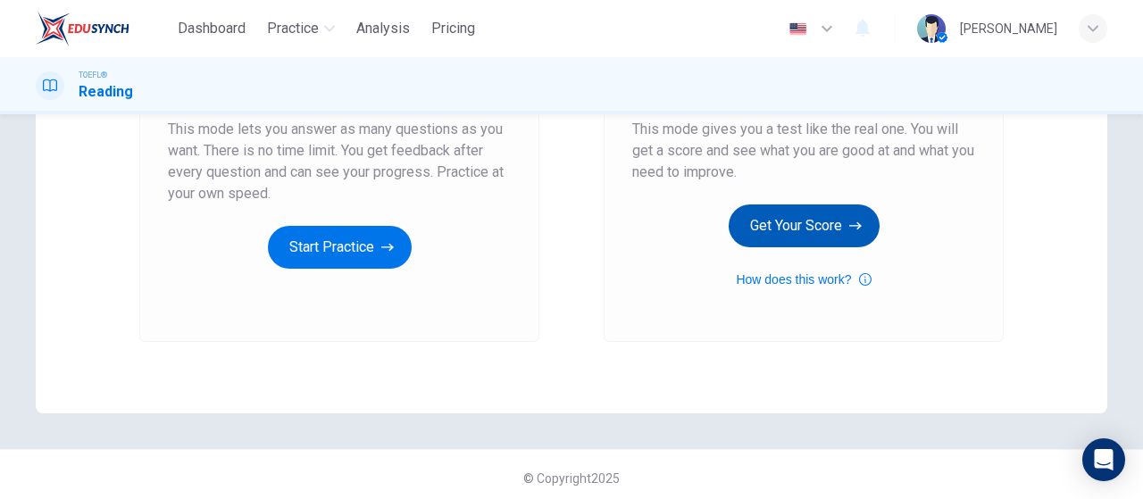
click at [827, 213] on button "Get Your Score" at bounding box center [803, 225] width 151 height 43
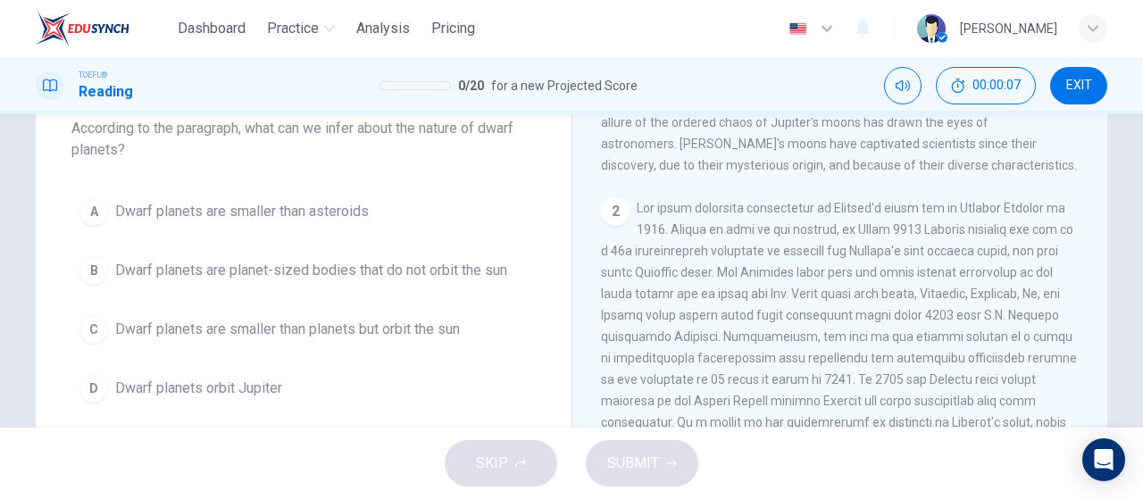
scroll to position [45, 0]
